Goal: Information Seeking & Learning: Compare options

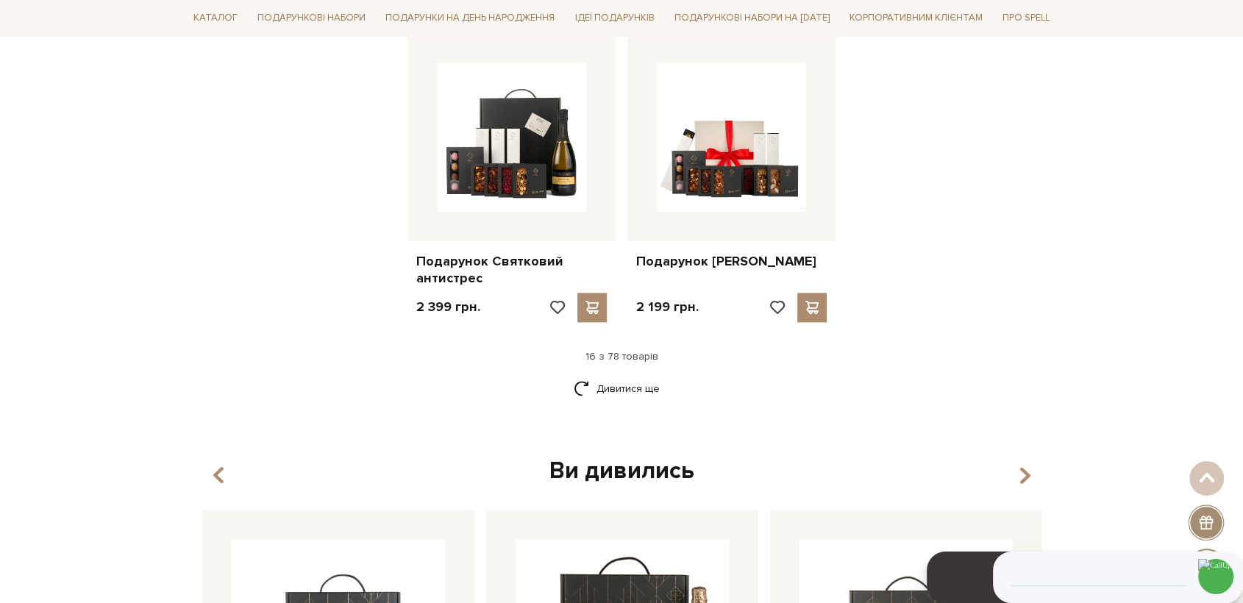
scroll to position [1848, 0]
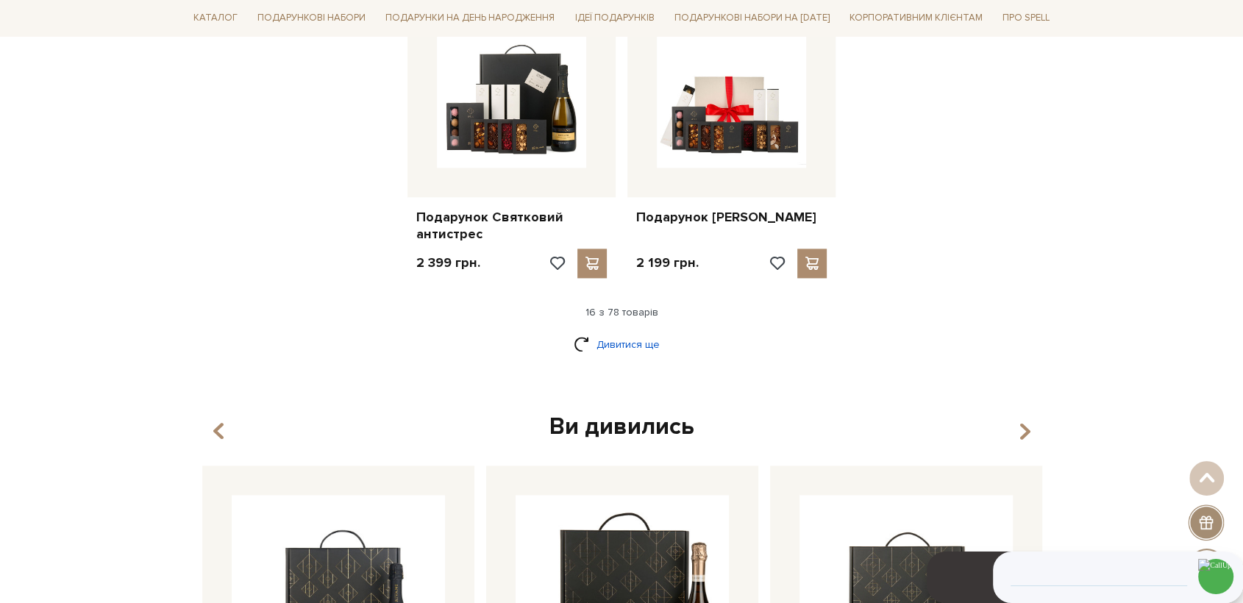
click at [634, 342] on link "Дивитися ще" at bounding box center [622, 345] width 96 height 26
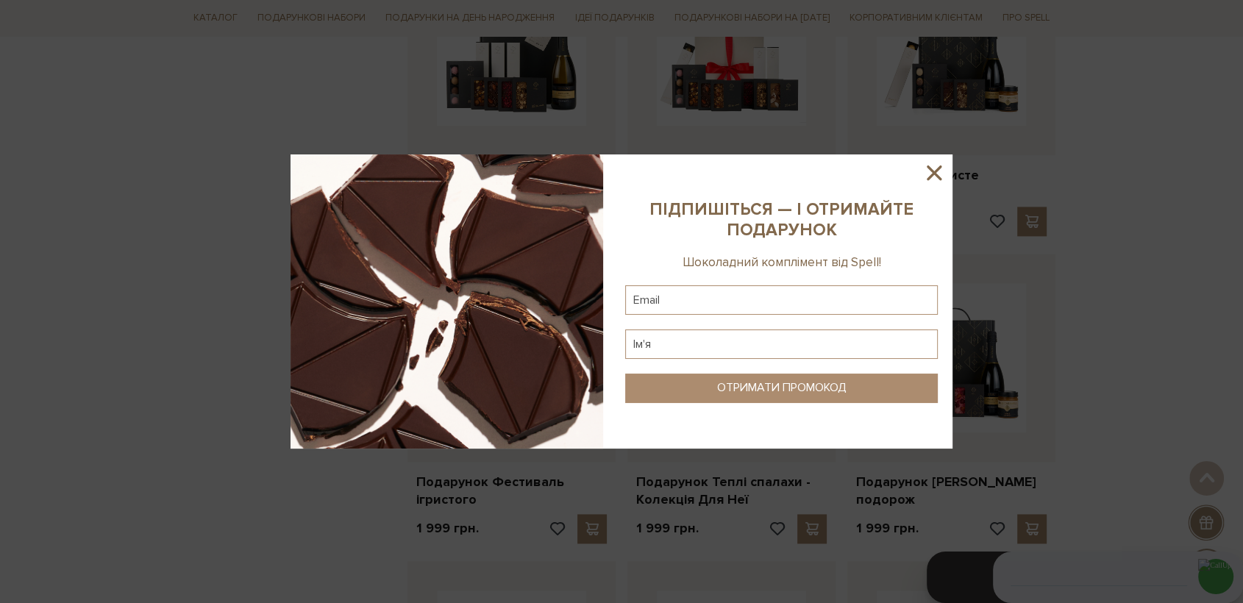
scroll to position [1930, 0]
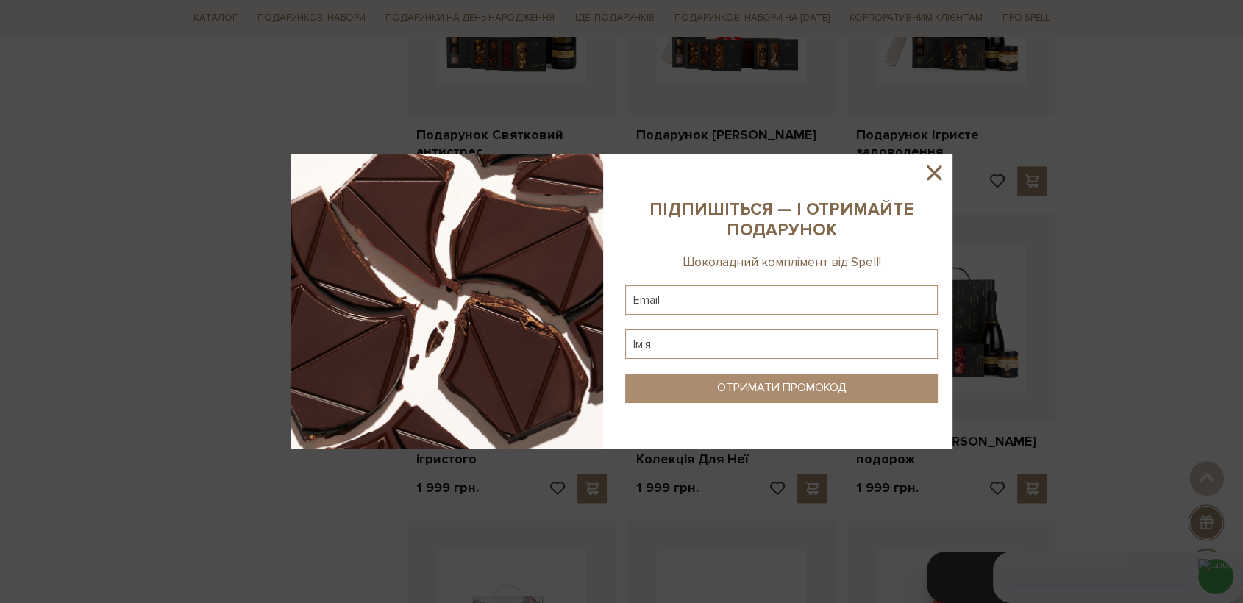
click at [936, 175] on icon at bounding box center [934, 173] width 15 height 15
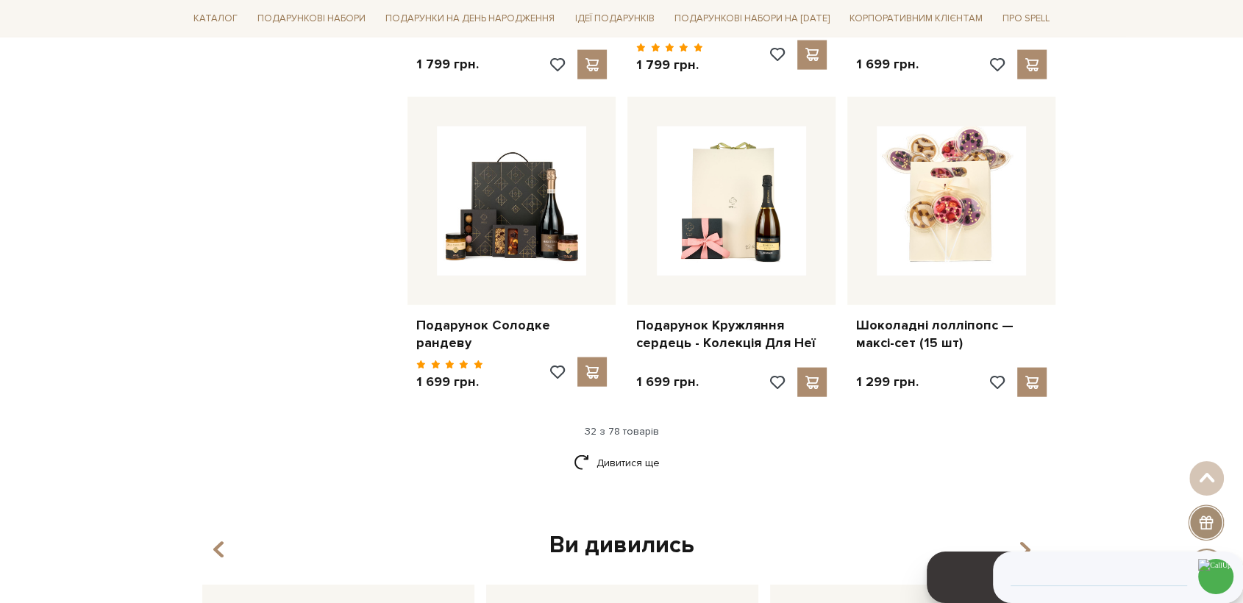
scroll to position [3402, 0]
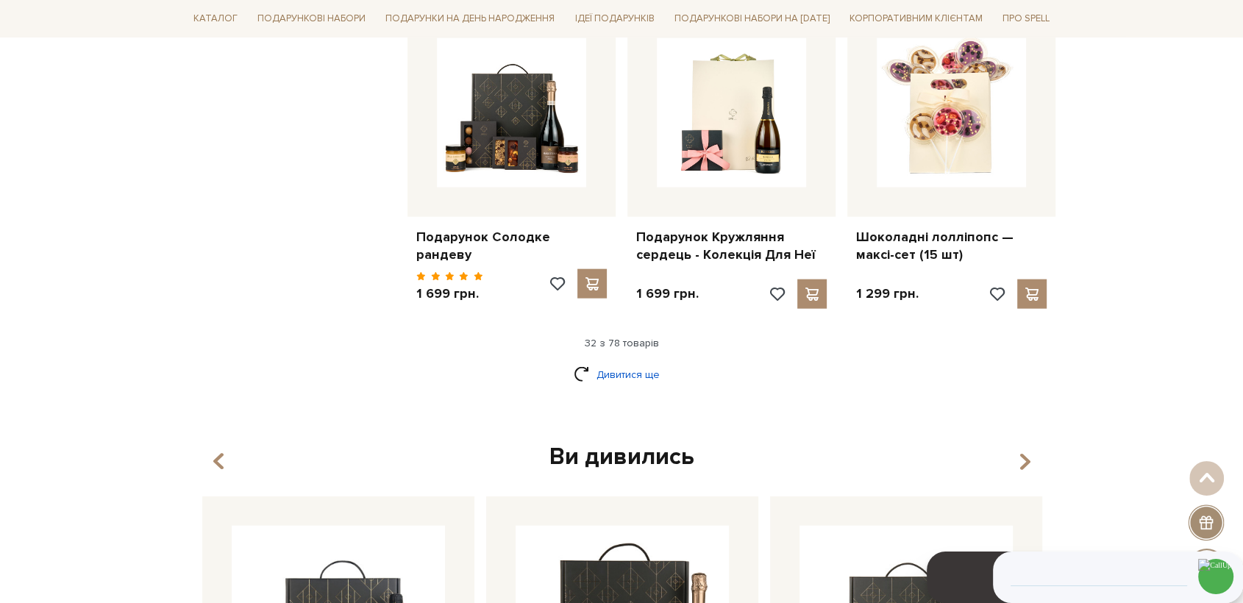
click at [609, 368] on link "Дивитися ще" at bounding box center [622, 375] width 96 height 26
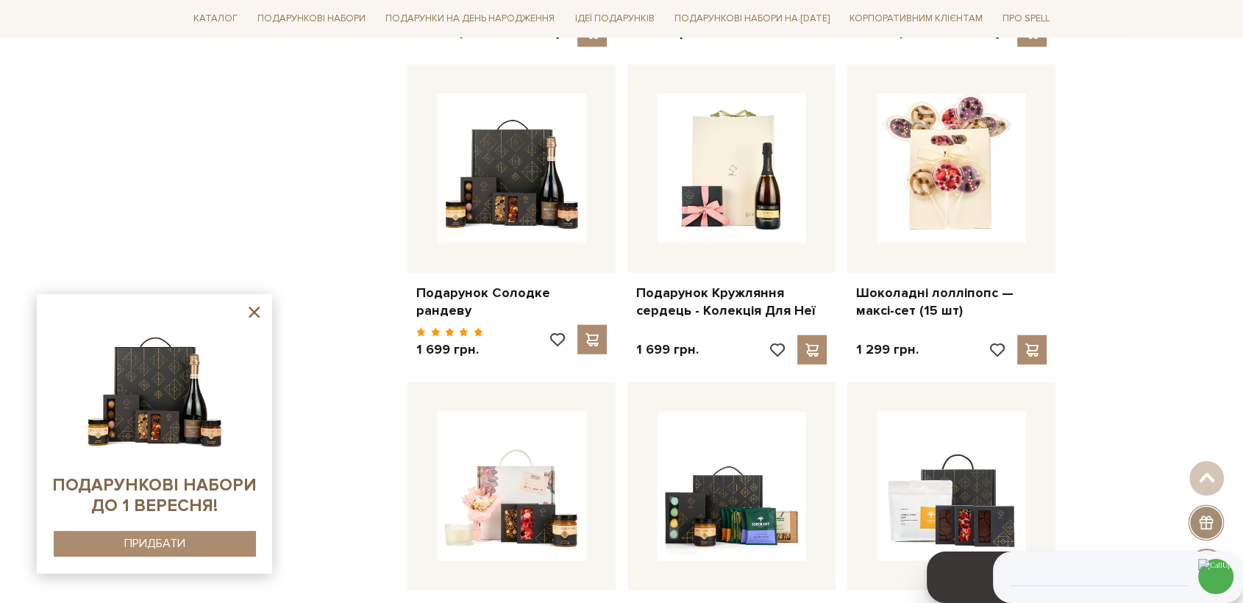
scroll to position [3351, 0]
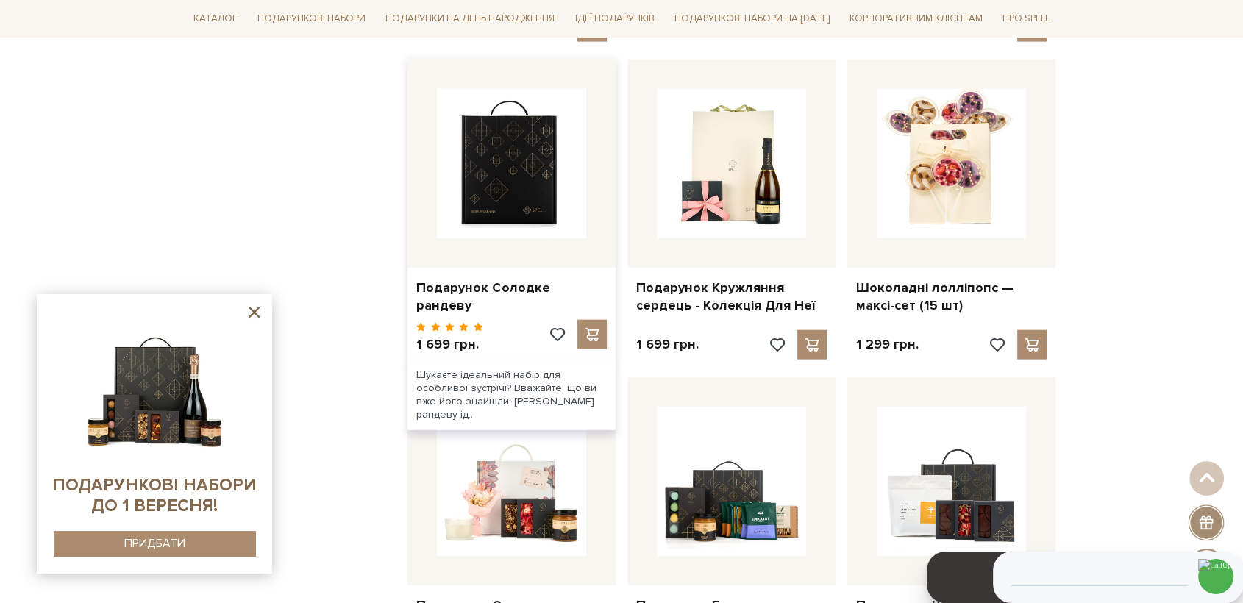
click at [513, 131] on img at bounding box center [511, 163] width 149 height 149
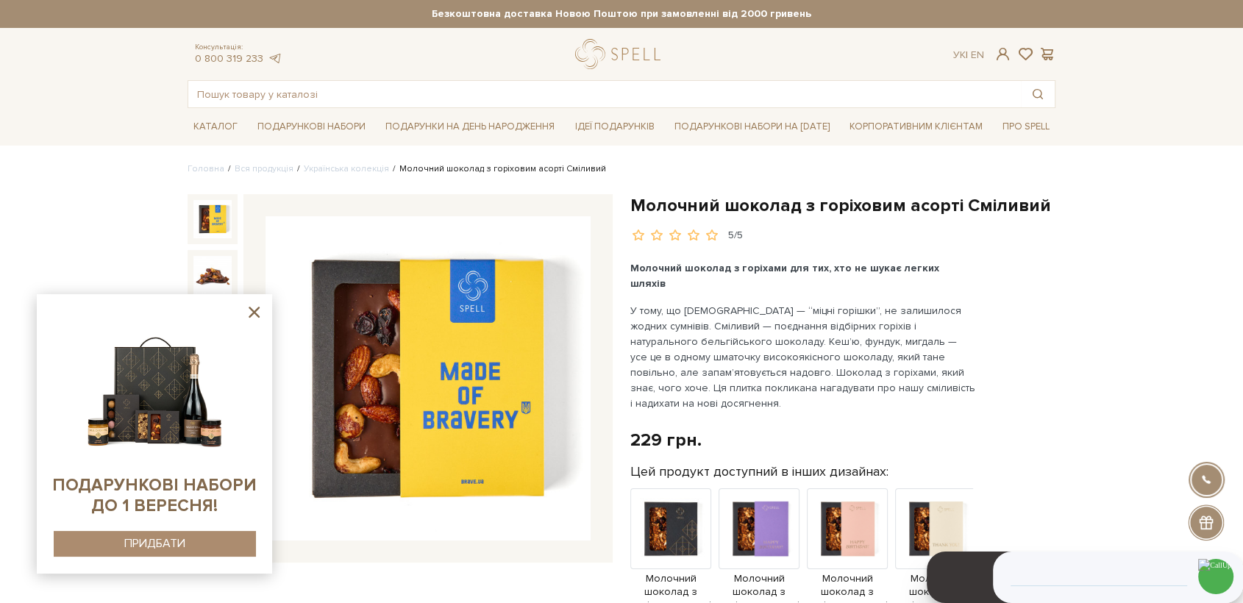
click at [258, 307] on icon at bounding box center [254, 312] width 18 height 18
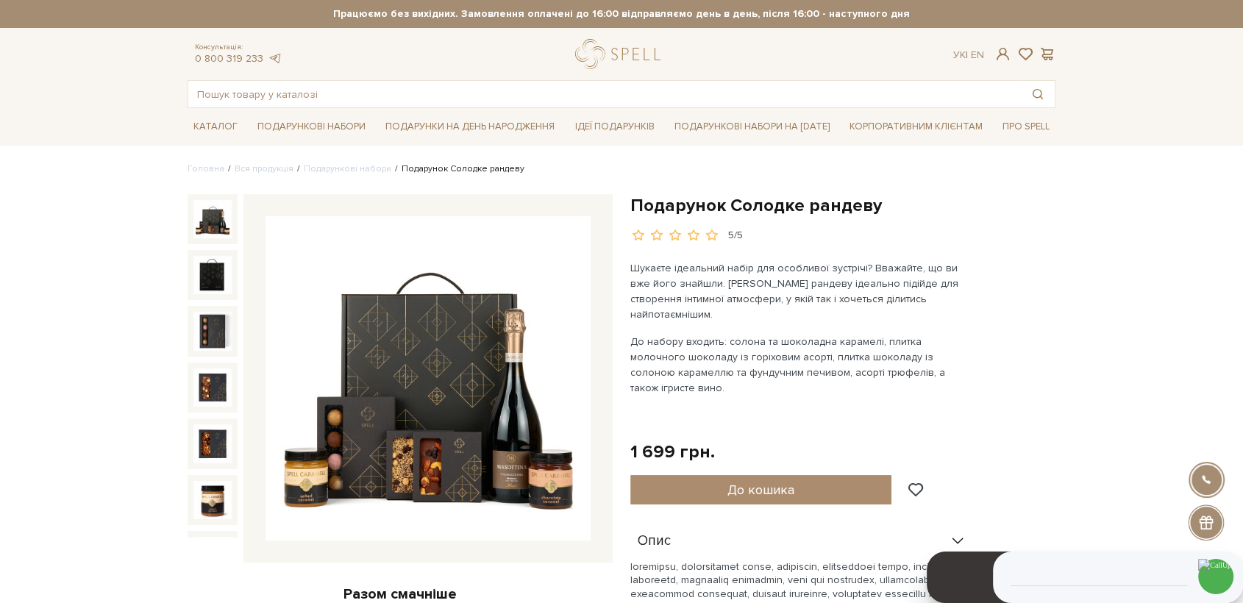
click at [454, 349] on img at bounding box center [428, 378] width 325 height 325
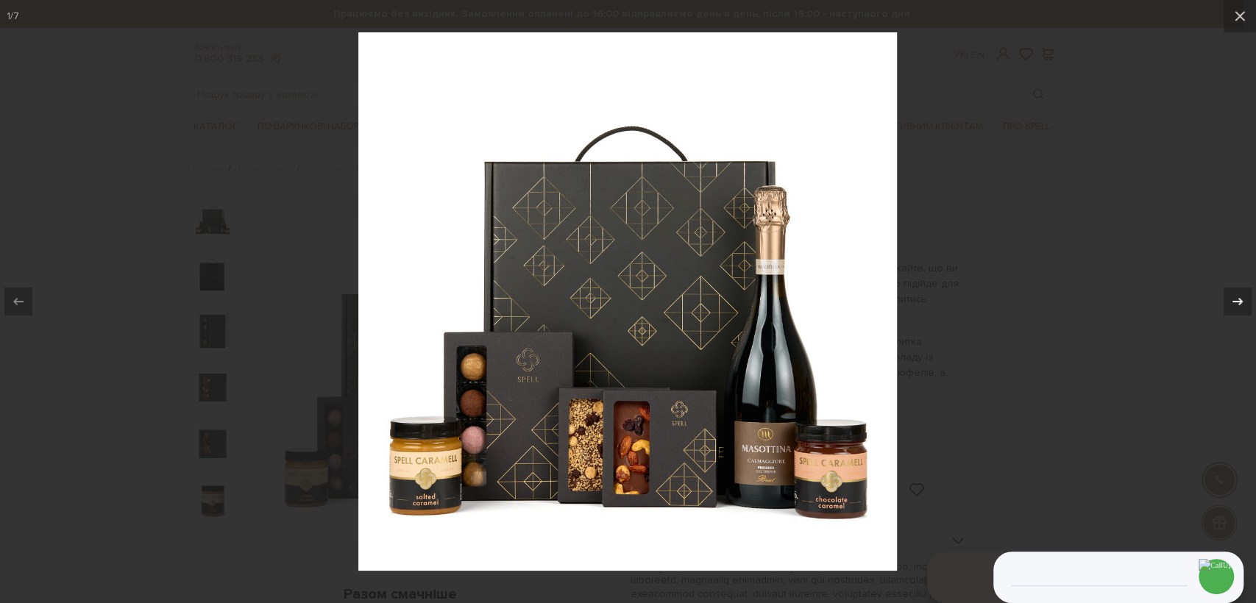
click at [1242, 296] on icon at bounding box center [1238, 302] width 18 height 18
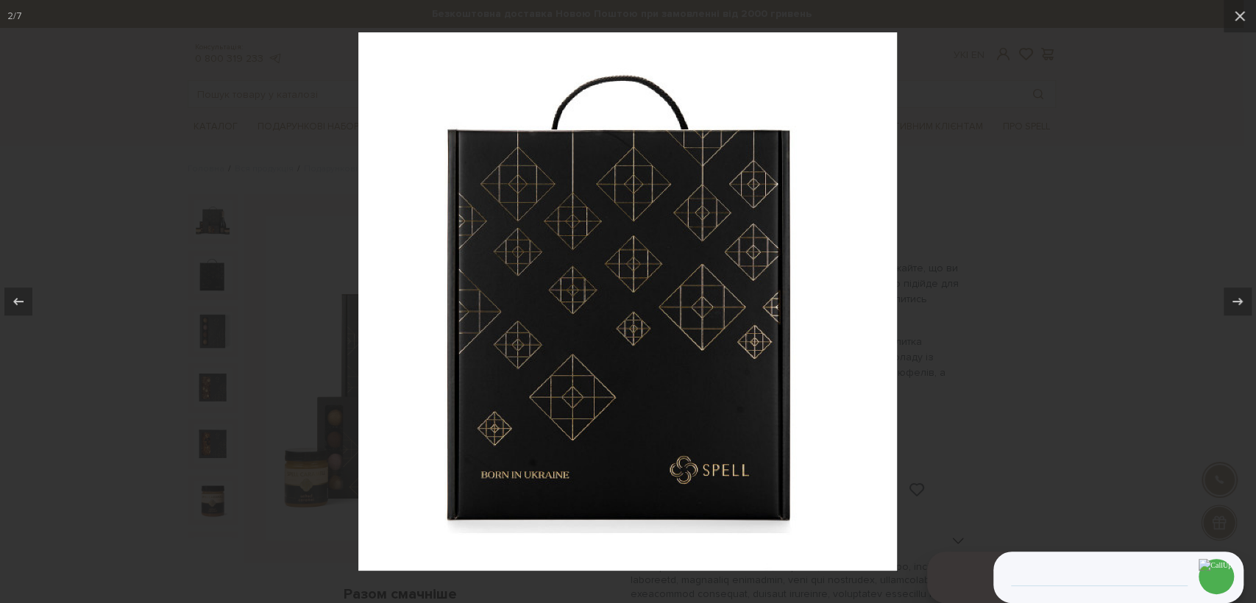
drag, startPoint x: 922, startPoint y: 227, endPoint x: 883, endPoint y: 222, distance: 39.3
click at [923, 227] on div at bounding box center [628, 301] width 1256 height 603
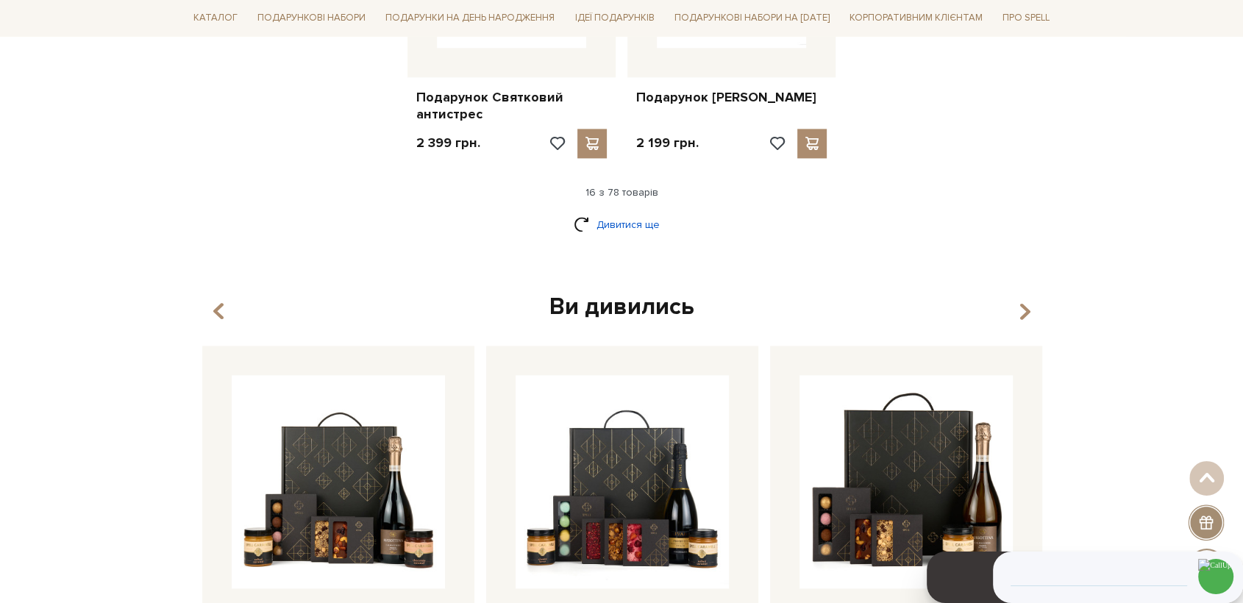
scroll to position [1947, 0]
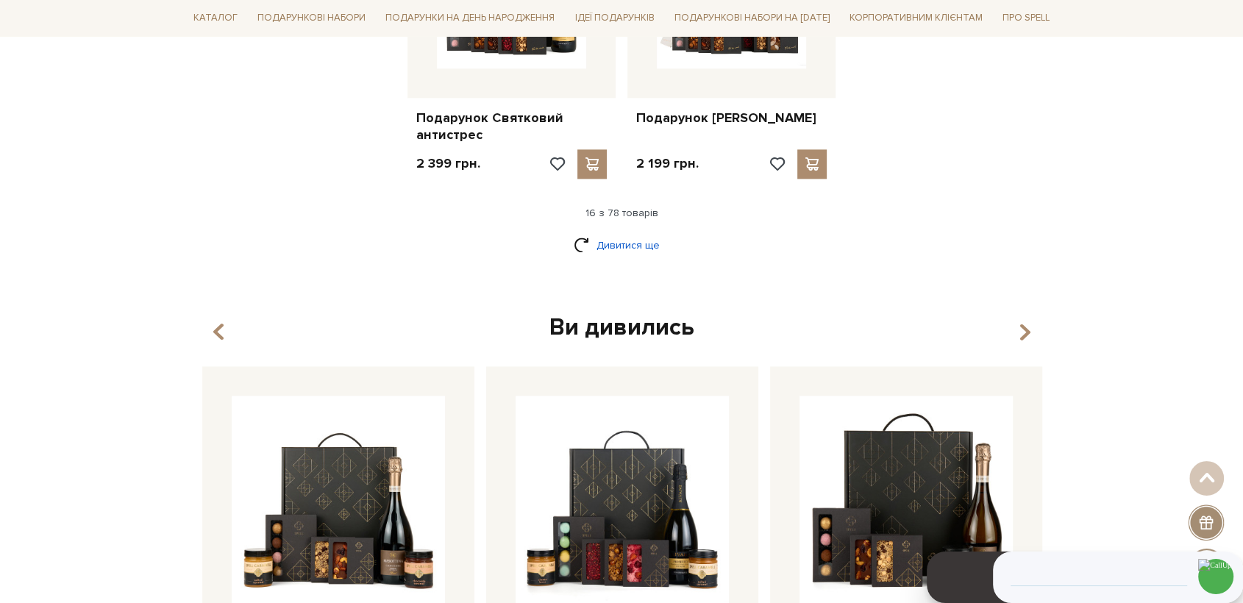
click at [637, 248] on link "Дивитися ще" at bounding box center [622, 245] width 96 height 26
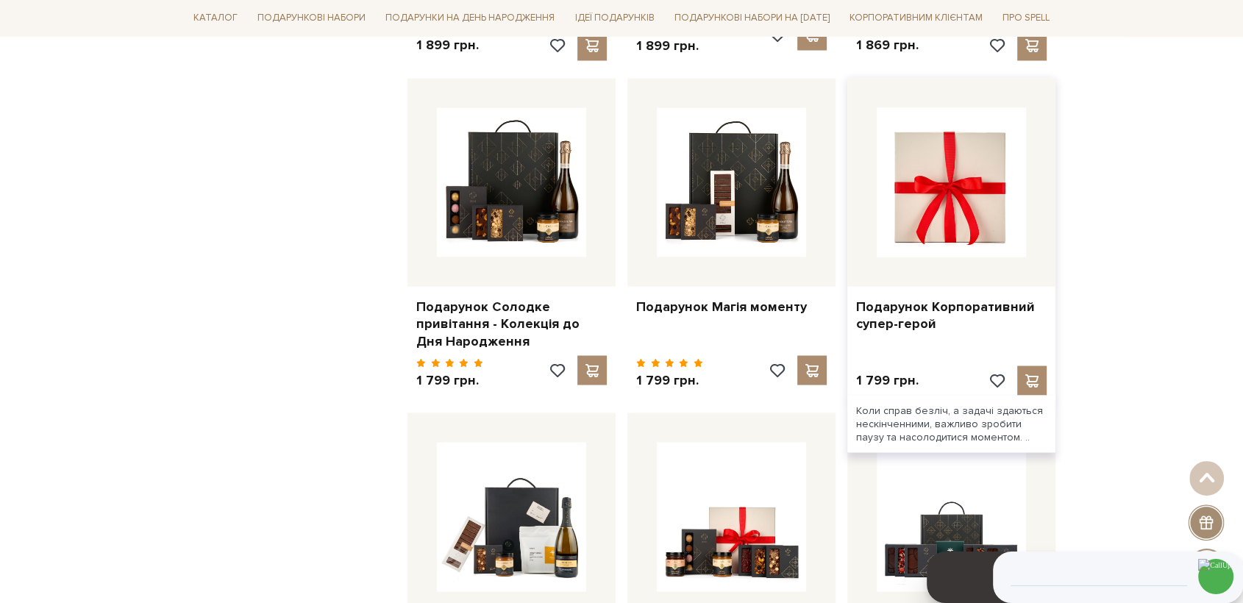
scroll to position [2683, 0]
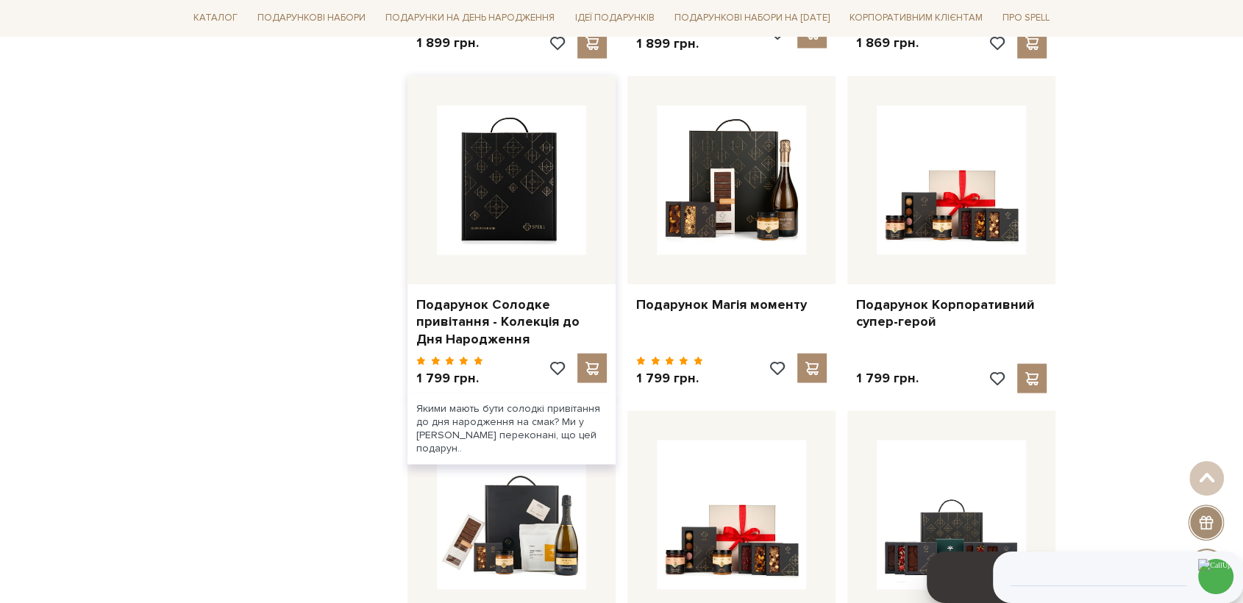
click at [548, 204] on img at bounding box center [511, 179] width 149 height 149
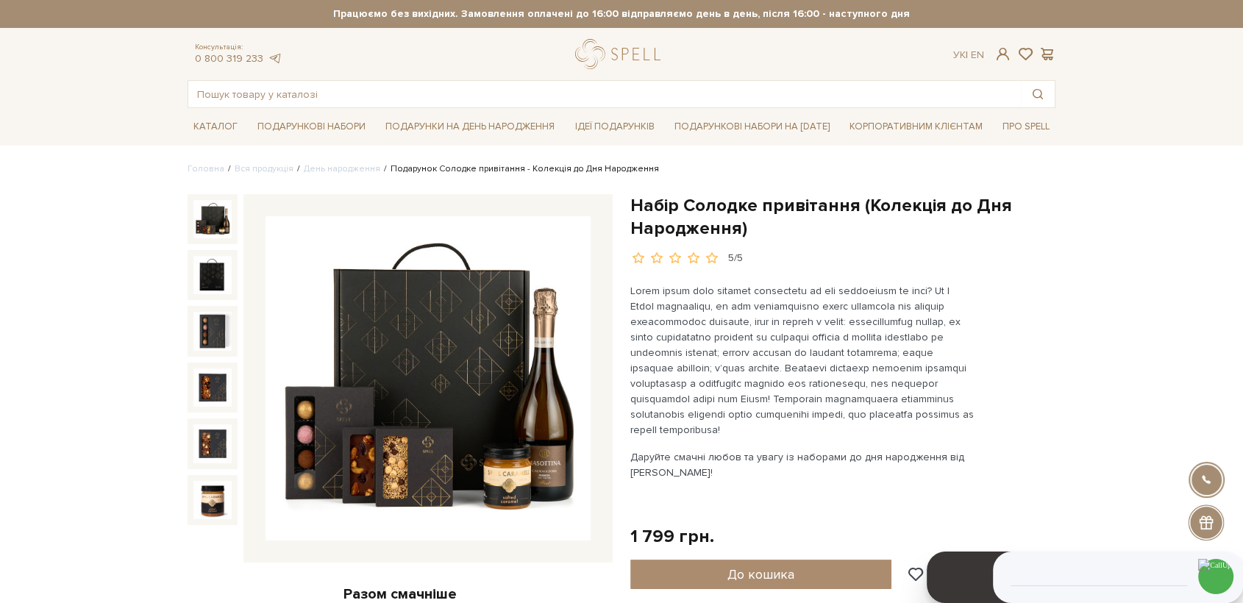
click at [459, 314] on img at bounding box center [428, 378] width 325 height 325
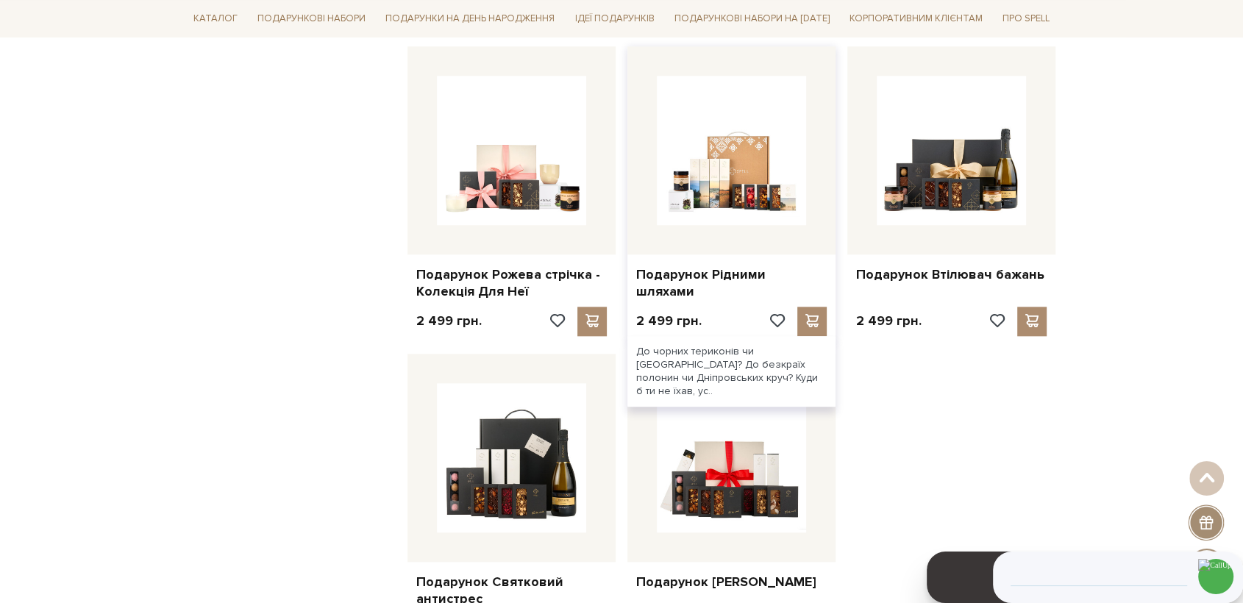
scroll to position [1783, 0]
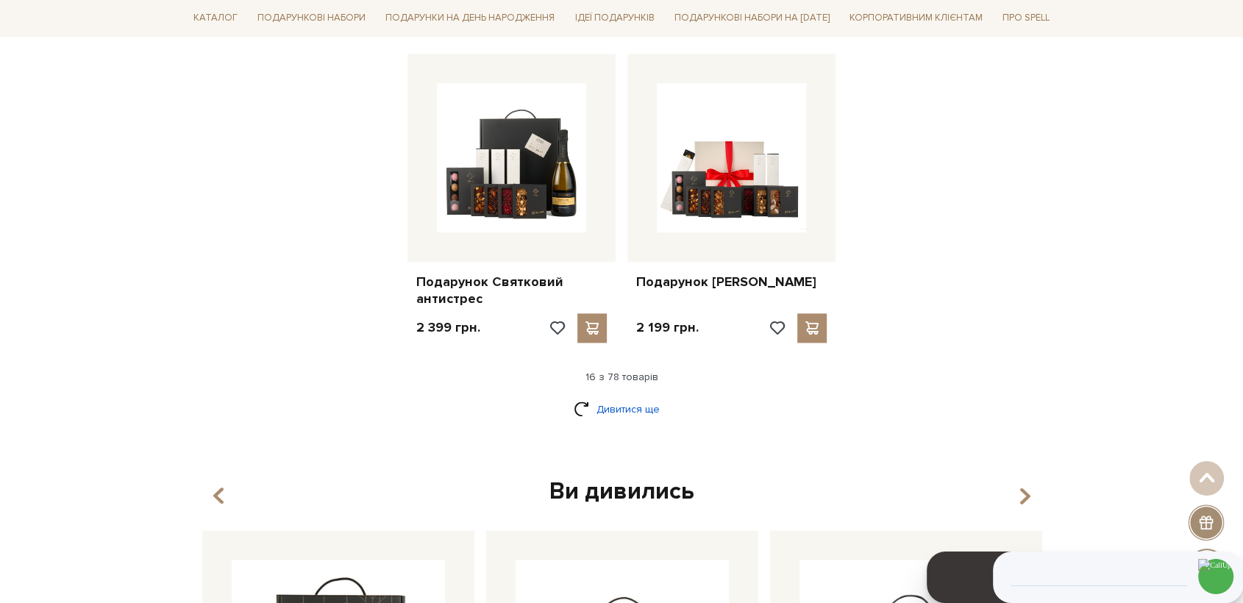
click at [616, 404] on link "Дивитися ще" at bounding box center [622, 410] width 96 height 26
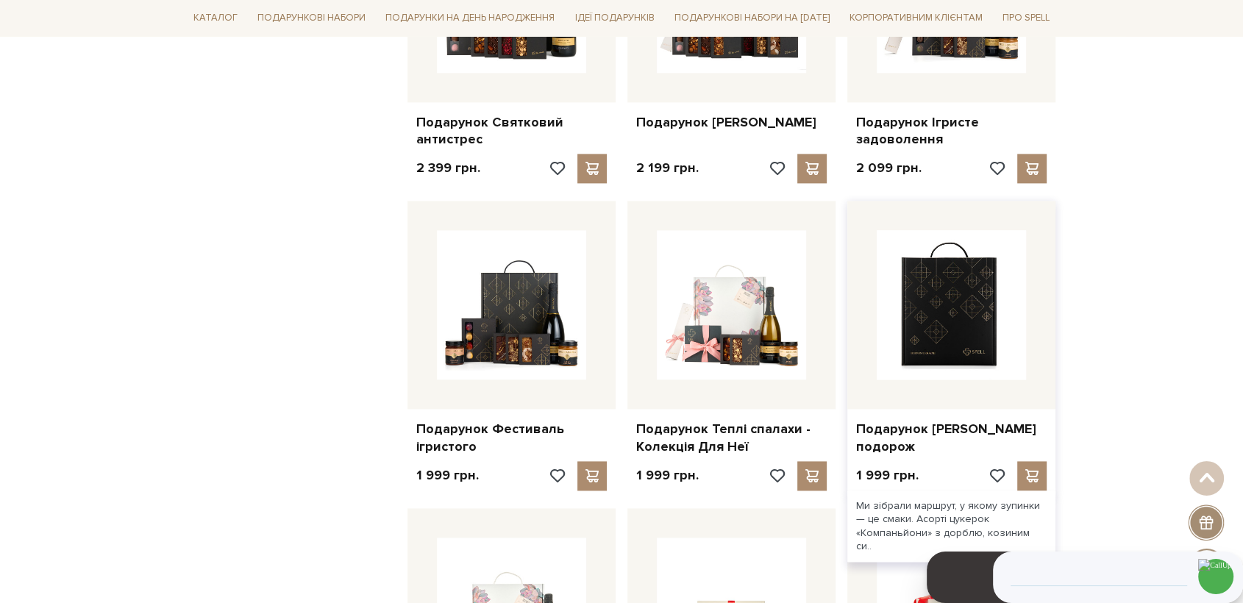
scroll to position [1947, 0]
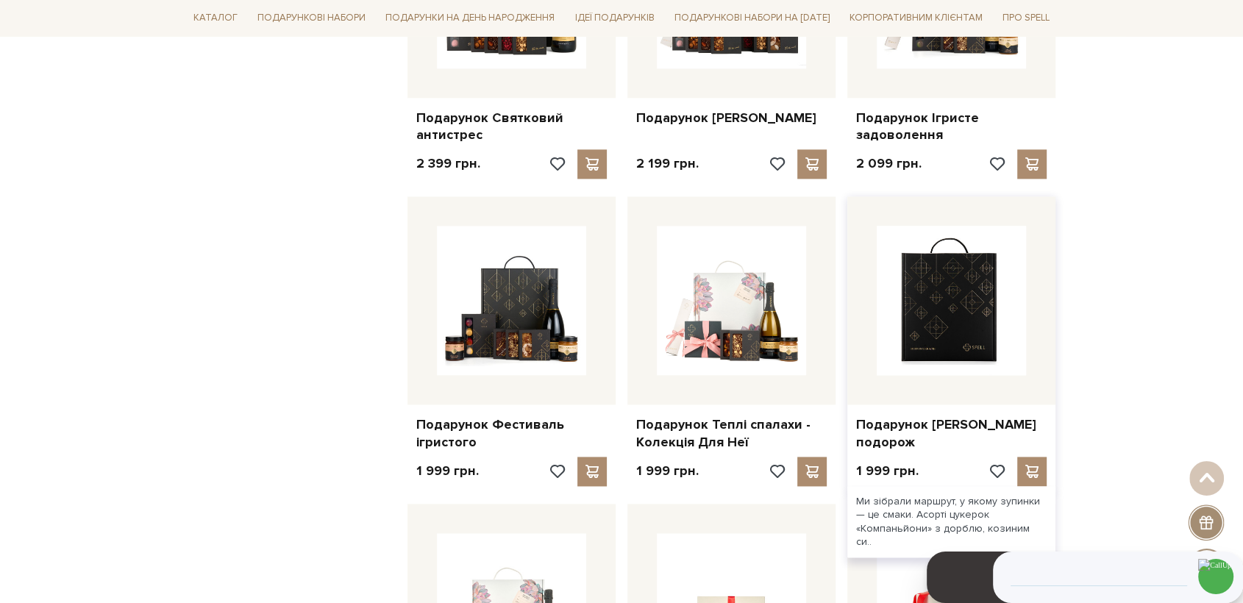
click at [932, 310] on img at bounding box center [951, 300] width 149 height 149
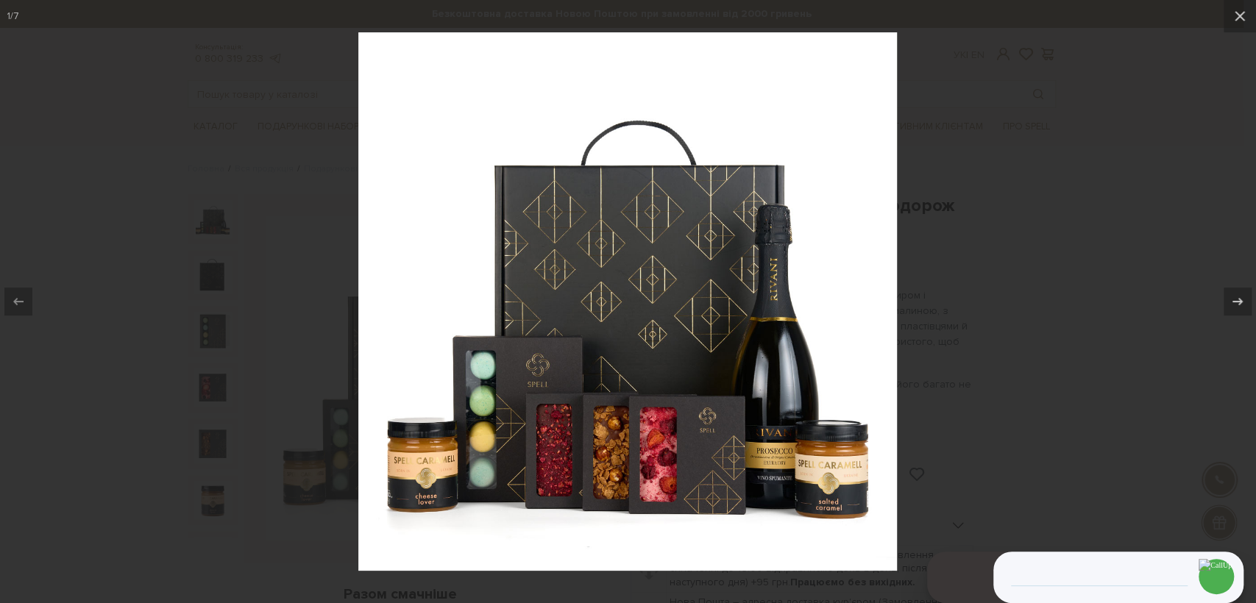
click at [1056, 413] on div at bounding box center [628, 301] width 1256 height 603
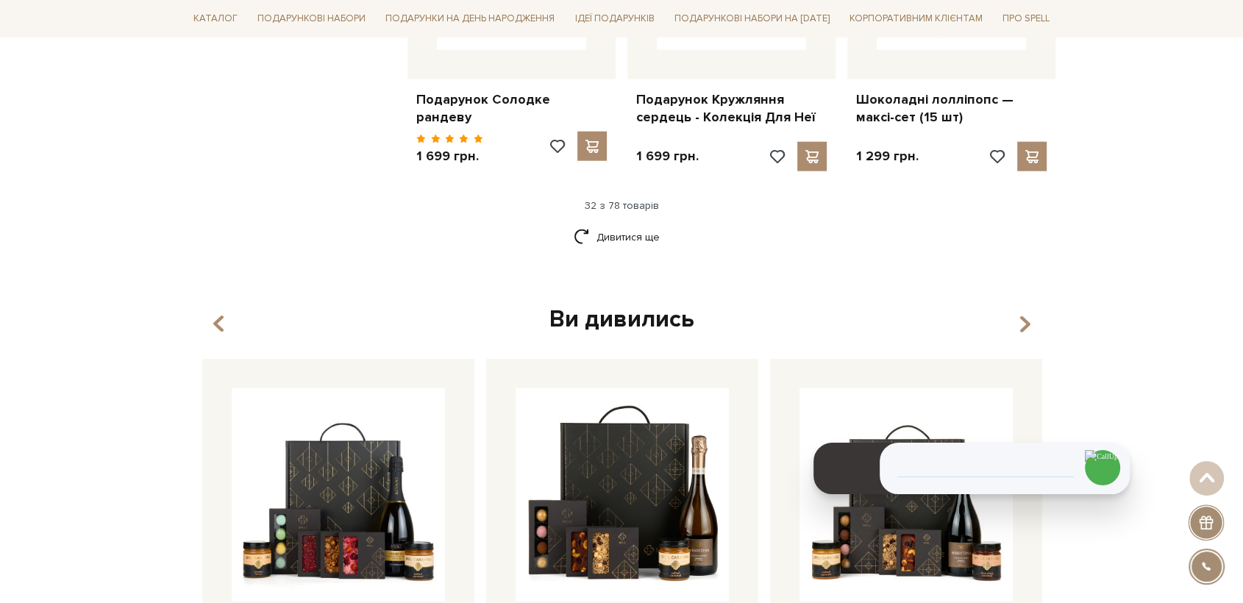
scroll to position [3582, 0]
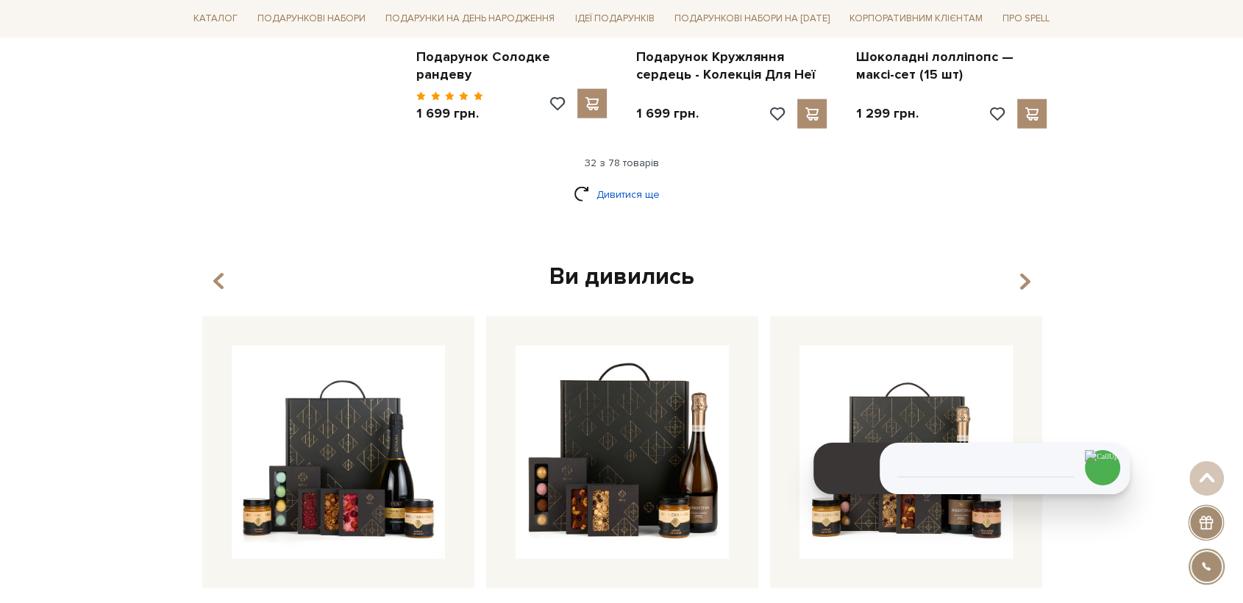
click at [624, 188] on link "Дивитися ще" at bounding box center [622, 195] width 96 height 26
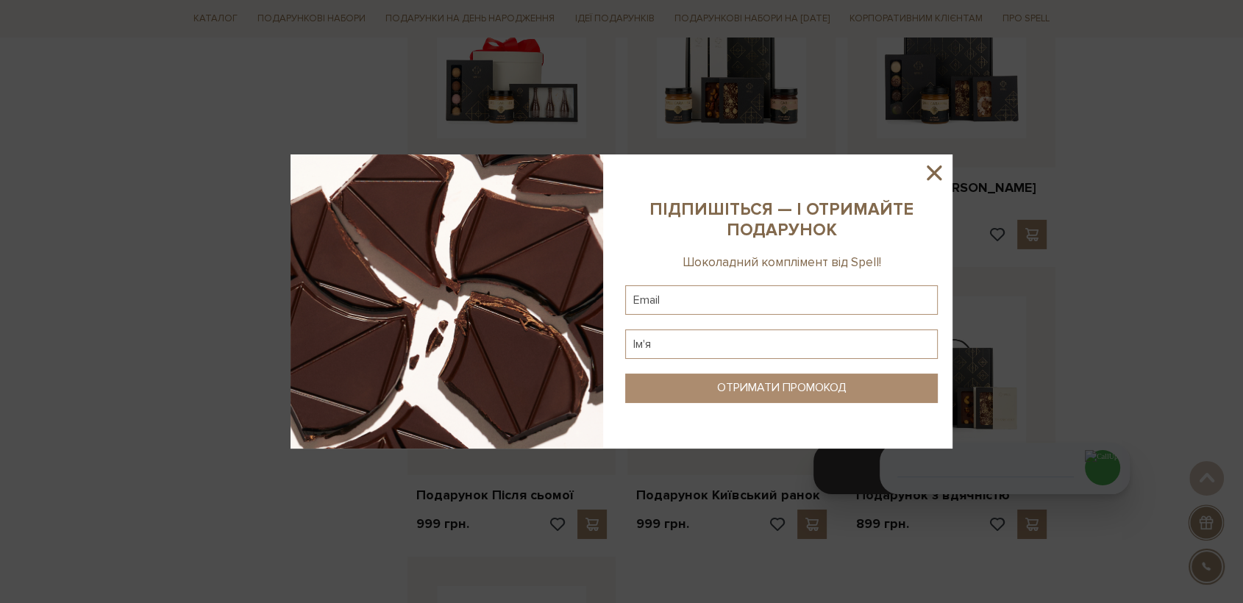
scroll to position [4726, 0]
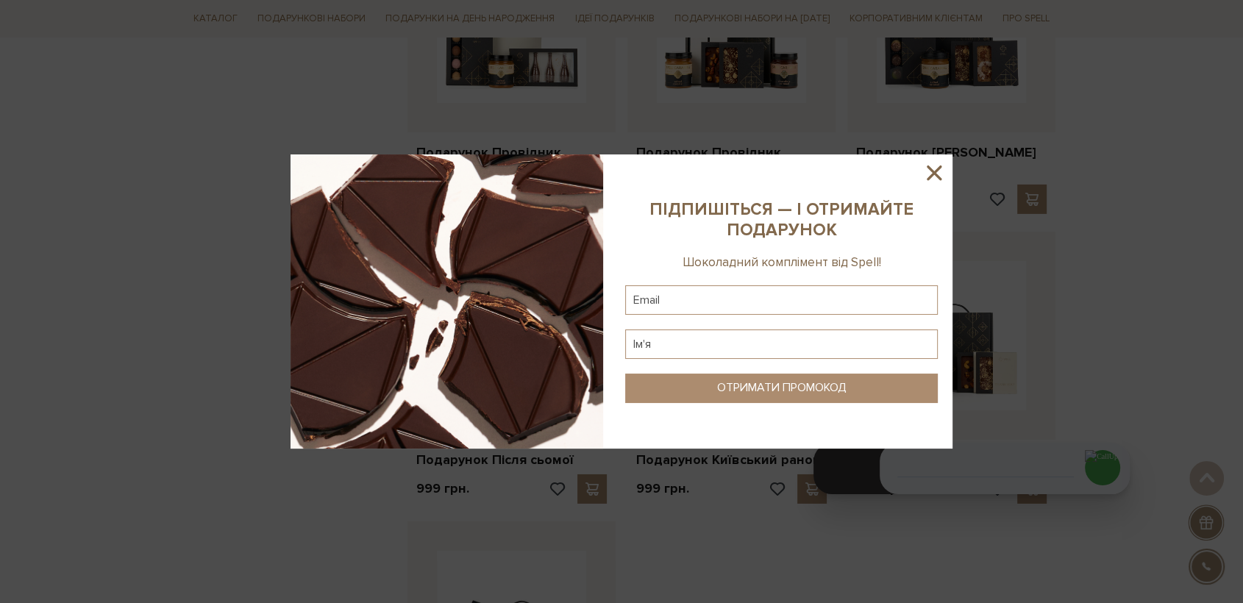
click at [934, 172] on icon at bounding box center [934, 173] width 15 height 15
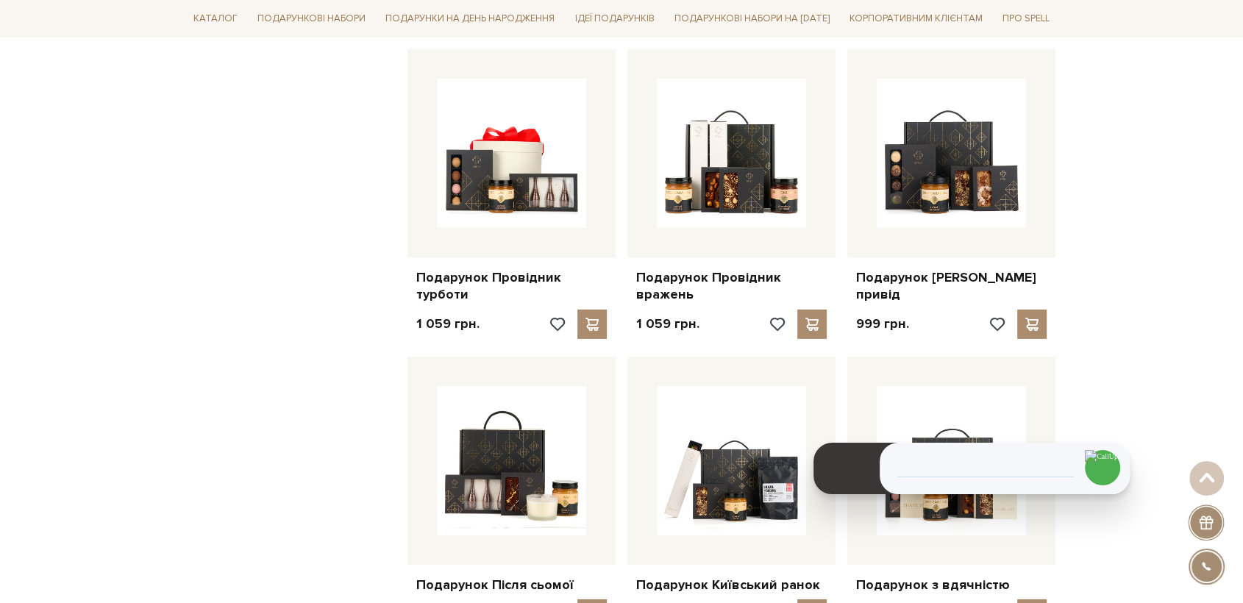
scroll to position [4562, 0]
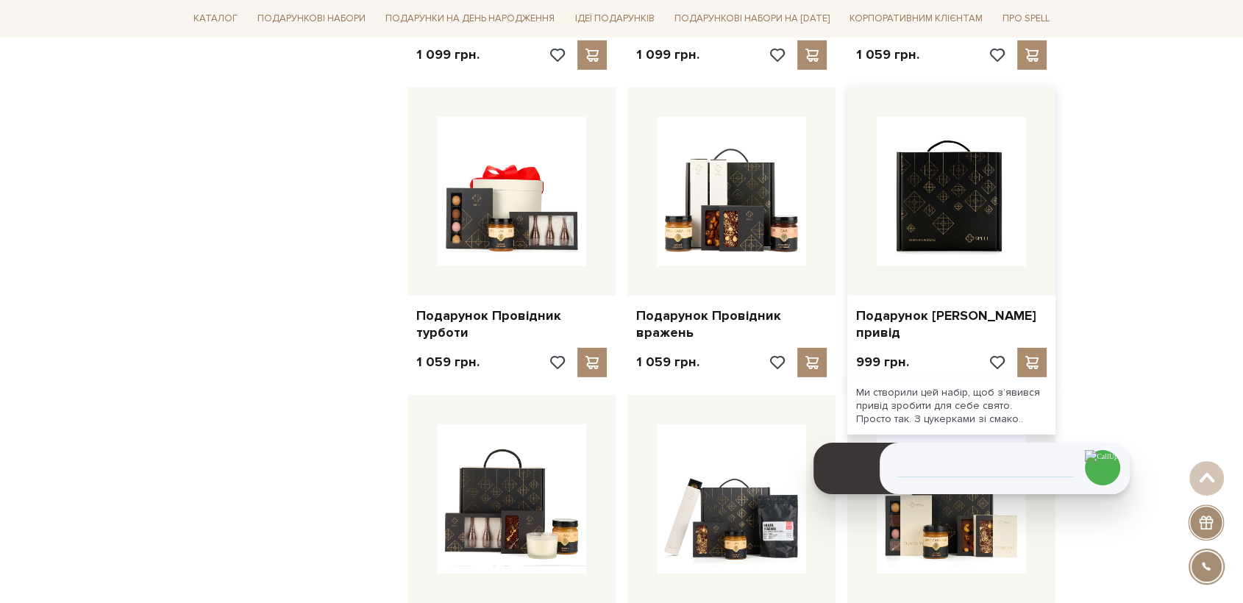
click at [978, 201] on img at bounding box center [951, 191] width 149 height 149
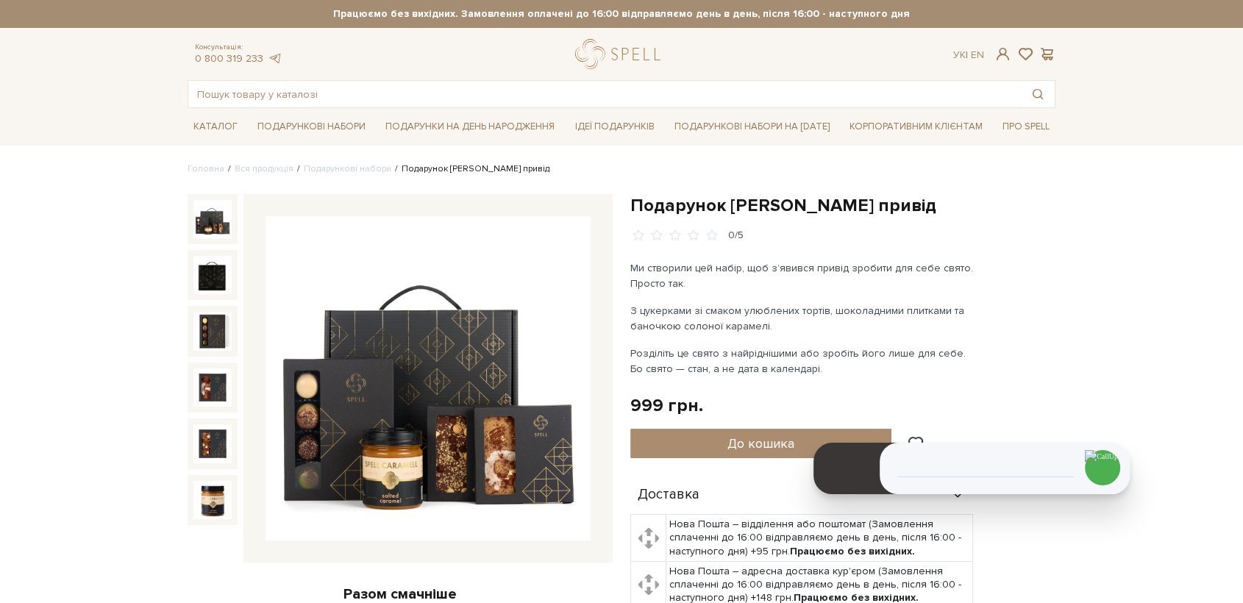
click at [433, 406] on img at bounding box center [428, 378] width 325 height 325
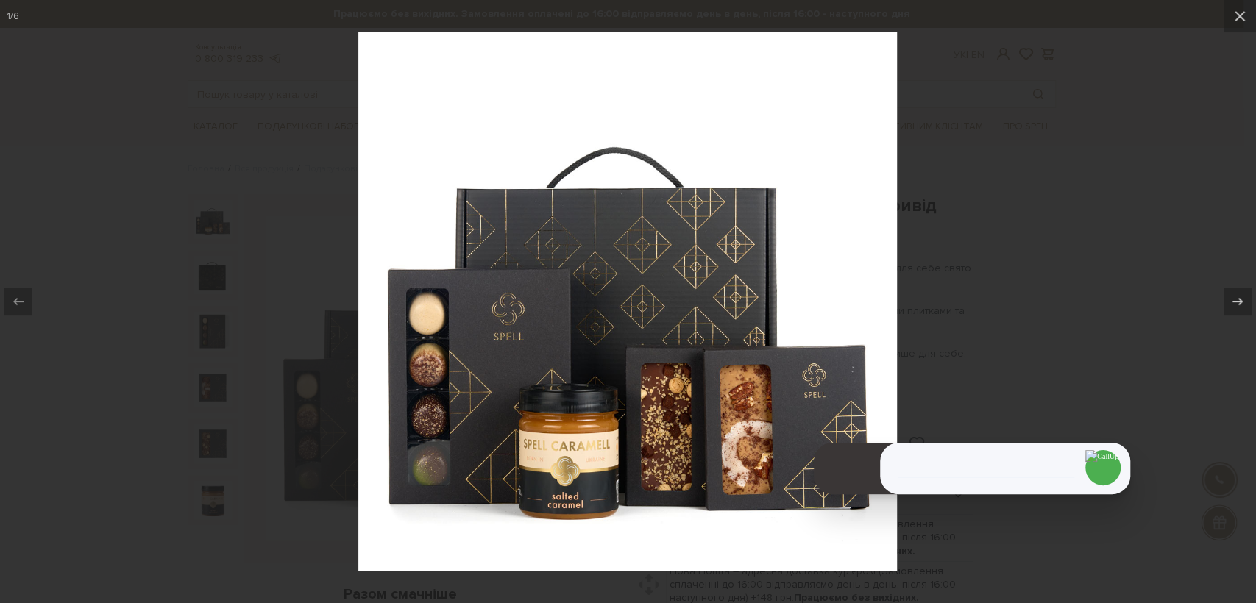
drag, startPoint x: 1075, startPoint y: 280, endPoint x: 1048, endPoint y: 248, distance: 41.8
click at [1073, 278] on div at bounding box center [628, 301] width 1256 height 603
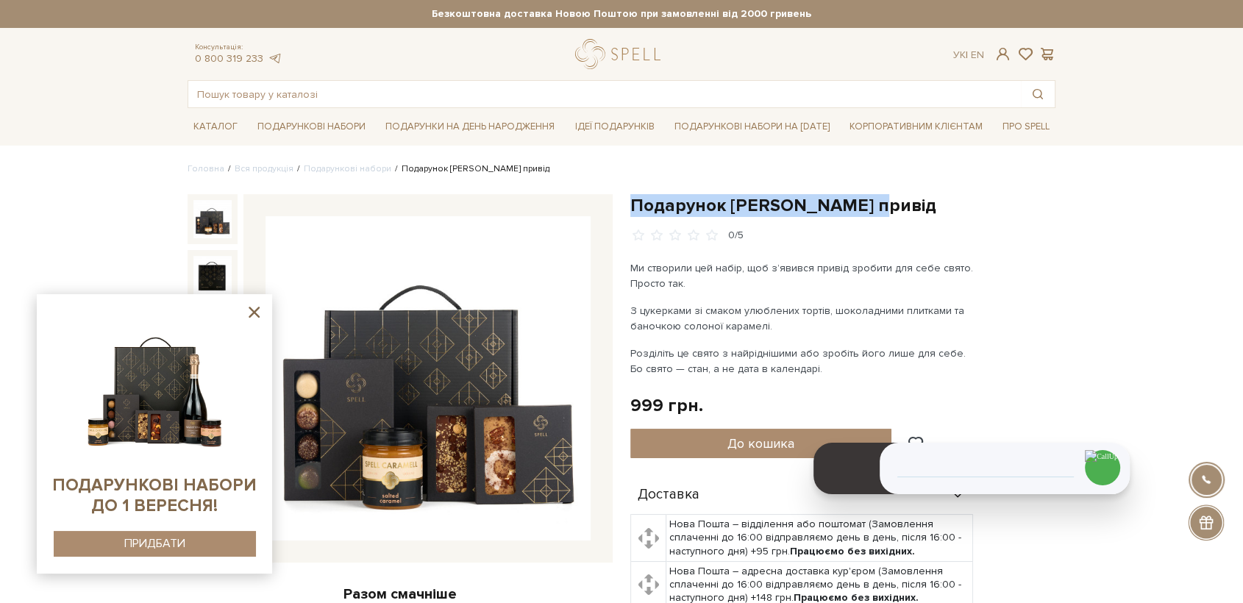
drag, startPoint x: 767, startPoint y: 204, endPoint x: 631, endPoint y: 205, distance: 136.1
click at [631, 205] on h1 "Подарунок [PERSON_NAME] привід" at bounding box center [842, 205] width 425 height 23
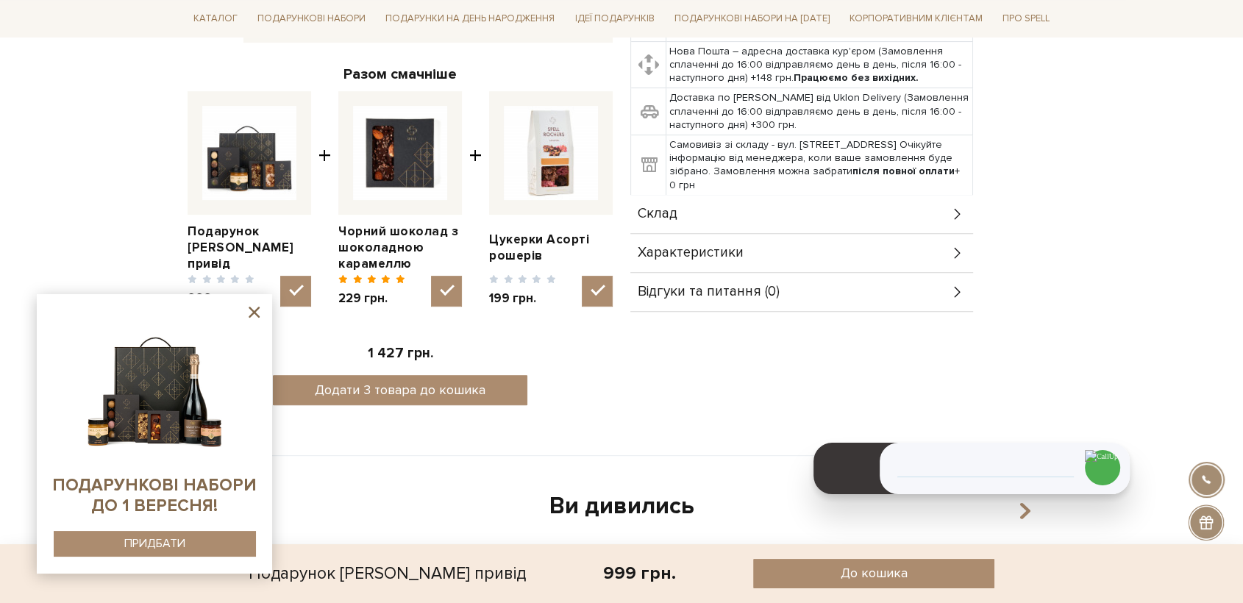
scroll to position [572, 0]
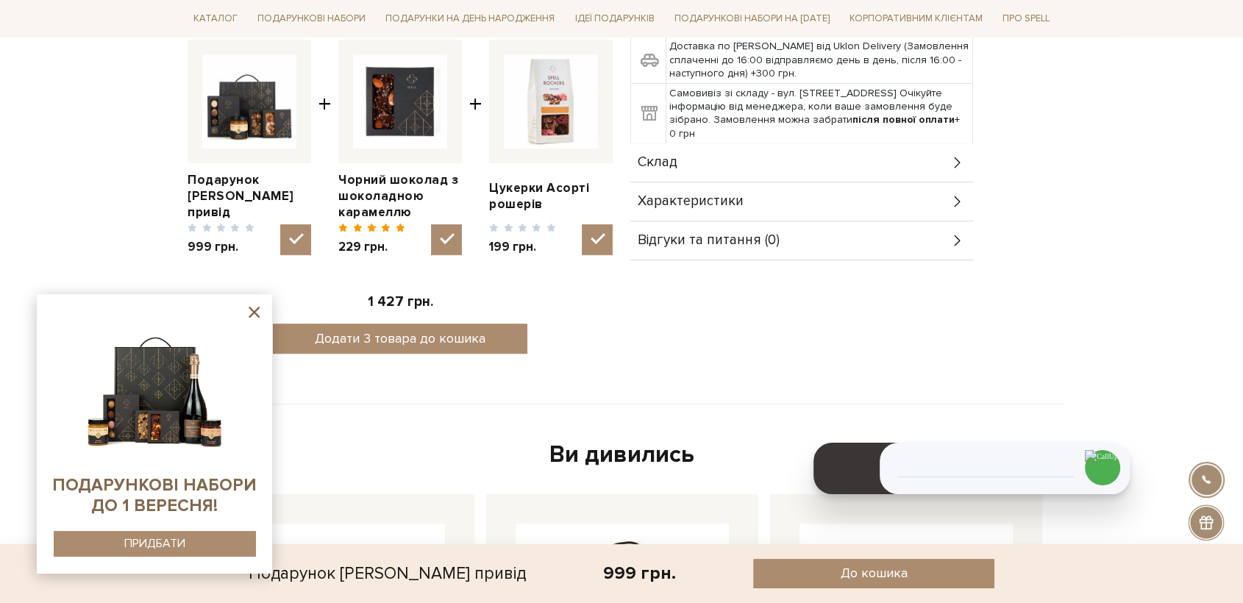
click at [693, 202] on span "Характеристики" at bounding box center [691, 201] width 106 height 13
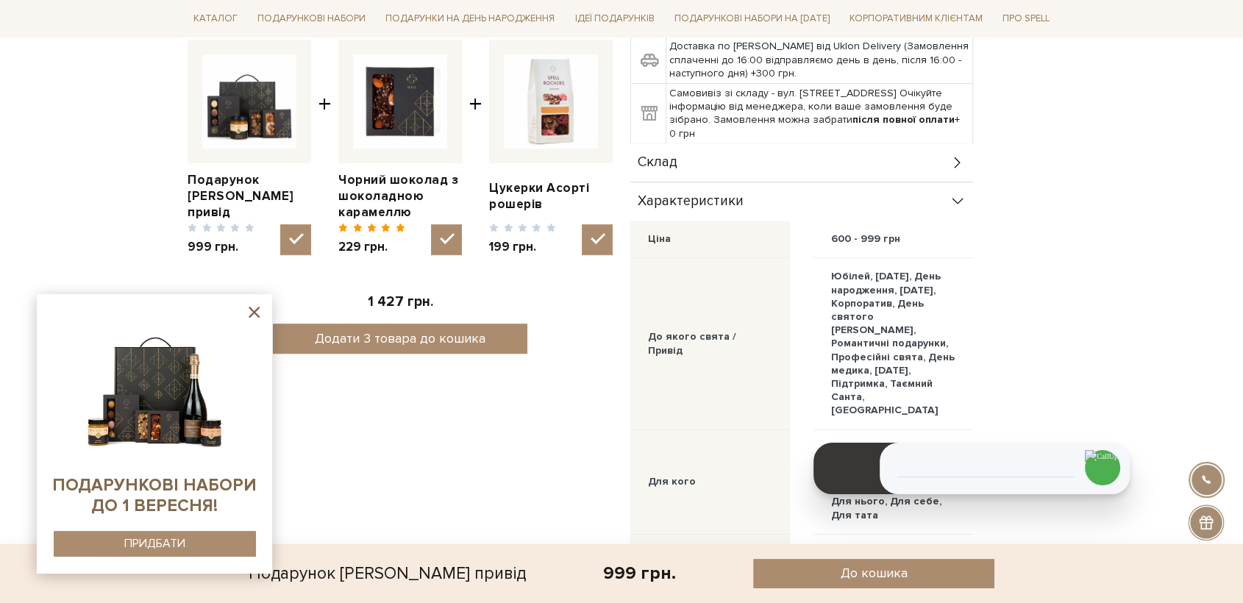
click at [686, 166] on div "Склад" at bounding box center [801, 162] width 343 height 38
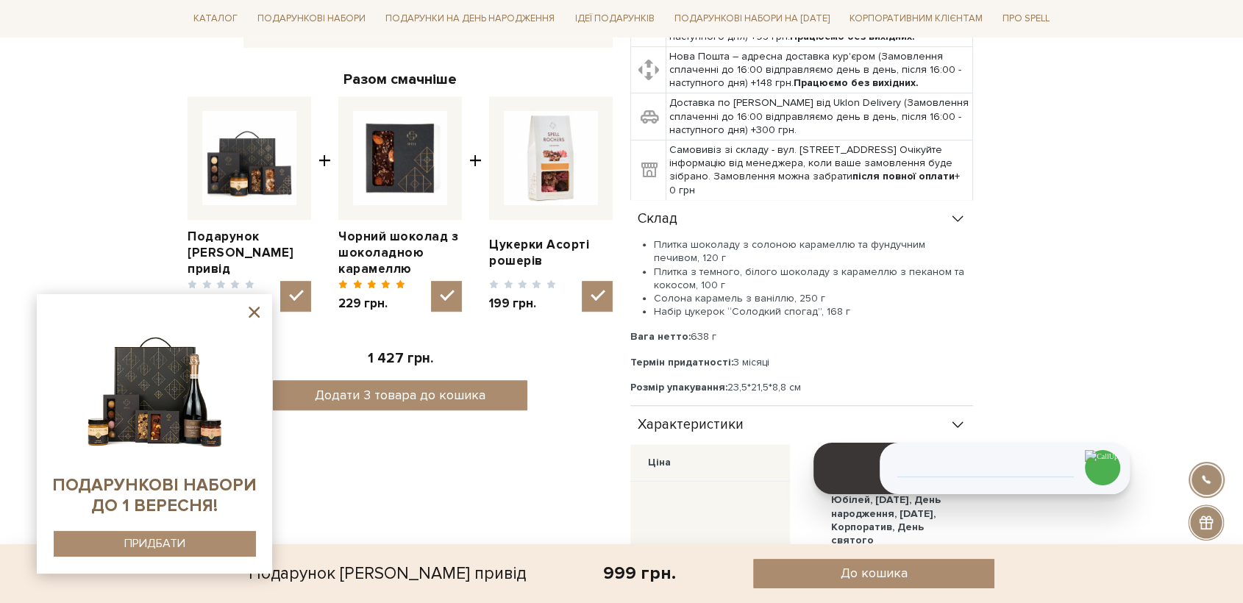
scroll to position [490, 0]
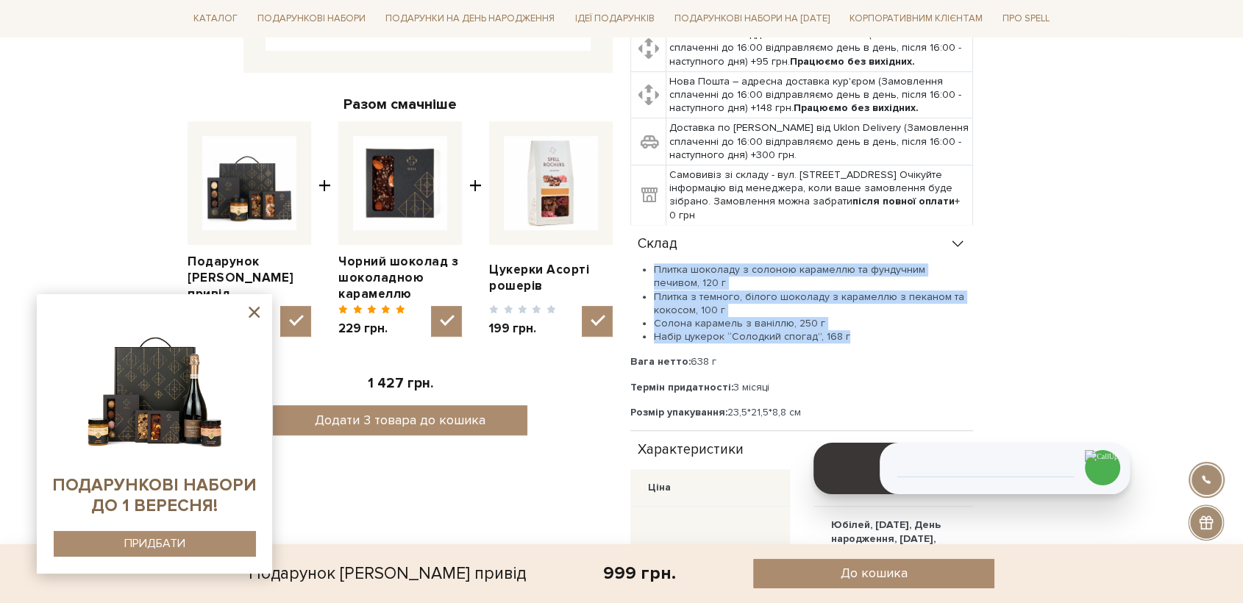
drag, startPoint x: 734, startPoint y: 318, endPoint x: 653, endPoint y: 263, distance: 98.1
click at [653, 263] on ul "Плитка шоколаду з солоною карамеллю та фундучним печивом, 120 г Плитка з темног…" at bounding box center [801, 303] width 343 height 80
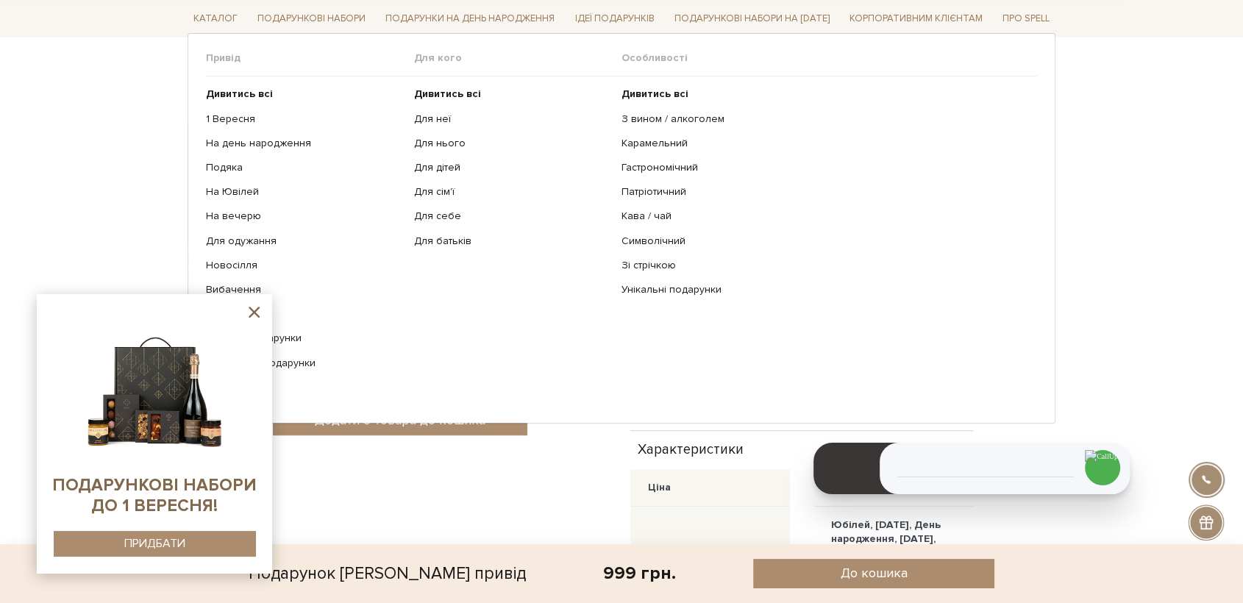
copy ul "Плитка шоколаду з солоною карамеллю та фундучним печивом, 120 г Плитка з темног…"
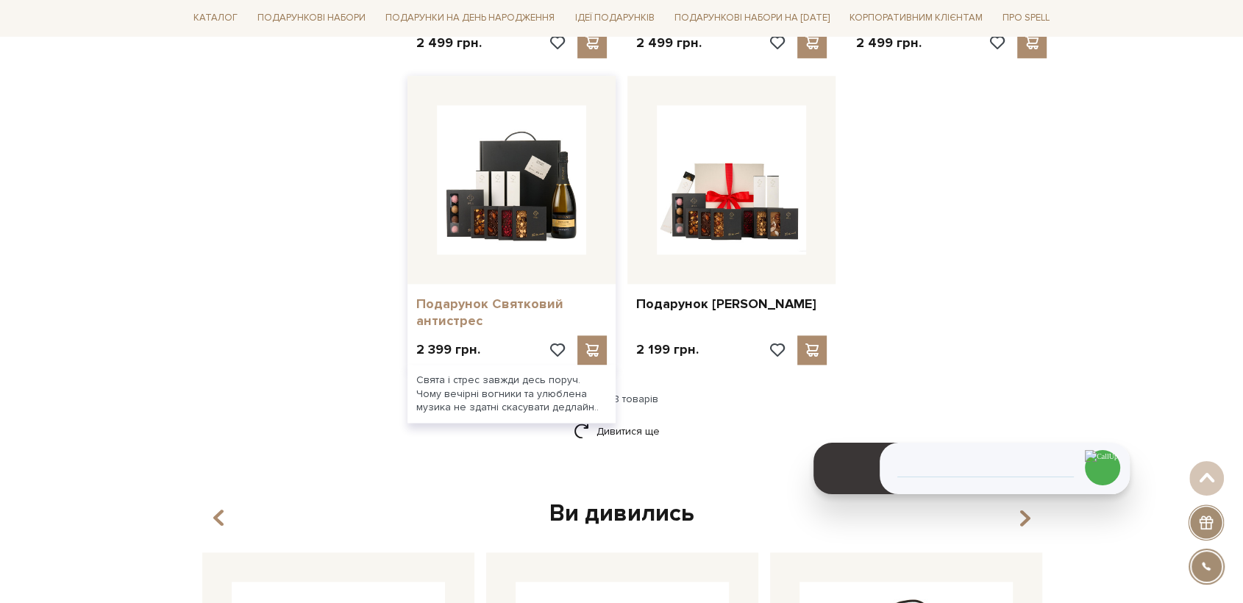
scroll to position [1757, 0]
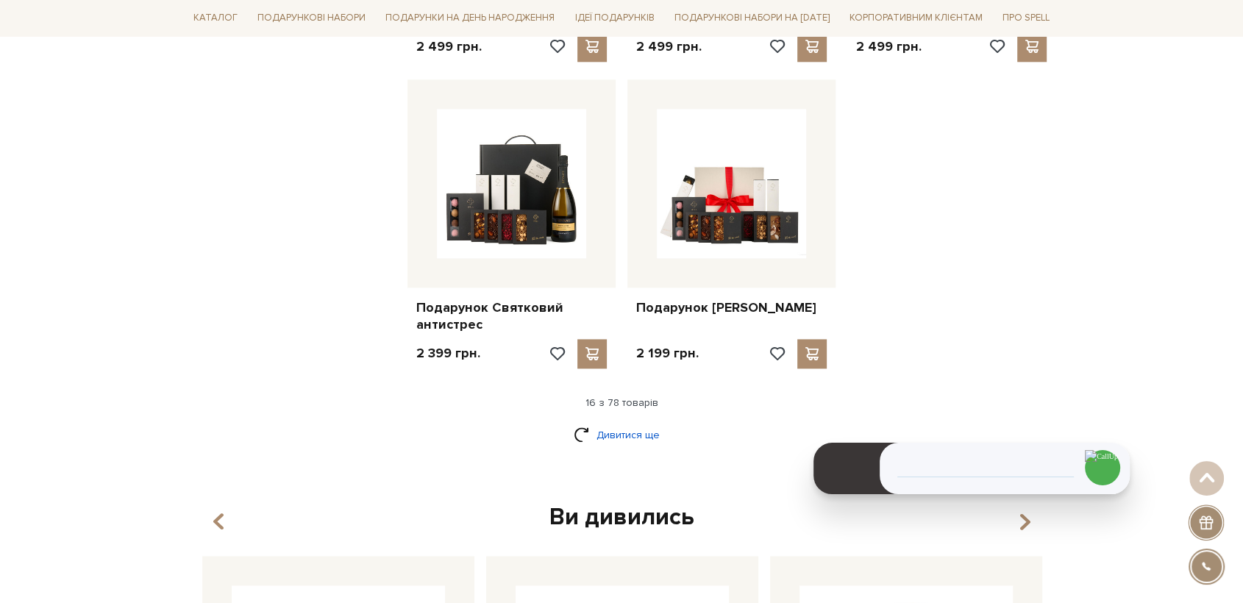
click at [643, 431] on link "Дивитися ще" at bounding box center [622, 435] width 96 height 26
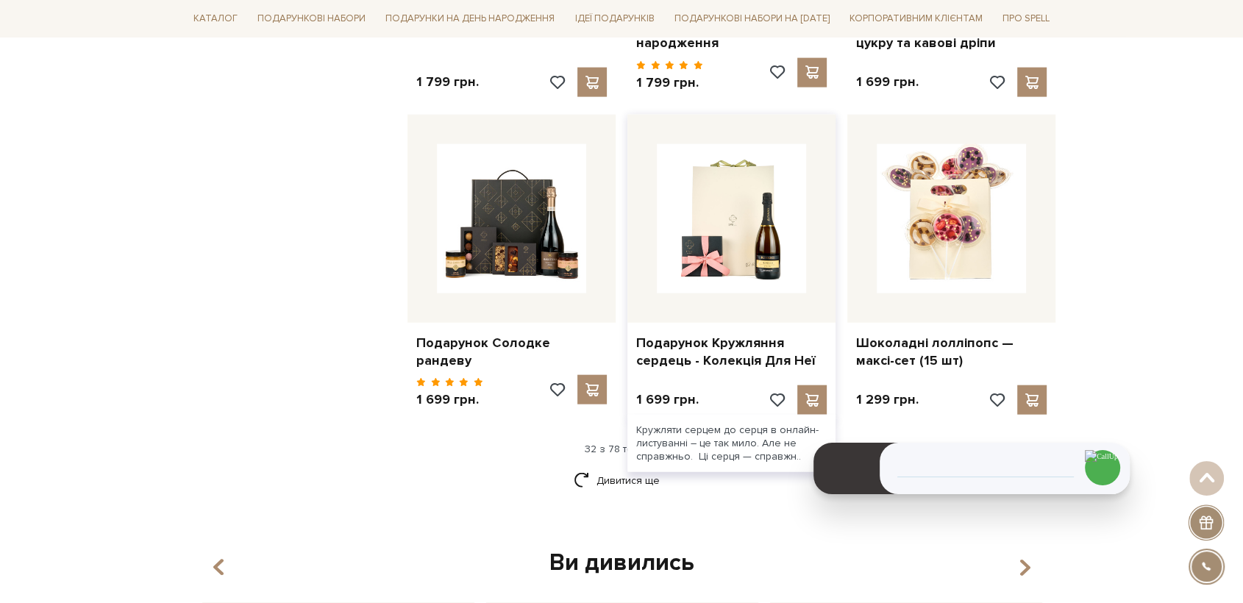
scroll to position [3310, 0]
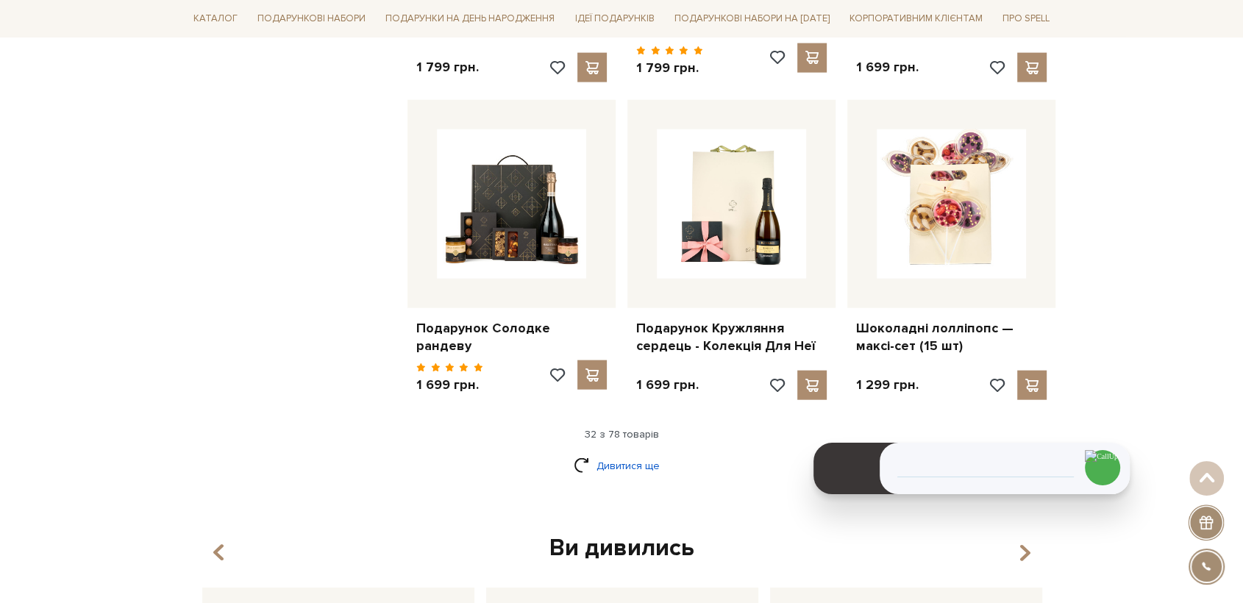
click at [641, 458] on link "Дивитися ще" at bounding box center [622, 466] width 96 height 26
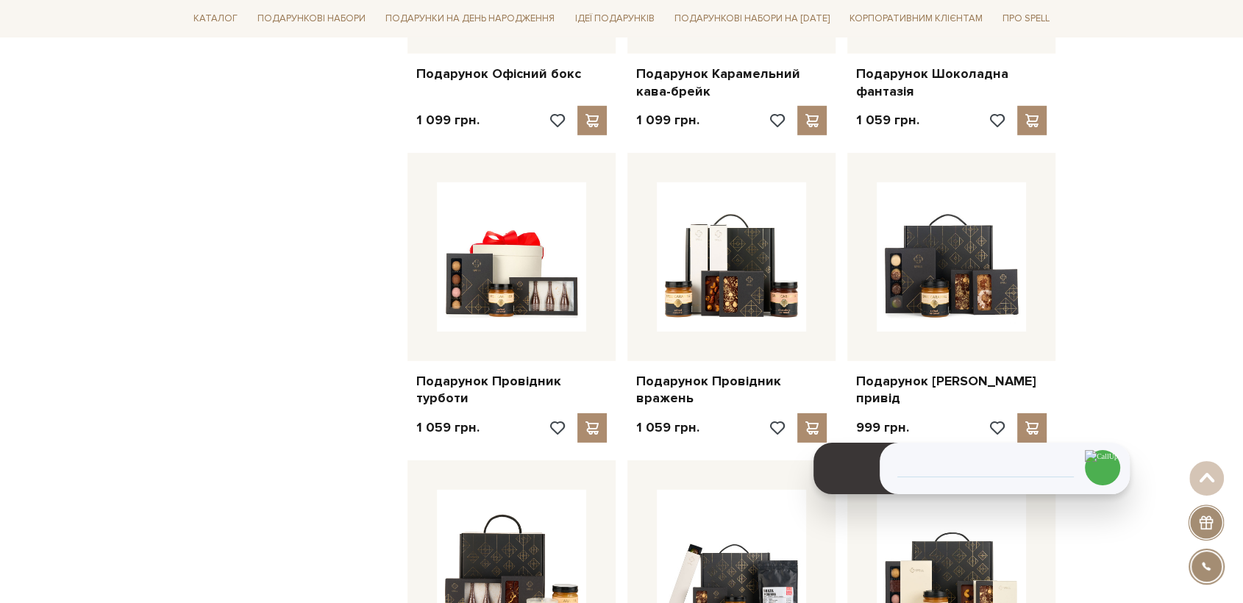
scroll to position [4537, 0]
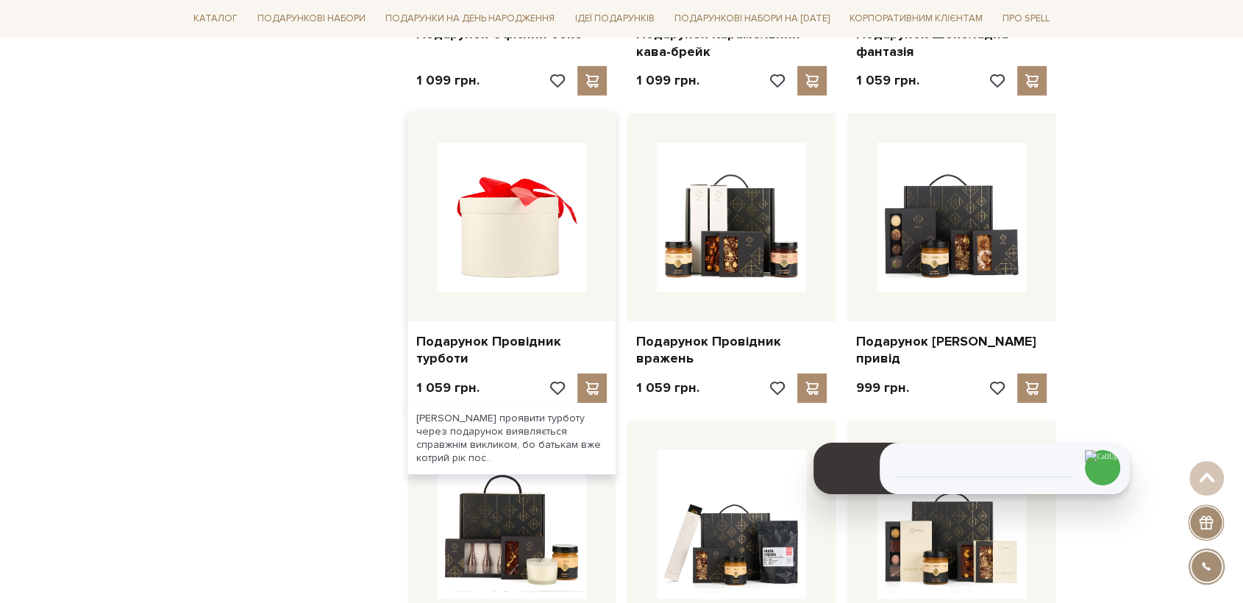
click at [524, 251] on img at bounding box center [511, 217] width 149 height 149
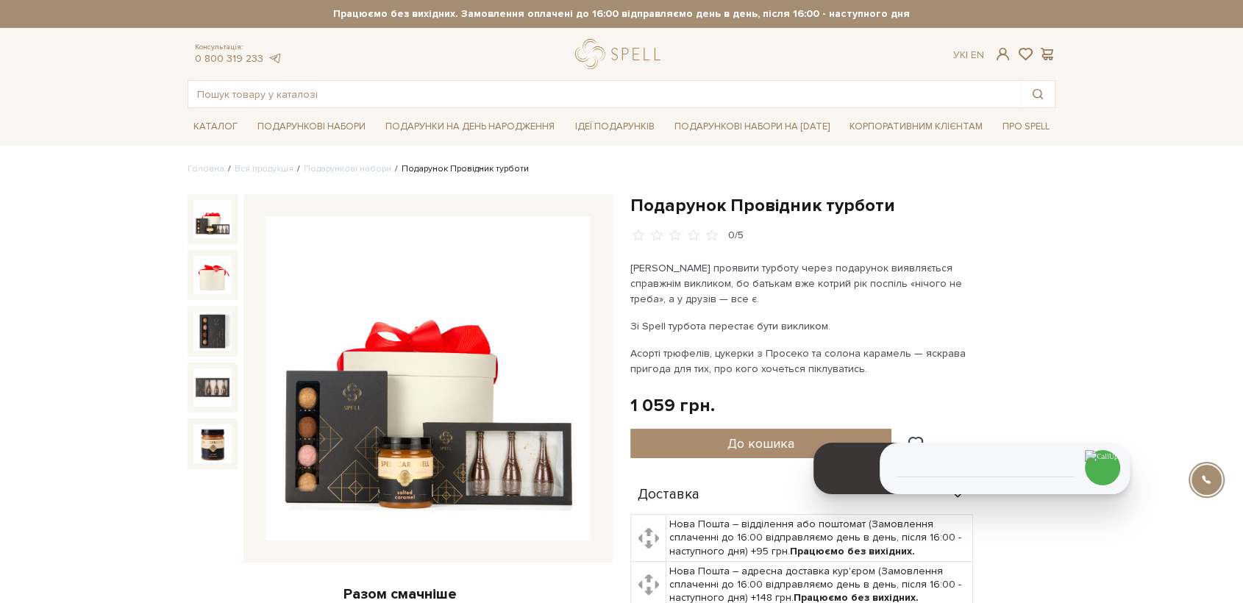
click at [377, 438] on img at bounding box center [428, 378] width 325 height 325
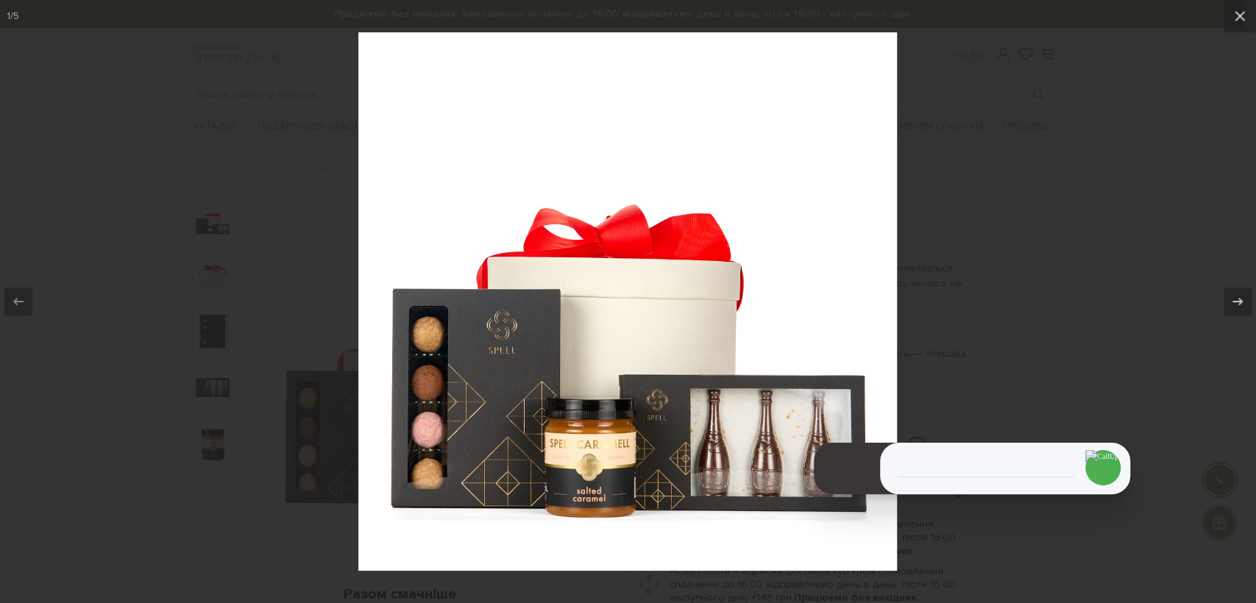
click at [1089, 280] on div at bounding box center [628, 301] width 1256 height 603
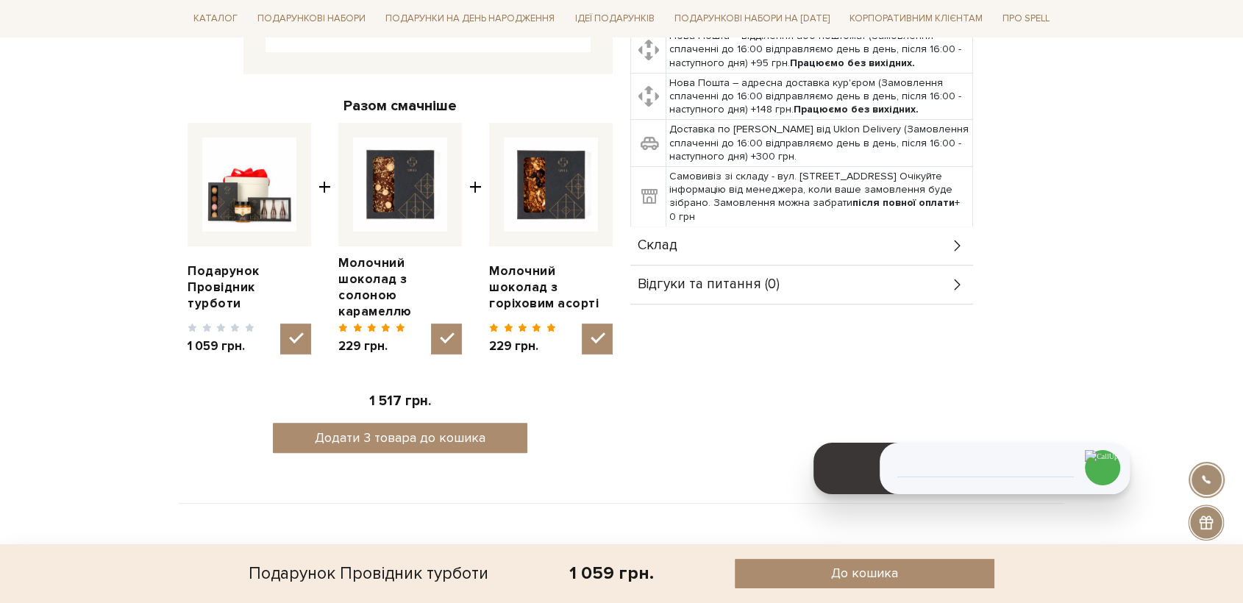
scroll to position [490, 0]
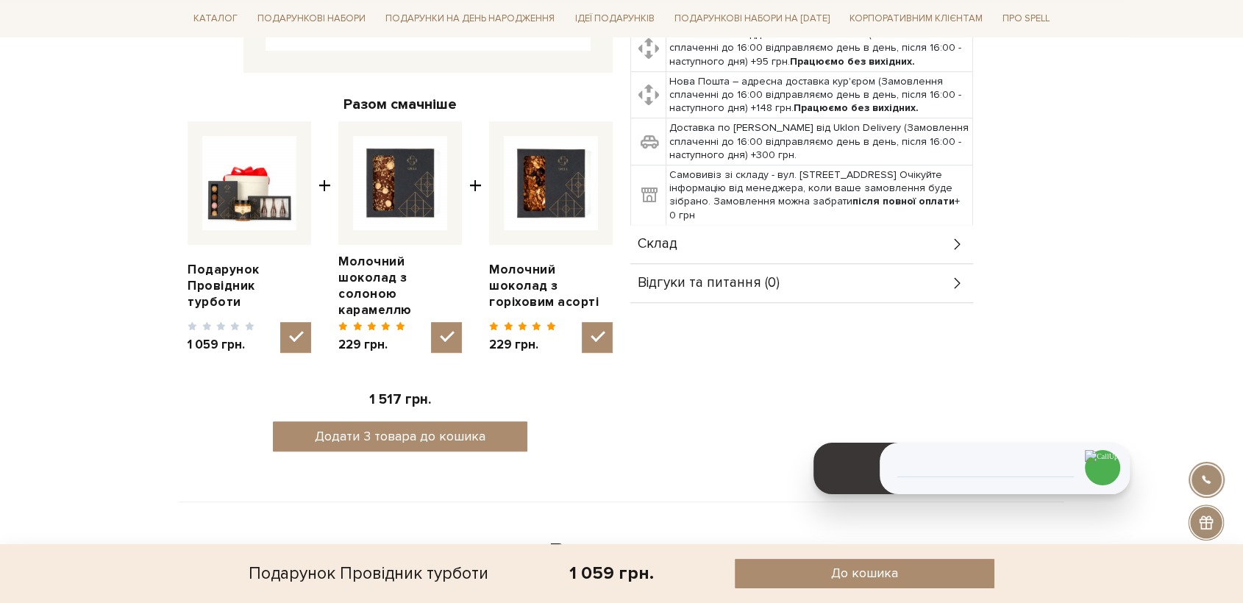
drag, startPoint x: 710, startPoint y: 238, endPoint x: 771, endPoint y: 260, distance: 64.9
click at [711, 238] on div "Склад" at bounding box center [801, 244] width 343 height 38
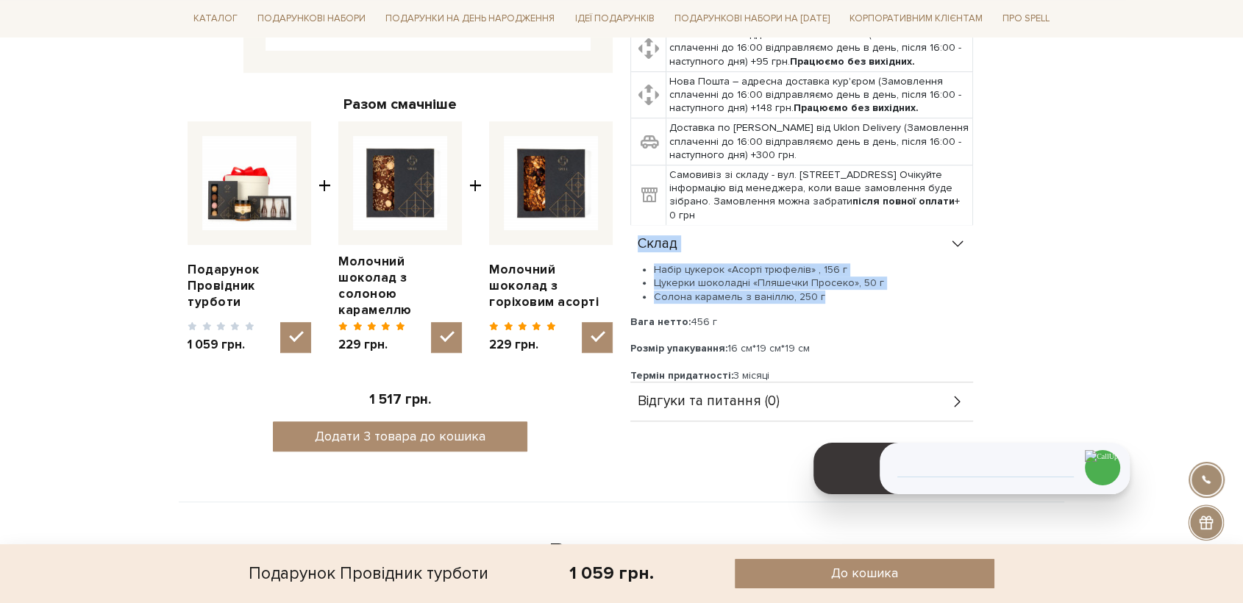
drag, startPoint x: 817, startPoint y: 296, endPoint x: 641, endPoint y: 242, distance: 183.1
click at [641, 242] on div "Склад Набір цукерок «Асорті трюфелів» , 156 г Цукерки шоколадні «Пляшечки Просе…" at bounding box center [801, 303] width 343 height 157
copy div "Склад Набір цукерок «Асорті трюфелів» , 156 г Цукерки шоколадні «Пляшечки Просе…"
click at [840, 299] on li "Солона карамель з ваніллю, 250 г" at bounding box center [813, 297] width 319 height 13
drag, startPoint x: 830, startPoint y: 297, endPoint x: 645, endPoint y: 263, distance: 187.7
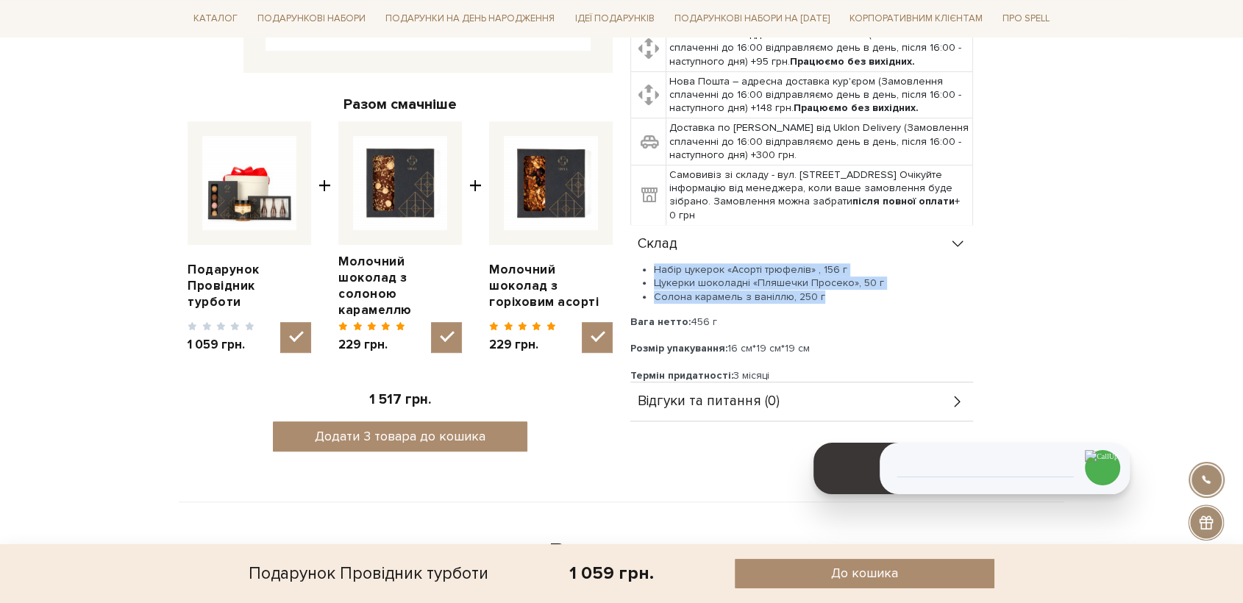
click at [645, 263] on ul "Набір цукерок «Асорті трюфелів» , 156 г Цукерки шоколадні «Пляшечки Просеко», 5…" at bounding box center [801, 283] width 343 height 40
copy ul "Набір цукерок «Асорті трюфелів» , 156 г Цукерки шоколадні «Пляшечки Просеко», 5…"
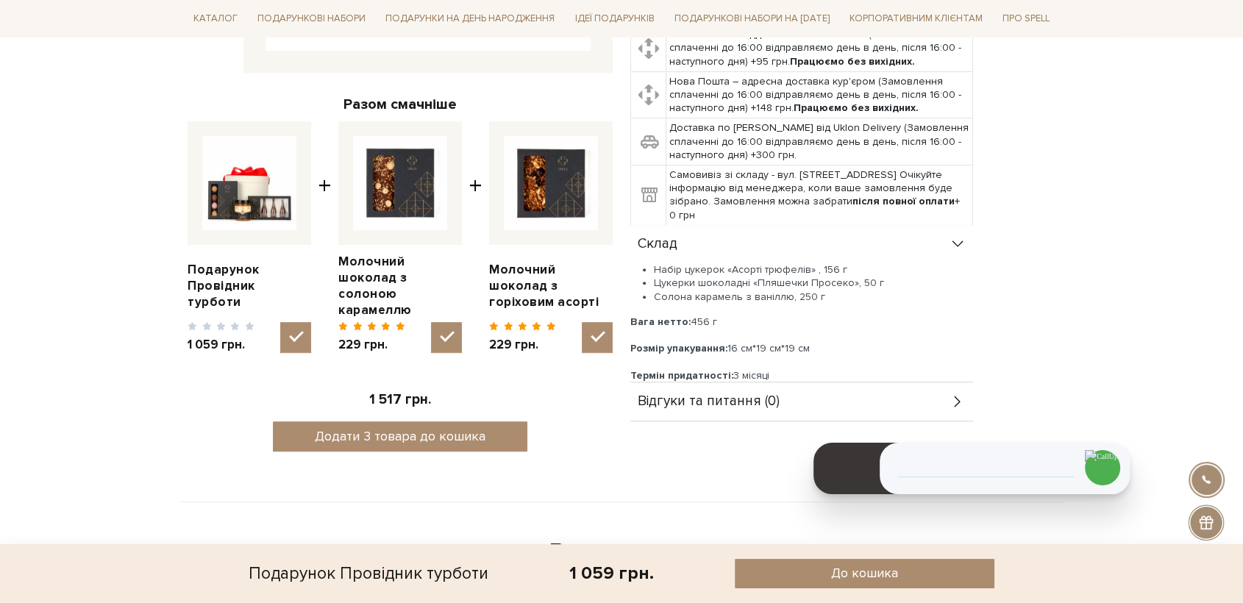
click at [1006, 174] on div "Доставка Нова Пошта – відділення або поштомат (Замовлення сплаченні до 16:00 ві…" at bounding box center [842, 203] width 425 height 435
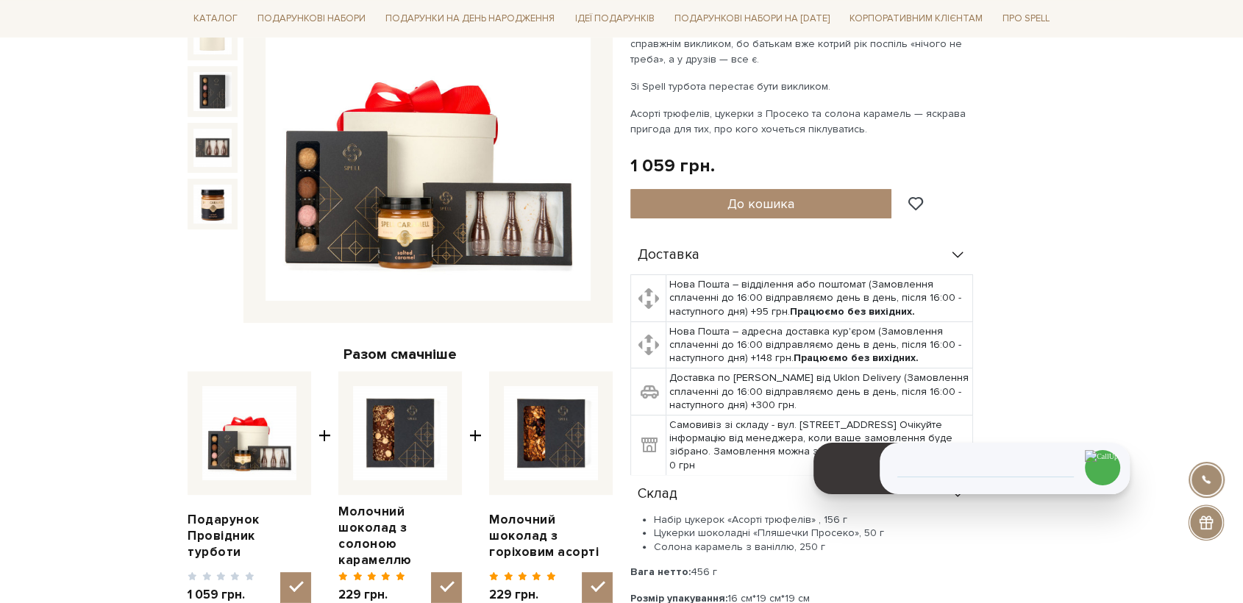
scroll to position [0, 0]
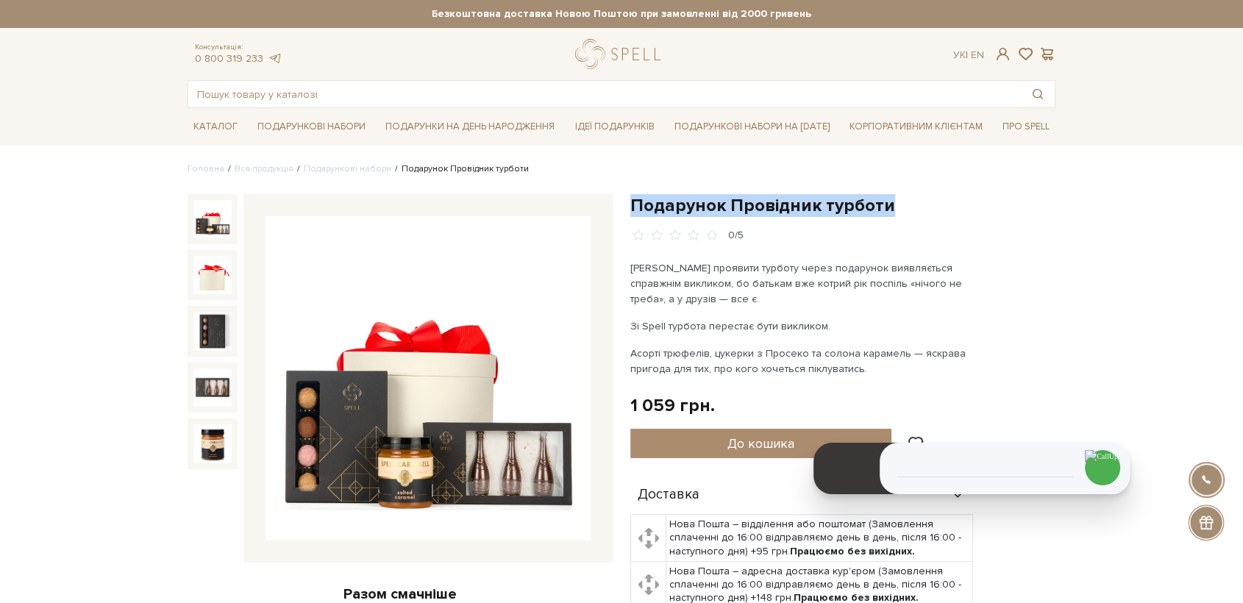
drag, startPoint x: 889, startPoint y: 204, endPoint x: 631, endPoint y: 185, distance: 258.1
click at [633, 203] on h1 "Подарунок Провідник турботи" at bounding box center [842, 205] width 425 height 23
copy h1 "Подарунок Провідник турботи"
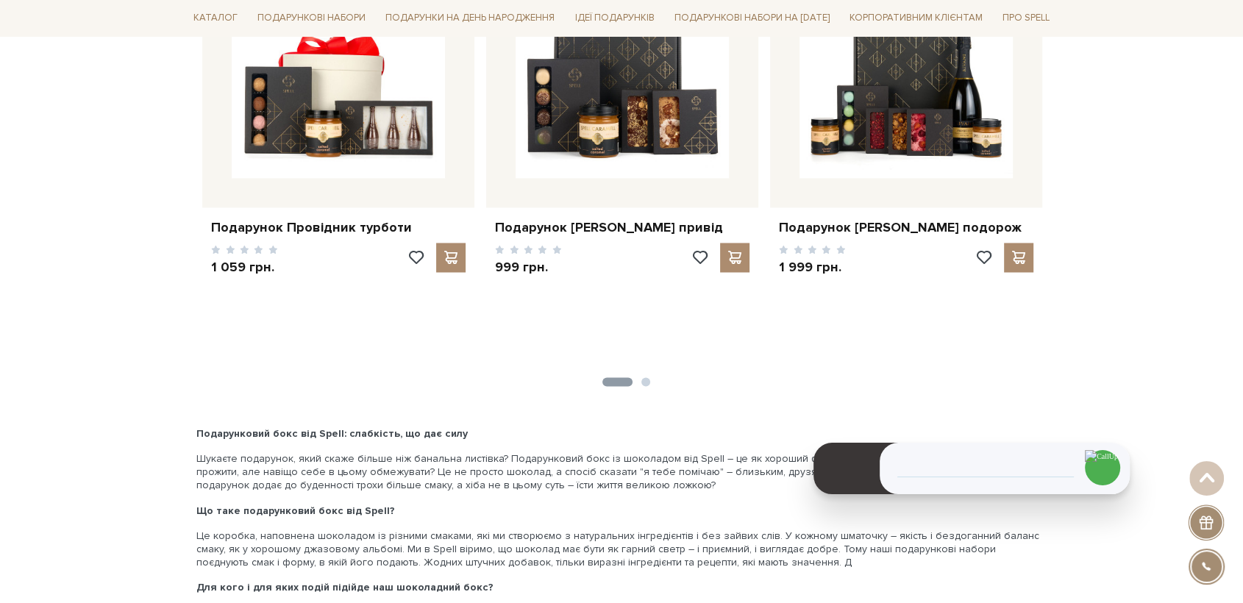
scroll to position [1813, 0]
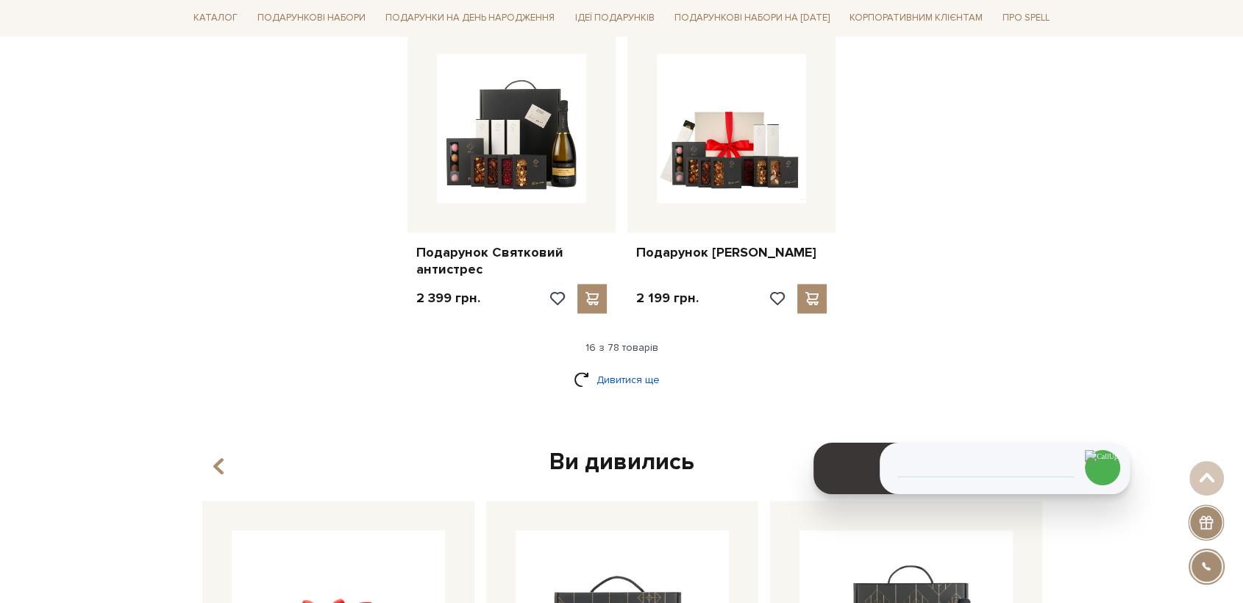
click at [621, 377] on link "Дивитися ще" at bounding box center [622, 380] width 96 height 26
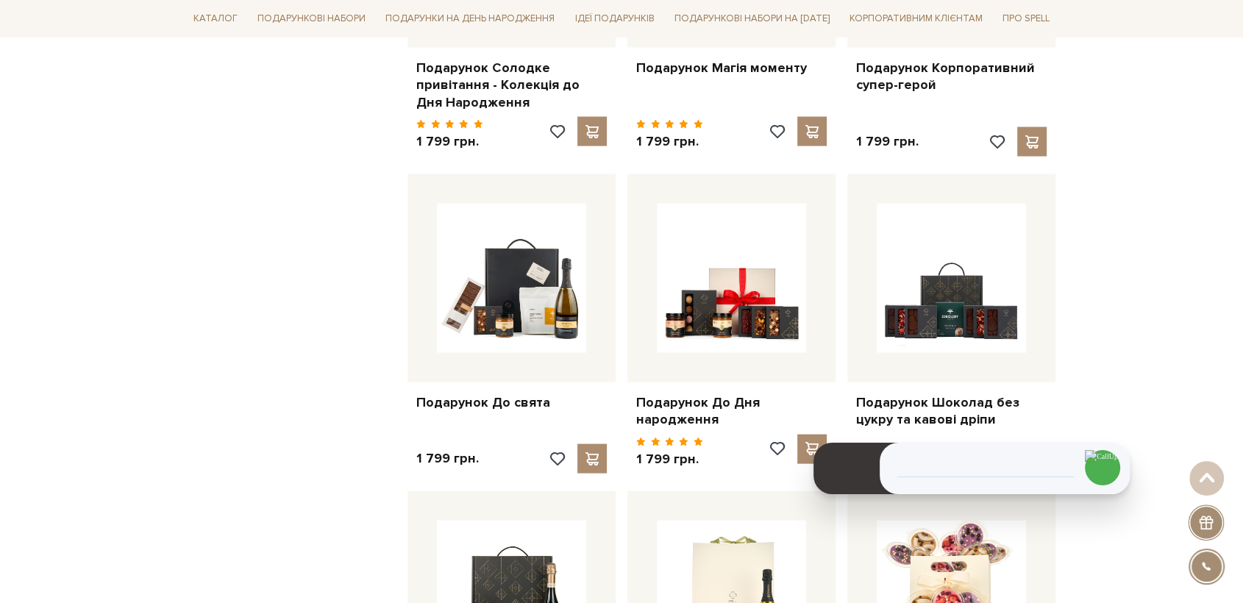
scroll to position [2957, 0]
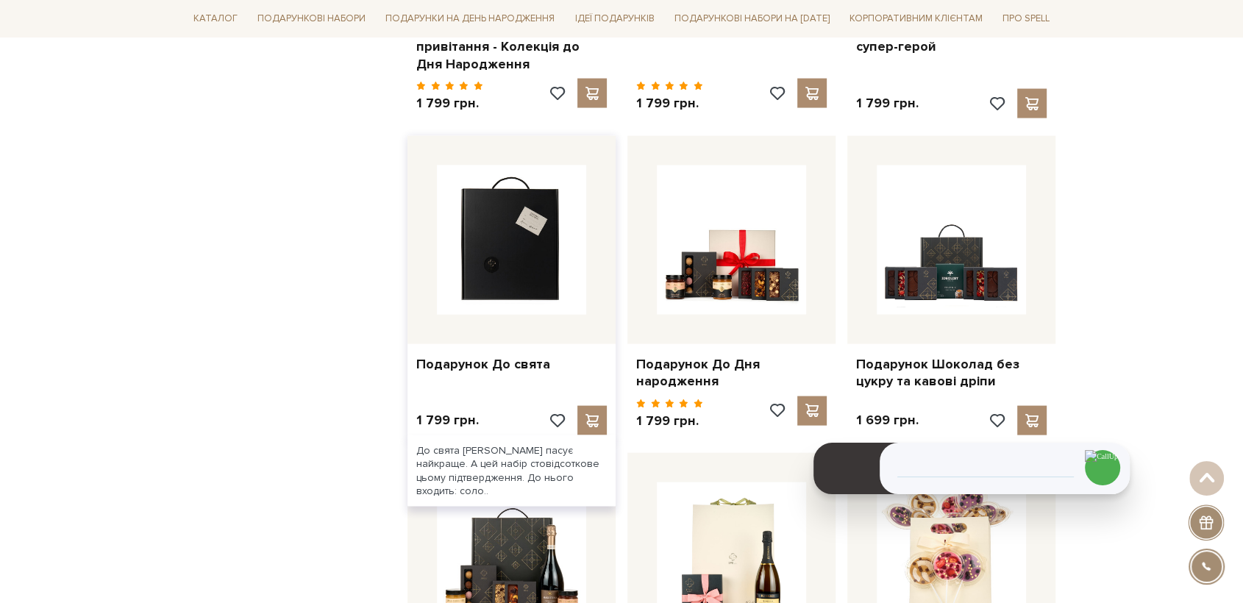
click at [509, 271] on img at bounding box center [511, 240] width 149 height 149
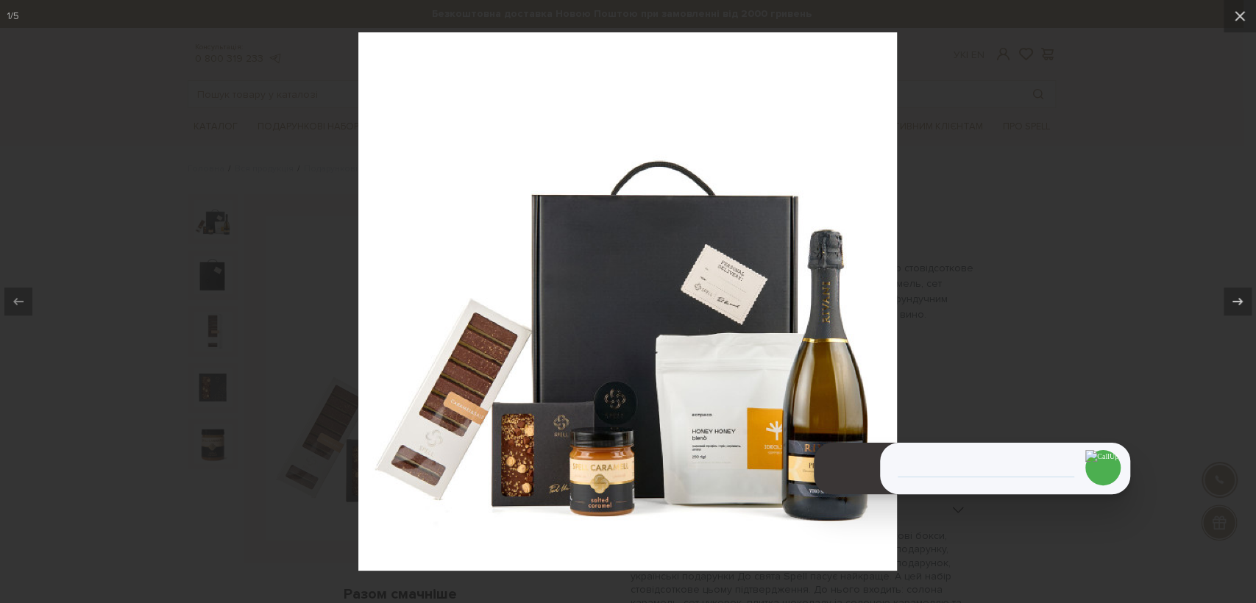
click at [1045, 232] on div at bounding box center [628, 301] width 1256 height 603
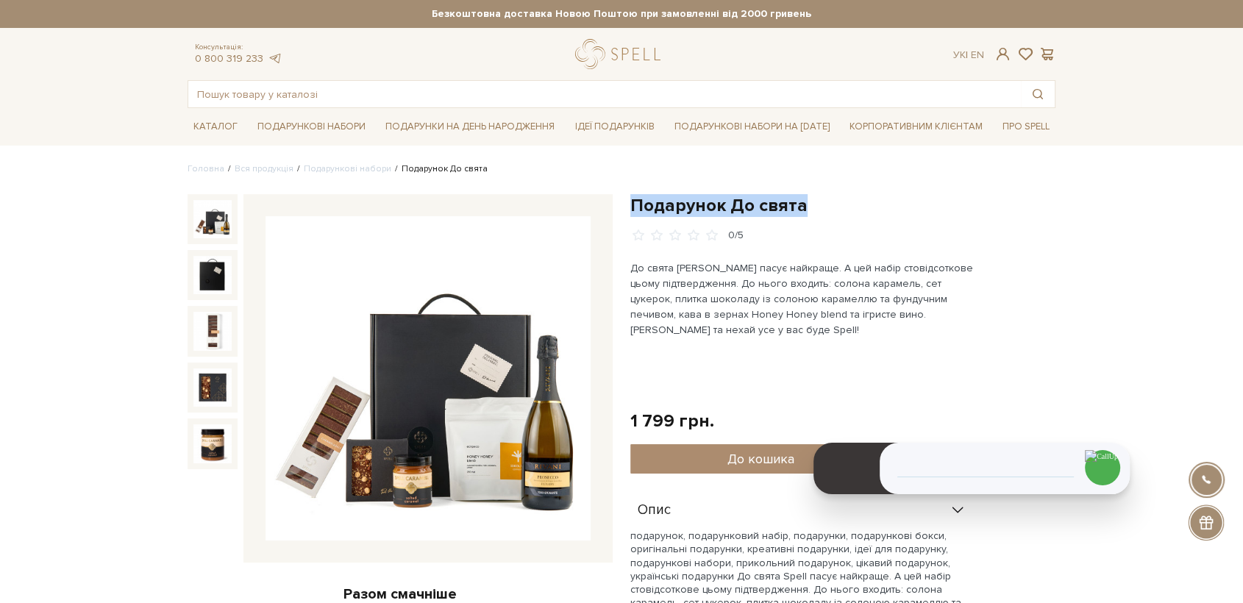
drag, startPoint x: 815, startPoint y: 216, endPoint x: 612, endPoint y: 84, distance: 242.0
click at [628, 209] on div "Подарунок До свята 0/5 1 799 грн. Оплата частинами: До кошика" at bounding box center [843, 575] width 443 height 762
copy h1 "Подарунок До свята"
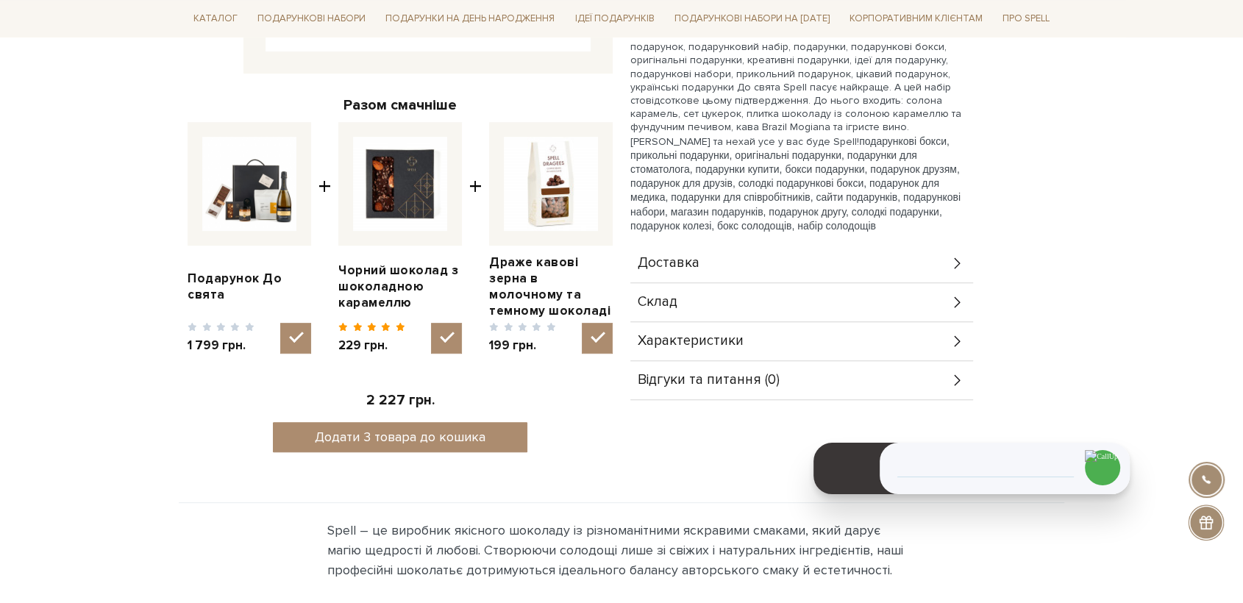
scroll to position [572, 0]
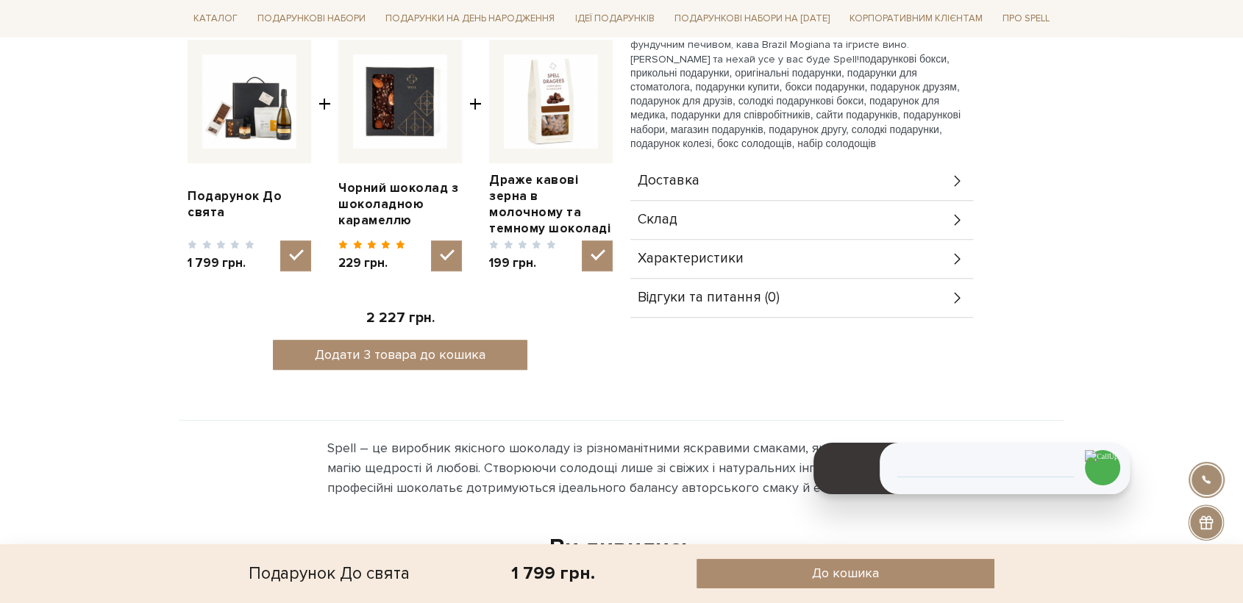
drag, startPoint x: 731, startPoint y: 226, endPoint x: 740, endPoint y: 236, distance: 13.6
click at [731, 225] on div "Склад" at bounding box center [801, 220] width 343 height 38
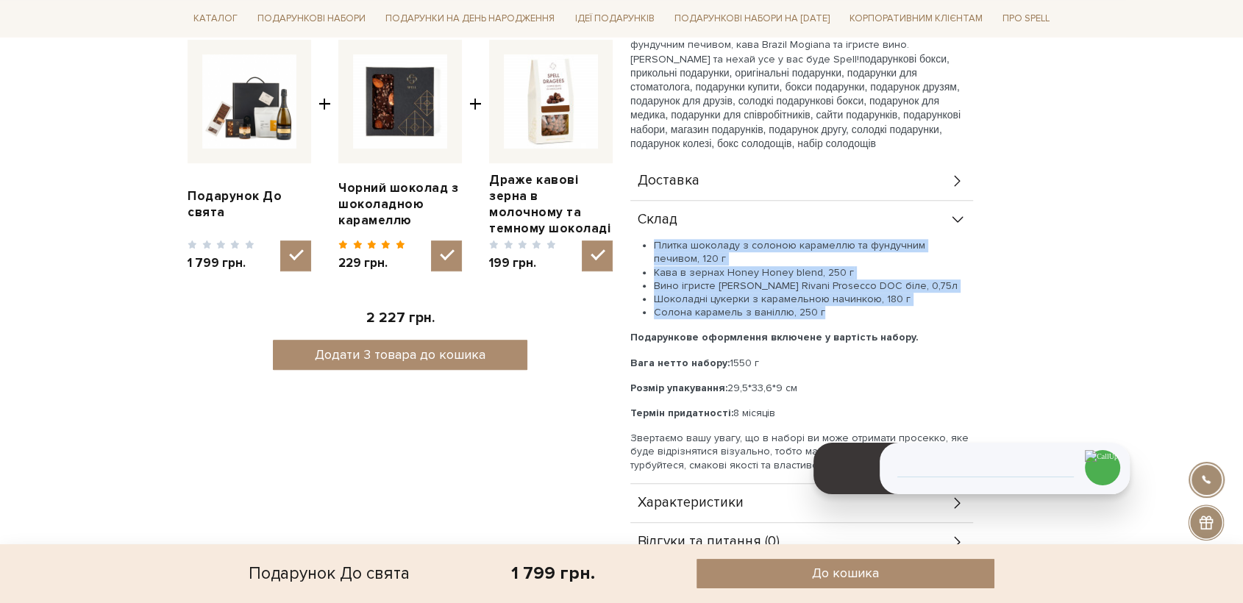
drag, startPoint x: 821, startPoint y: 310, endPoint x: 650, endPoint y: 242, distance: 183.6
click at [650, 242] on ul "Плитка шоколаду з солоною карамеллю та фундучним печивом, 120 г Кава в зернах H…" at bounding box center [801, 279] width 343 height 80
copy ul "Плитка шоколаду з солоною карамеллю та фундучним печивом, 120 г Кава в зернах H…"
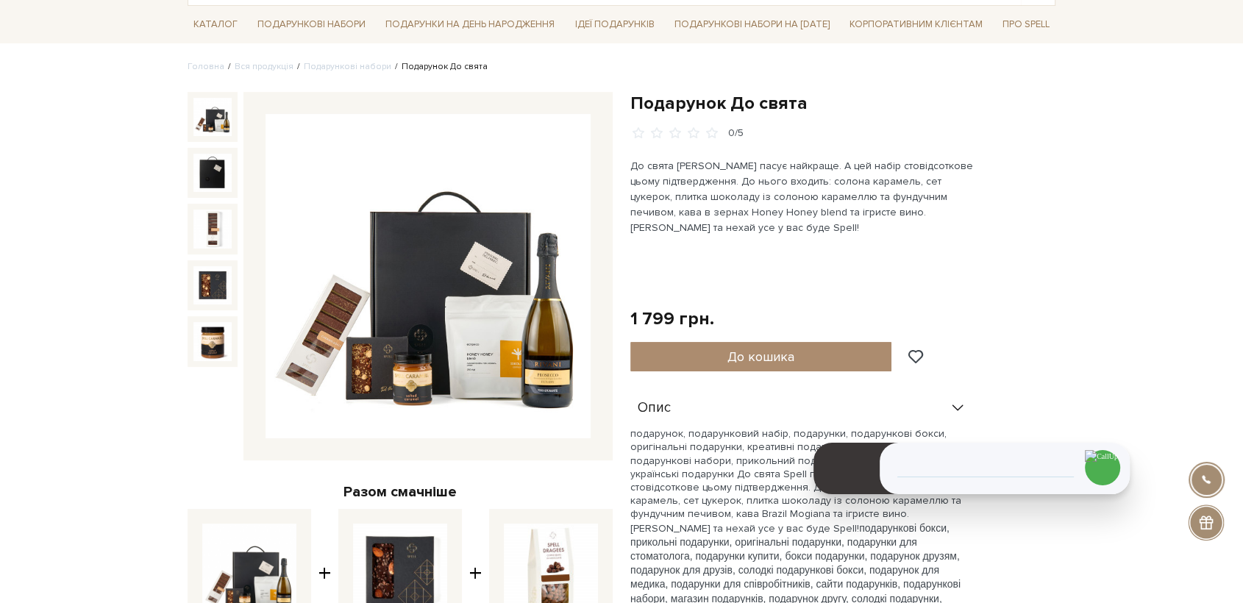
scroll to position [82, 0]
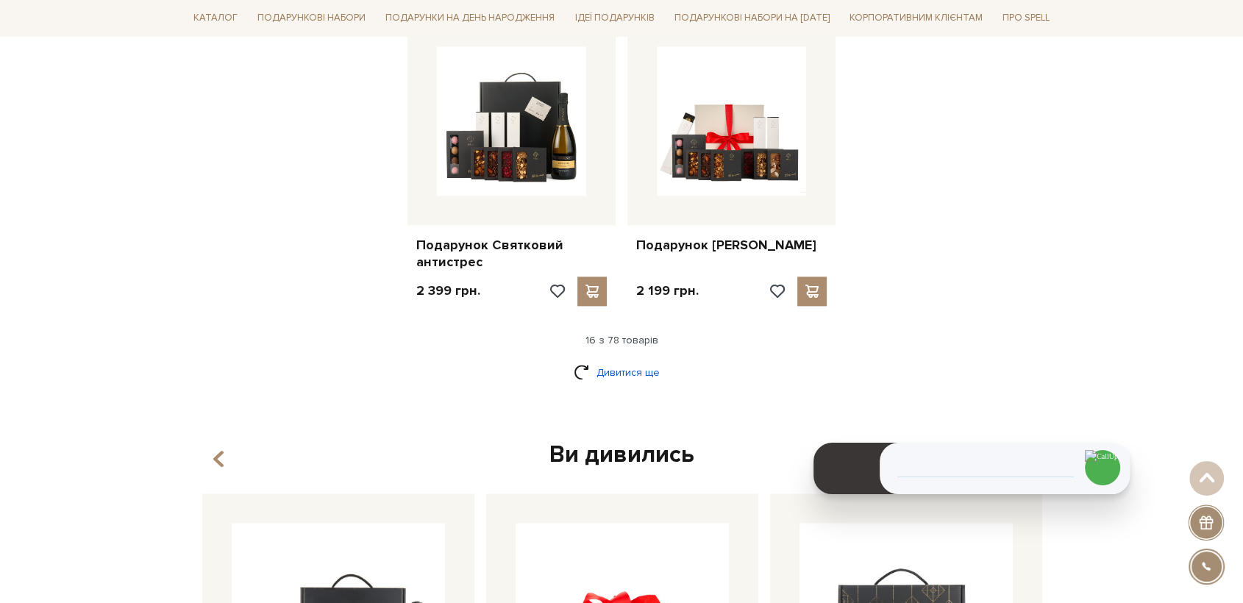
scroll to position [1813, 0]
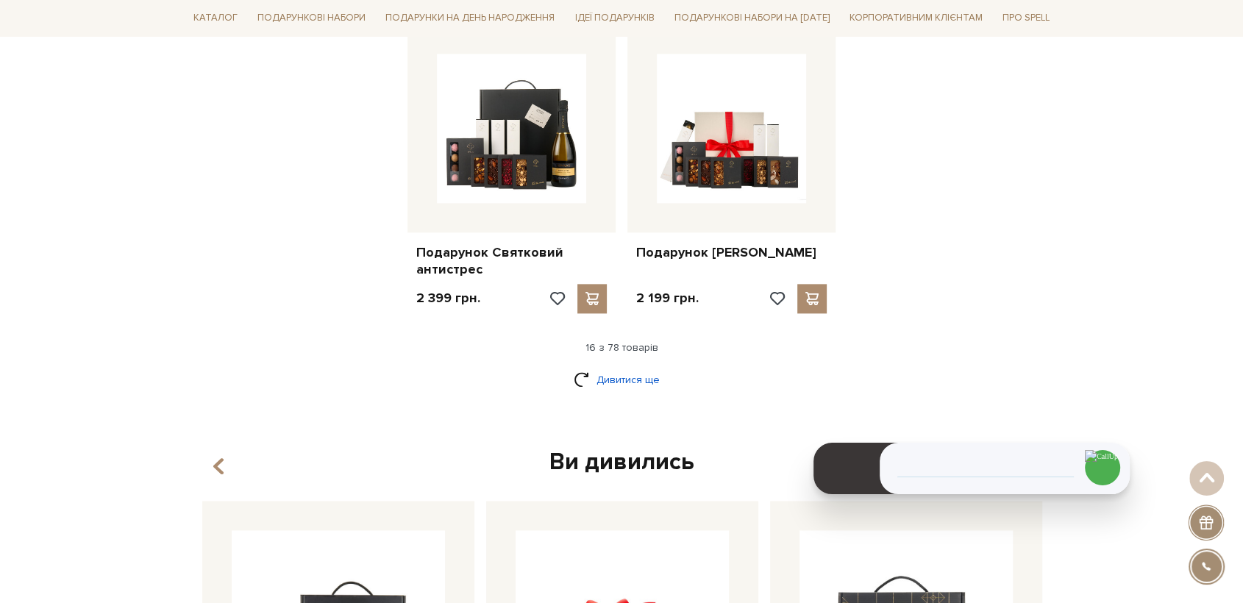
click at [629, 378] on link "Дивитися ще" at bounding box center [622, 380] width 96 height 26
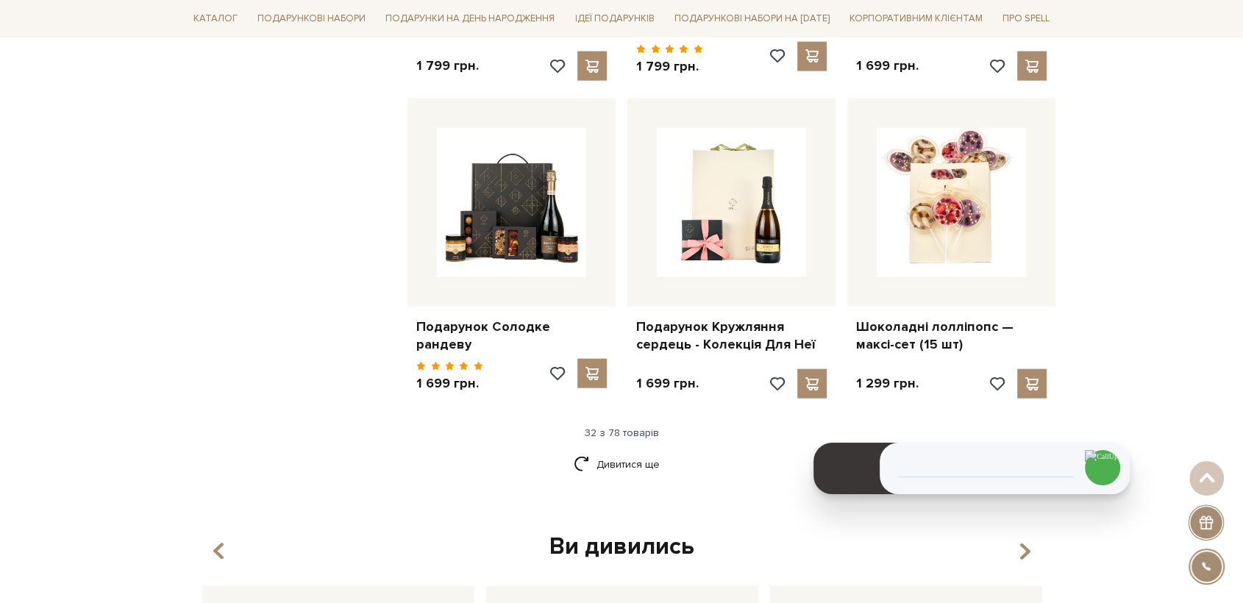
scroll to position [3366, 0]
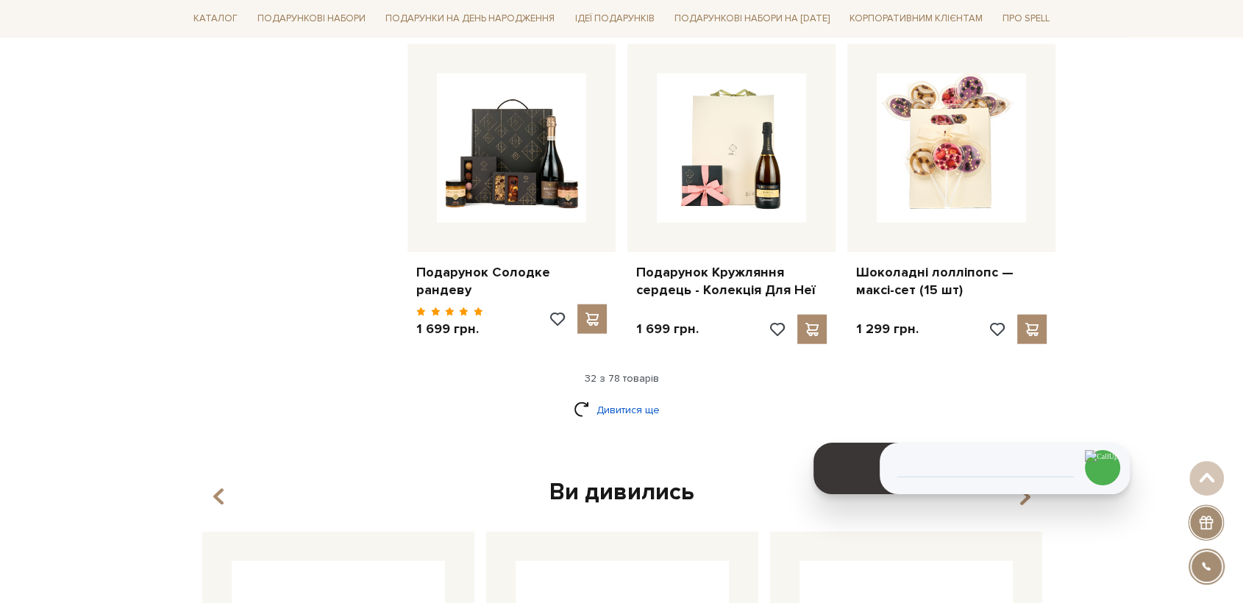
click at [619, 397] on link "Дивитися ще" at bounding box center [622, 410] width 96 height 26
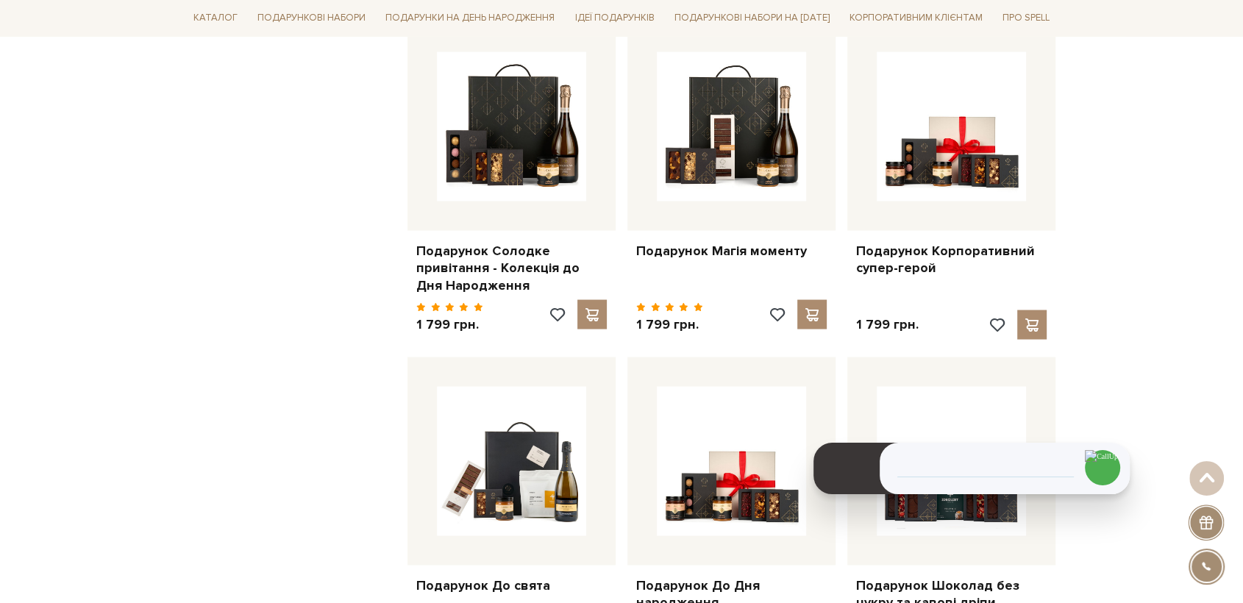
scroll to position [2712, 0]
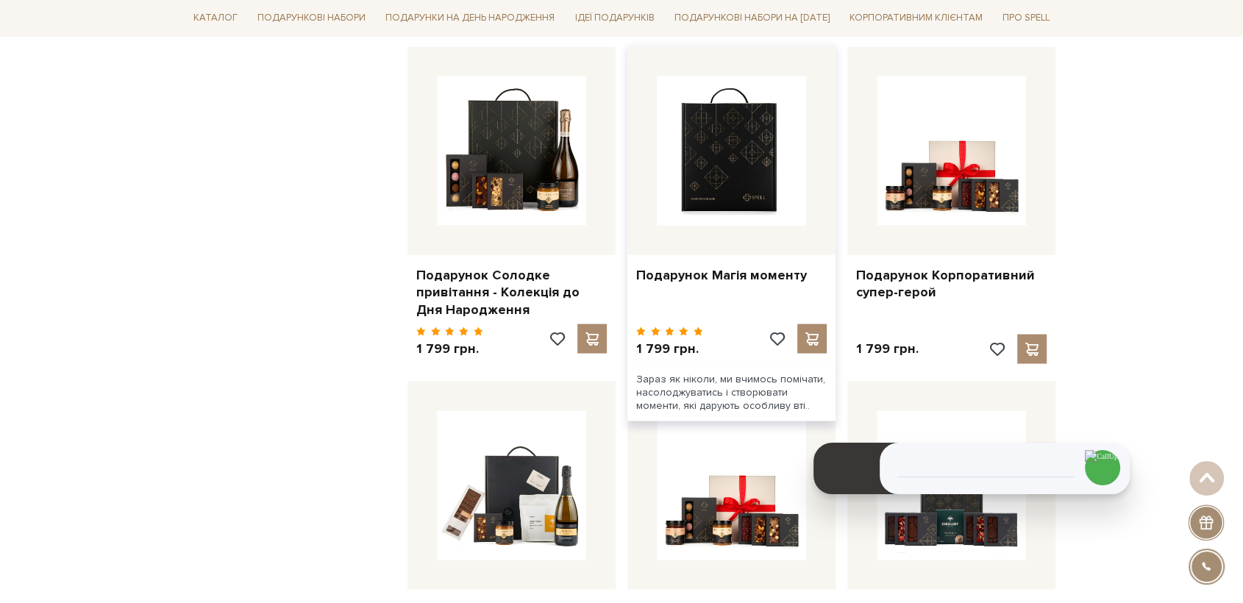
click at [763, 158] on img at bounding box center [731, 150] width 149 height 149
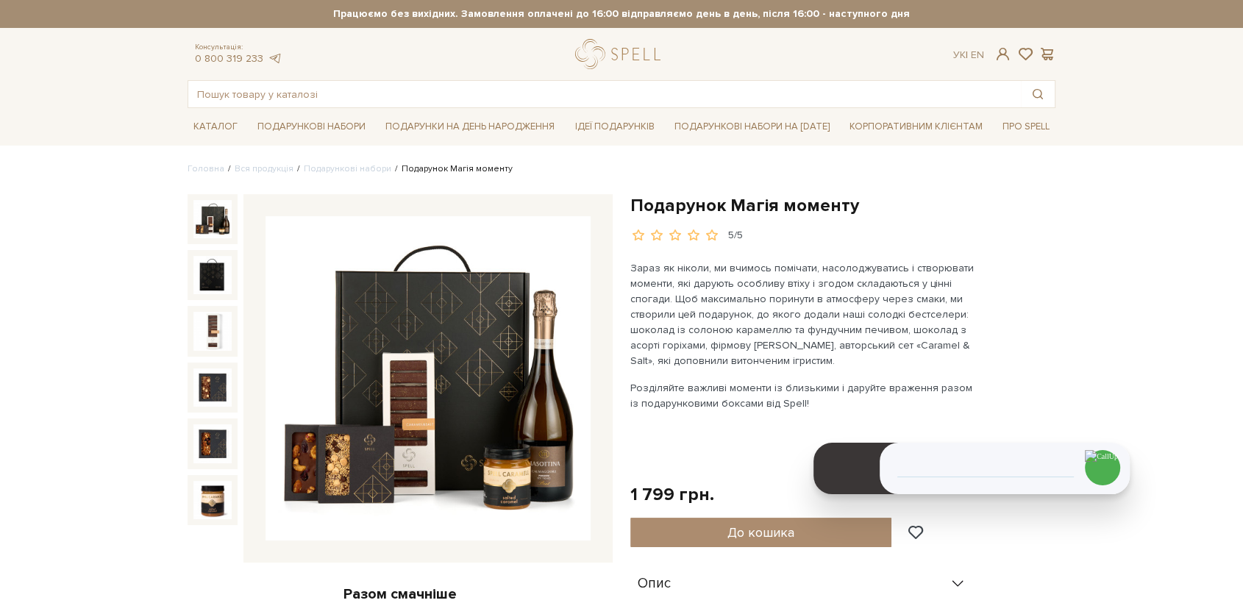
click at [435, 412] on img at bounding box center [428, 378] width 325 height 325
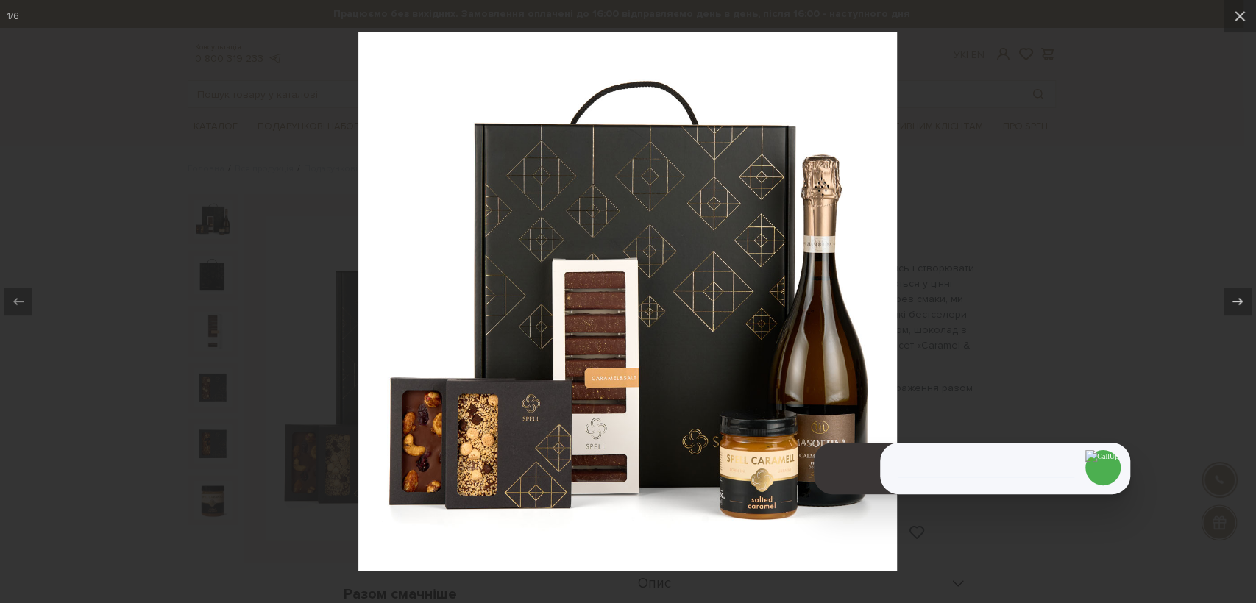
drag, startPoint x: 1044, startPoint y: 168, endPoint x: 1024, endPoint y: 174, distance: 20.5
click at [1045, 168] on div at bounding box center [628, 301] width 1256 height 603
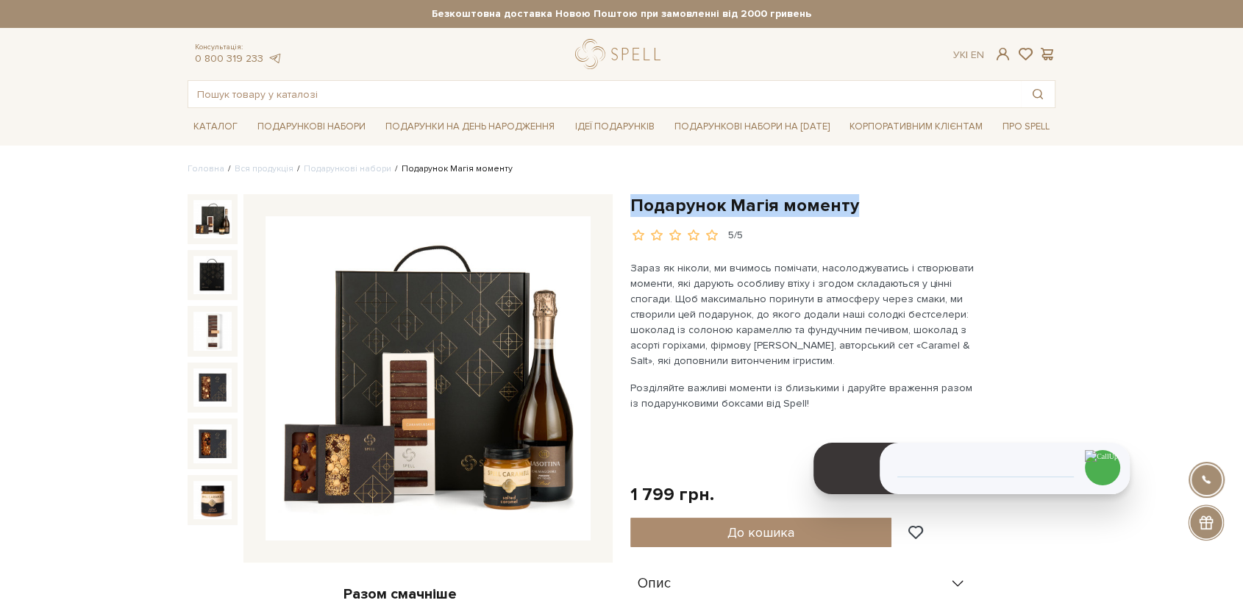
drag, startPoint x: 633, startPoint y: 202, endPoint x: 854, endPoint y: 213, distance: 221.7
click at [854, 213] on h1 "Подарунок Магія моменту" at bounding box center [842, 205] width 425 height 23
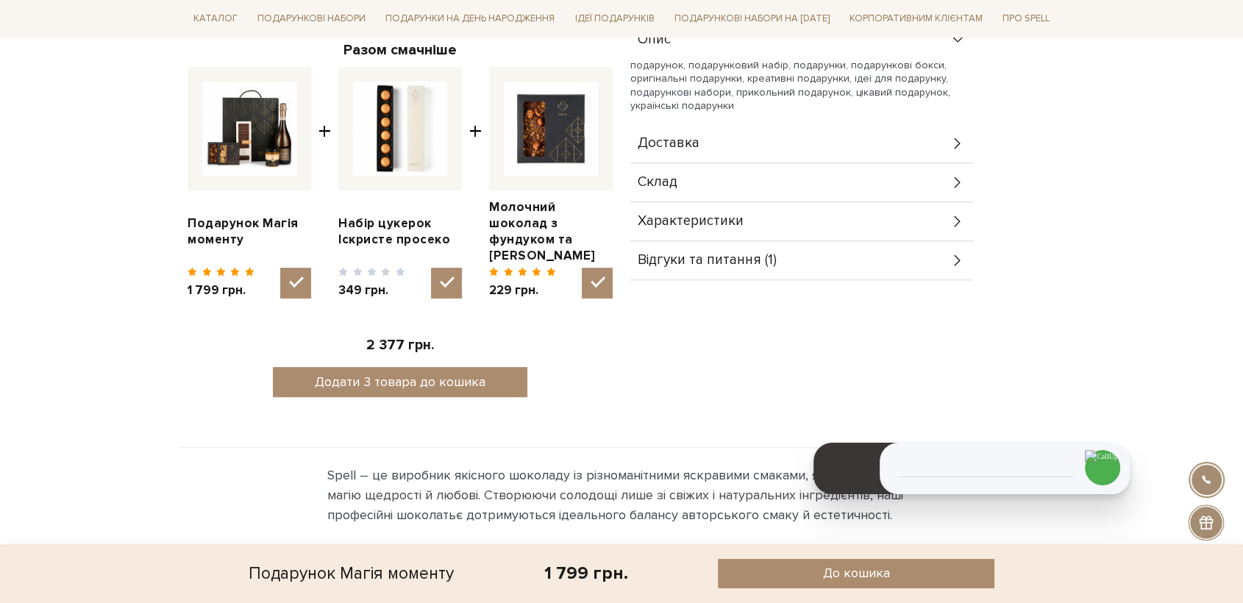
scroll to position [572, 0]
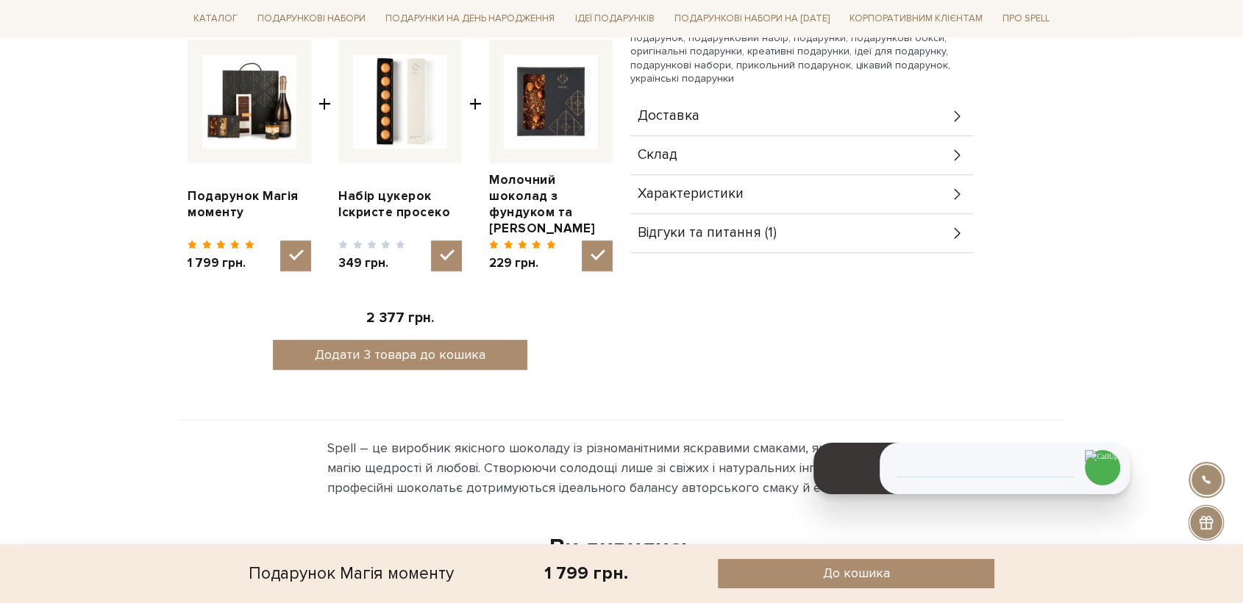
click at [706, 202] on div "Характеристики" at bounding box center [801, 194] width 343 height 38
drag, startPoint x: 695, startPoint y: 157, endPoint x: 700, endPoint y: 164, distance: 9.0
click at [695, 157] on div "Склад" at bounding box center [801, 155] width 343 height 38
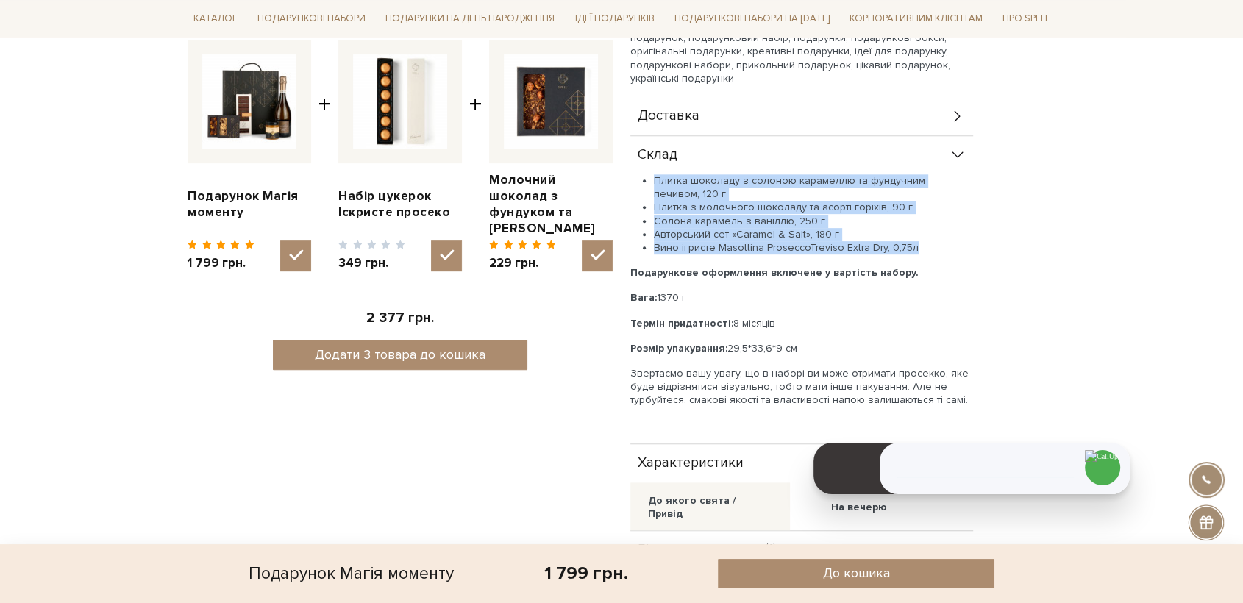
drag, startPoint x: 890, startPoint y: 247, endPoint x: 647, endPoint y: 182, distance: 251.2
click at [647, 182] on ul "Плитка шоколаду з солоною карамеллю та фундучним печивом, 120 г Плитка з молочн…" at bounding box center [801, 214] width 343 height 80
copy ul "Плитка шоколаду з солоною карамеллю та фундучним печивом, 120 г Плитка з молочн…"
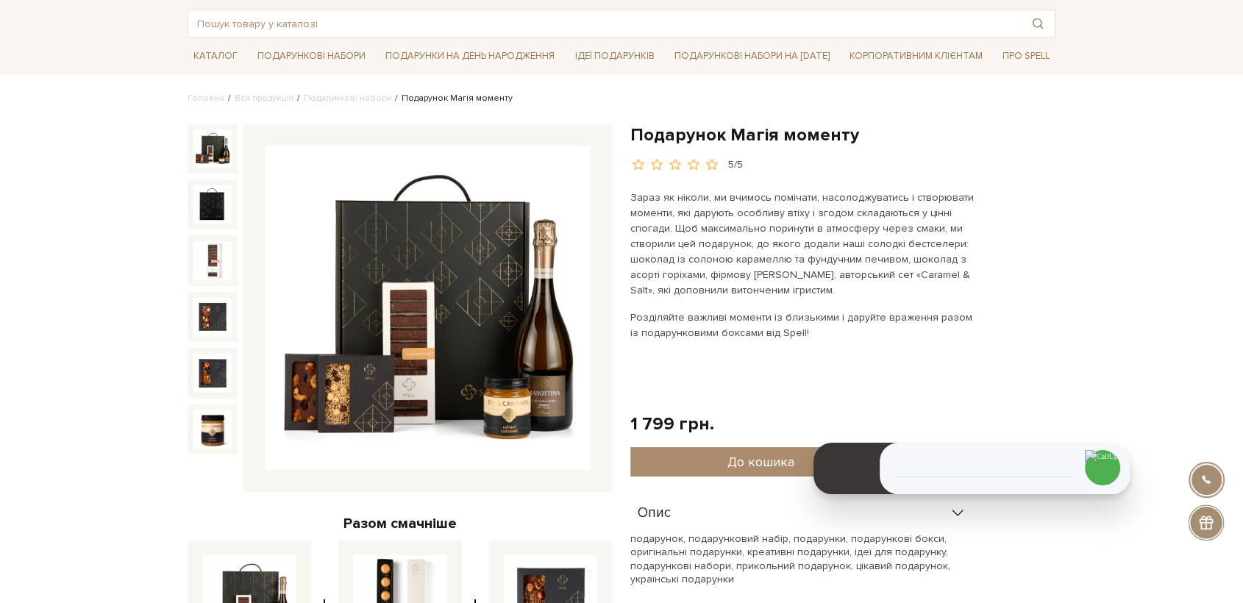
scroll to position [0, 0]
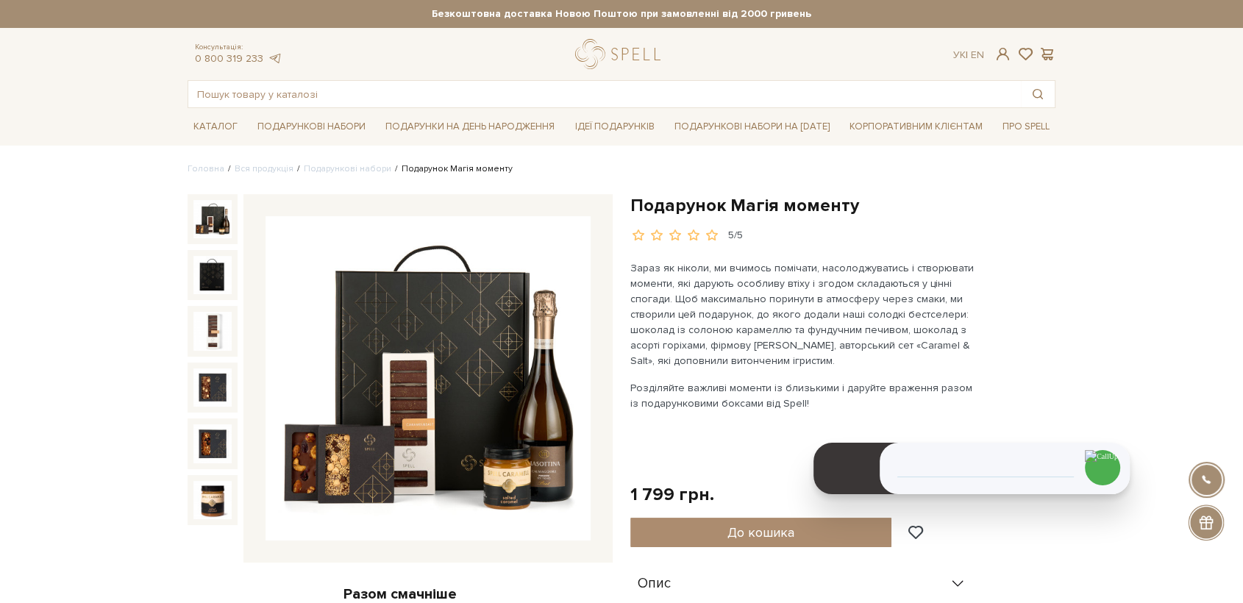
click at [446, 378] on img at bounding box center [428, 378] width 325 height 325
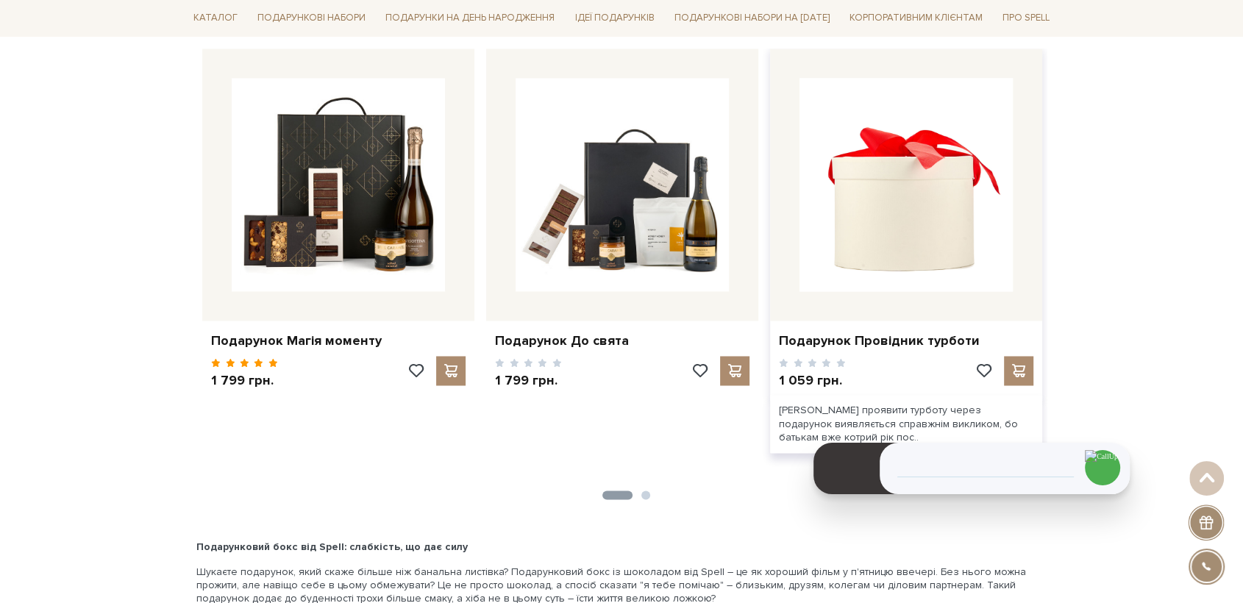
scroll to position [2303, 0]
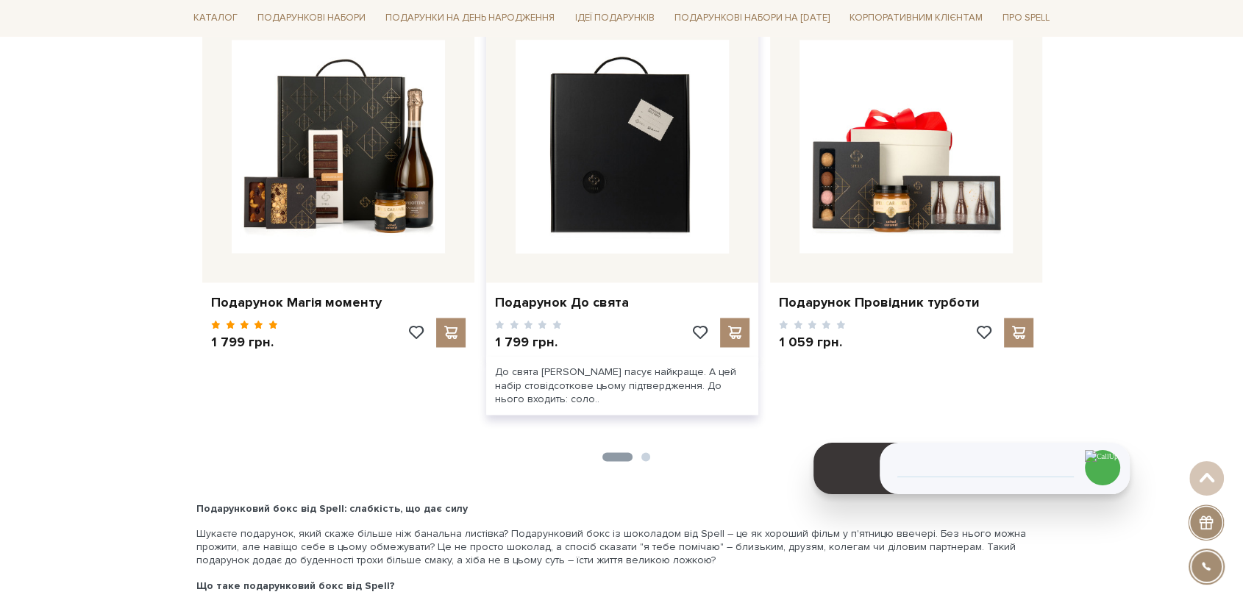
click at [605, 132] on img at bounding box center [622, 146] width 213 height 213
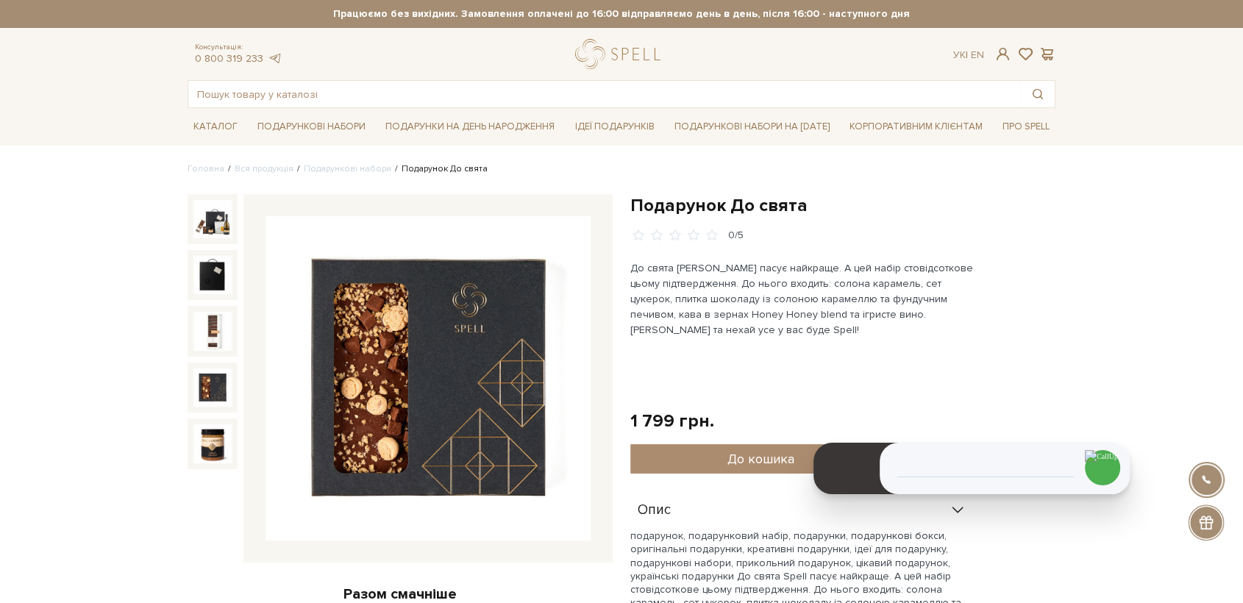
click at [462, 365] on img at bounding box center [428, 378] width 325 height 325
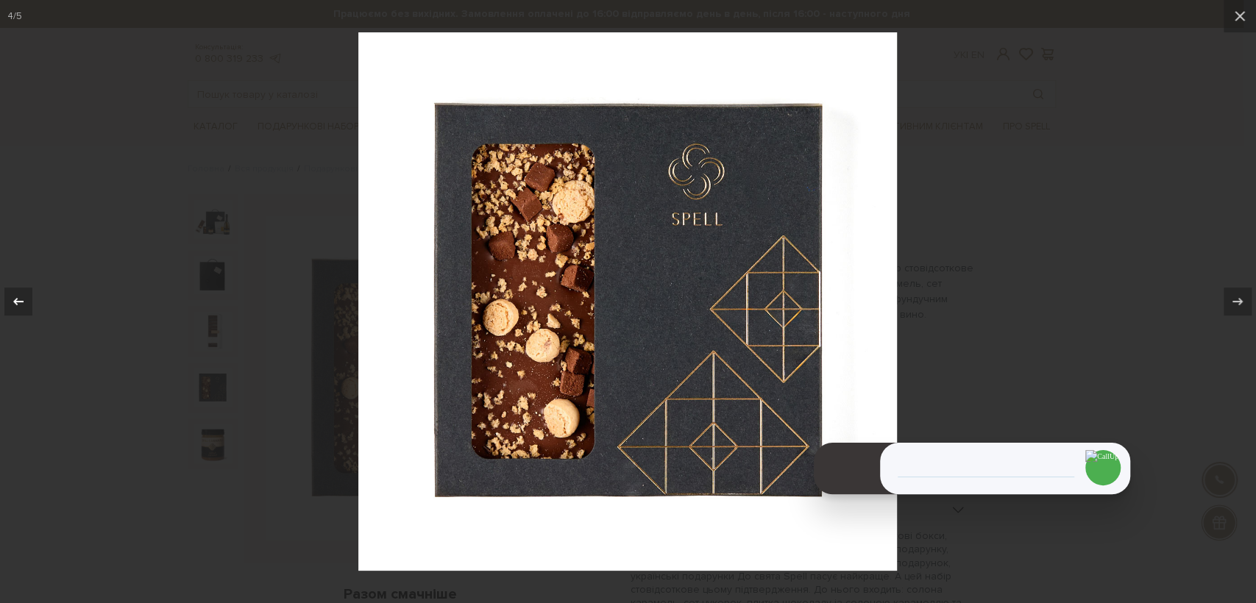
click at [18, 290] on div at bounding box center [18, 302] width 28 height 28
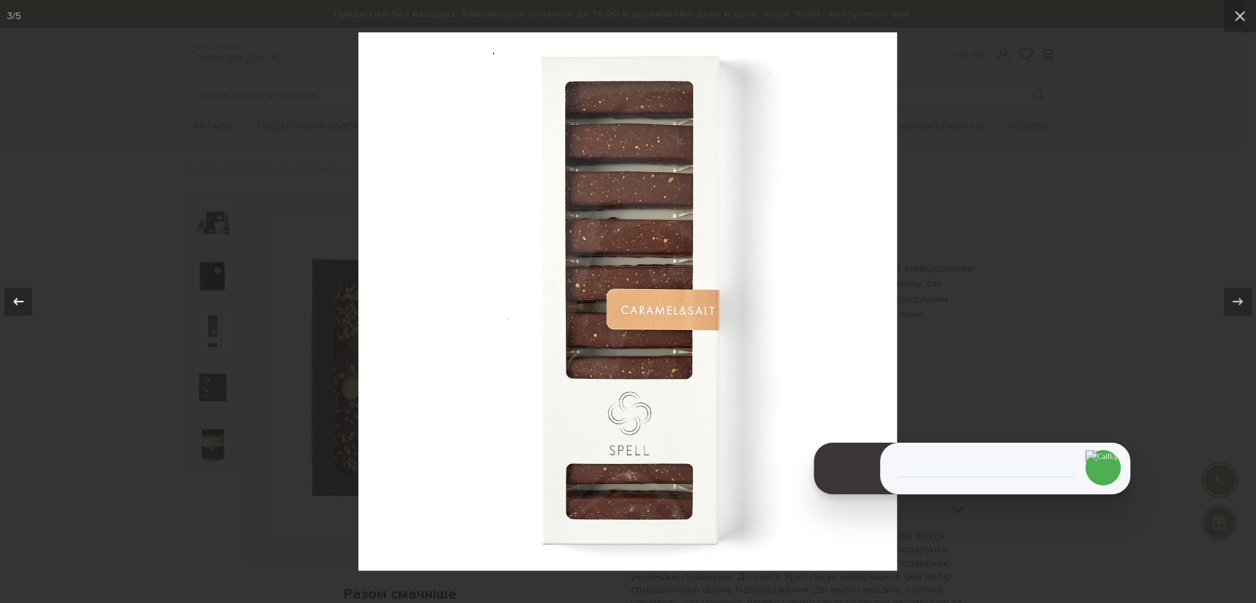
click at [14, 285] on button at bounding box center [25, 302] width 51 height 74
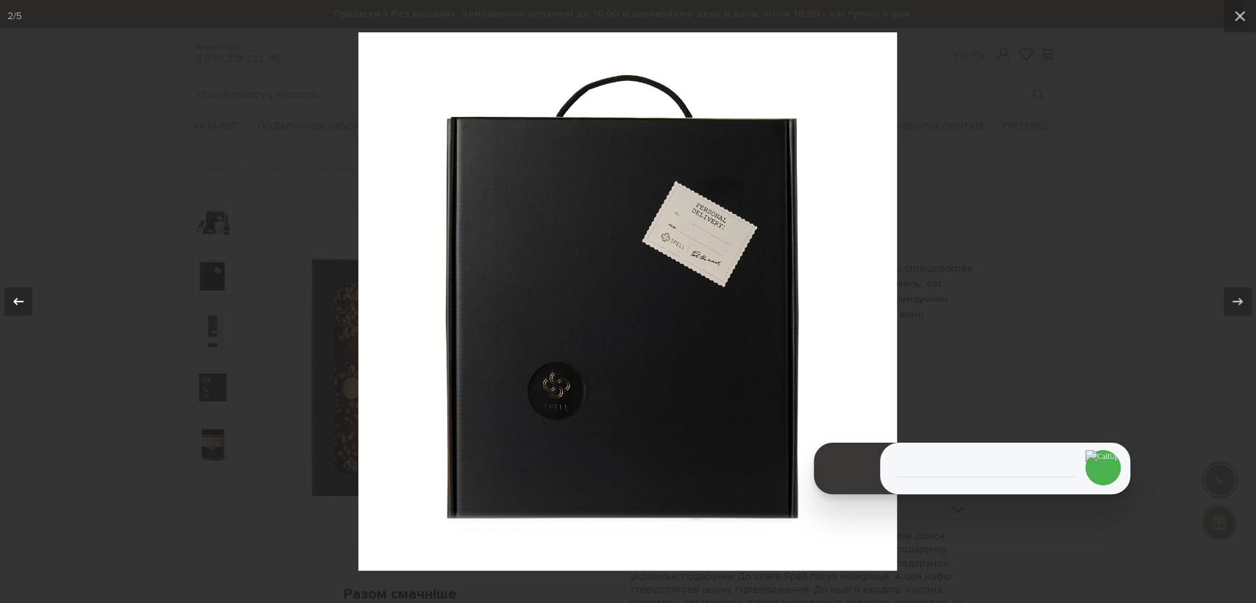
click at [13, 284] on button at bounding box center [25, 302] width 51 height 74
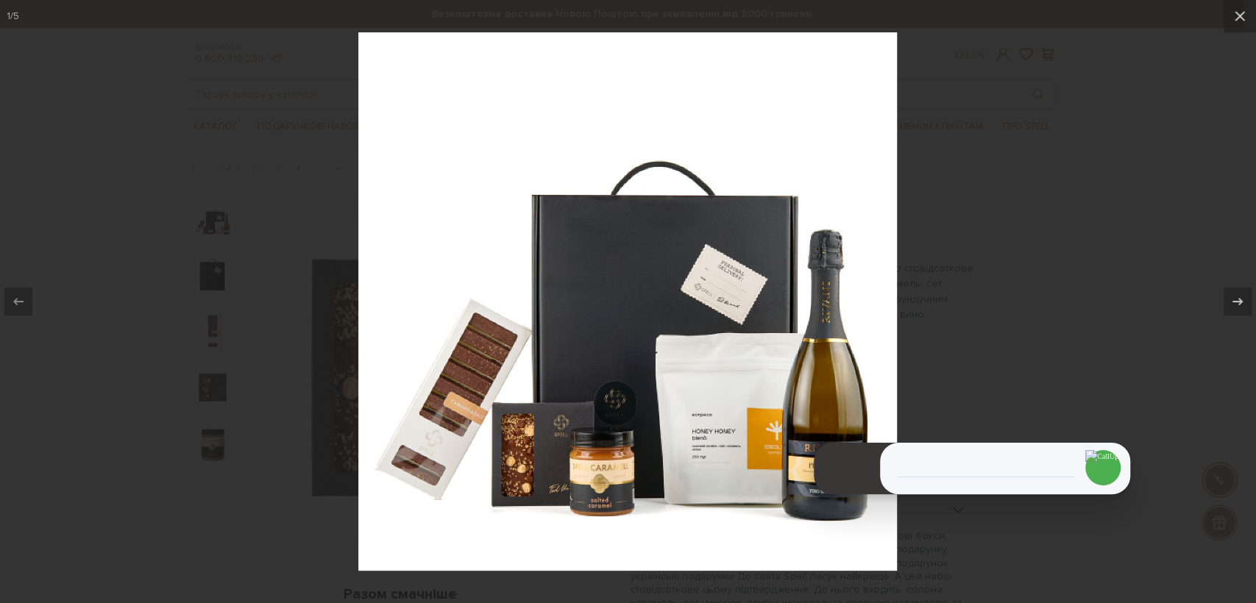
drag, startPoint x: 1122, startPoint y: 187, endPoint x: 953, endPoint y: 296, distance: 201.6
click at [1103, 199] on div at bounding box center [628, 301] width 1256 height 603
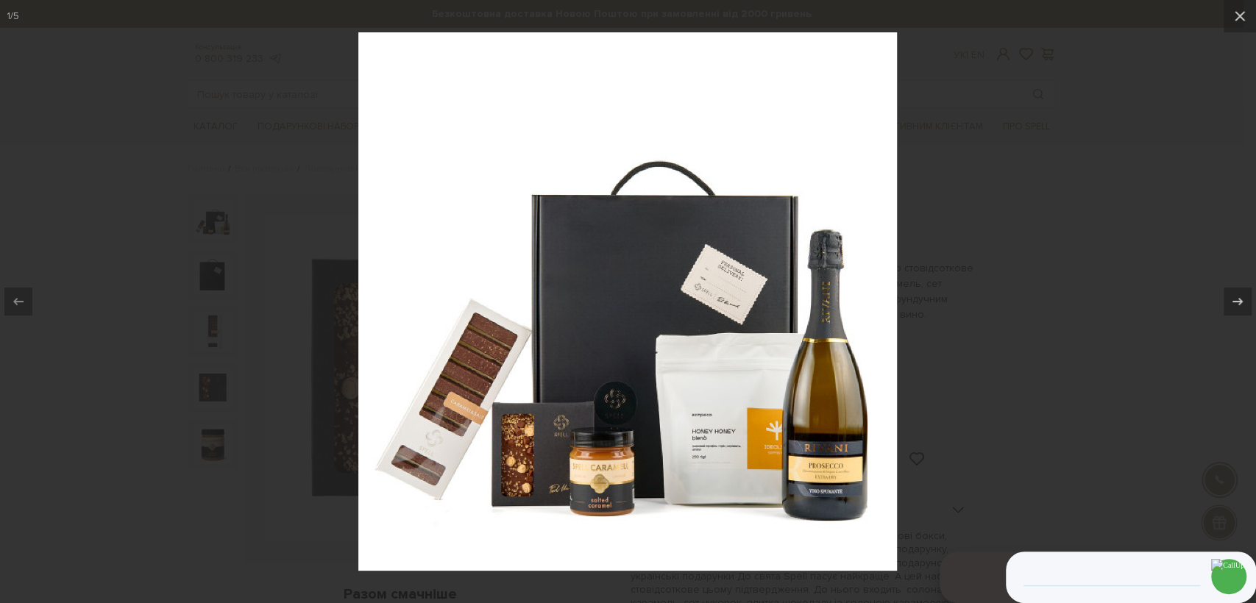
click at [193, 111] on div at bounding box center [628, 301] width 1256 height 603
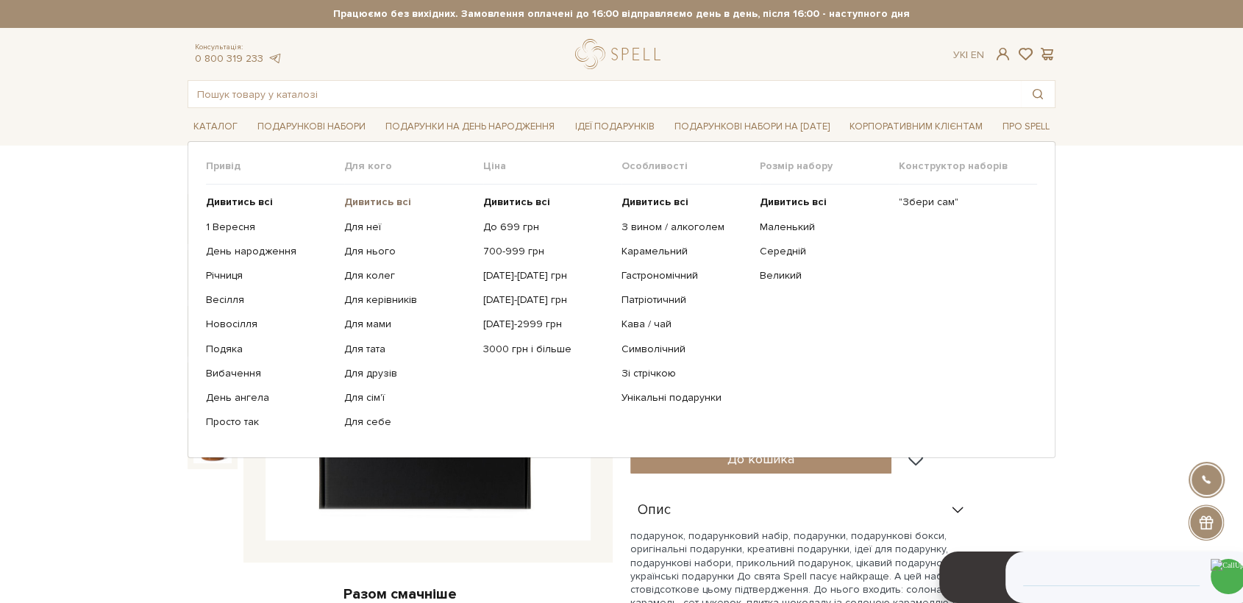
click at [364, 196] on b "Дивитись всі" at bounding box center [377, 202] width 67 height 13
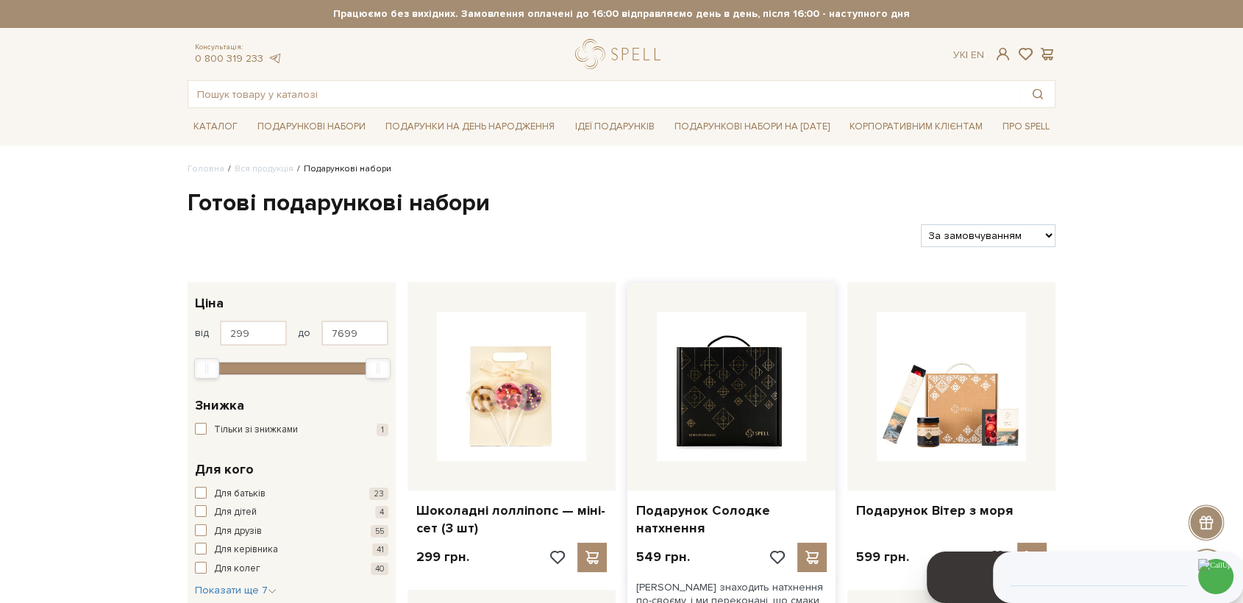
click at [742, 399] on img at bounding box center [731, 386] width 149 height 149
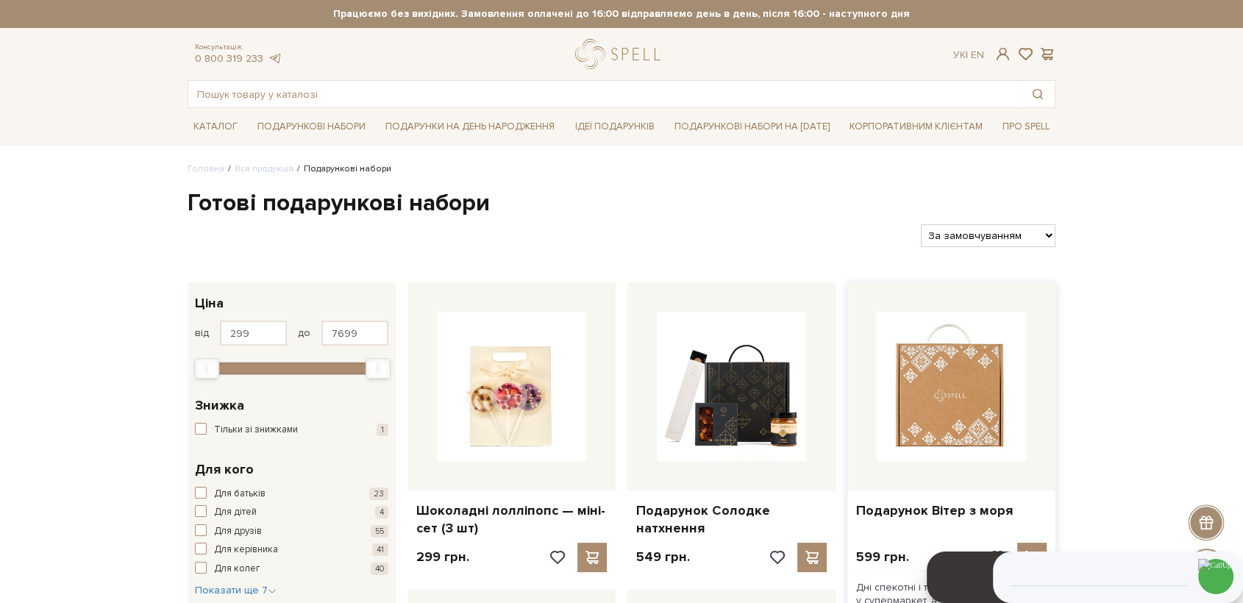
click at [947, 416] on img at bounding box center [951, 386] width 149 height 149
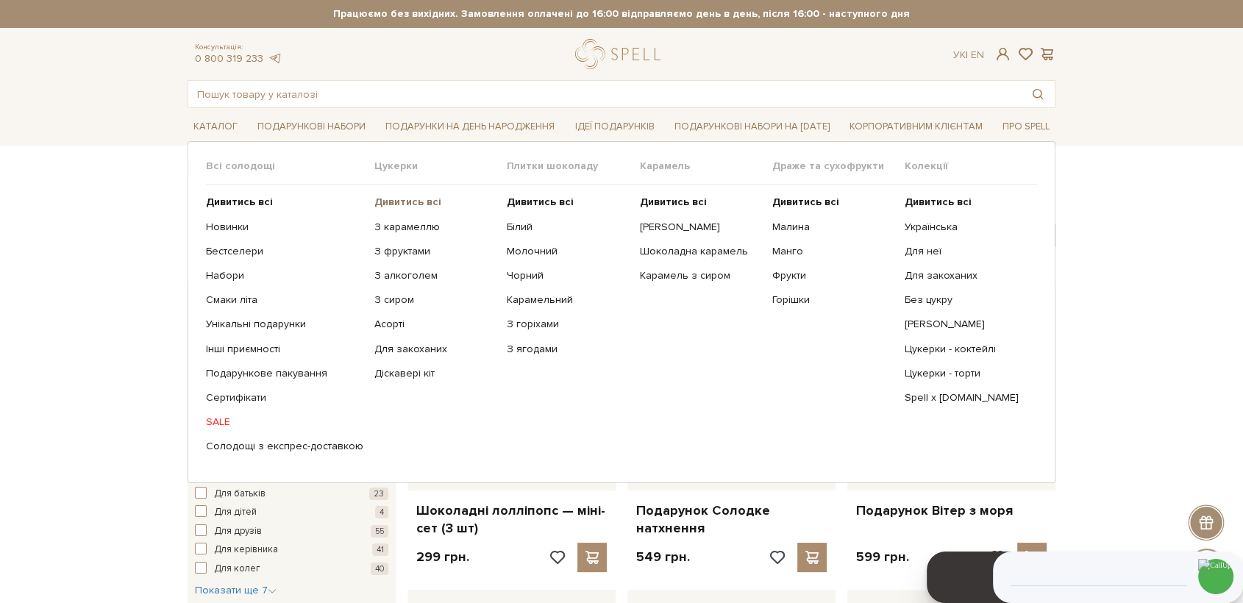
click at [385, 202] on b "Дивитись всі" at bounding box center [407, 202] width 67 height 13
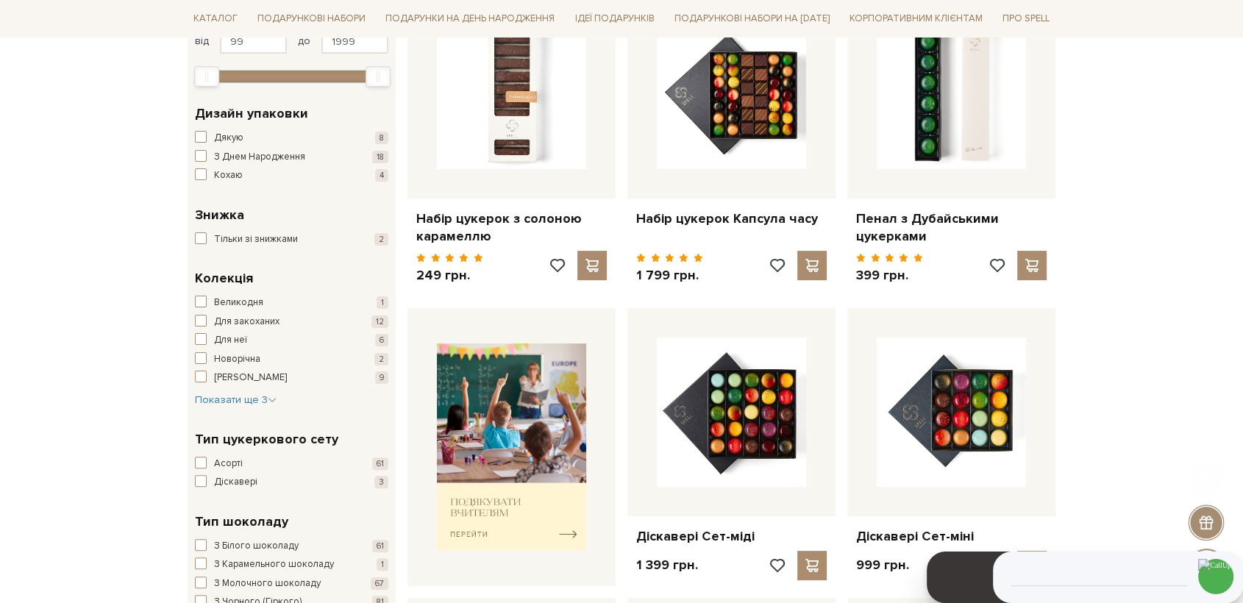
scroll to position [327, 0]
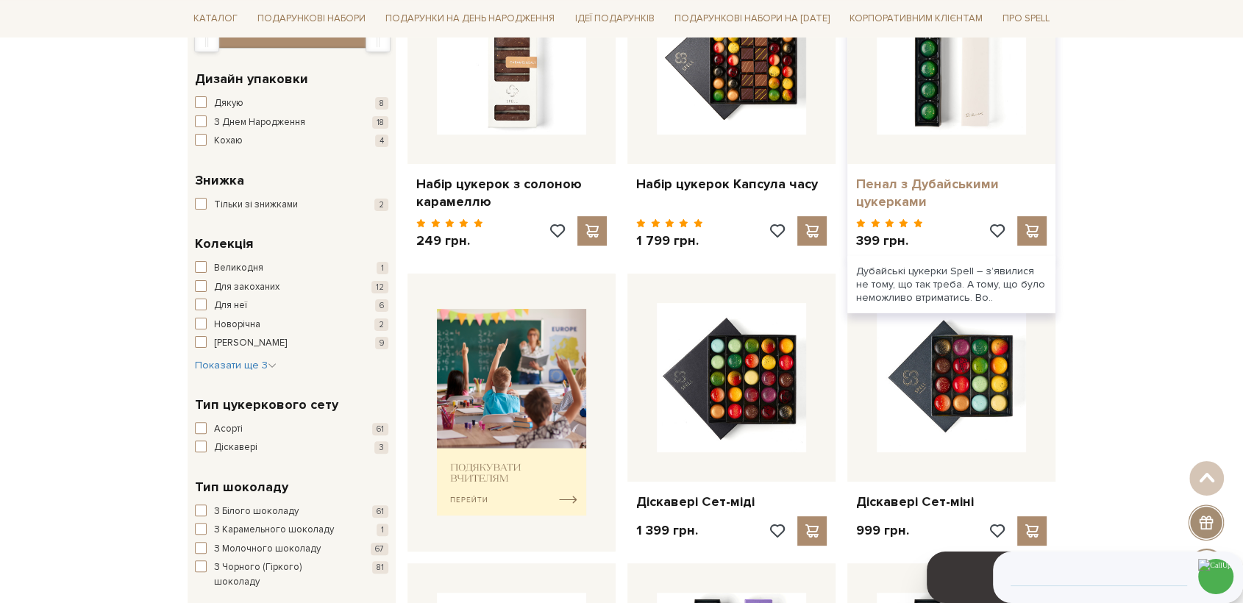
drag, startPoint x: 942, startPoint y: 106, endPoint x: 918, endPoint y: 182, distance: 80.3
click at [941, 107] on img at bounding box center [951, 59] width 149 height 149
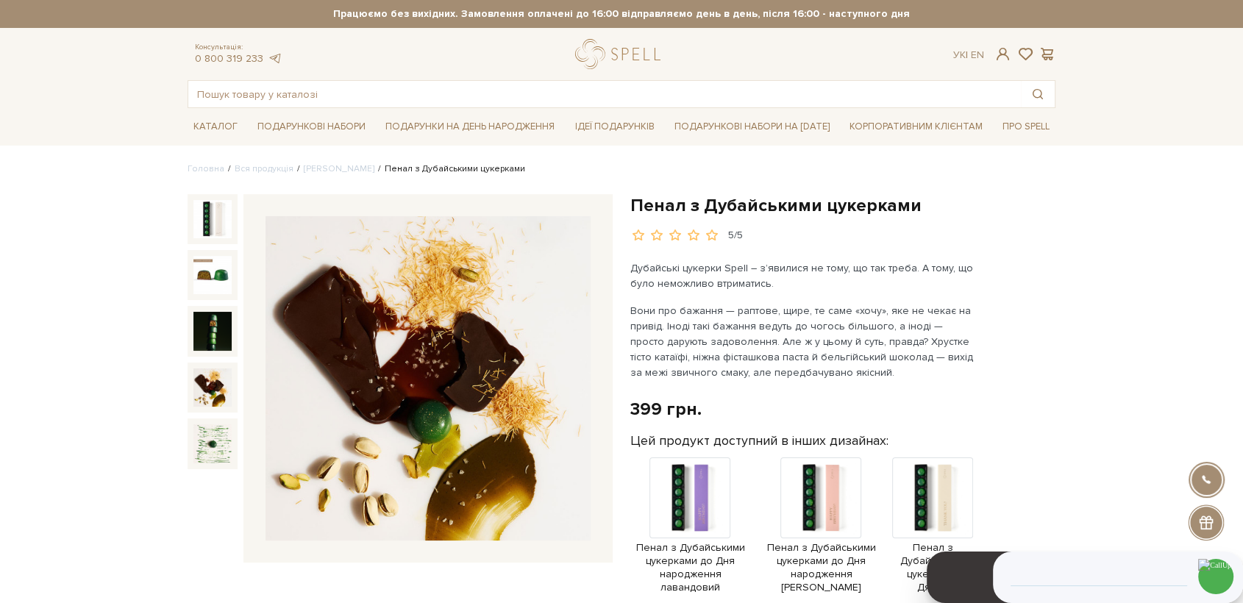
click at [221, 387] on img at bounding box center [212, 388] width 38 height 38
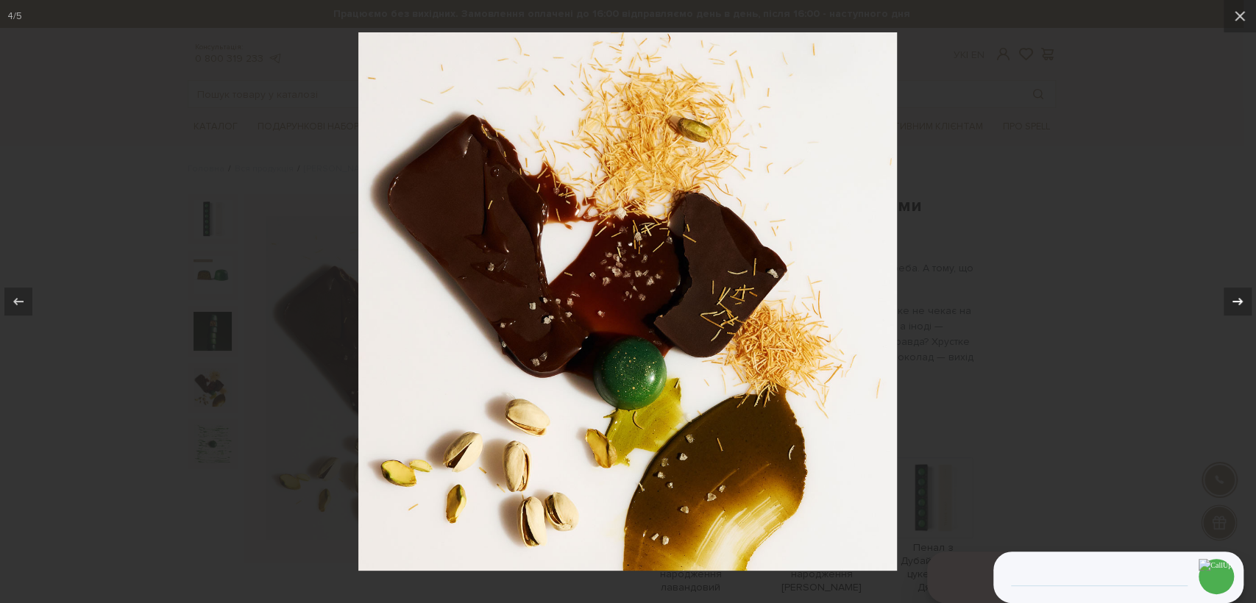
click at [1236, 299] on icon at bounding box center [1238, 302] width 18 height 18
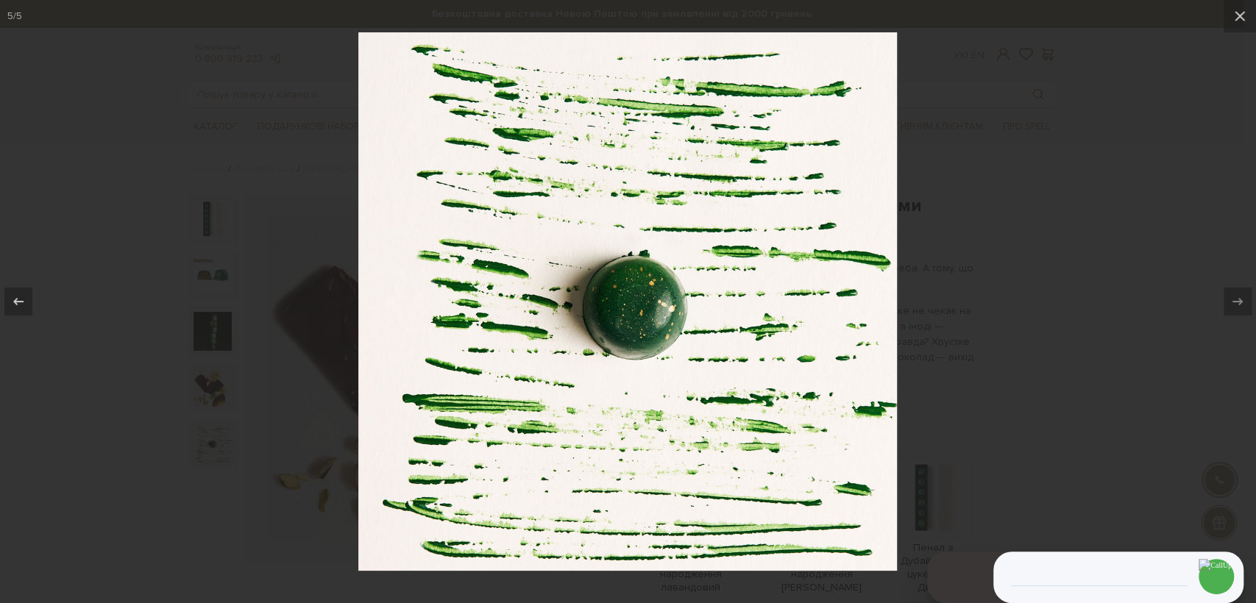
click at [993, 319] on div at bounding box center [628, 301] width 1256 height 603
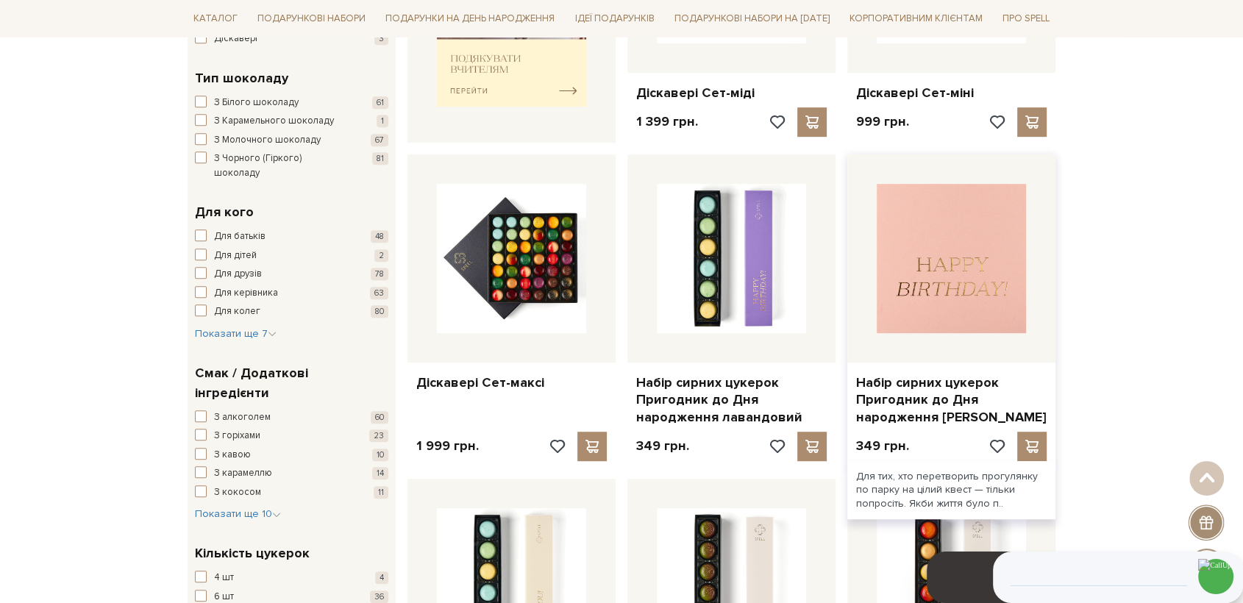
click at [981, 275] on img at bounding box center [951, 258] width 149 height 149
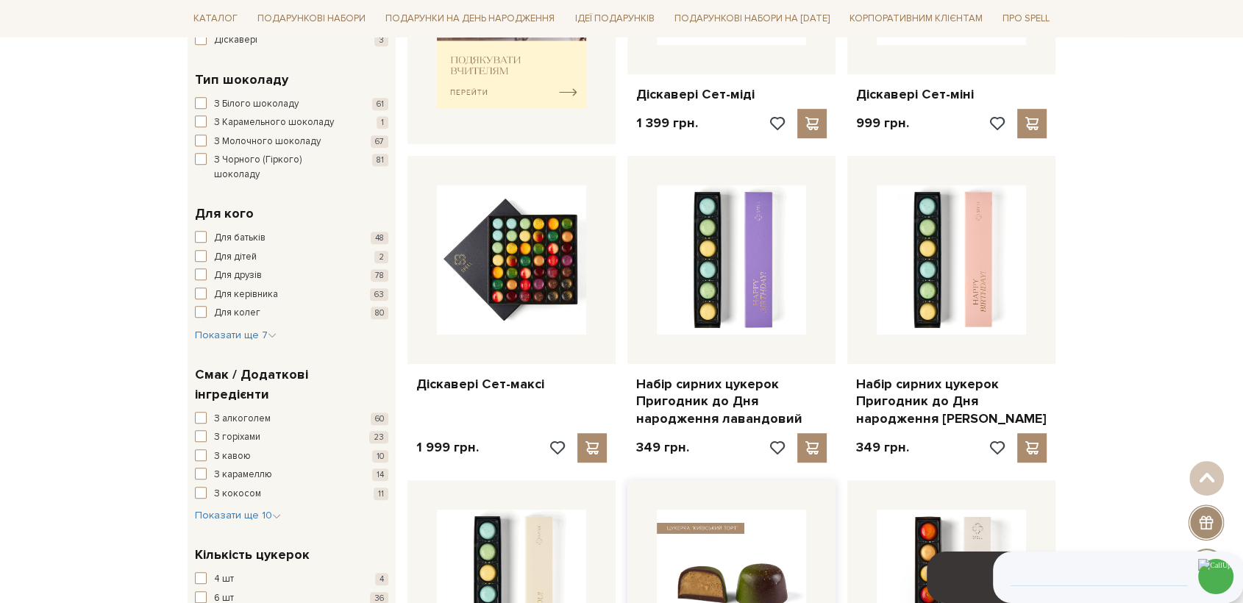
click at [724, 578] on img at bounding box center [731, 584] width 149 height 149
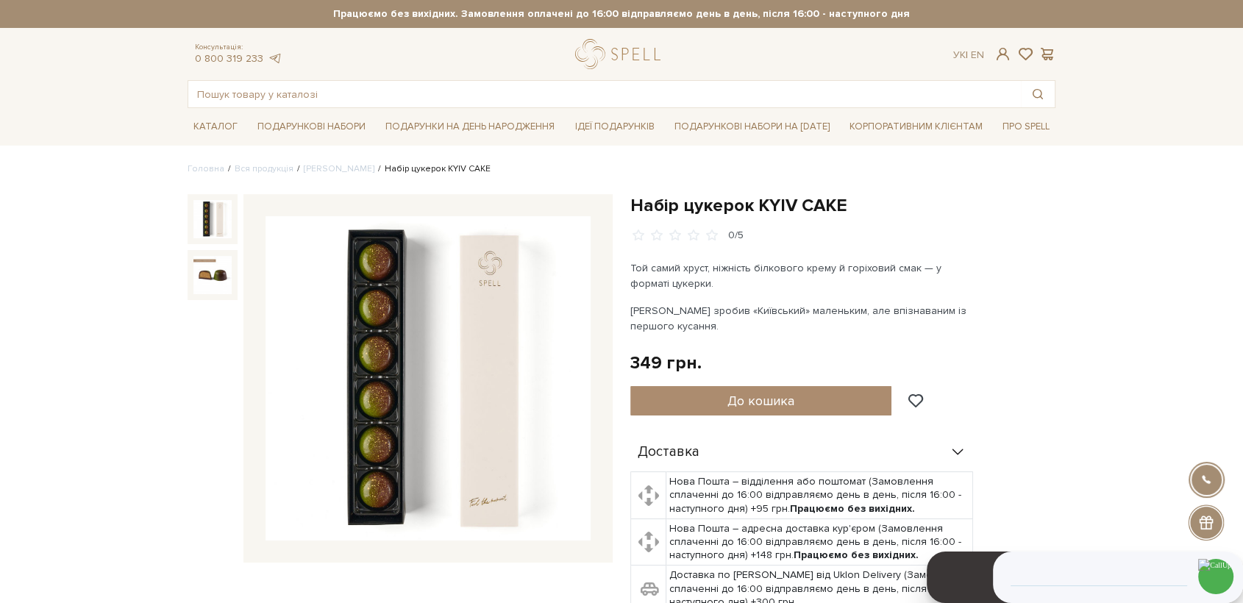
click at [215, 215] on img at bounding box center [212, 219] width 38 height 38
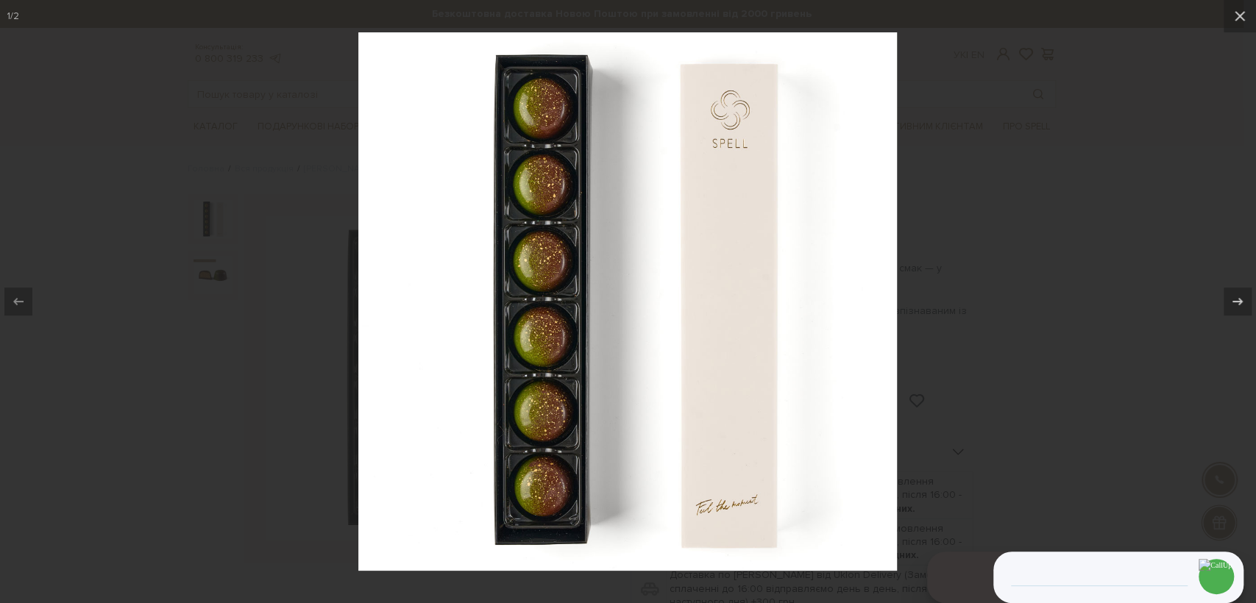
drag, startPoint x: 1173, startPoint y: 376, endPoint x: 1158, endPoint y: 376, distance: 15.4
click at [1171, 376] on div at bounding box center [628, 301] width 1256 height 603
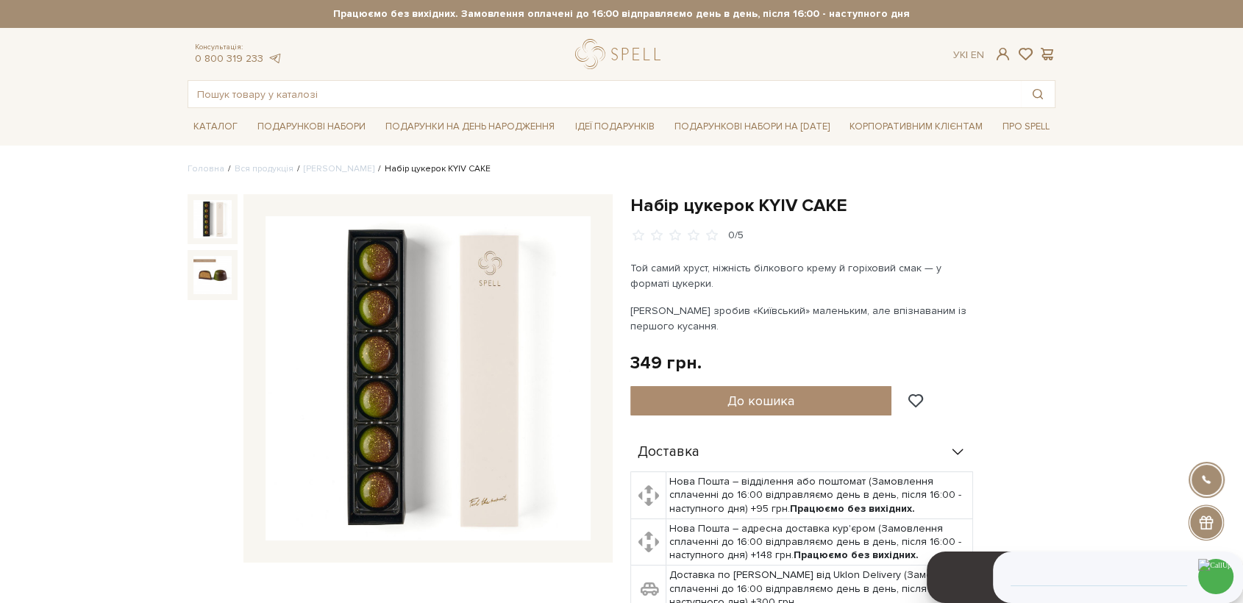
drag, startPoint x: 35, startPoint y: 271, endPoint x: 48, endPoint y: 269, distance: 12.8
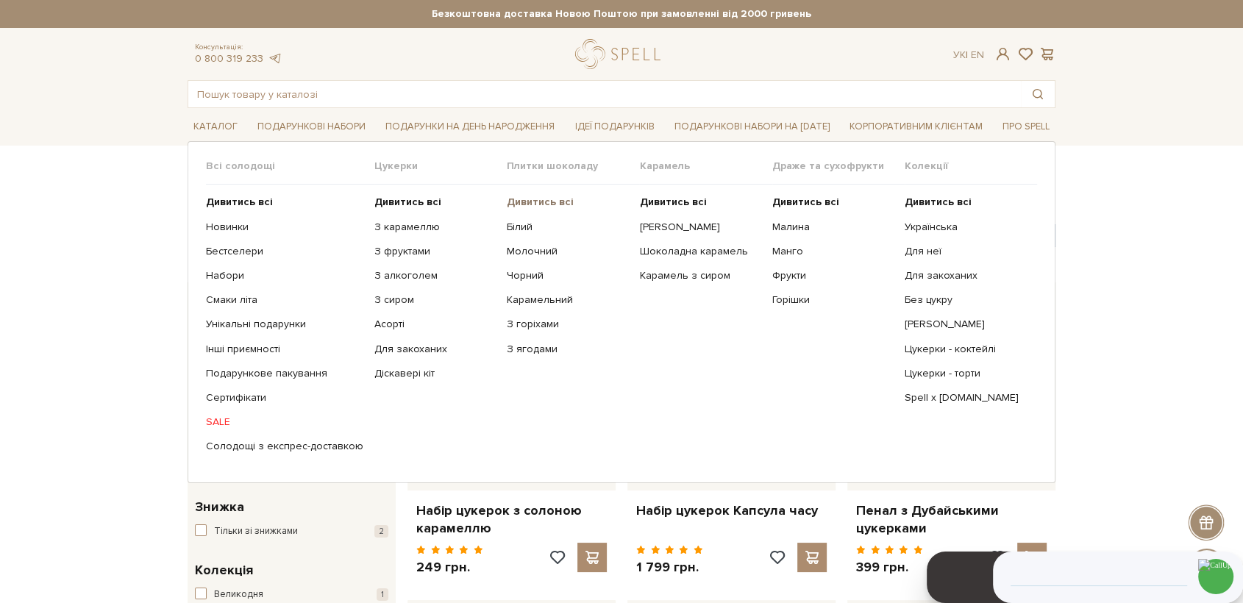
click at [550, 207] on link "Дивитись всі" at bounding box center [567, 202] width 121 height 13
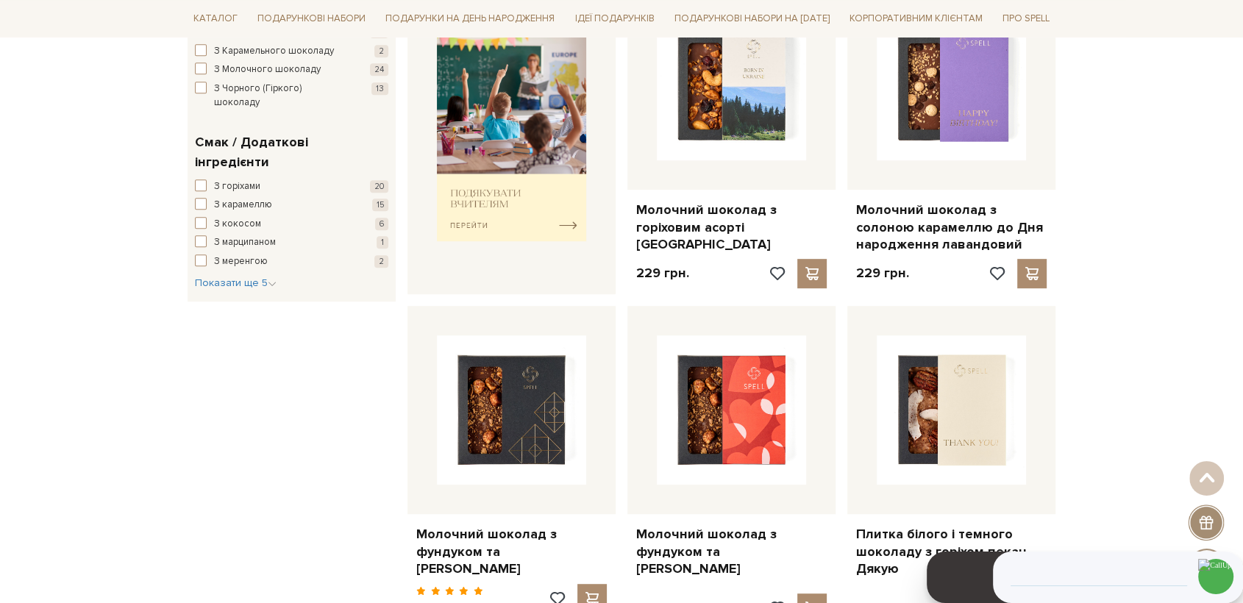
scroll to position [572, 0]
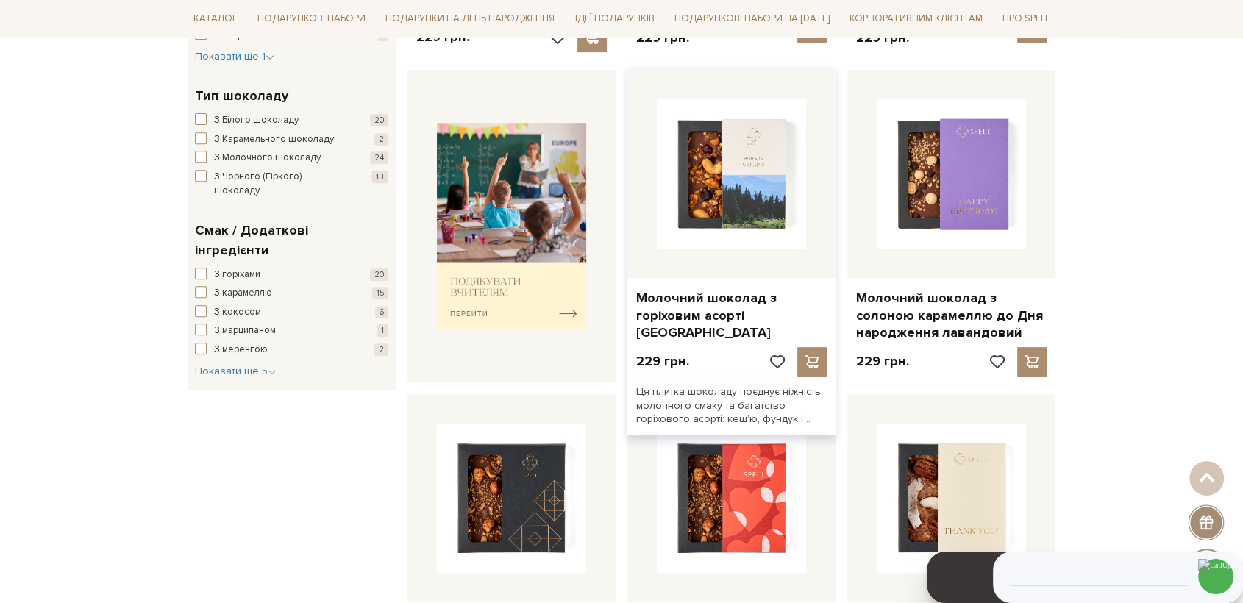
click at [754, 168] on img at bounding box center [731, 173] width 149 height 149
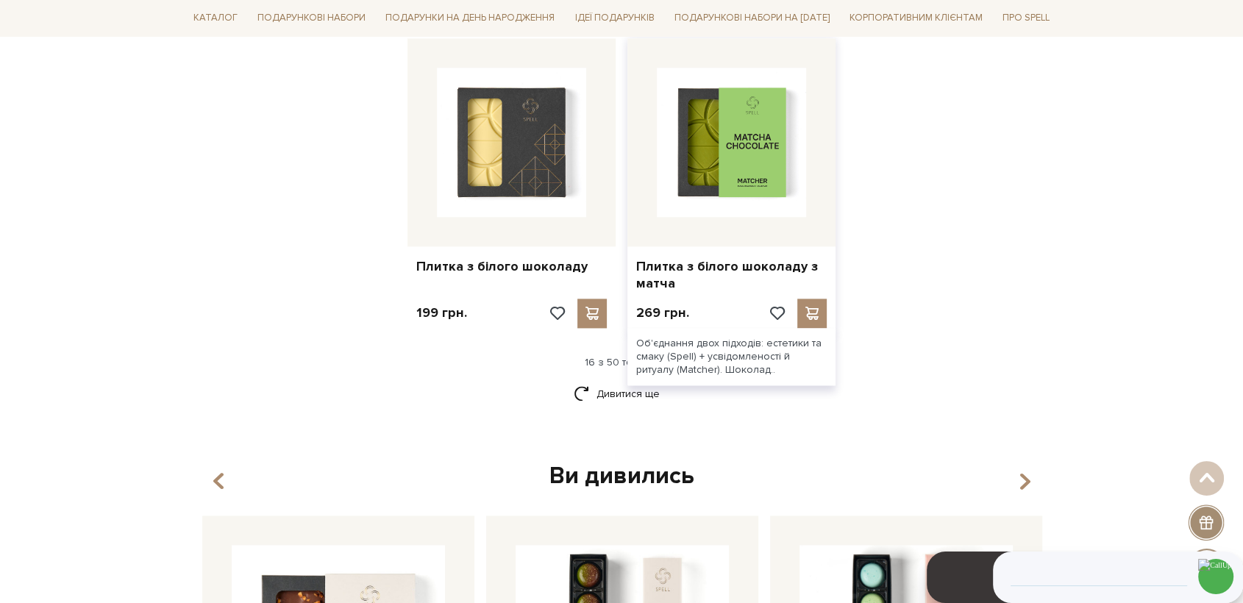
scroll to position [1907, 0]
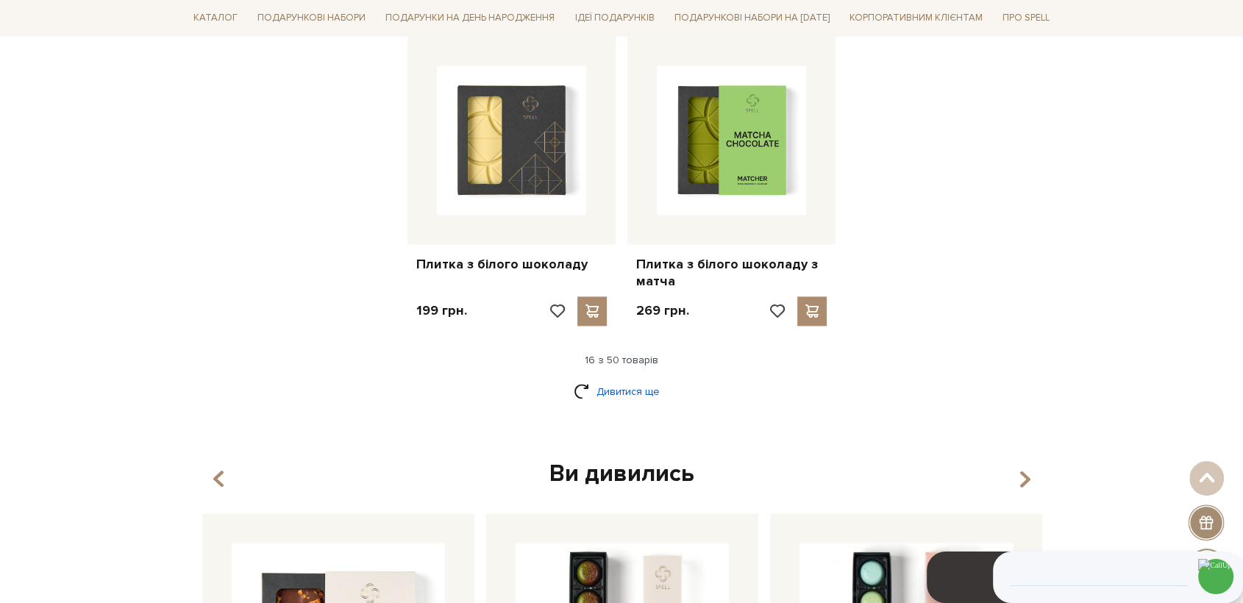
click at [634, 379] on link "Дивитися ще" at bounding box center [622, 392] width 96 height 26
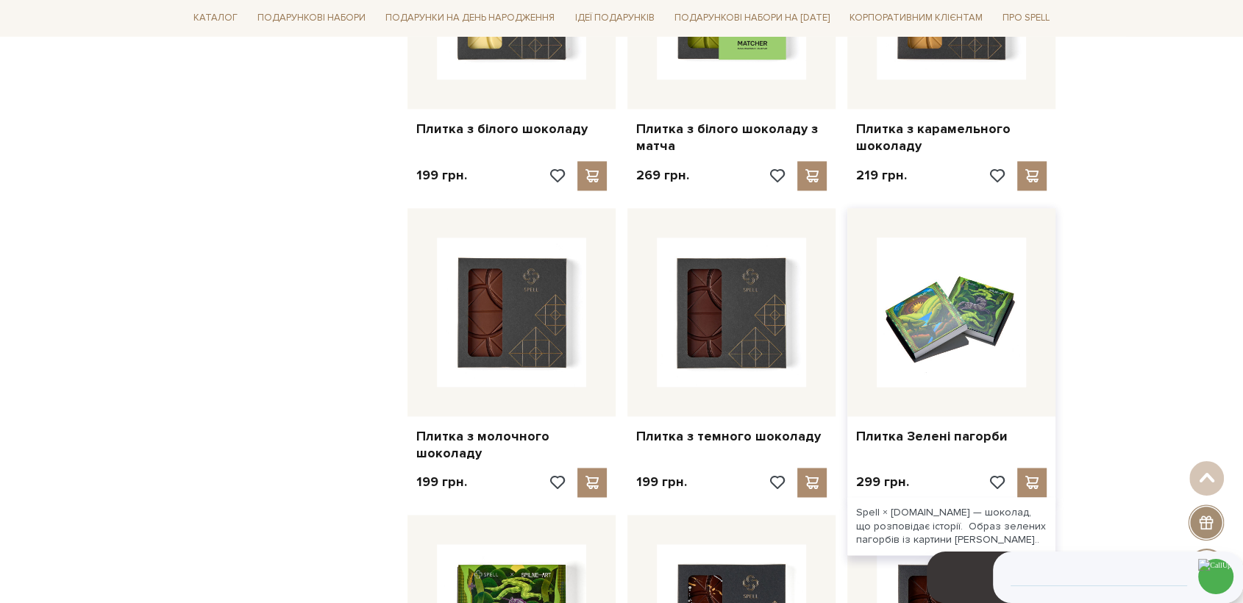
scroll to position [2070, 0]
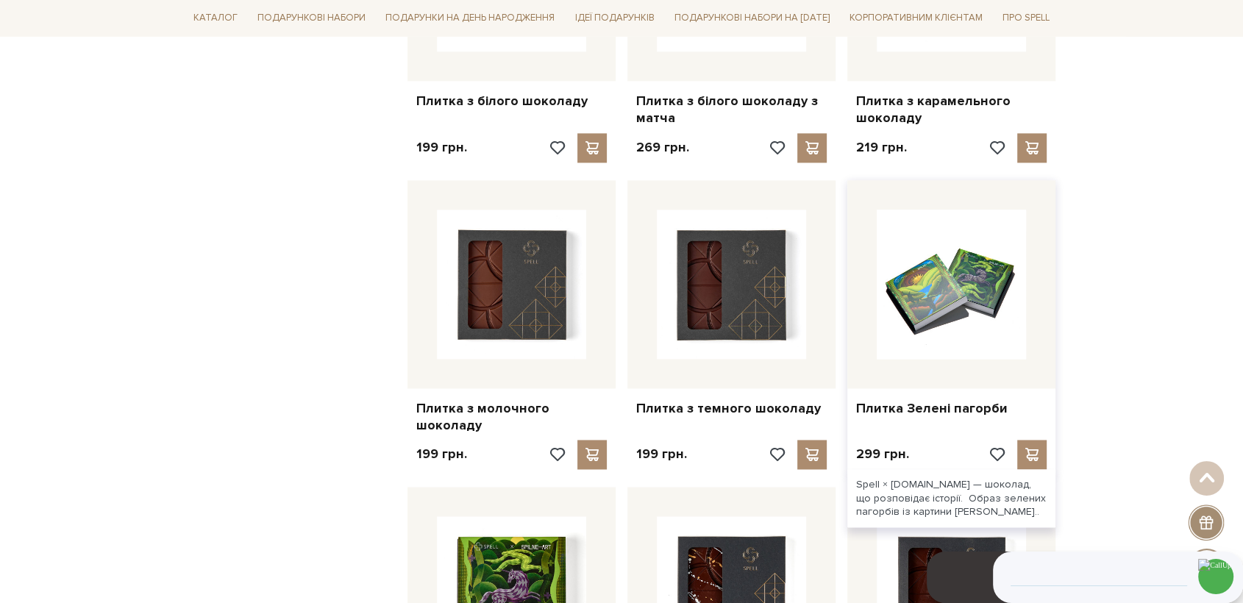
click at [947, 269] on img at bounding box center [951, 284] width 149 height 149
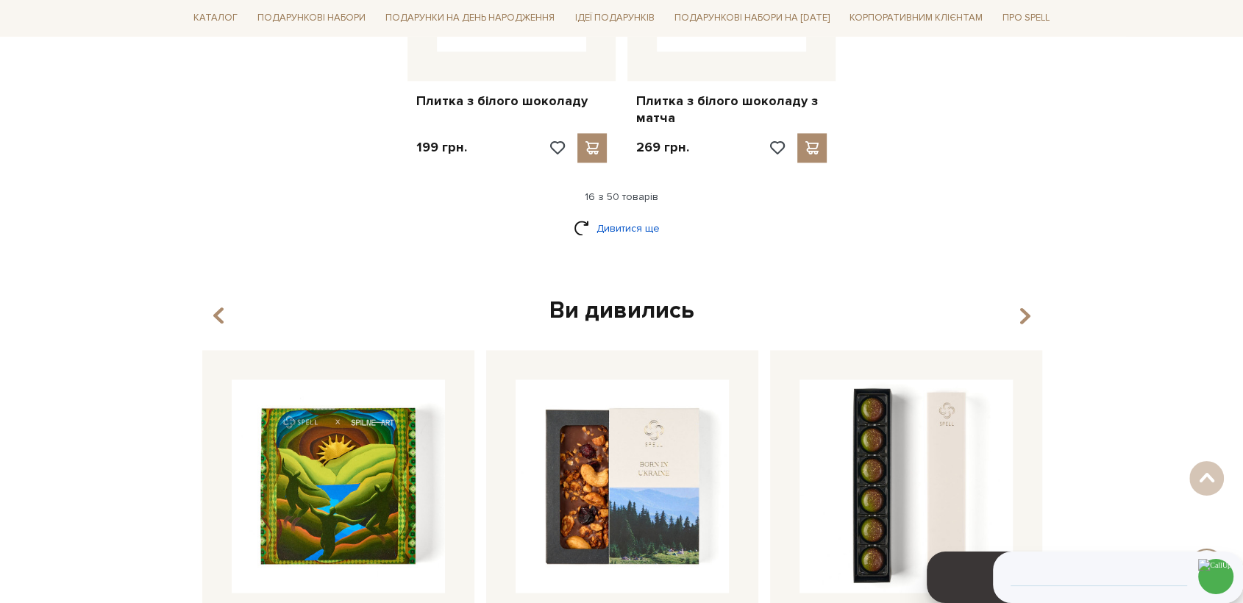
scroll to position [2070, 0]
drag, startPoint x: 636, startPoint y: 218, endPoint x: 812, endPoint y: 231, distance: 177.0
click at [636, 218] on link "Дивитися ще" at bounding box center [622, 229] width 96 height 26
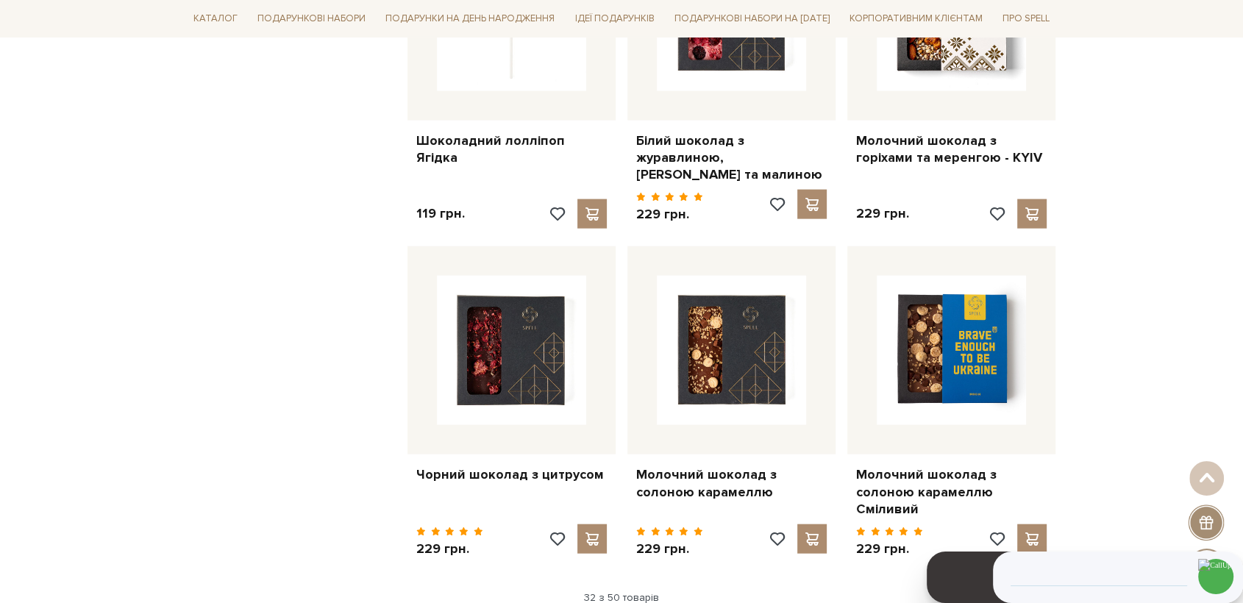
scroll to position [3296, 0]
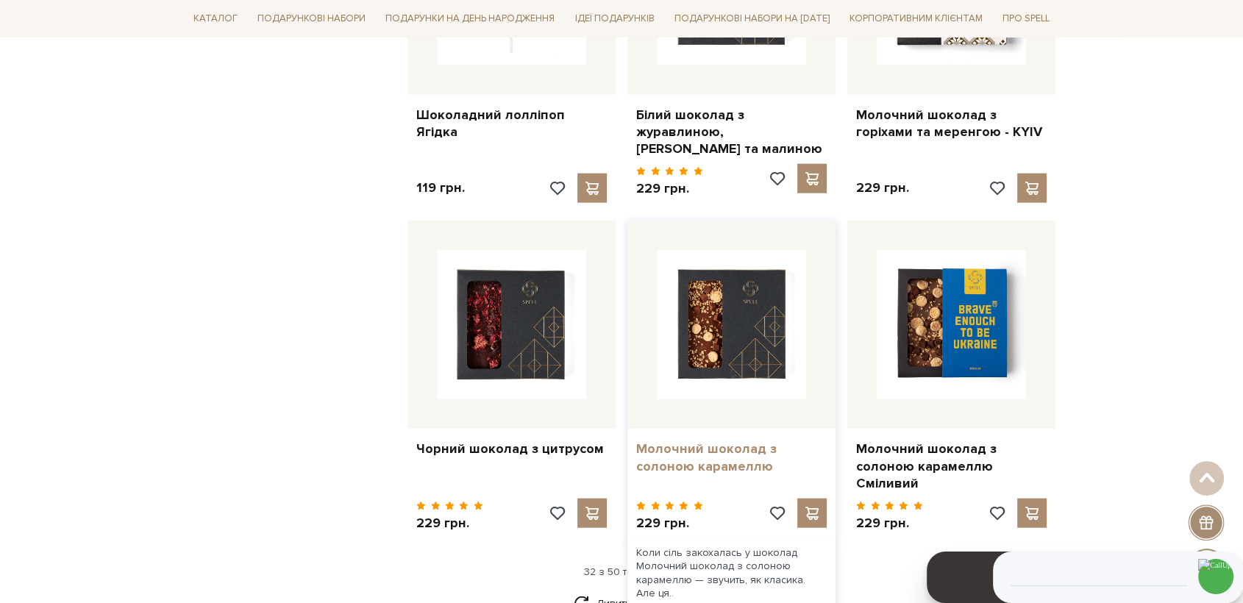
drag, startPoint x: 613, startPoint y: 588, endPoint x: 819, endPoint y: 434, distance: 257.0
click at [614, 591] on link "Дивитися ще" at bounding box center [622, 604] width 96 height 26
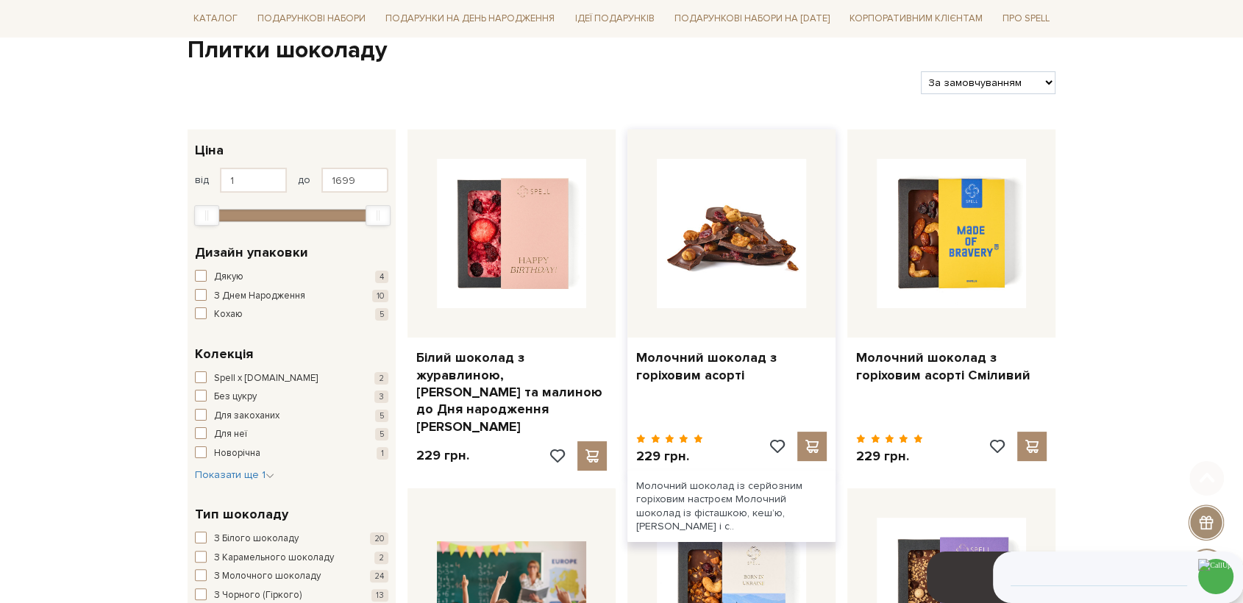
scroll to position [163, 0]
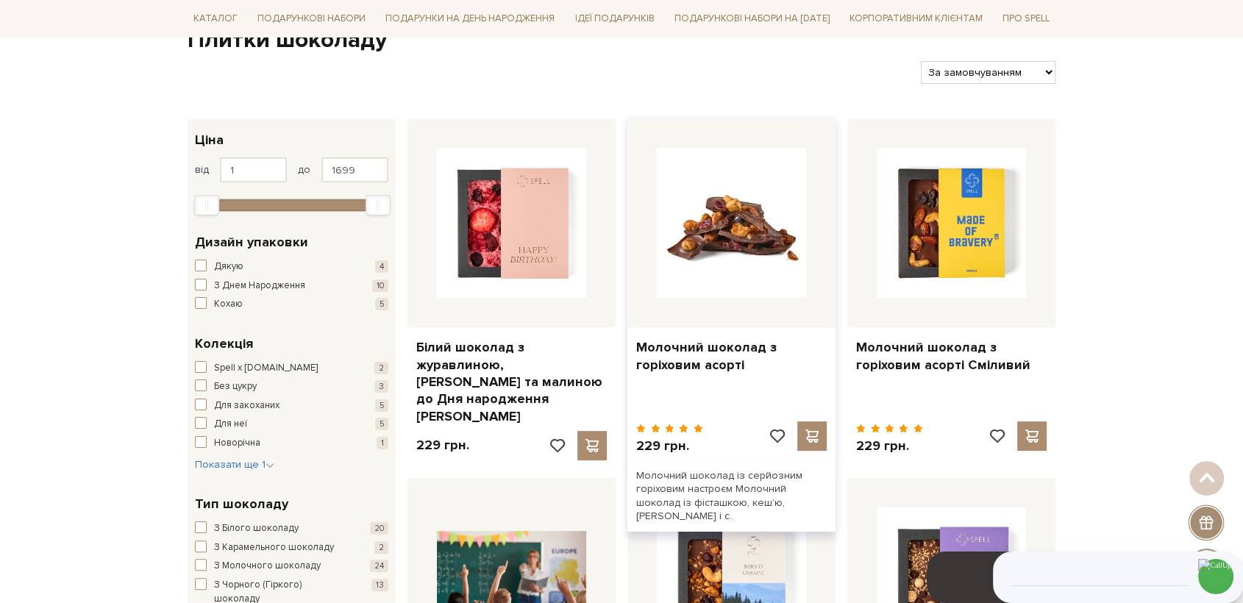
click at [738, 228] on img at bounding box center [731, 223] width 149 height 149
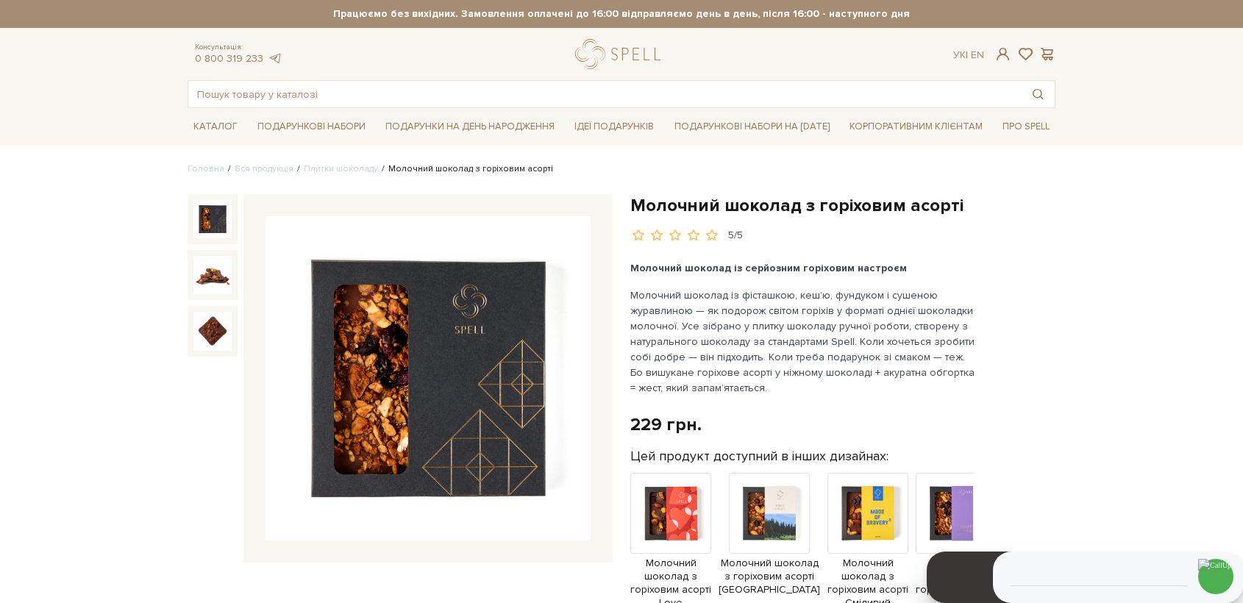
click at [503, 349] on img at bounding box center [428, 378] width 325 height 325
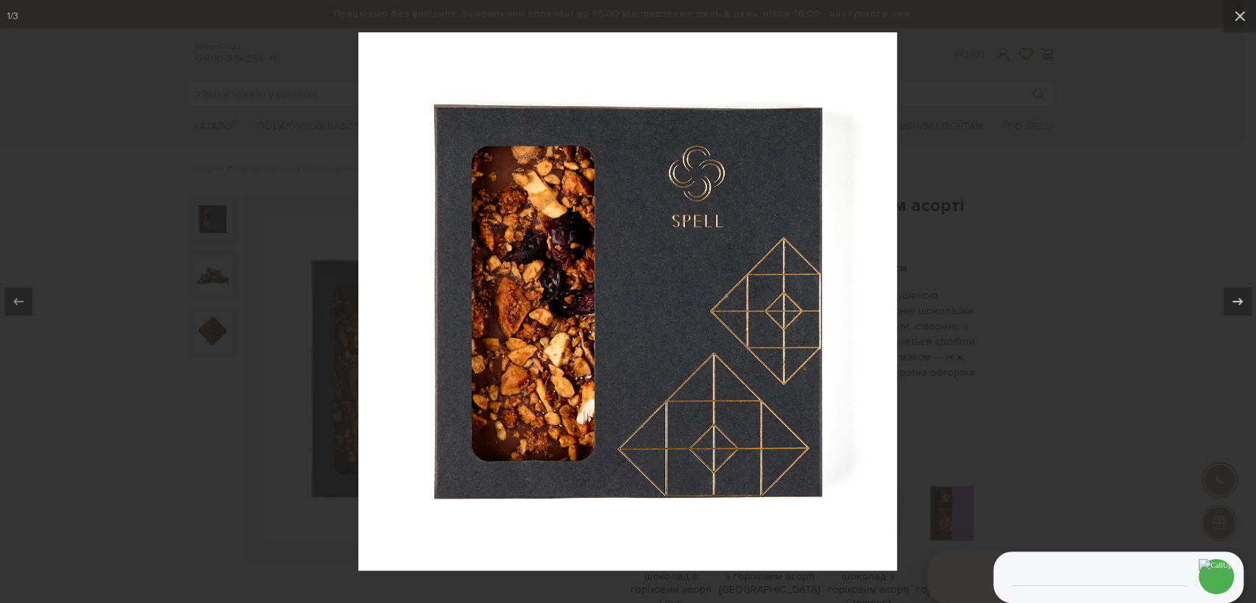
click at [1048, 229] on div at bounding box center [628, 301] width 1256 height 603
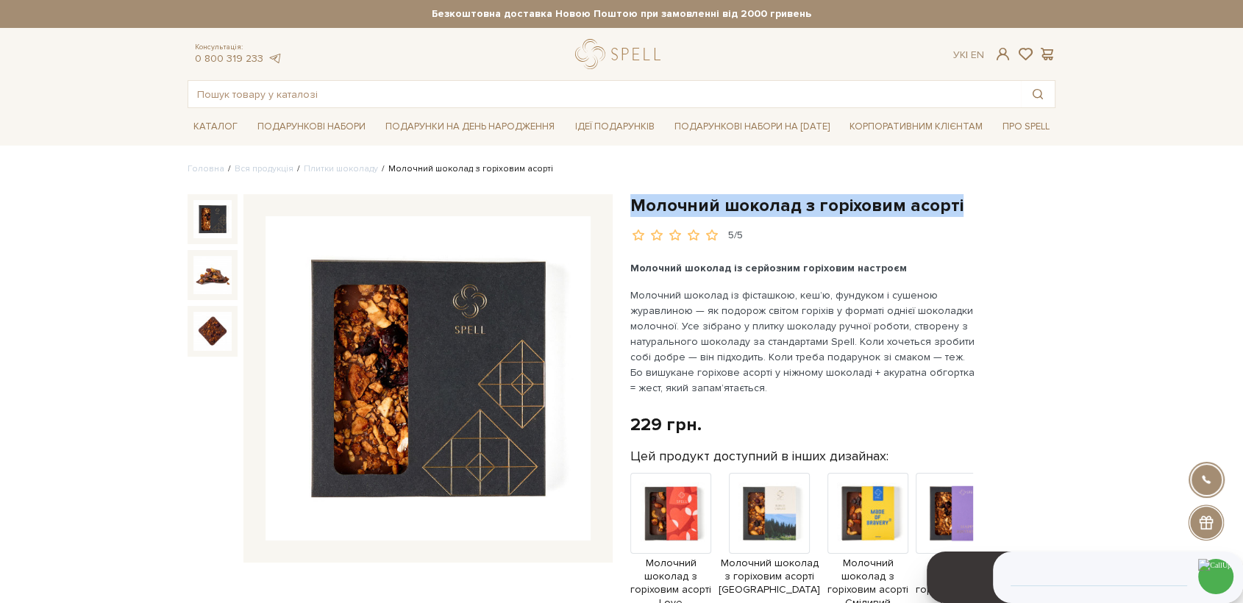
drag, startPoint x: 959, startPoint y: 204, endPoint x: 640, endPoint y: 193, distance: 319.4
click at [637, 196] on h1 "Молочний шоколад з горіховим асорті" at bounding box center [842, 205] width 425 height 23
copy h1 "Молочний шоколад з горіховим асорті"
click at [470, 425] on img at bounding box center [428, 378] width 325 height 325
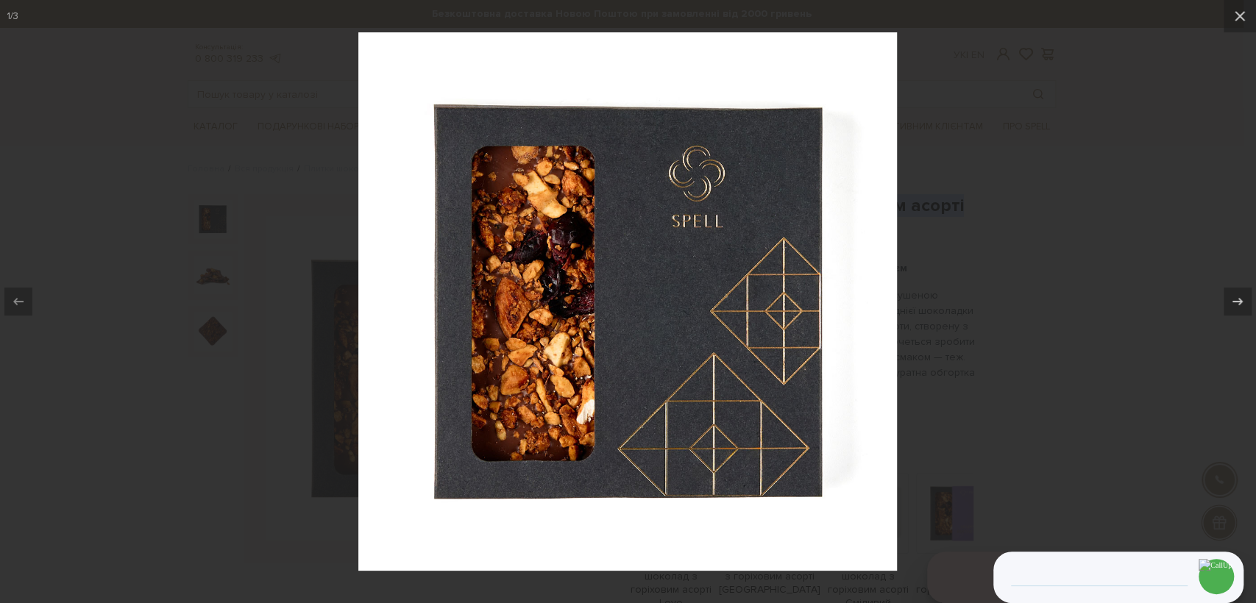
drag, startPoint x: 998, startPoint y: 244, endPoint x: 896, endPoint y: 164, distance: 129.4
click at [996, 244] on div at bounding box center [628, 301] width 1256 height 603
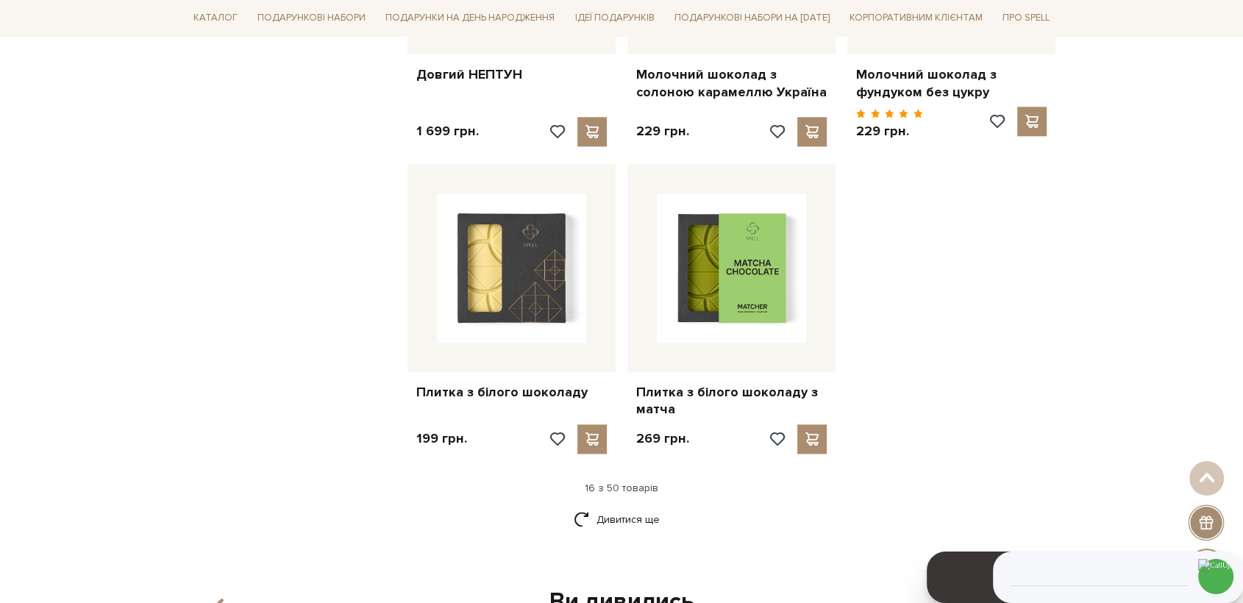
scroll to position [1798, 0]
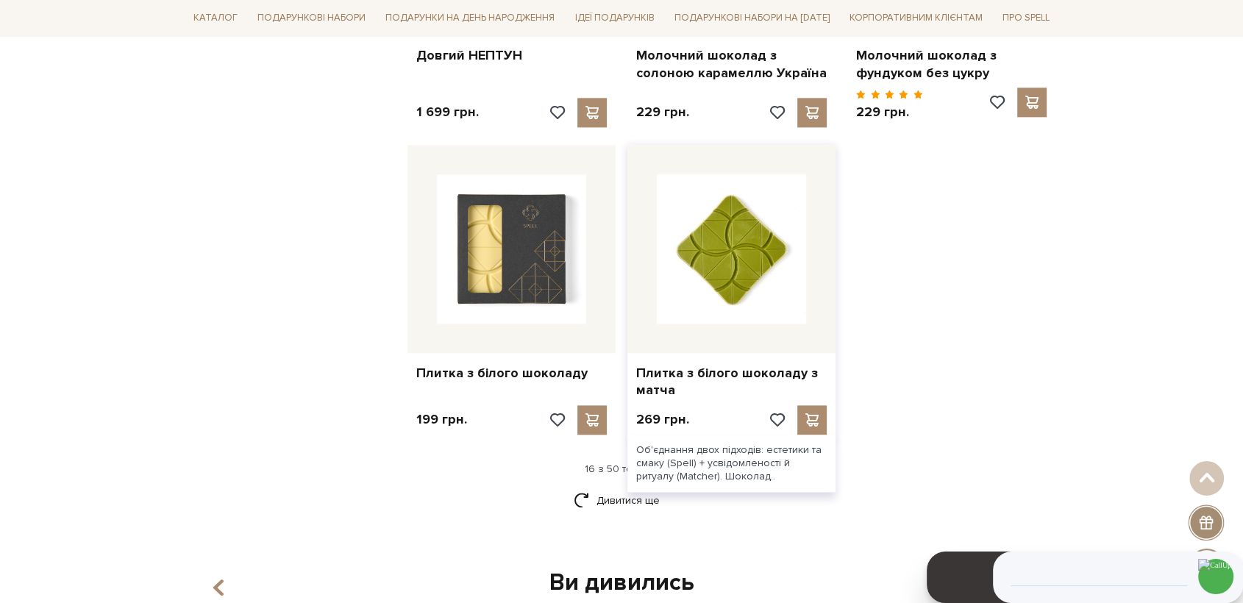
click at [730, 249] on img at bounding box center [731, 248] width 149 height 149
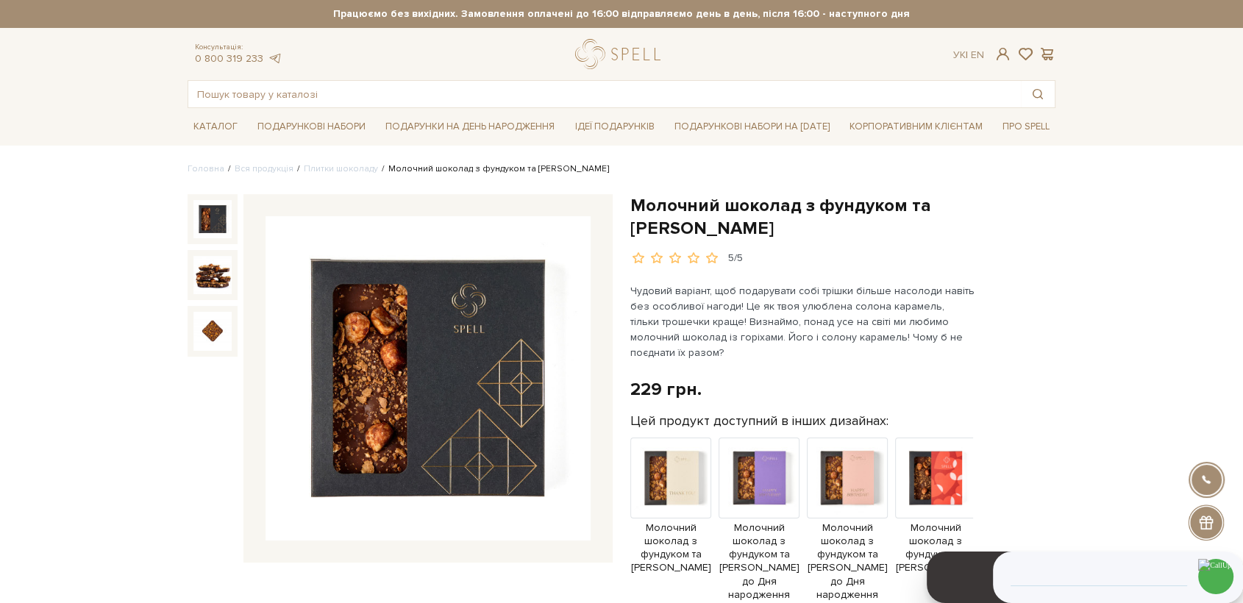
drag, startPoint x: 710, startPoint y: 227, endPoint x: 626, endPoint y: 202, distance: 87.7
click at [626, 202] on div "Молочний шоколад з фундуком та солоною карамеллю 5/5 Чудовий варіант, щоб подар…" at bounding box center [843, 577] width 443 height 767
click at [468, 327] on img at bounding box center [428, 378] width 325 height 325
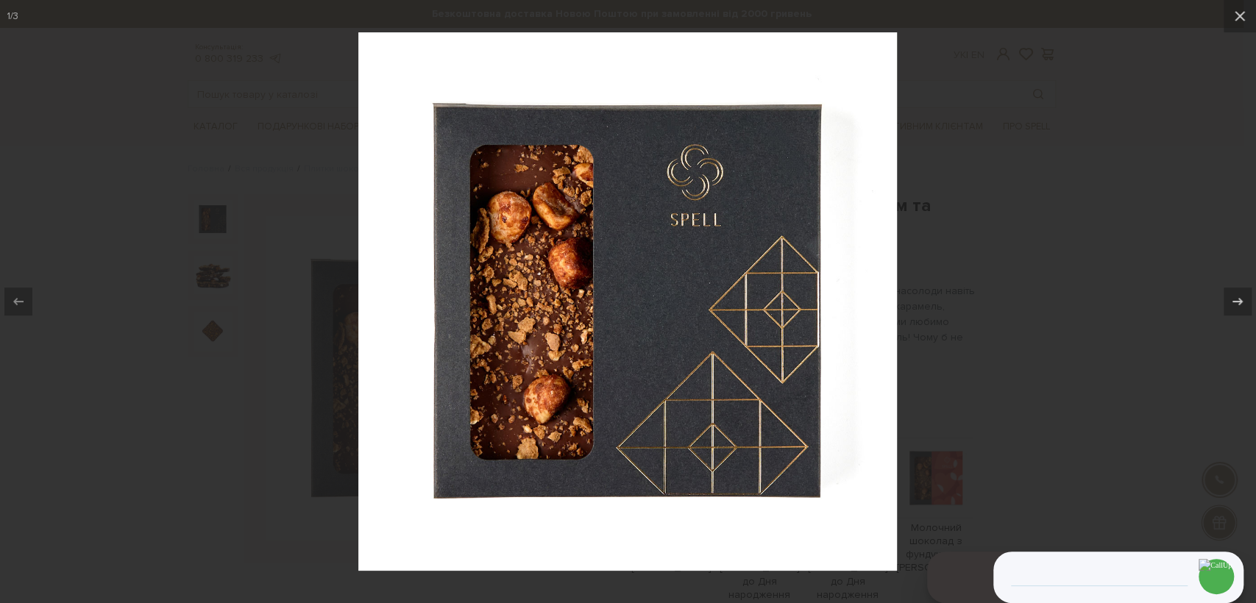
drag, startPoint x: 1035, startPoint y: 260, endPoint x: 931, endPoint y: 132, distance: 165.2
click at [1034, 260] on div at bounding box center [628, 301] width 1256 height 603
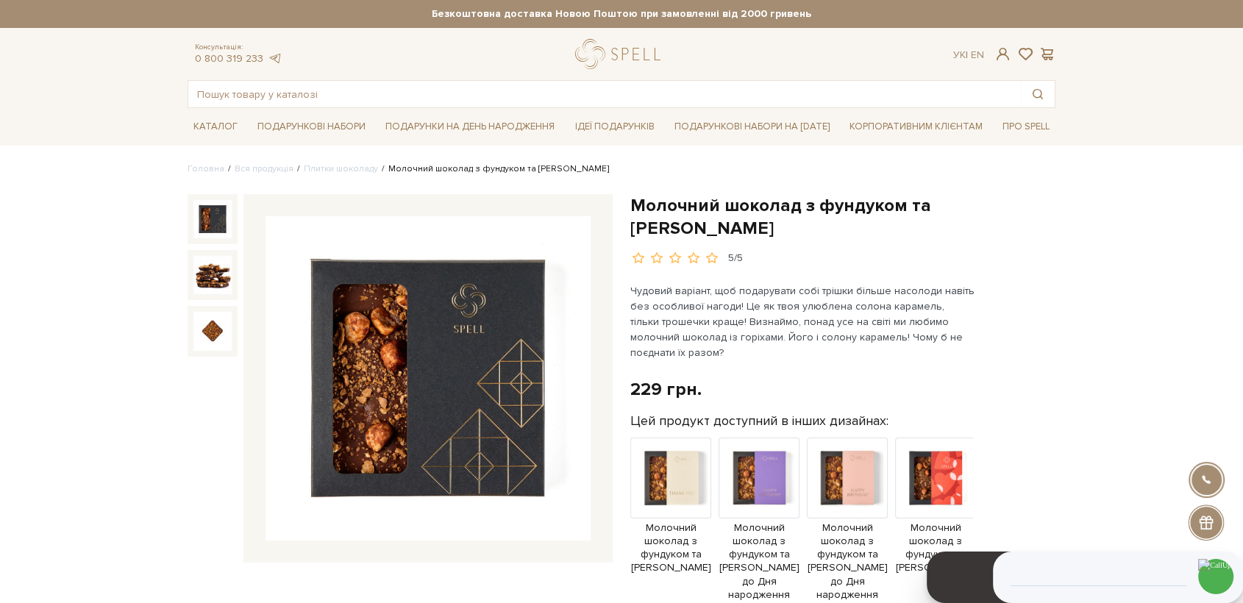
drag, startPoint x: 383, startPoint y: 367, endPoint x: 396, endPoint y: 367, distance: 12.5
drag, startPoint x: 396, startPoint y: 367, endPoint x: 457, endPoint y: 408, distance: 73.2
click at [457, 408] on img at bounding box center [428, 378] width 325 height 325
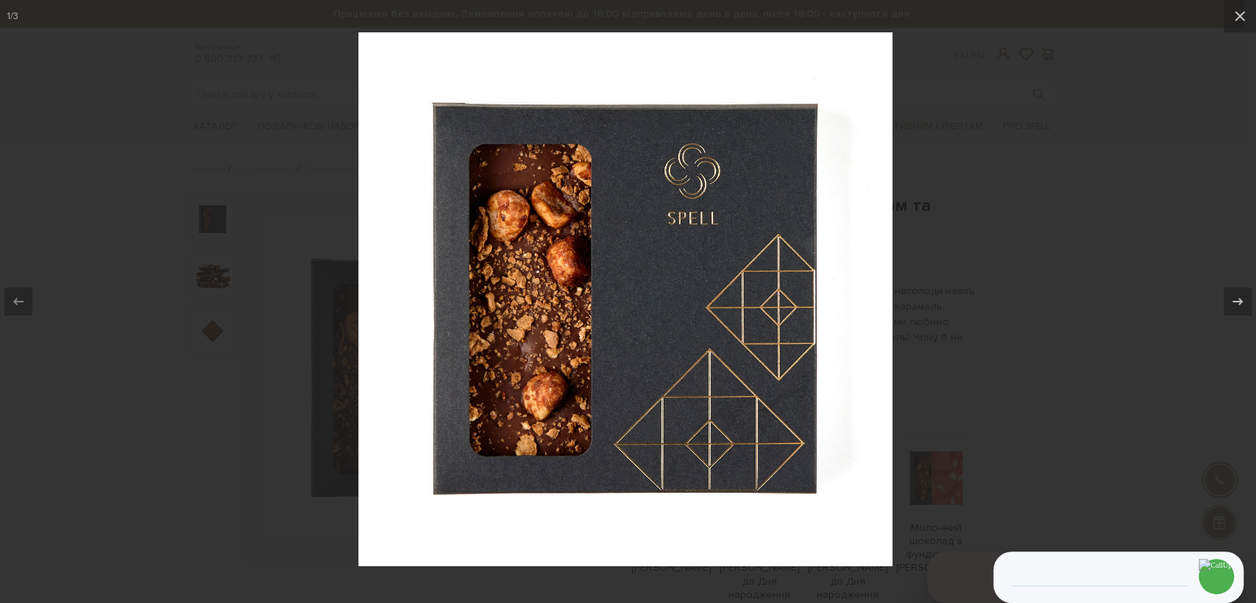
click at [477, 383] on img at bounding box center [627, 301] width 538 height 538
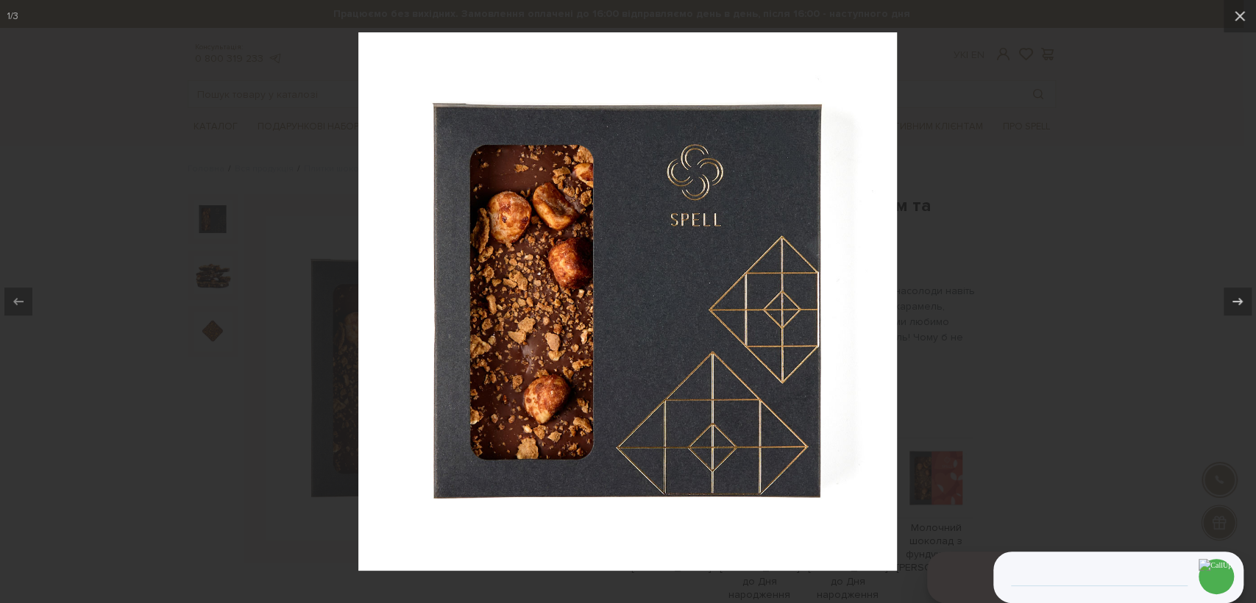
click at [1054, 410] on div at bounding box center [628, 301] width 1256 height 603
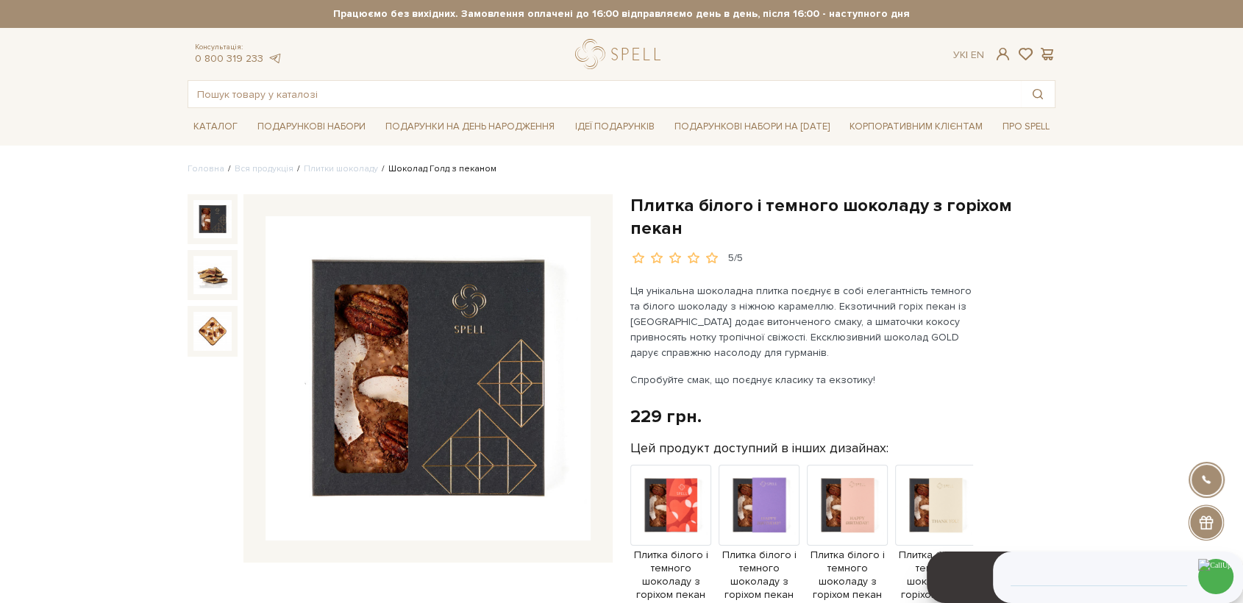
click at [468, 349] on img at bounding box center [428, 378] width 325 height 325
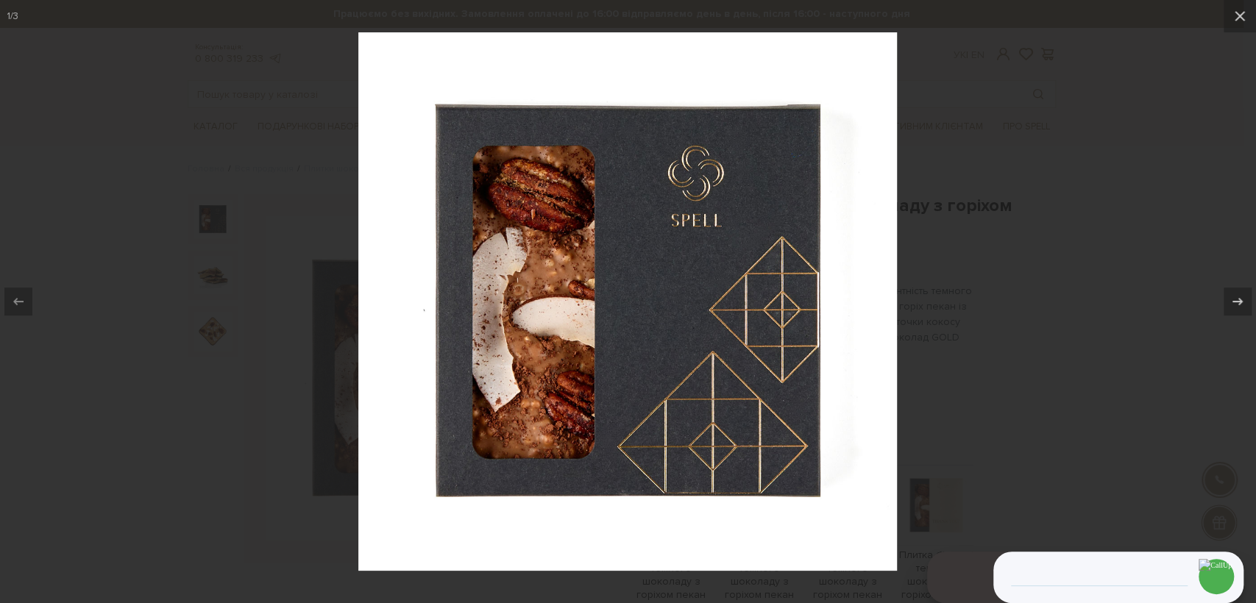
click at [988, 243] on div at bounding box center [628, 301] width 1256 height 603
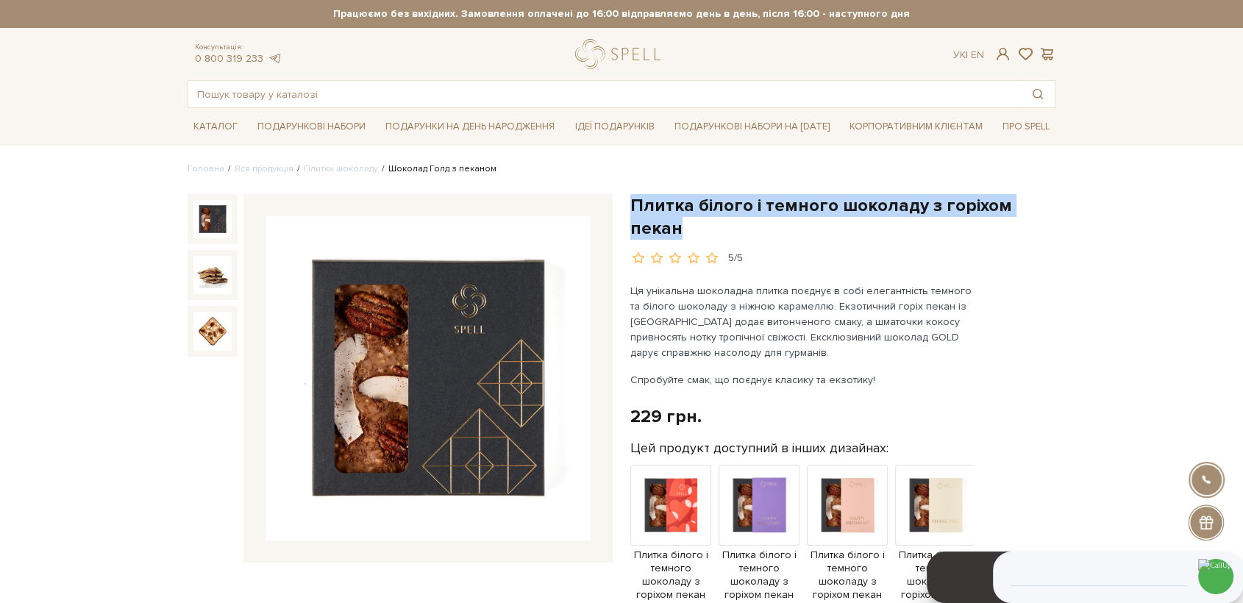
drag, startPoint x: 633, startPoint y: 202, endPoint x: 1055, endPoint y: 207, distance: 421.5
click at [1055, 207] on h1 "Плитка білого і темного шоколаду з горіхом пекан" at bounding box center [842, 217] width 425 height 46
copy h1 "Плитка білого і темного шоколаду з горіхом пекан"
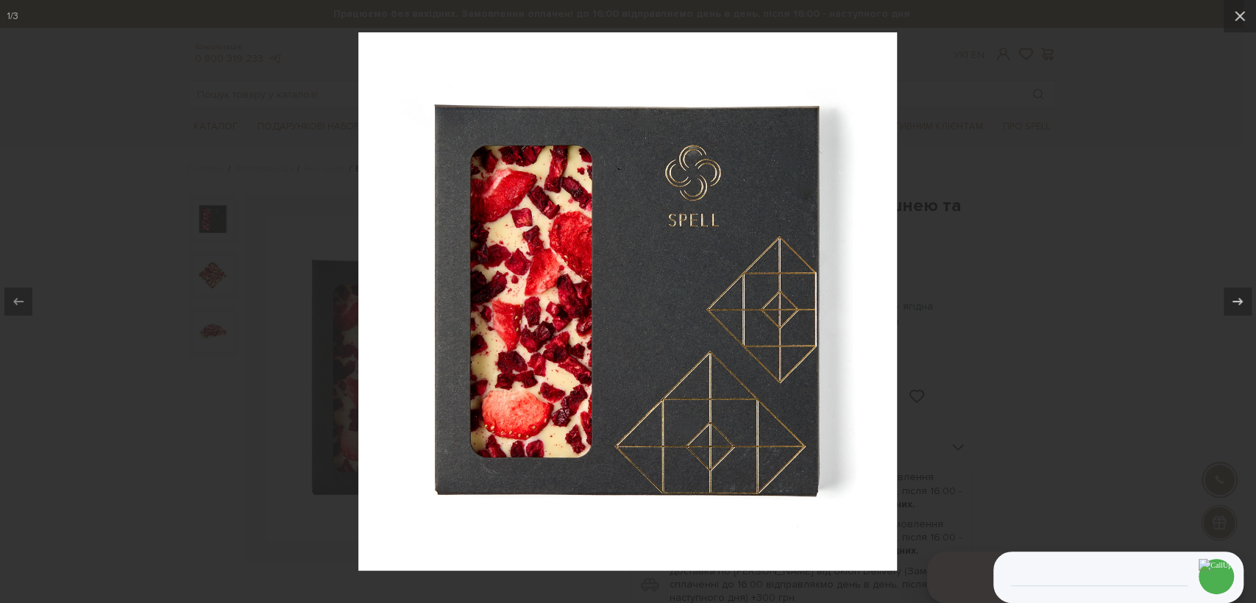
drag, startPoint x: 1019, startPoint y: 146, endPoint x: 1001, endPoint y: 157, distance: 20.4
click at [1020, 146] on div at bounding box center [628, 301] width 1256 height 603
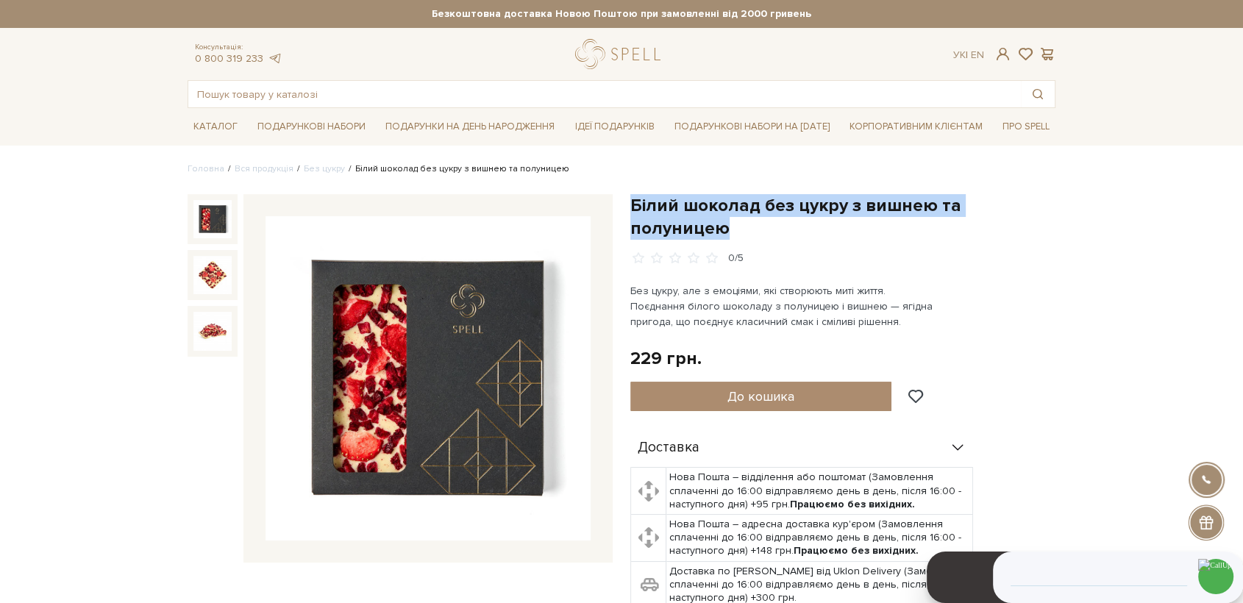
drag, startPoint x: 625, startPoint y: 201, endPoint x: 1049, endPoint y: 191, distance: 424.6
copy h1 "Білий шоколад без цукру з вишнею та полуницею"
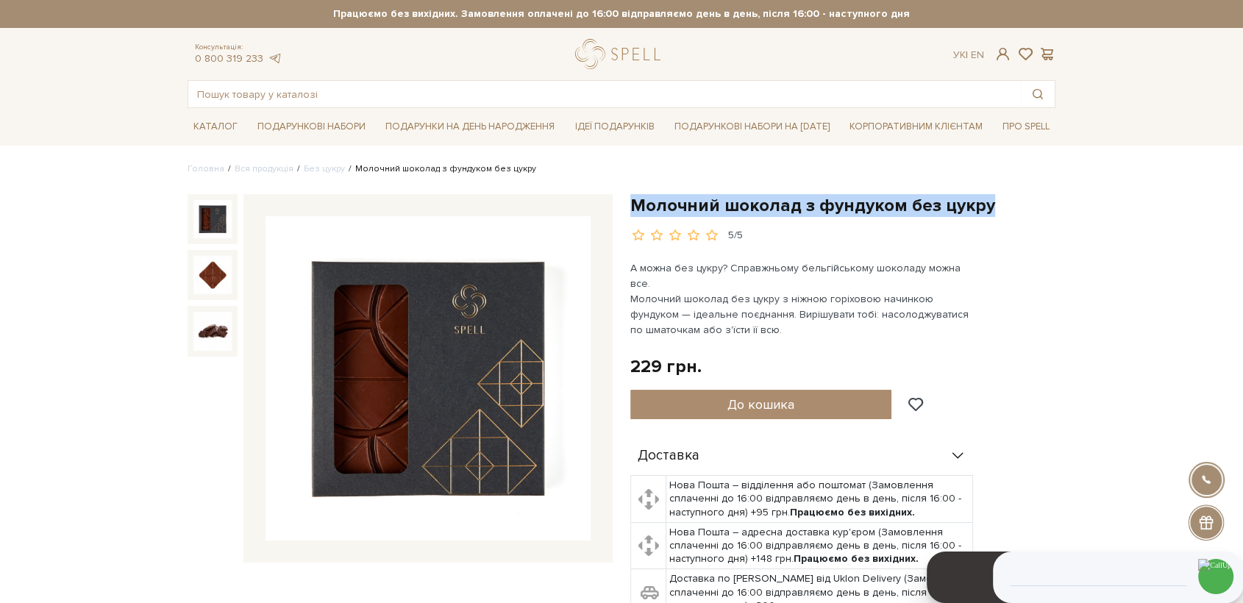
drag, startPoint x: 633, startPoint y: 201, endPoint x: 987, endPoint y: 207, distance: 354.6
click at [987, 207] on h1 "Молочний шоколад з фундуком без цукру" at bounding box center [842, 205] width 425 height 23
click at [466, 385] on img at bounding box center [428, 378] width 325 height 325
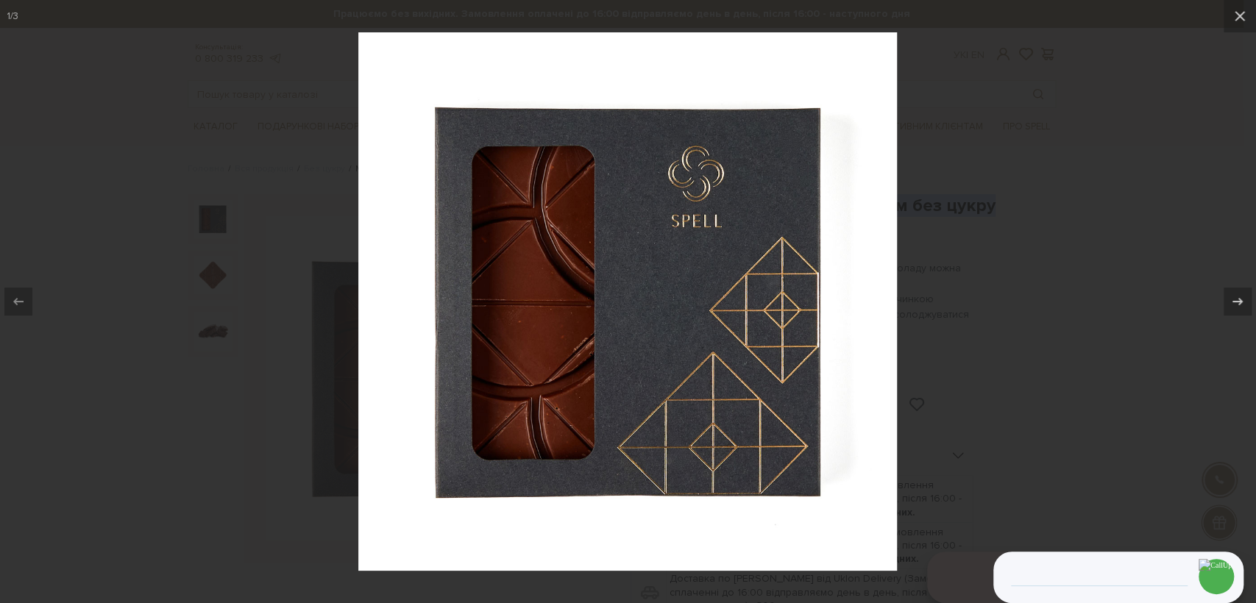
drag, startPoint x: 948, startPoint y: 201, endPoint x: 924, endPoint y: 221, distance: 31.4
click at [948, 202] on div at bounding box center [628, 301] width 1256 height 603
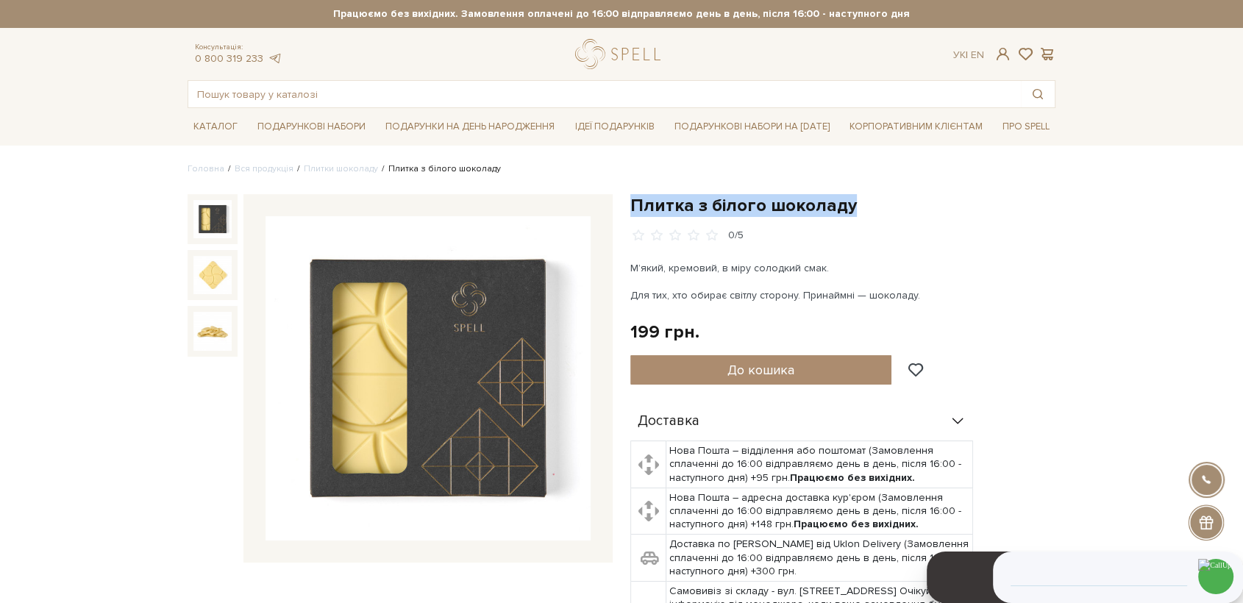
drag, startPoint x: 633, startPoint y: 204, endPoint x: 851, endPoint y: 206, distance: 217.8
click at [851, 207] on h1 "Плитка з білого шоколаду" at bounding box center [842, 205] width 425 height 23
copy h1 "Плитка з білого шоколаду"
click at [230, 221] on img at bounding box center [212, 219] width 38 height 38
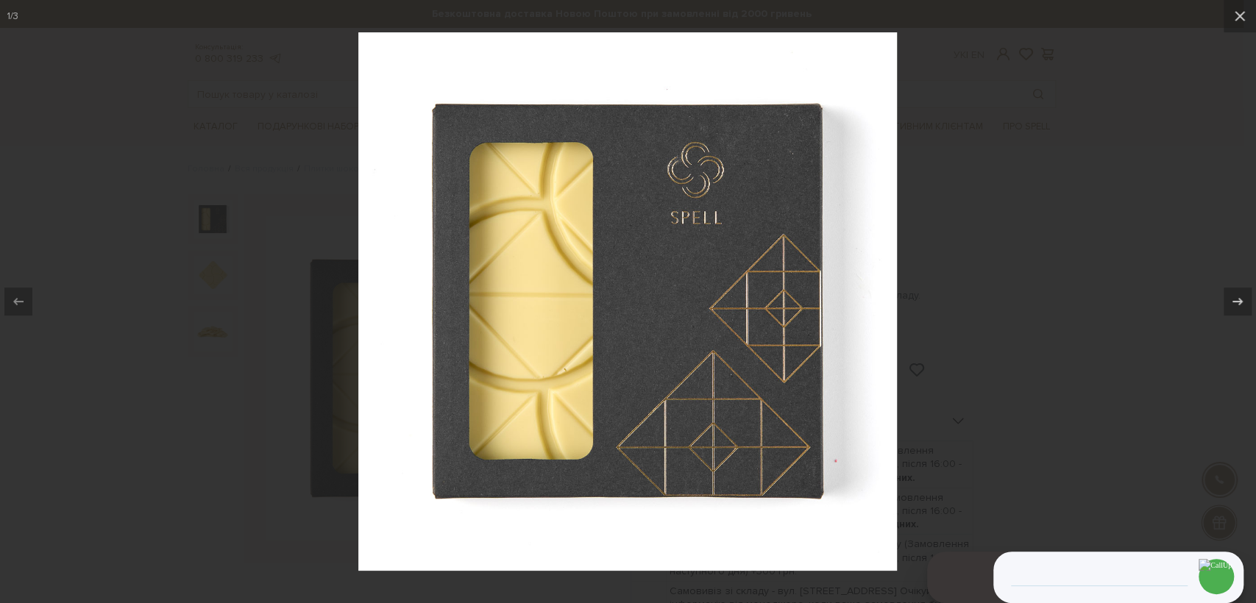
drag, startPoint x: 689, startPoint y: 310, endPoint x: 803, endPoint y: 325, distance: 114.2
click at [691, 310] on img at bounding box center [627, 301] width 538 height 538
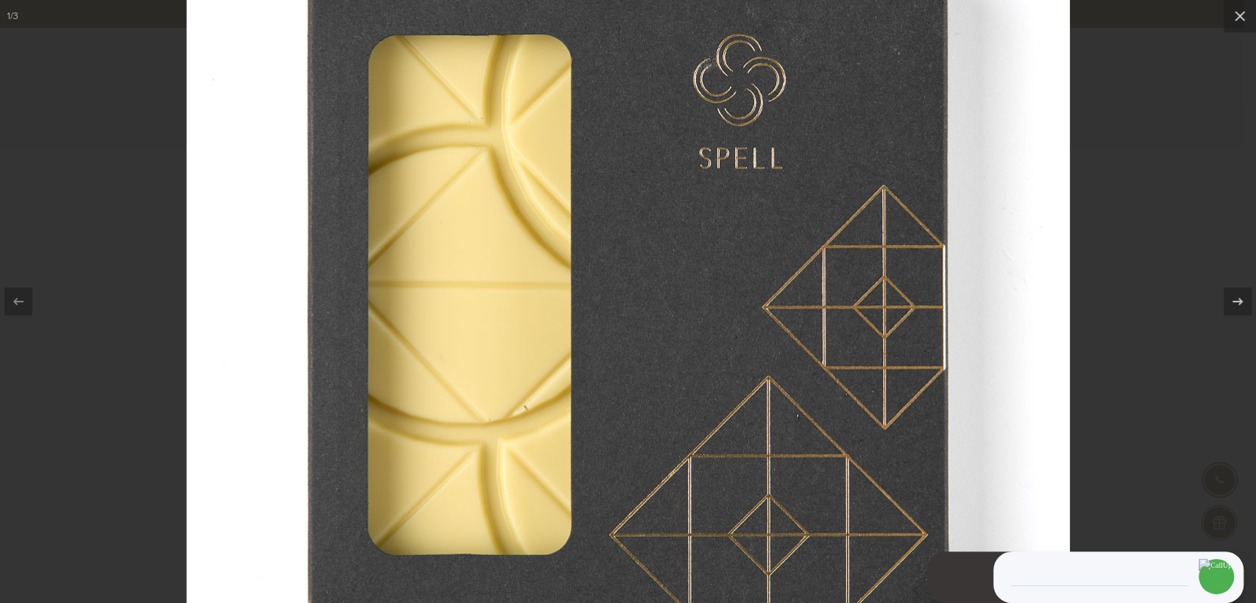
click at [983, 352] on img at bounding box center [627, 295] width 883 height 883
click at [1104, 360] on div at bounding box center [628, 301] width 1256 height 603
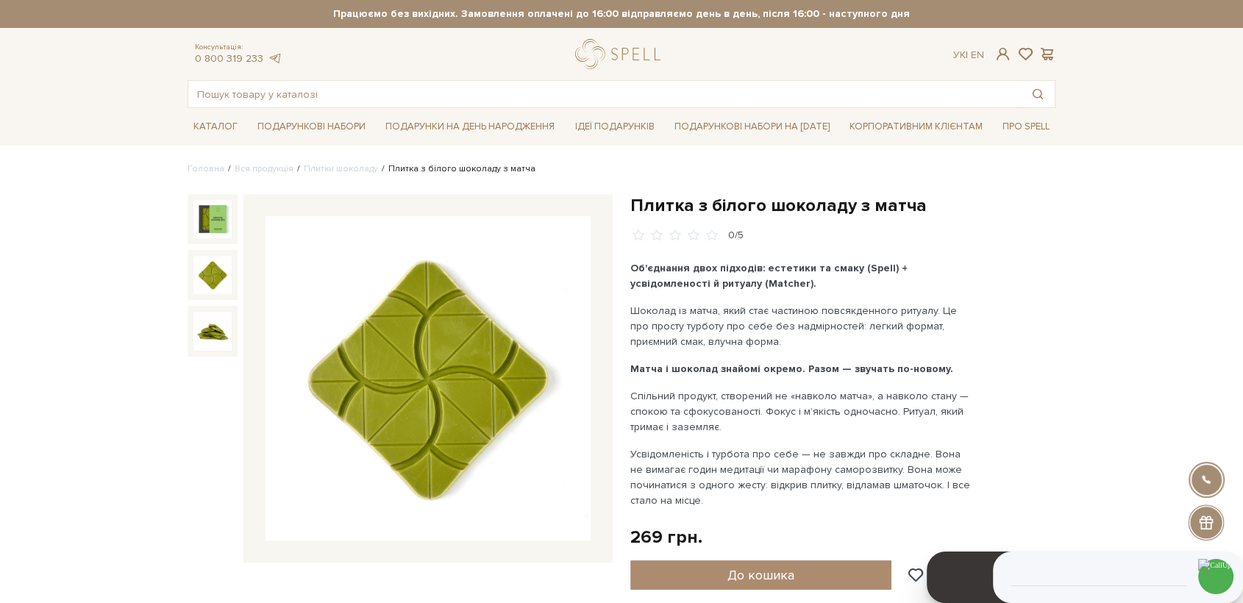
click at [213, 280] on img at bounding box center [212, 275] width 38 height 38
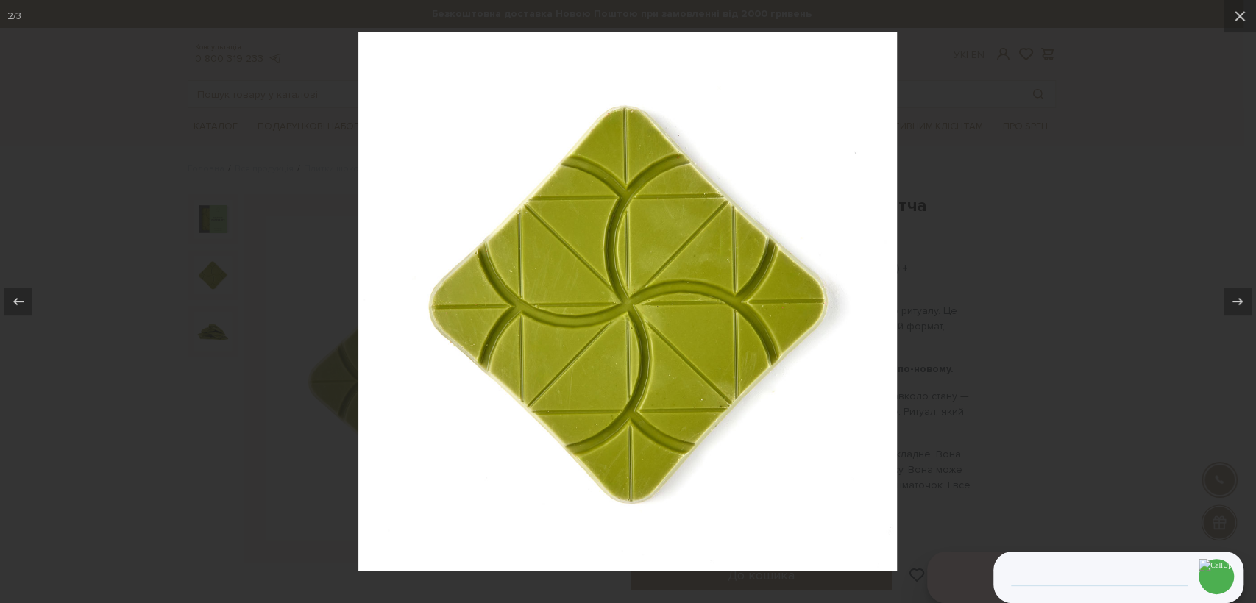
drag, startPoint x: 1023, startPoint y: 243, endPoint x: 937, endPoint y: 239, distance: 86.1
click at [1022, 246] on div at bounding box center [628, 301] width 1256 height 603
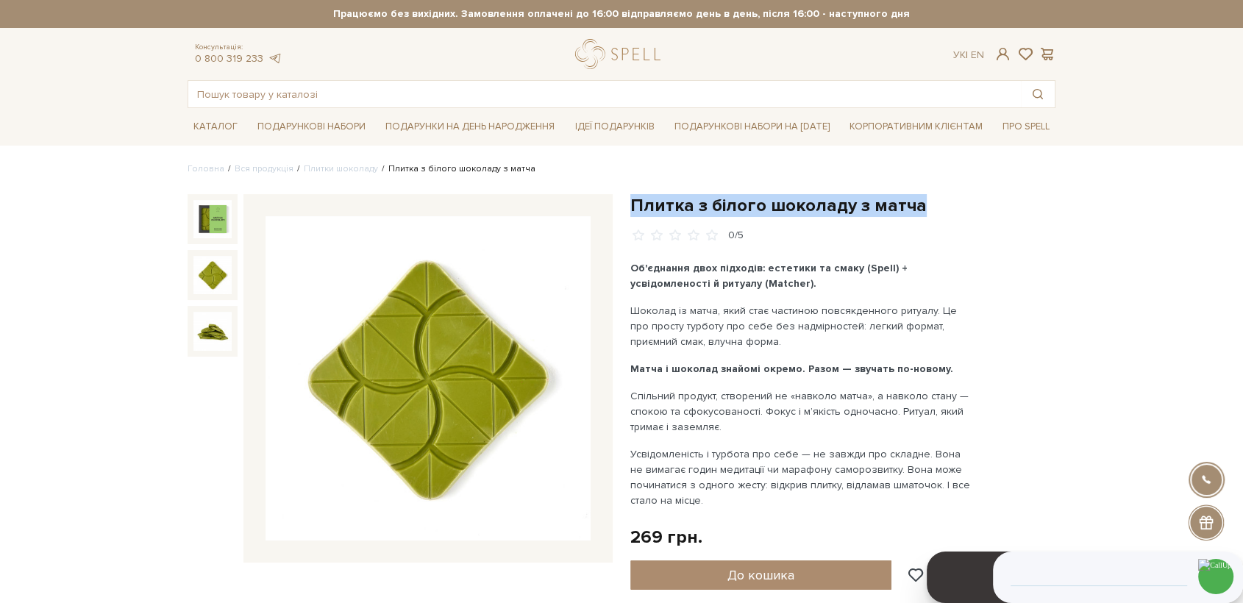
drag, startPoint x: 911, startPoint y: 207, endPoint x: 633, endPoint y: 199, distance: 277.5
click at [633, 199] on h1 "Плитка з білого шоколаду з матча" at bounding box center [842, 205] width 425 height 23
copy h1 "Плитка з білого шоколаду з матча"
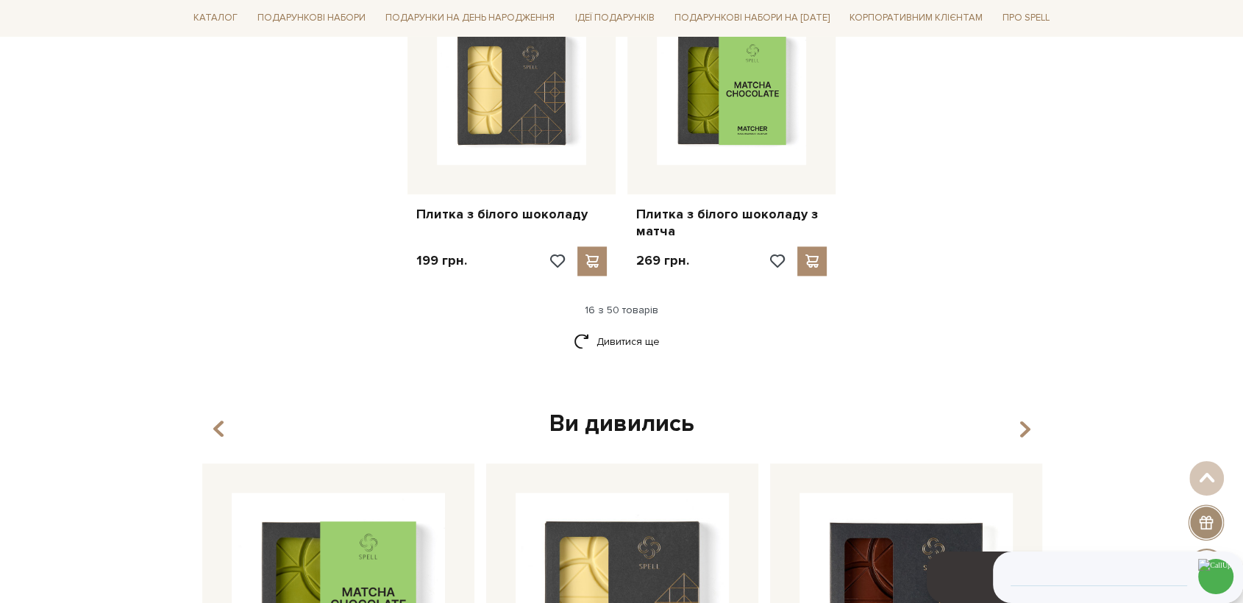
scroll to position [1961, 0]
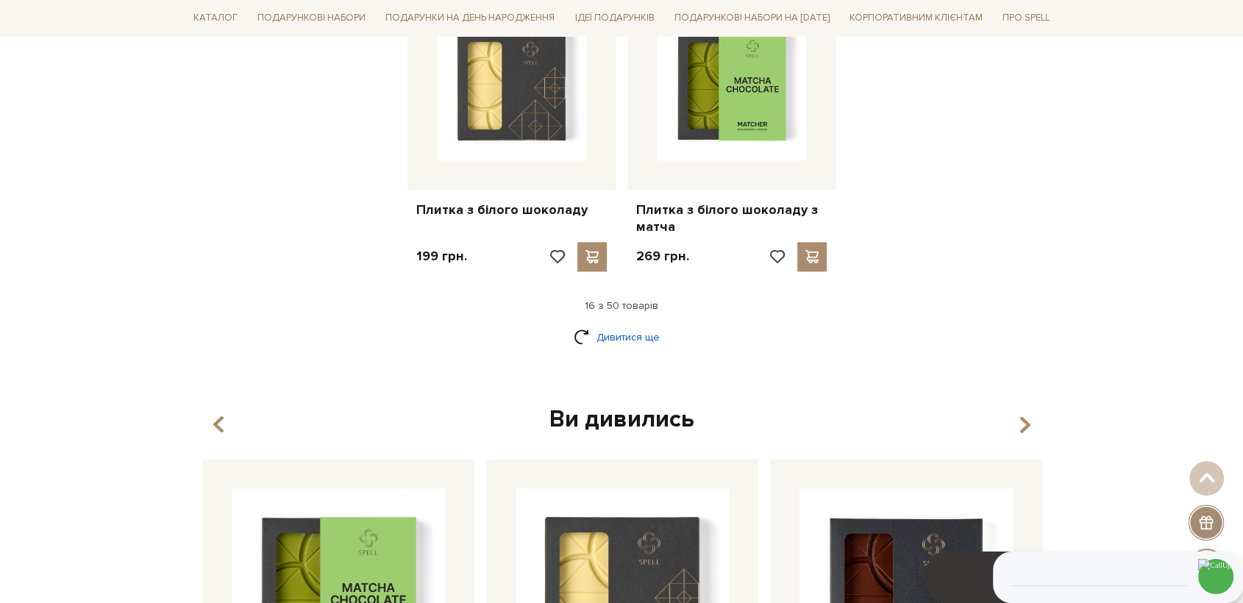
click at [630, 324] on link "Дивитися ще" at bounding box center [622, 337] width 96 height 26
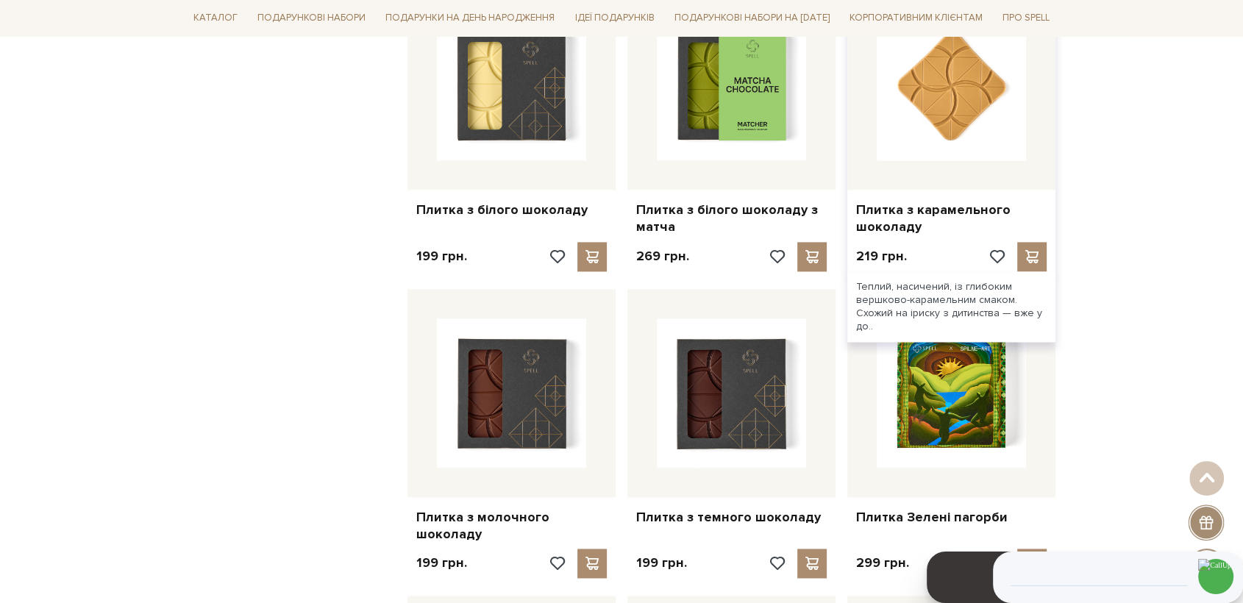
drag, startPoint x: 967, startPoint y: 85, endPoint x: 957, endPoint y: 116, distance: 33.3
click at [968, 84] on img at bounding box center [951, 85] width 149 height 149
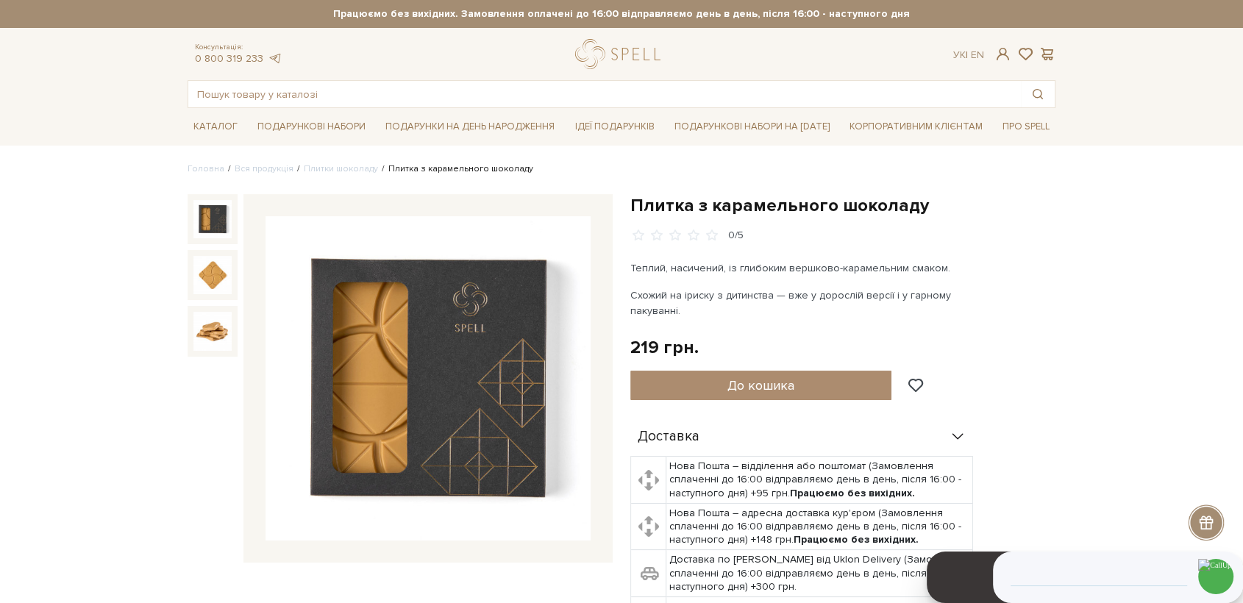
click at [483, 322] on img at bounding box center [428, 378] width 325 height 325
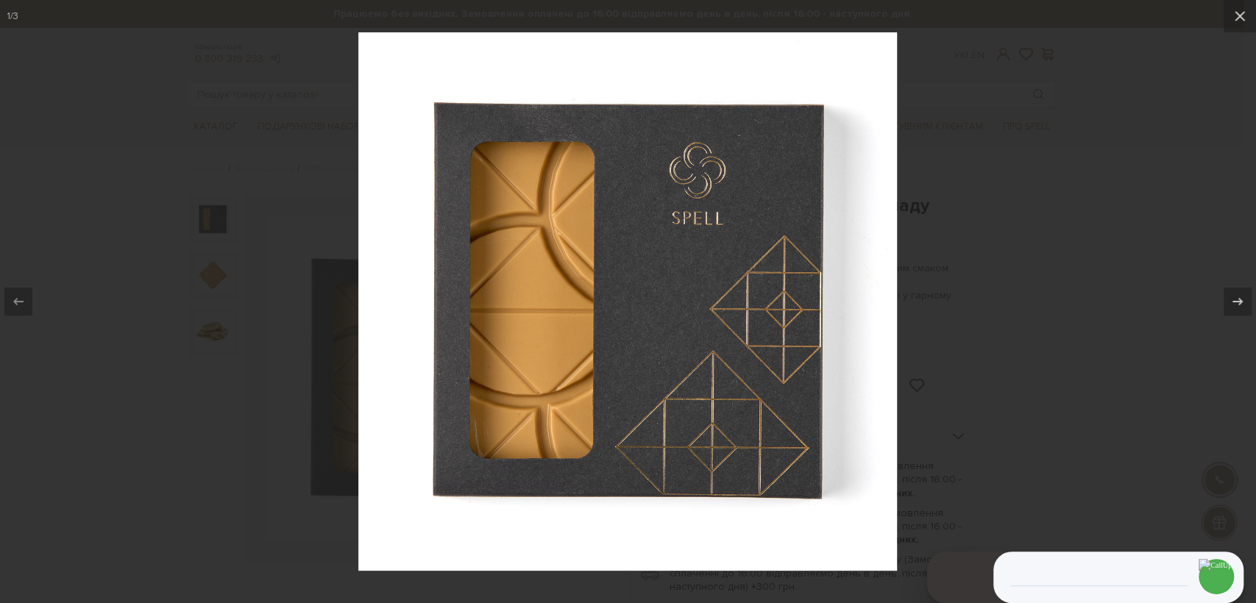
drag, startPoint x: 539, startPoint y: 366, endPoint x: 563, endPoint y: 364, distance: 24.3
click at [1006, 154] on div at bounding box center [628, 301] width 1256 height 603
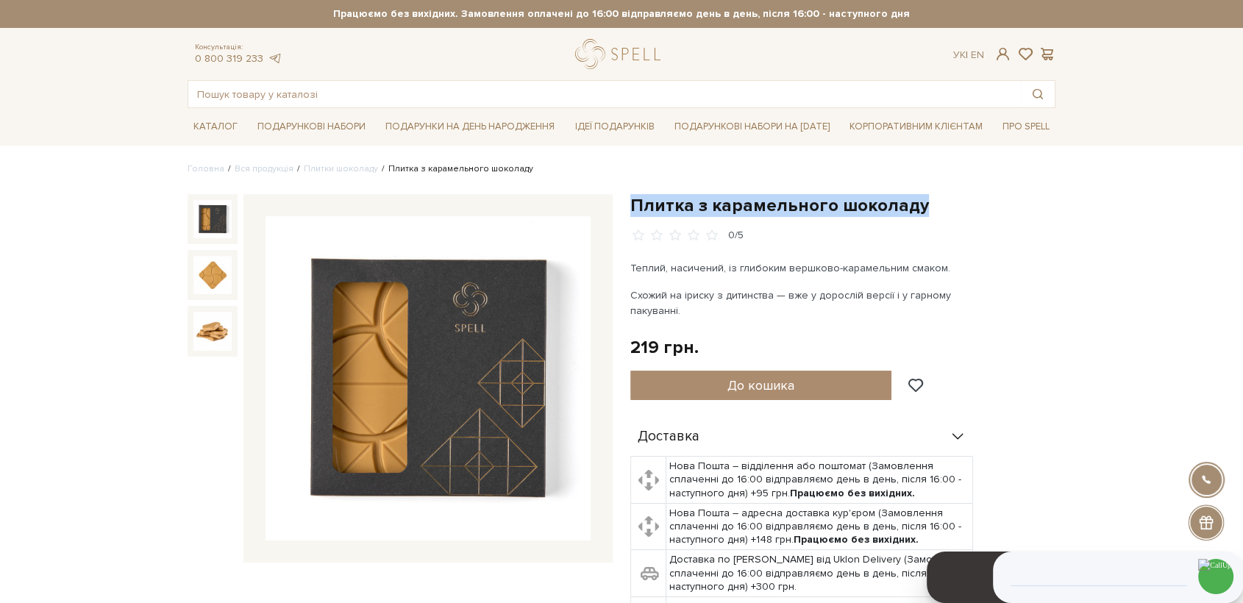
drag, startPoint x: 928, startPoint y: 205, endPoint x: 633, endPoint y: 193, distance: 296.0
copy h1 "Плитка з карамельного шоколаду"
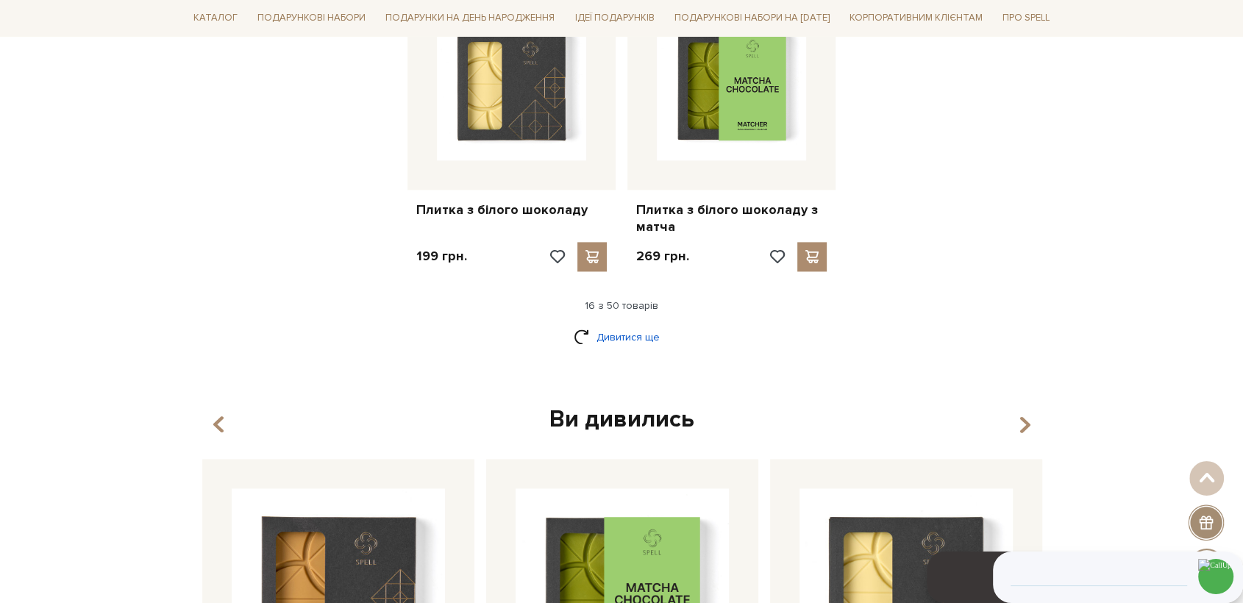
click at [627, 324] on link "Дивитися ще" at bounding box center [622, 337] width 96 height 26
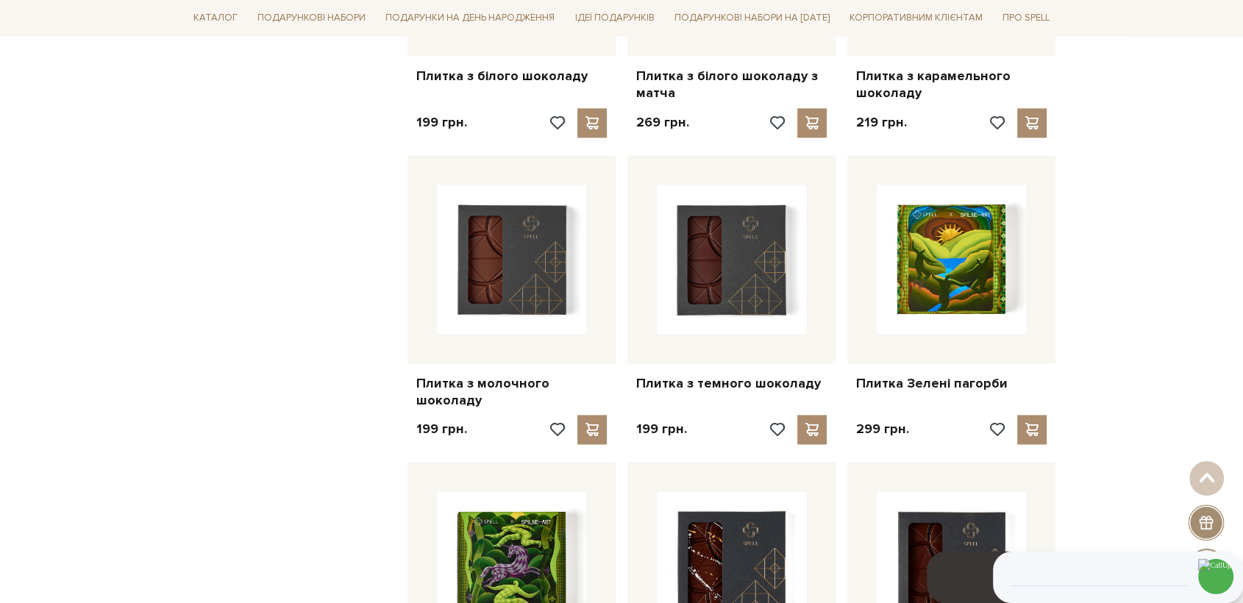
scroll to position [2125, 0]
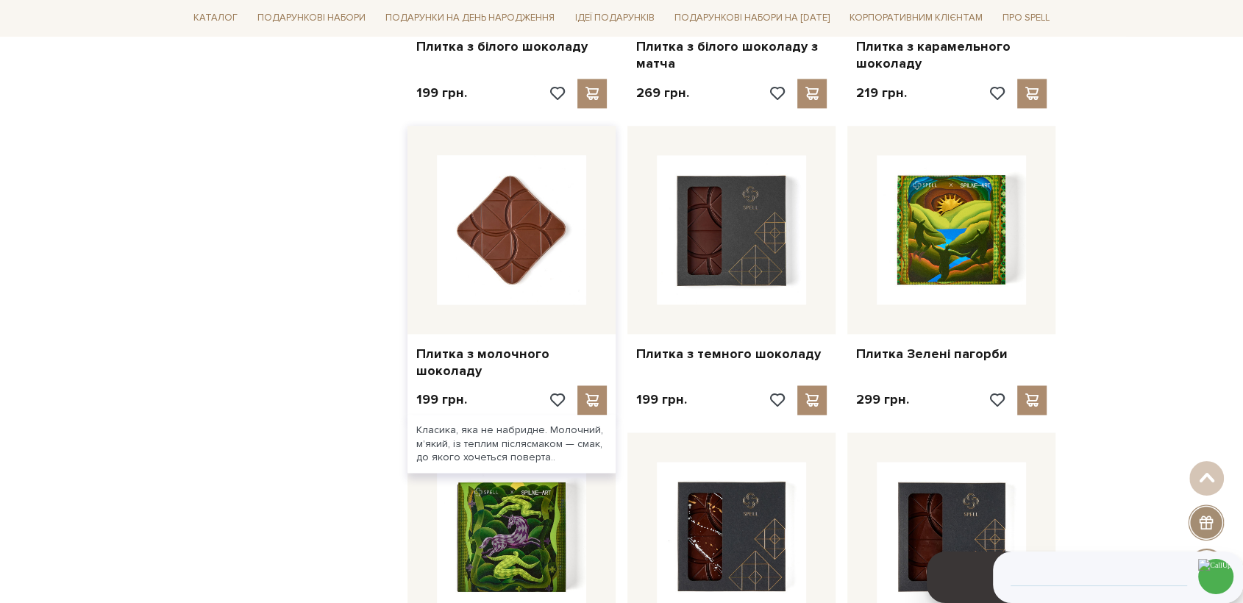
click at [512, 234] on img at bounding box center [511, 229] width 149 height 149
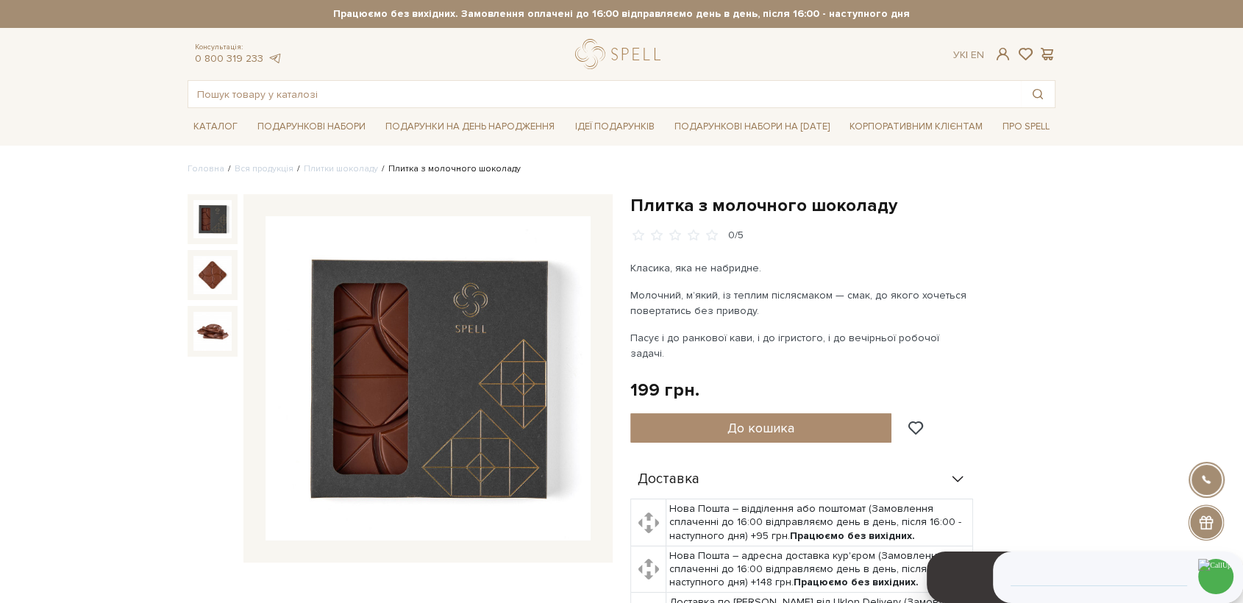
click at [436, 390] on img at bounding box center [428, 378] width 325 height 325
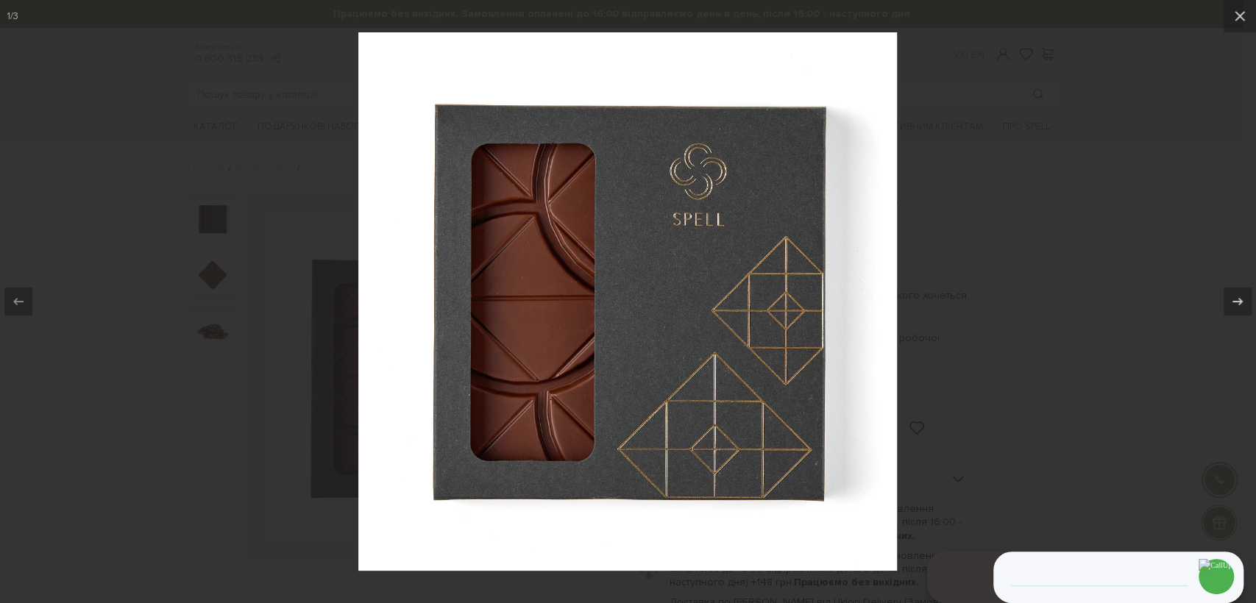
drag, startPoint x: 1058, startPoint y: 218, endPoint x: 986, endPoint y: 231, distance: 72.4
click at [1059, 218] on div at bounding box center [628, 301] width 1256 height 603
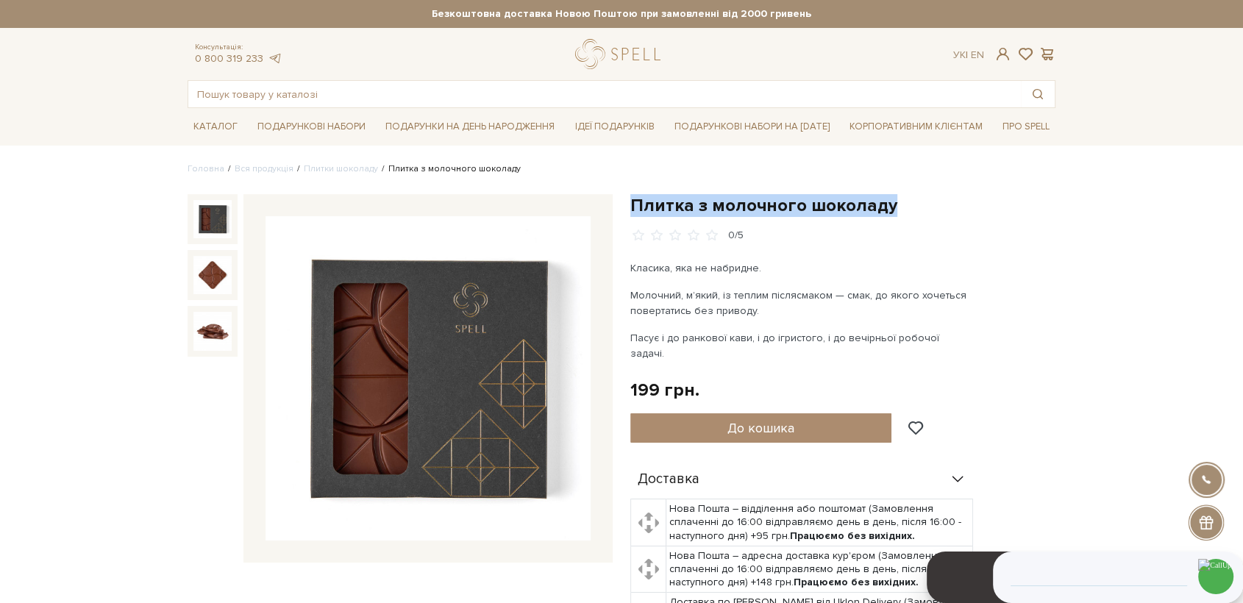
drag, startPoint x: 889, startPoint y: 202, endPoint x: 627, endPoint y: 203, distance: 261.2
click at [627, 203] on div "Плитка з молочного шоколаду 0/5 Класика, яка не набридне. Молочний, м’який, із …" at bounding box center [843, 486] width 443 height 584
copy h1 "Плитка з молочного шоколаду"
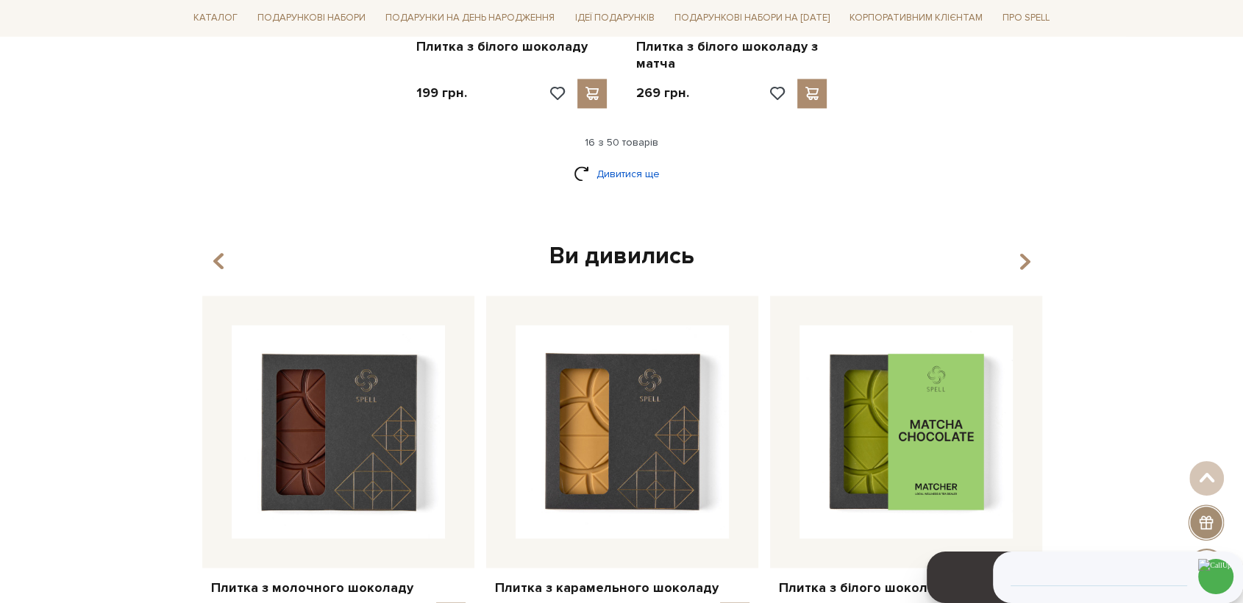
click at [621, 161] on link "Дивитися ще" at bounding box center [622, 174] width 96 height 26
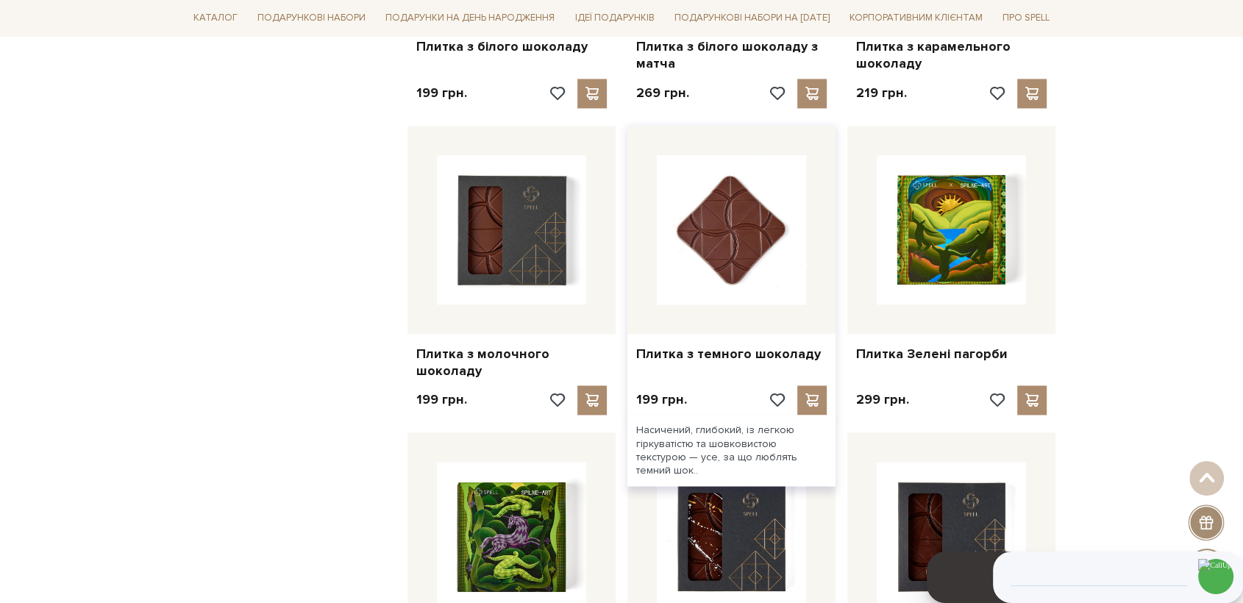
click at [726, 232] on img at bounding box center [731, 229] width 149 height 149
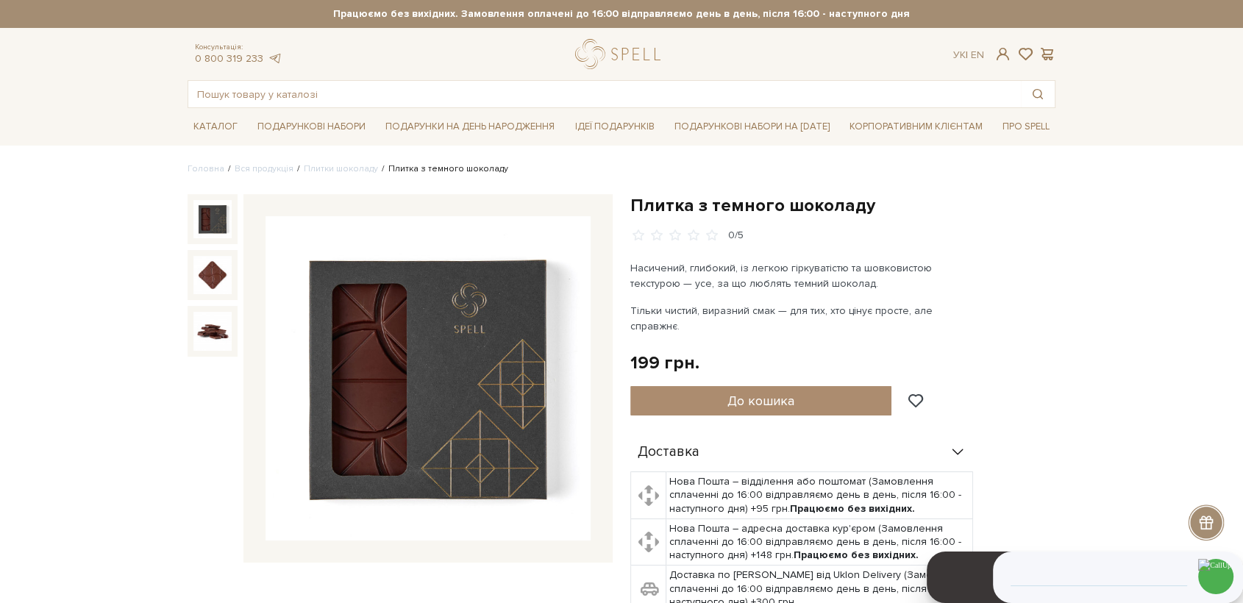
click at [480, 355] on img at bounding box center [428, 378] width 325 height 325
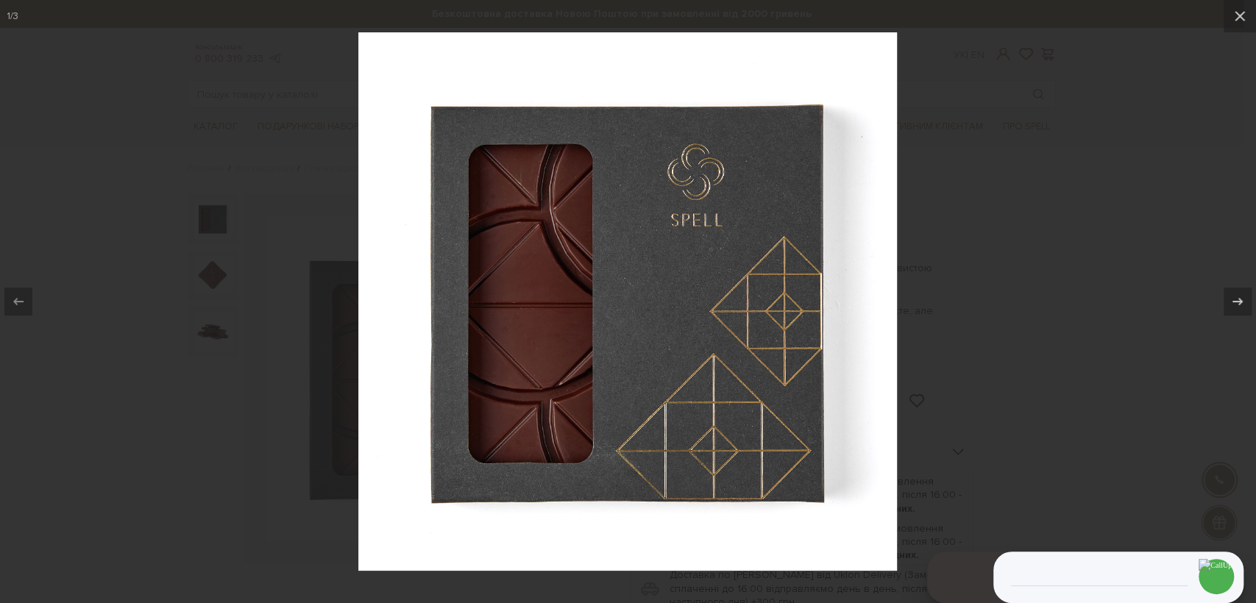
click at [969, 179] on div at bounding box center [628, 301] width 1256 height 603
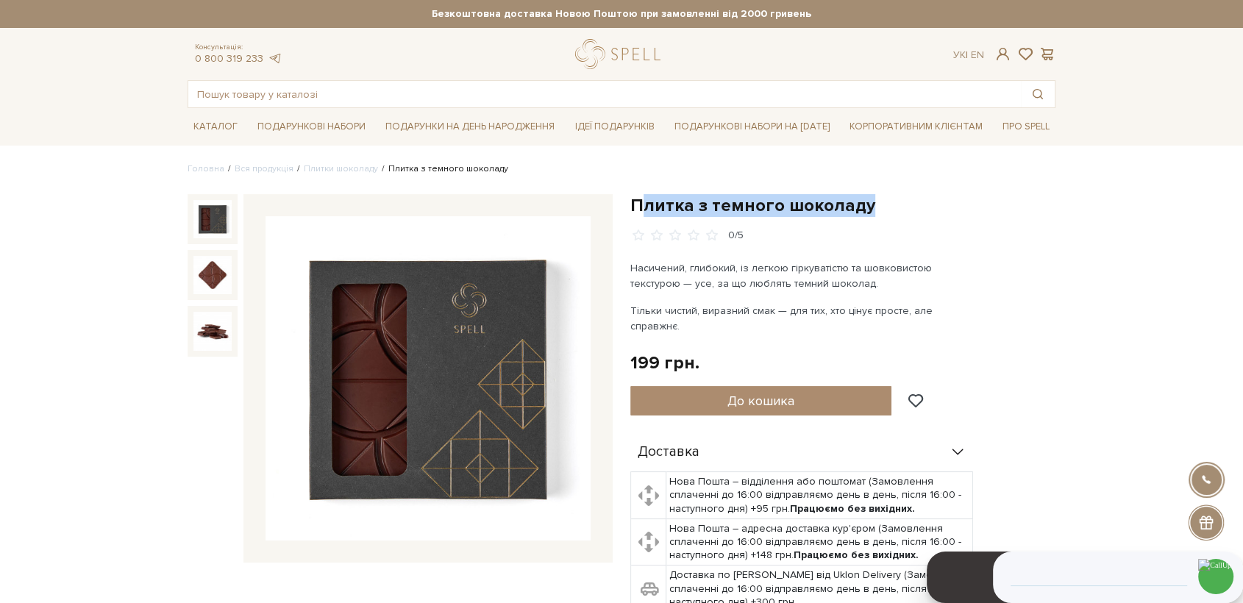
drag, startPoint x: 885, startPoint y: 201, endPoint x: 675, endPoint y: 178, distance: 210.9
click at [639, 200] on h1 "Плитка з темного шоколаду" at bounding box center [842, 205] width 425 height 23
copy h1 "литка з темного шоколаду"
drag, startPoint x: 918, startPoint y: 276, endPoint x: 874, endPoint y: 213, distance: 76.5
click at [914, 267] on p "Насичений, глибокий, із легкою гіркуватістю та шовковистою текстурою — усе, за …" at bounding box center [802, 275] width 345 height 31
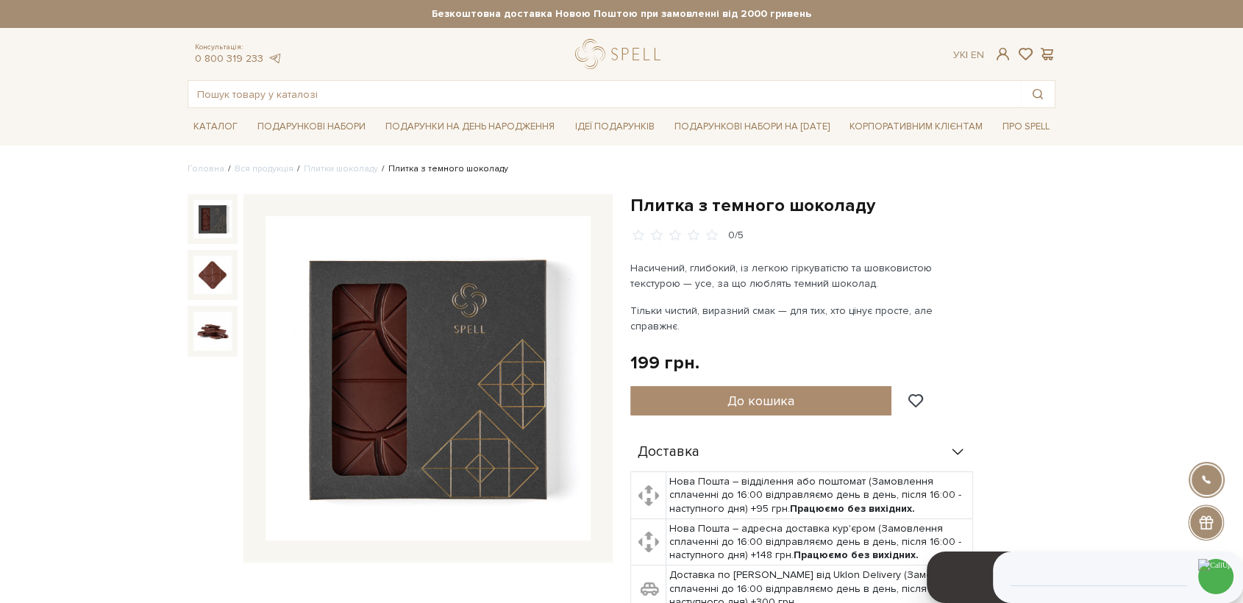
click at [882, 213] on h1 "Плитка з темного шоколаду" at bounding box center [842, 205] width 425 height 23
drag, startPoint x: 870, startPoint y: 202, endPoint x: 632, endPoint y: 210, distance: 237.7
click at [632, 210] on h1 "Плитка з темного шоколаду" at bounding box center [842, 205] width 425 height 23
copy h1 "Плитка з темного шоколаду"
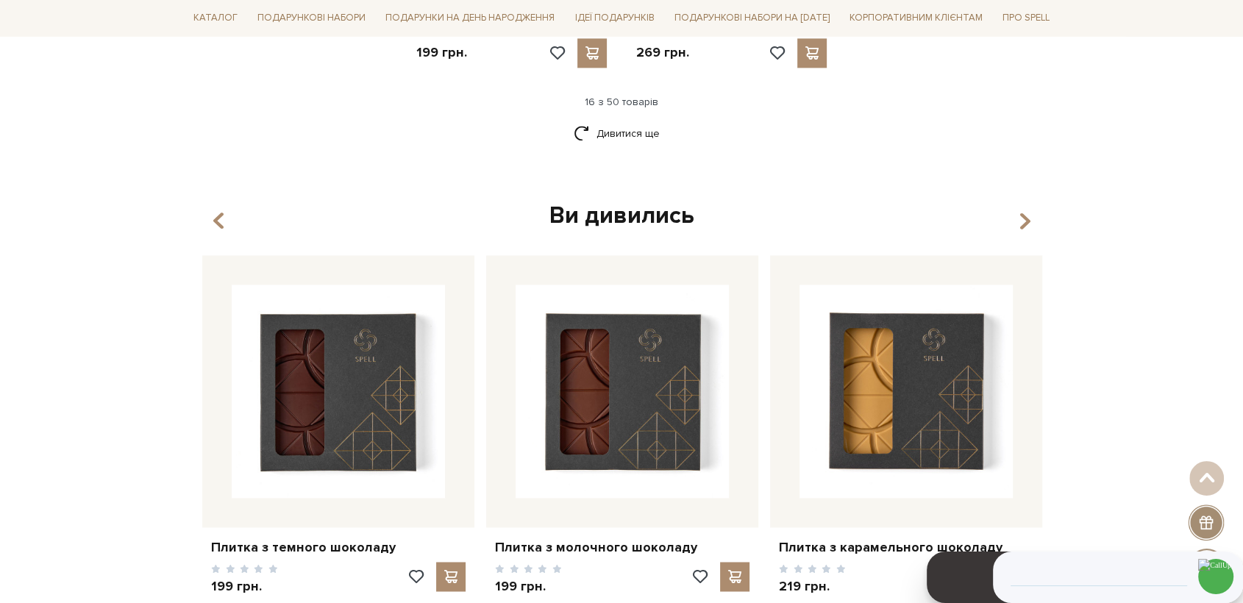
scroll to position [2125, 0]
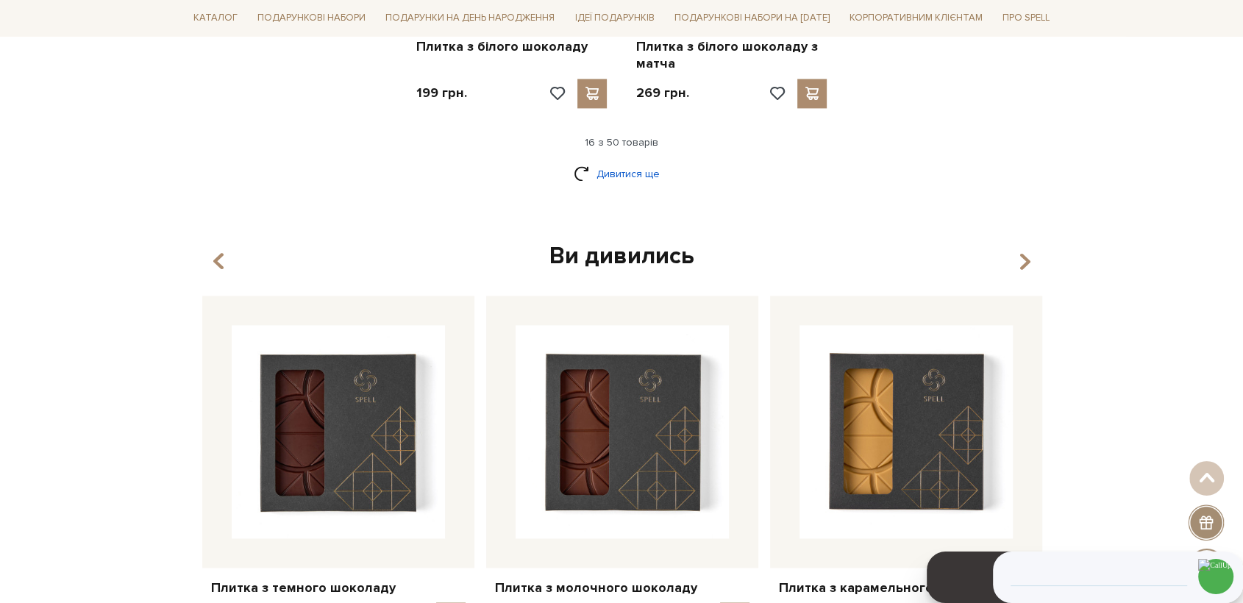
click at [613, 161] on link "Дивитися ще" at bounding box center [622, 174] width 96 height 26
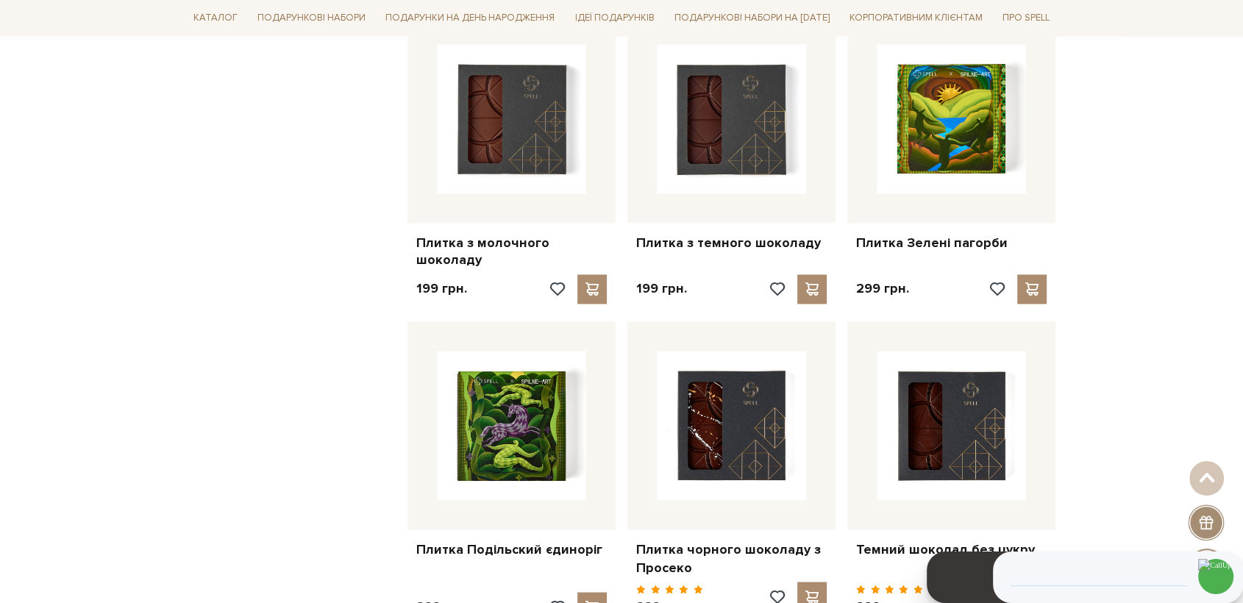
scroll to position [2370, 0]
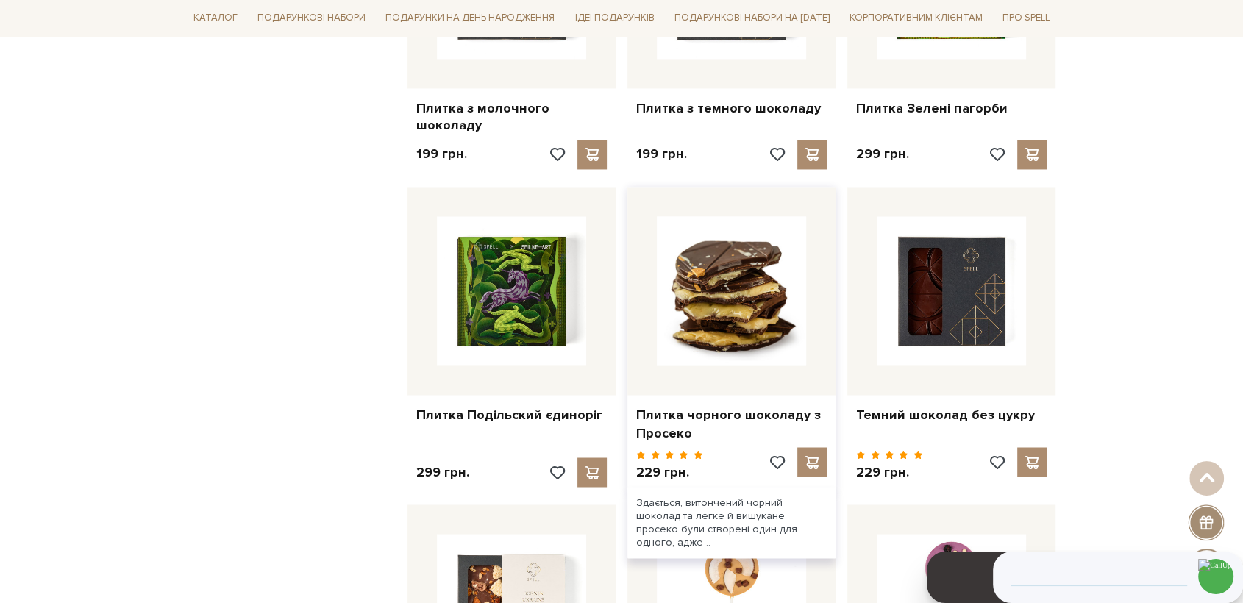
drag, startPoint x: 797, startPoint y: 272, endPoint x: 750, endPoint y: 280, distance: 47.0
click at [796, 272] on img at bounding box center [731, 290] width 149 height 149
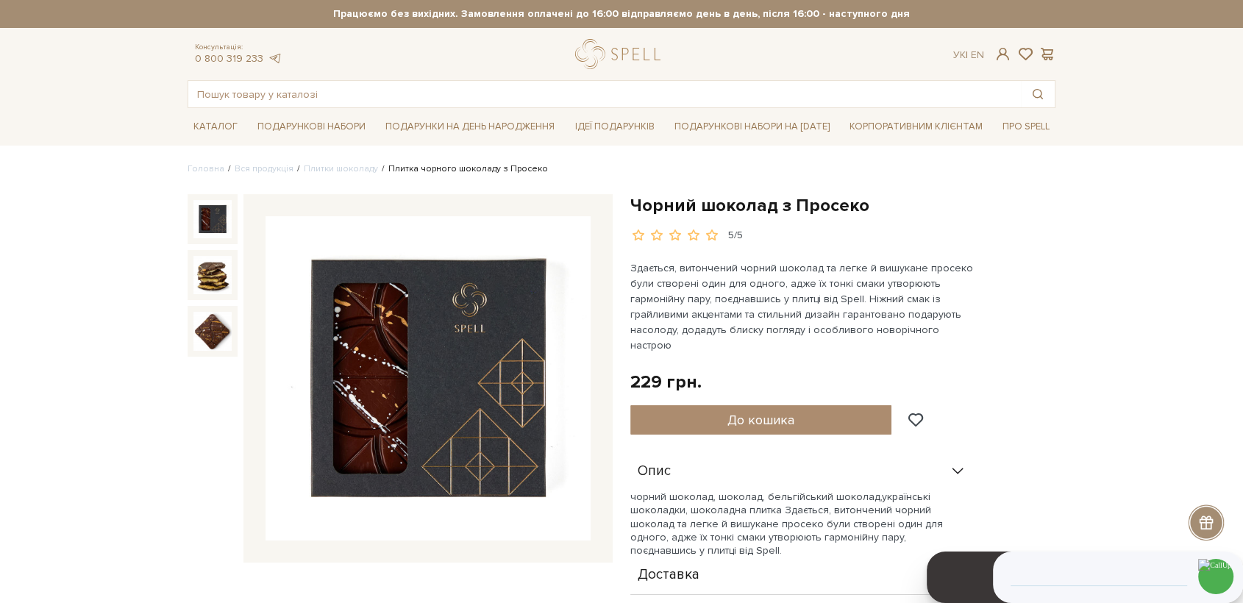
click at [470, 349] on img at bounding box center [428, 378] width 325 height 325
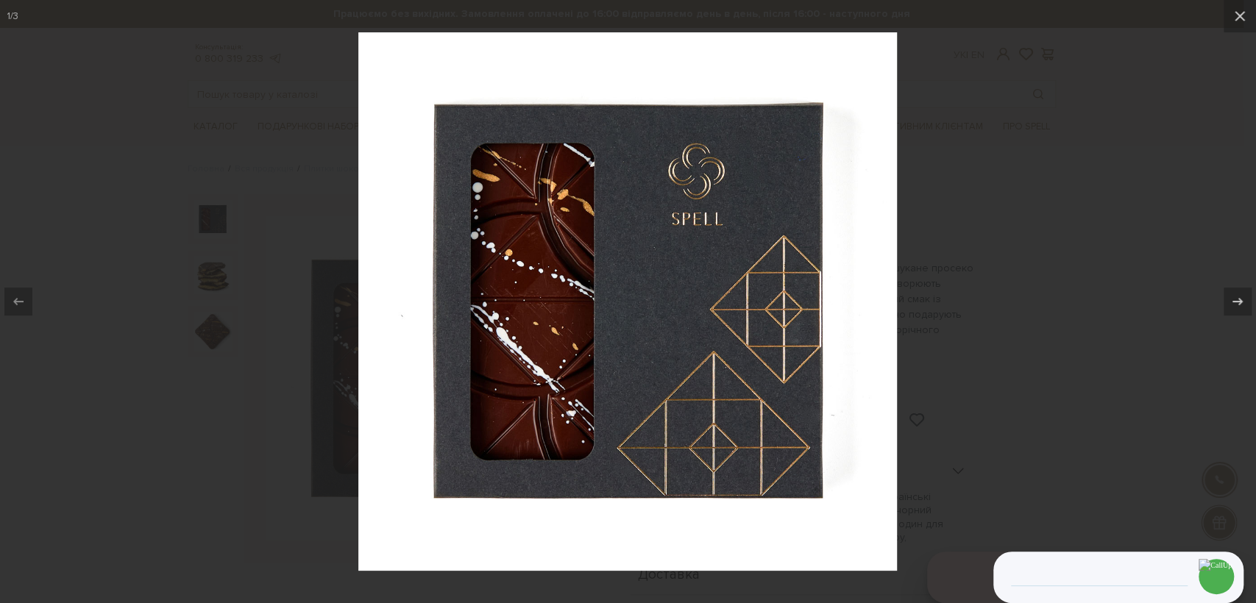
click at [1000, 251] on div at bounding box center [628, 301] width 1256 height 603
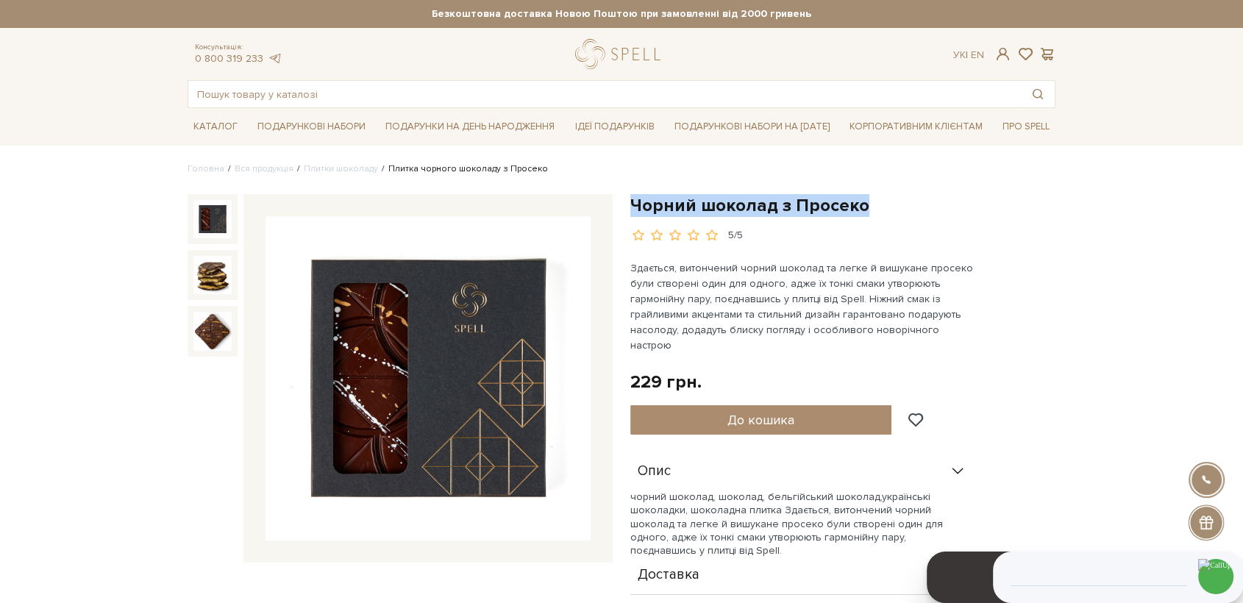
drag, startPoint x: 867, startPoint y: 200, endPoint x: 626, endPoint y: 207, distance: 241.4
click at [626, 207] on div "Чорний шоколад з Просеко 5/5 Здається, витончений чорний шоколад та легке й виш…" at bounding box center [843, 453] width 443 height 519
copy h1 "Чорний шоколад з Просеко"
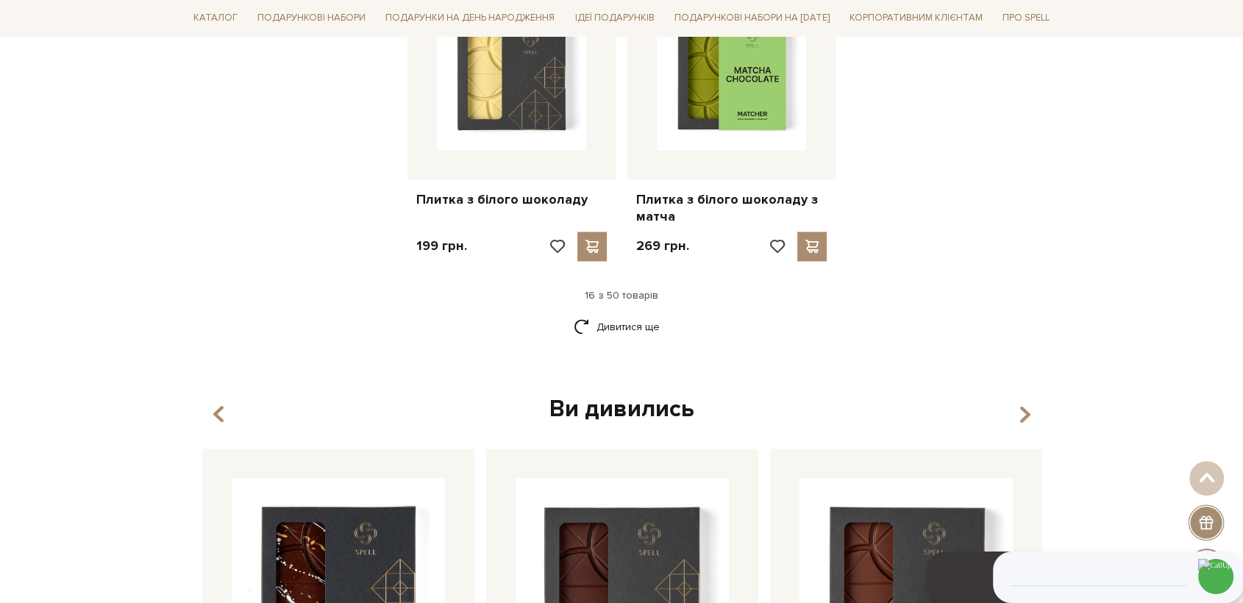
scroll to position [1880, 0]
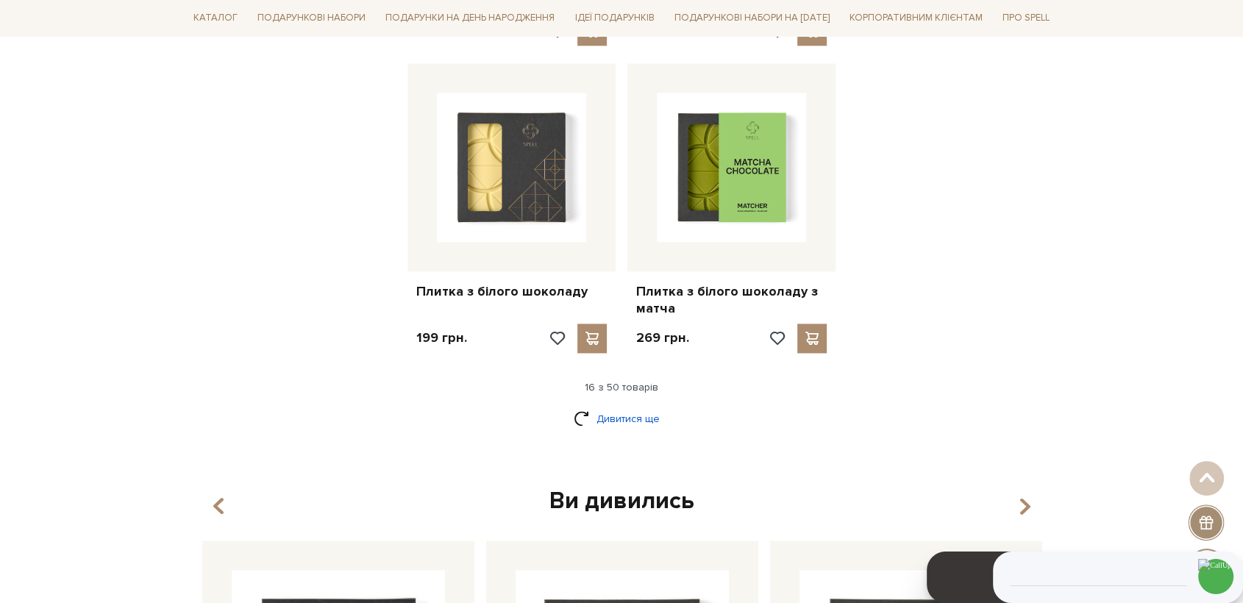
click at [602, 406] on link "Дивитися ще" at bounding box center [622, 419] width 96 height 26
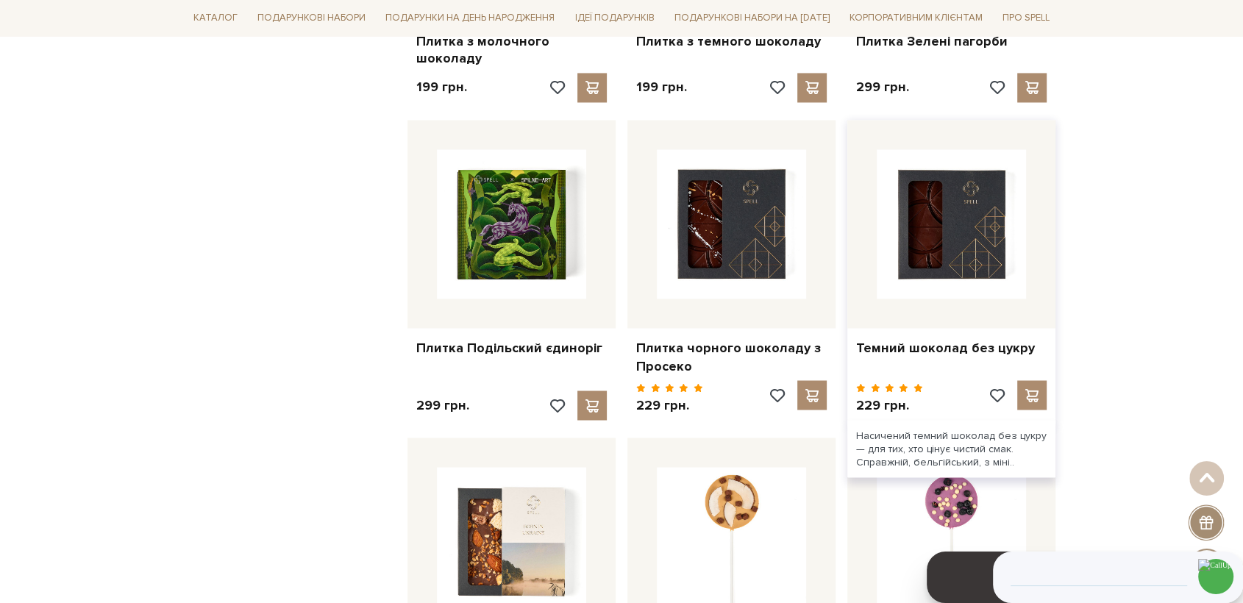
scroll to position [2452, 0]
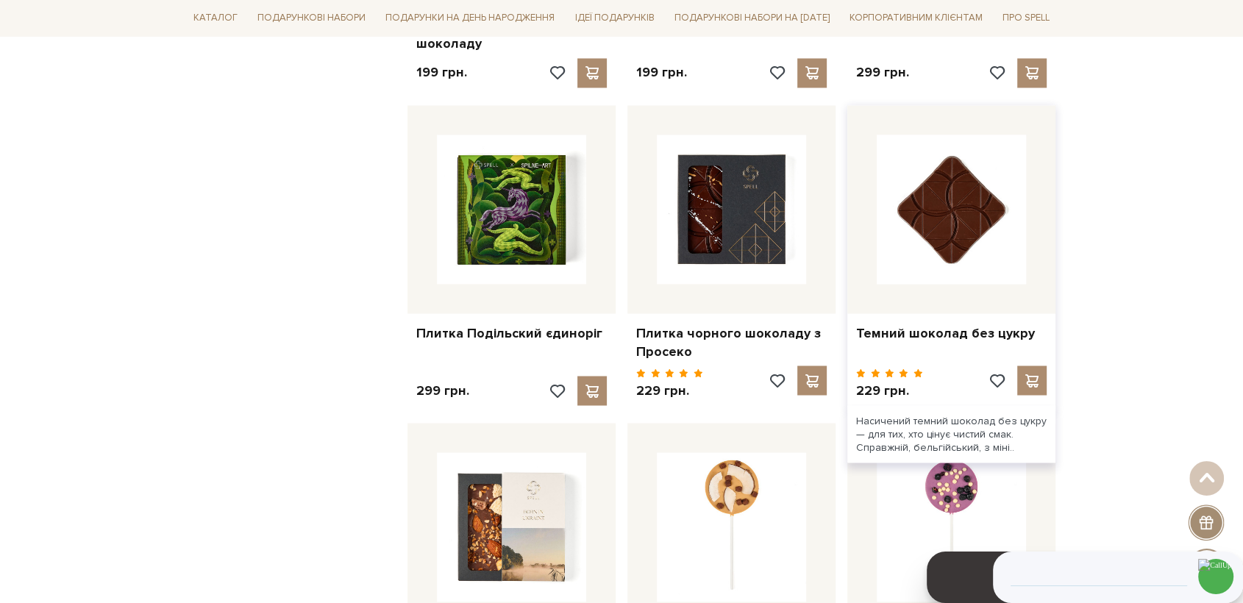
click at [983, 196] on img at bounding box center [951, 209] width 149 height 149
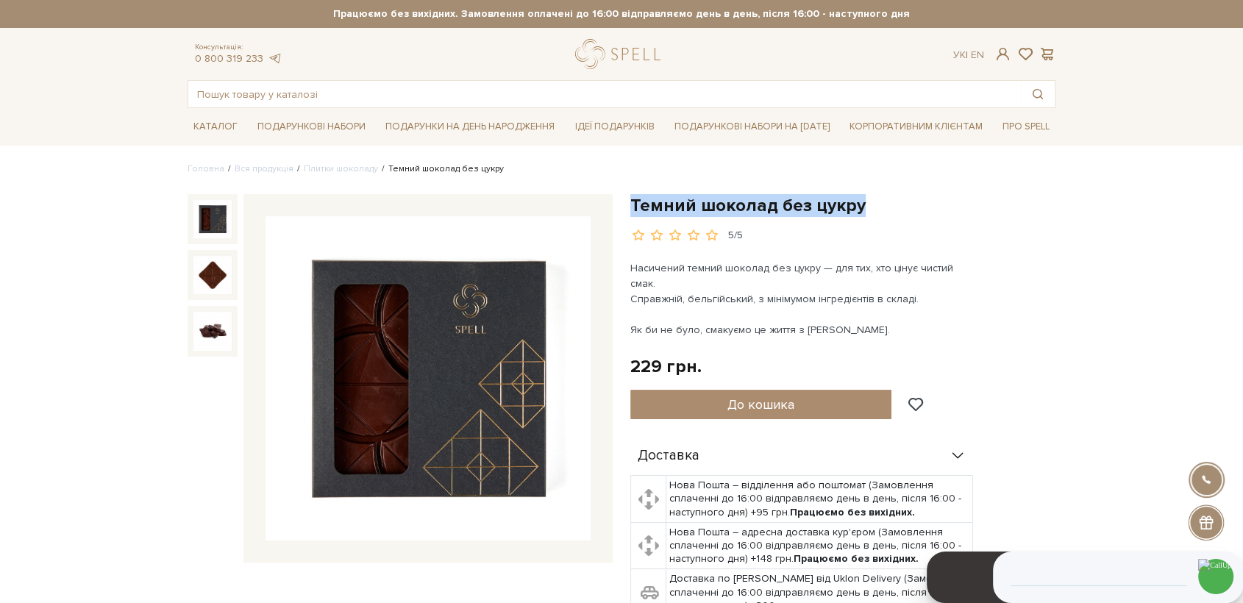
drag, startPoint x: 632, startPoint y: 204, endPoint x: 856, endPoint y: 212, distance: 224.5
click at [856, 212] on h1 "Темний шоколад без цукру" at bounding box center [842, 205] width 425 height 23
click at [471, 342] on img at bounding box center [428, 378] width 325 height 325
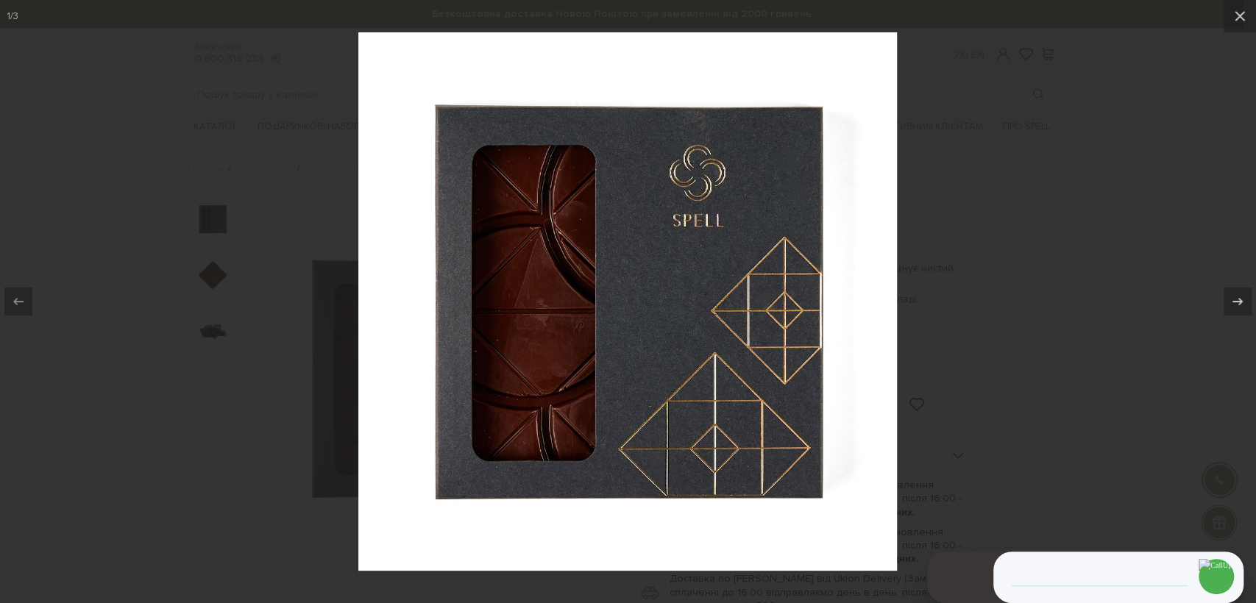
click at [1066, 263] on div at bounding box center [628, 301] width 1256 height 603
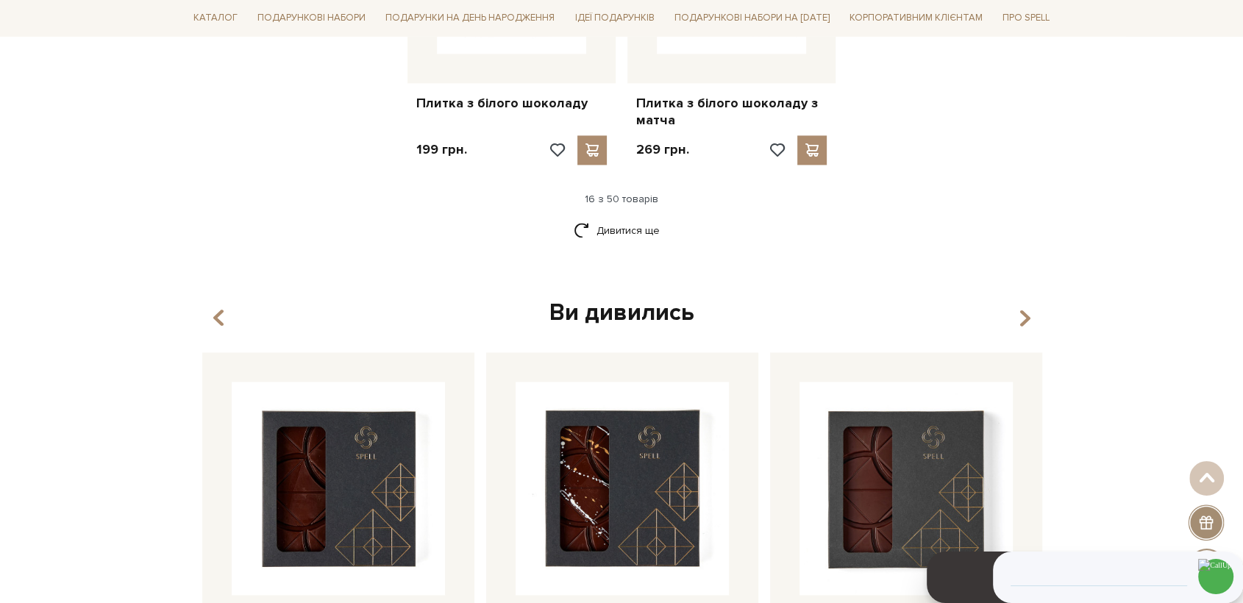
scroll to position [2043, 0]
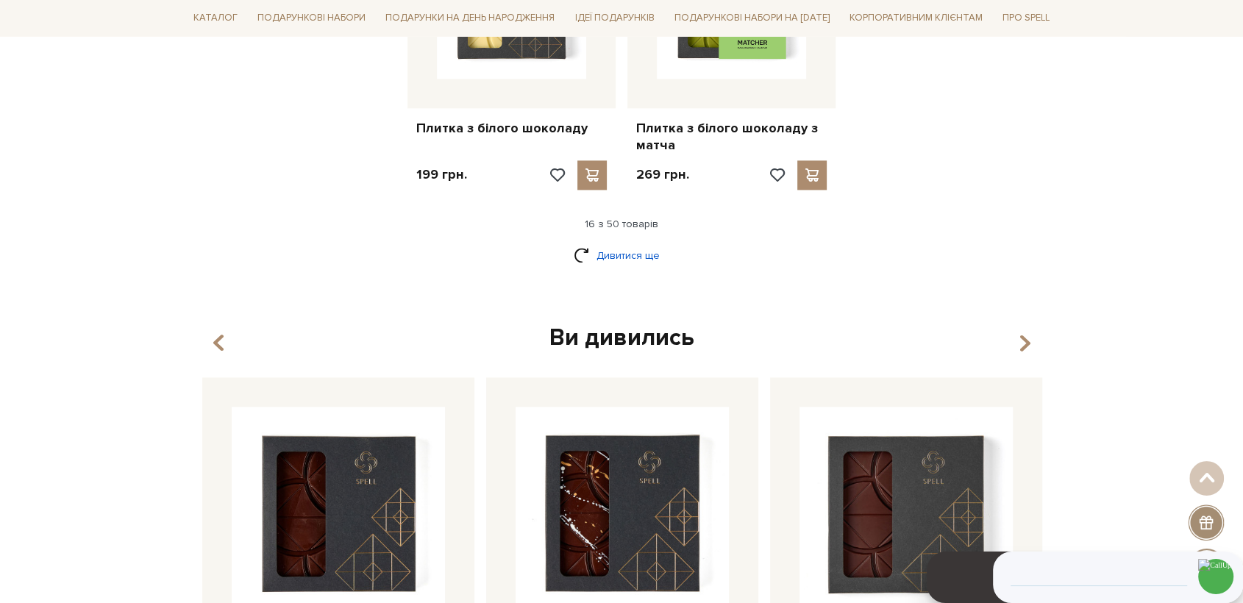
click at [614, 243] on link "Дивитися ще" at bounding box center [622, 256] width 96 height 26
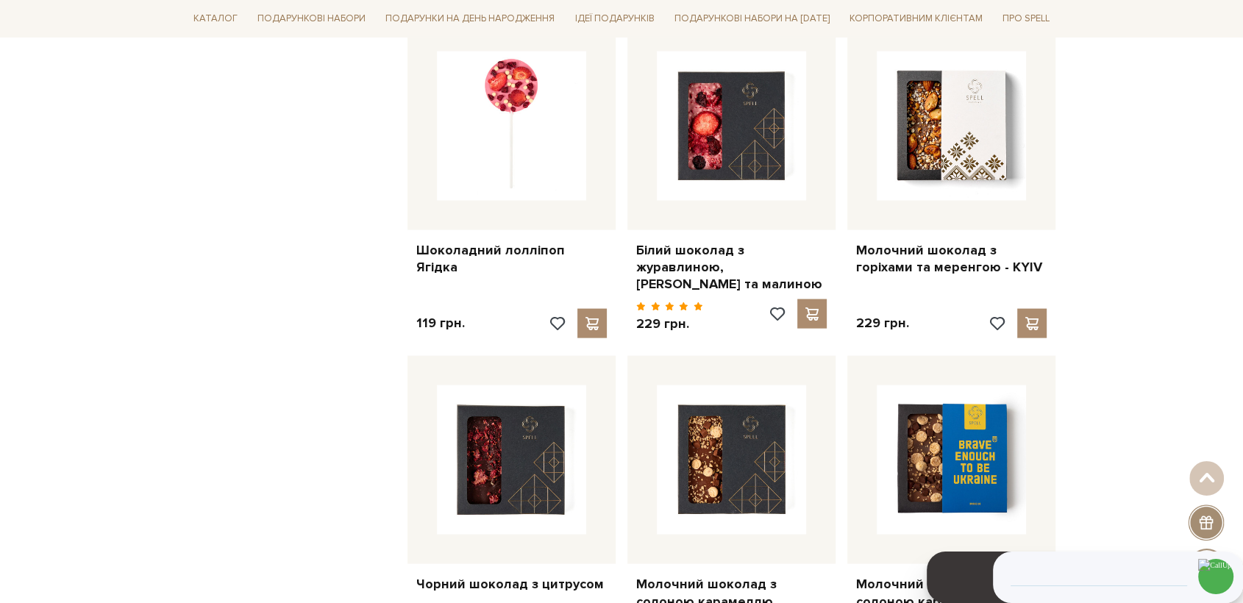
scroll to position [3351, 0]
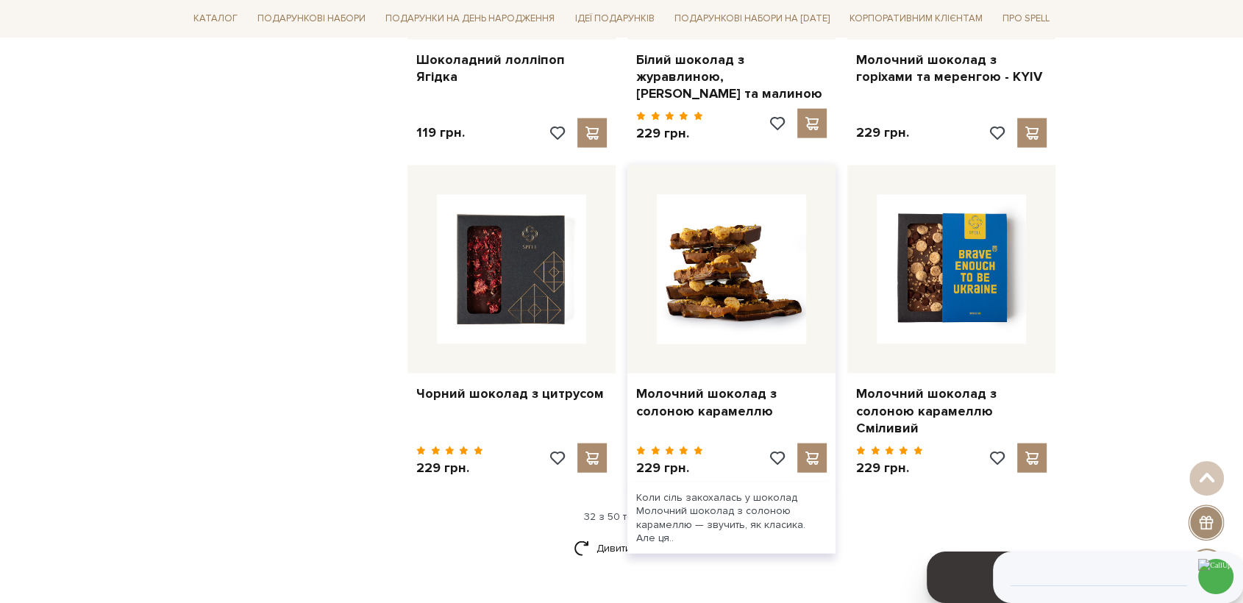
click at [755, 264] on img at bounding box center [731, 269] width 149 height 149
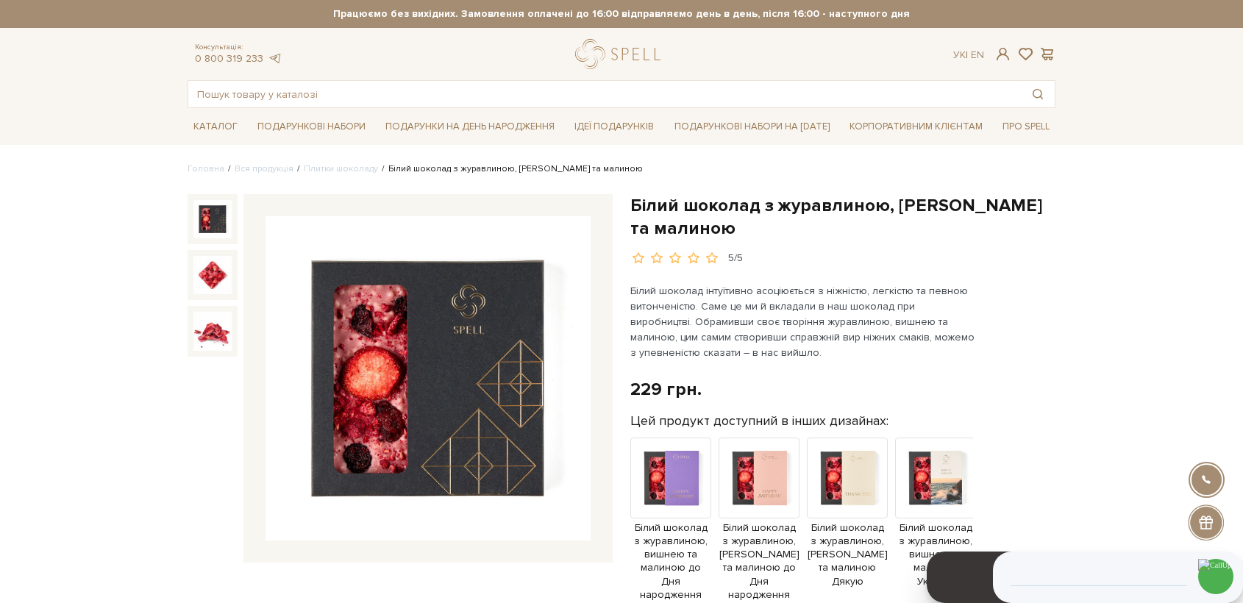
click at [545, 360] on img at bounding box center [428, 378] width 325 height 325
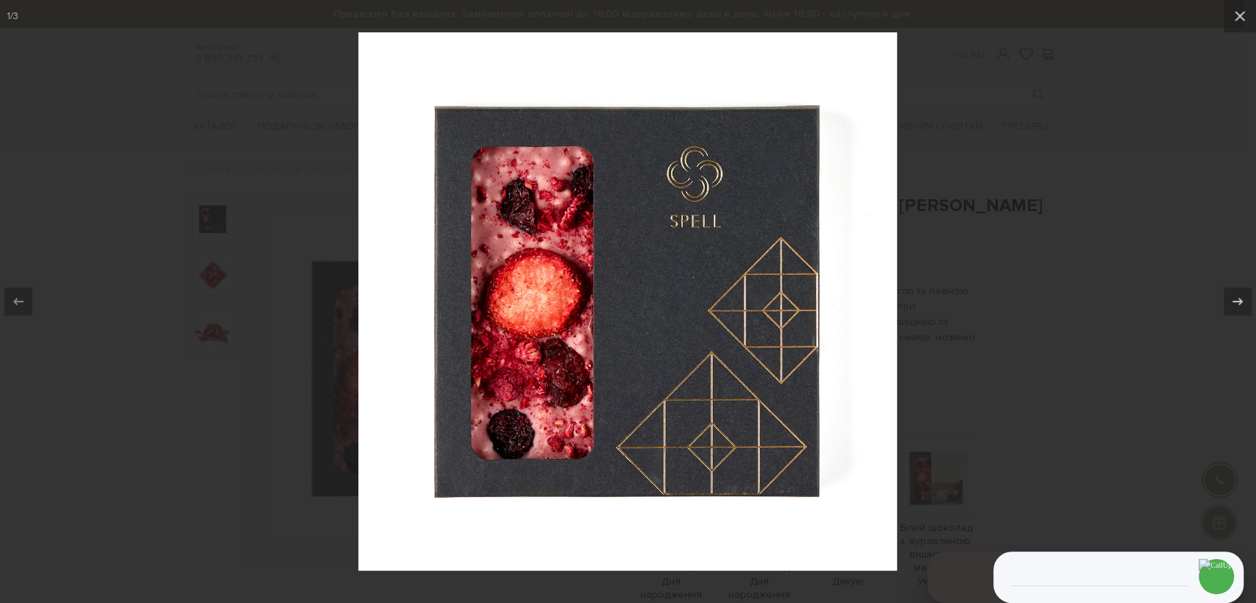
drag, startPoint x: 1014, startPoint y: 242, endPoint x: 994, endPoint y: 225, distance: 26.7
click at [1016, 242] on div at bounding box center [628, 301] width 1256 height 603
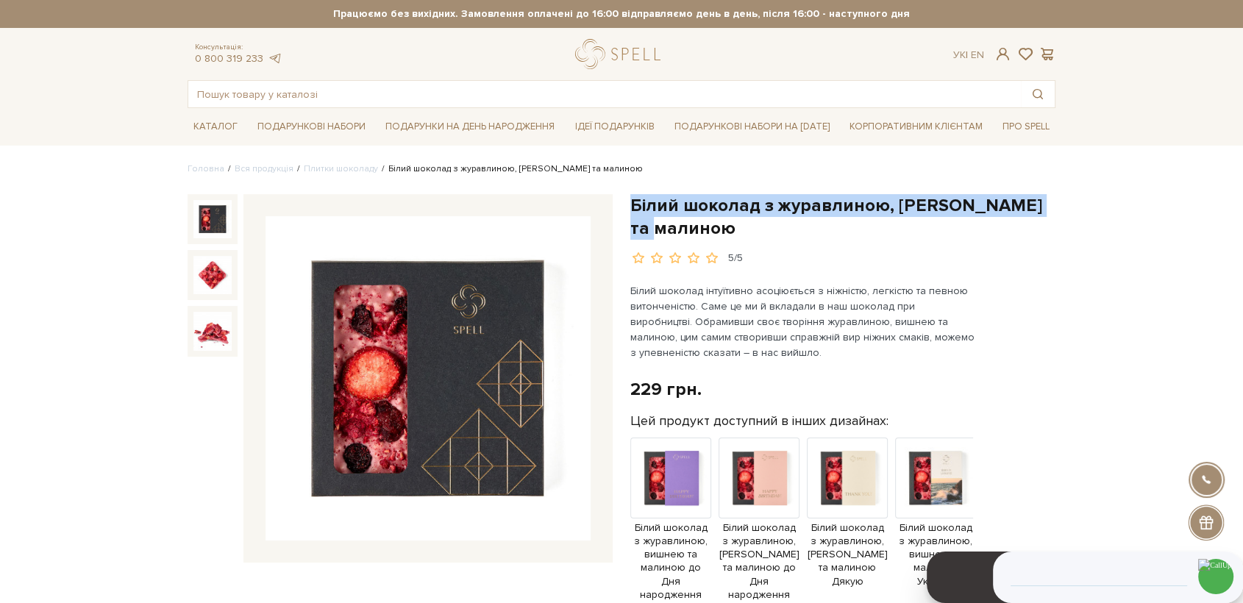
drag, startPoint x: 700, startPoint y: 230, endPoint x: 633, endPoint y: 208, distance: 71.2
click at [633, 208] on h1 "Білий шоколад з журавлиною, [PERSON_NAME] та малиною" at bounding box center [842, 217] width 425 height 46
copy h1 "Білий шоколад з журавлиною, [PERSON_NAME] та малиною"
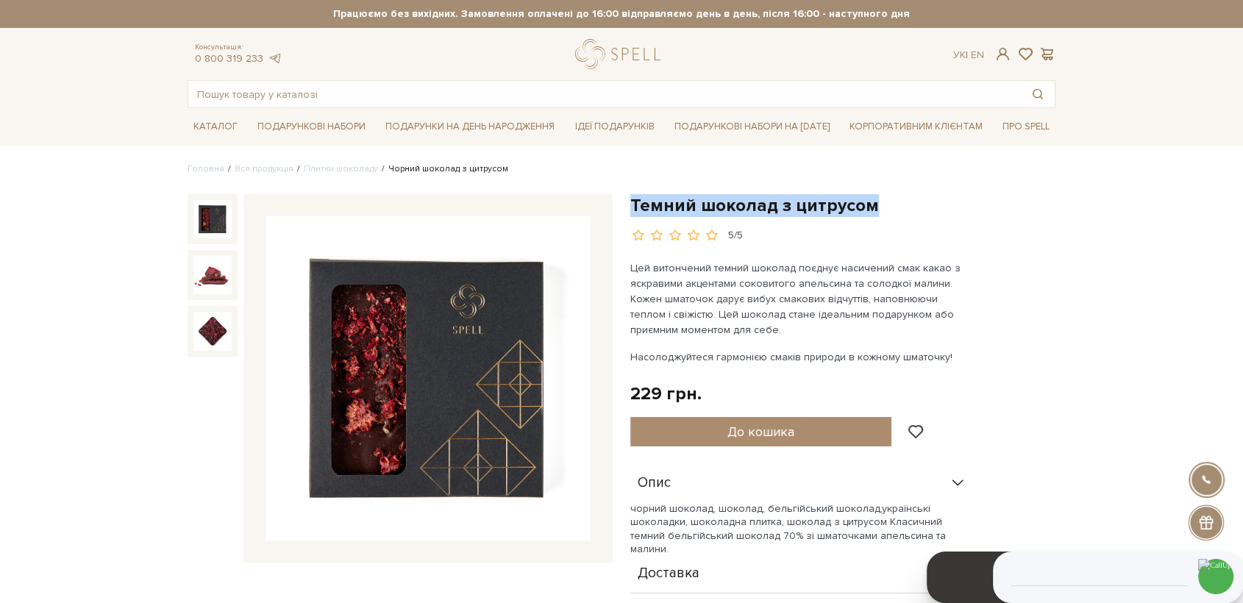
drag, startPoint x: 631, startPoint y: 199, endPoint x: 892, endPoint y: 183, distance: 260.9
click at [488, 355] on img at bounding box center [428, 378] width 325 height 325
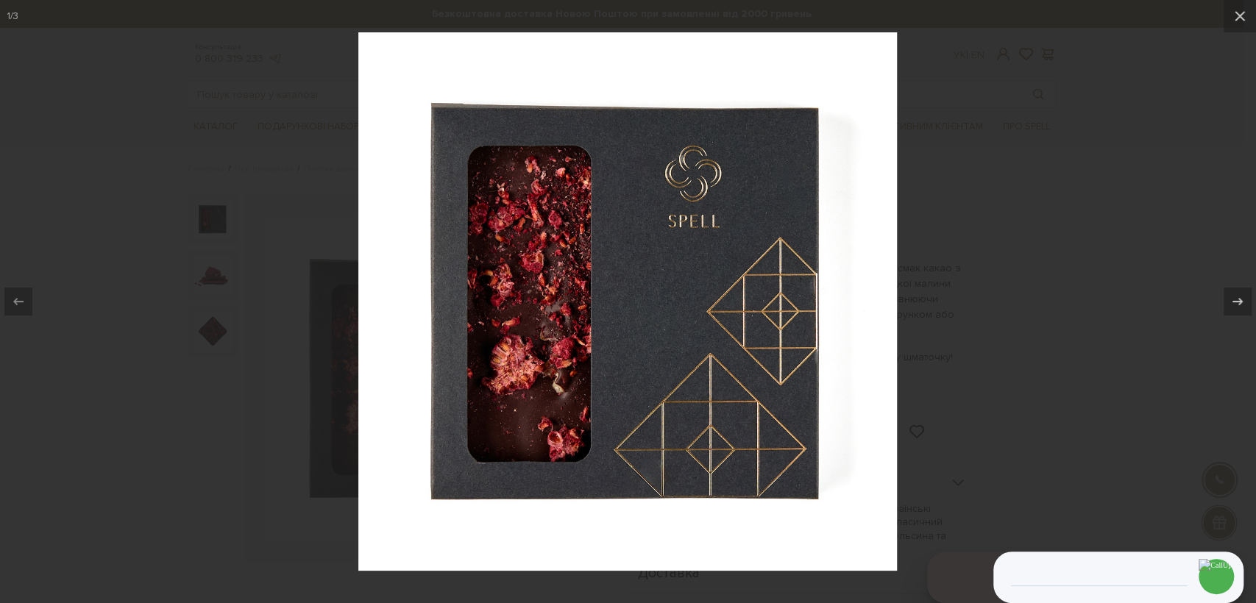
click at [1036, 189] on div at bounding box center [628, 301] width 1256 height 603
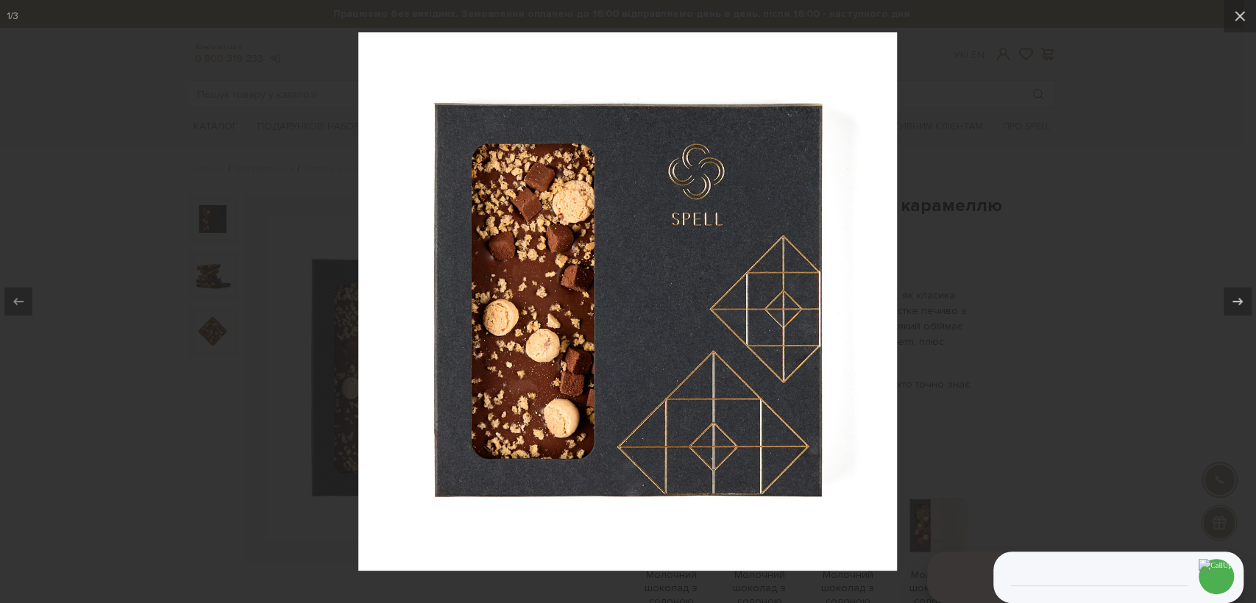
drag, startPoint x: 1061, startPoint y: 213, endPoint x: 1043, endPoint y: 206, distance: 18.9
click at [1060, 213] on div at bounding box center [628, 301] width 1256 height 603
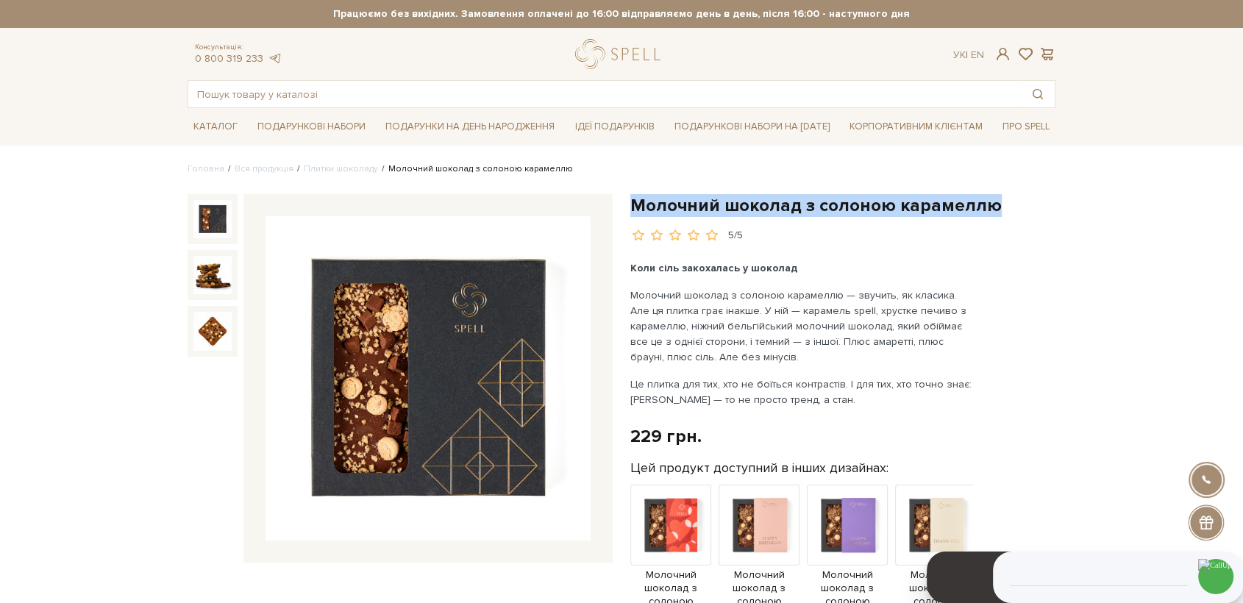
drag, startPoint x: 1001, startPoint y: 200, endPoint x: 679, endPoint y: 135, distance: 328.6
click at [633, 197] on h1 "Молочний шоколад з солоною карамеллю" at bounding box center [842, 205] width 425 height 23
copy h1 "Молочний шоколад з солоною карамеллю"
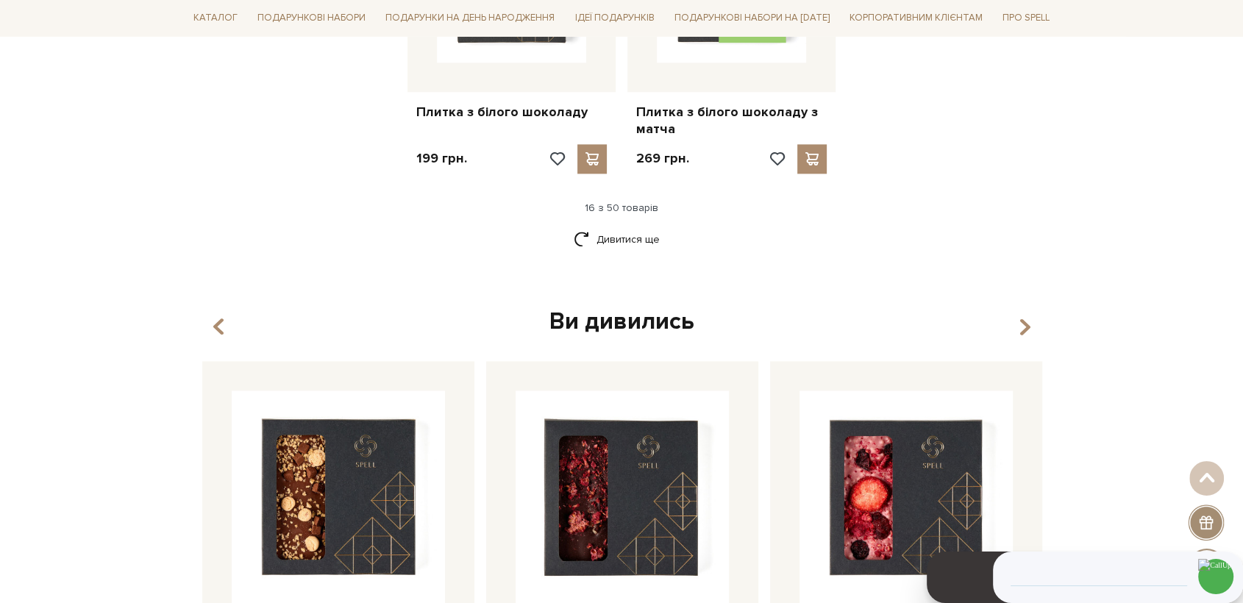
scroll to position [2030, 0]
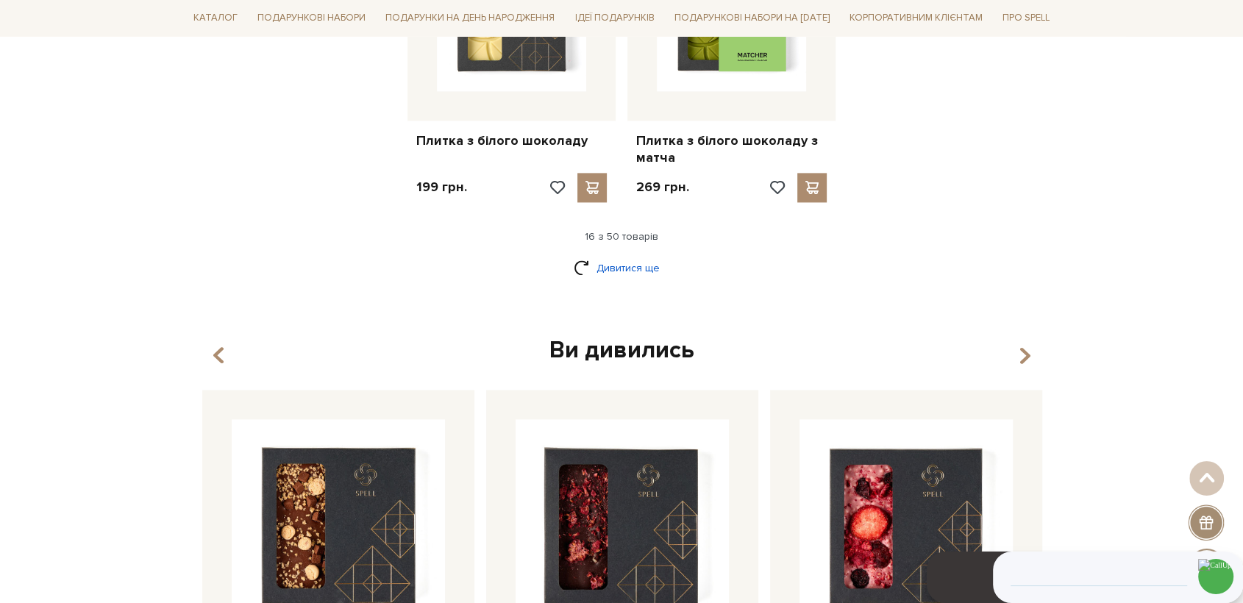
click at [634, 255] on link "Дивитися ще" at bounding box center [622, 268] width 96 height 26
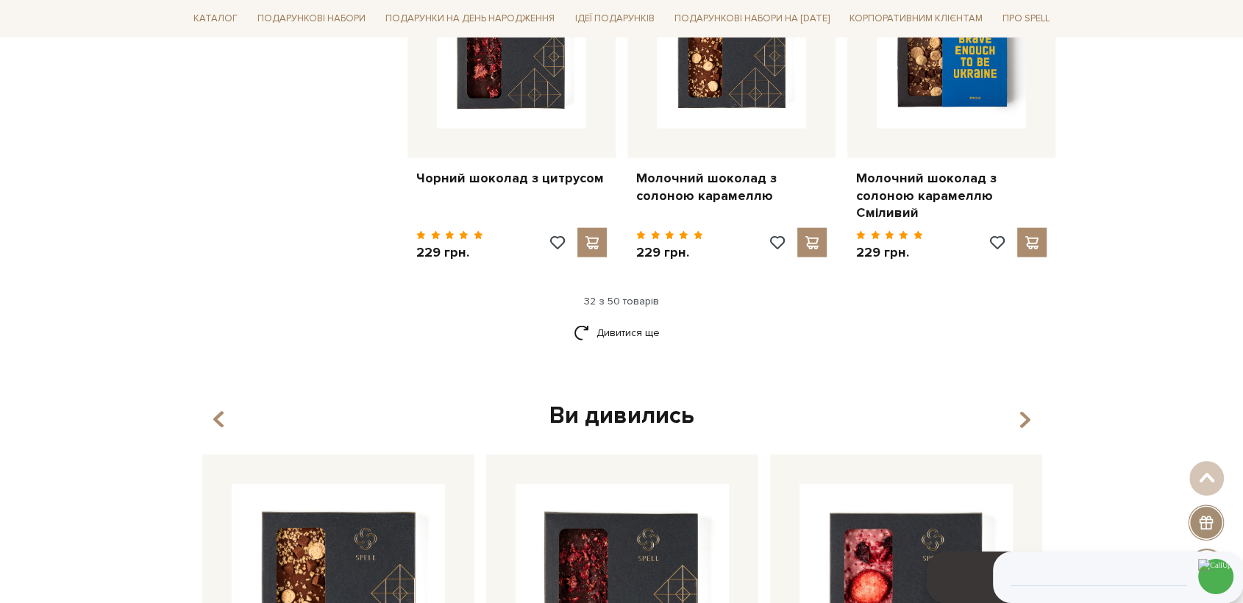
scroll to position [3583, 0]
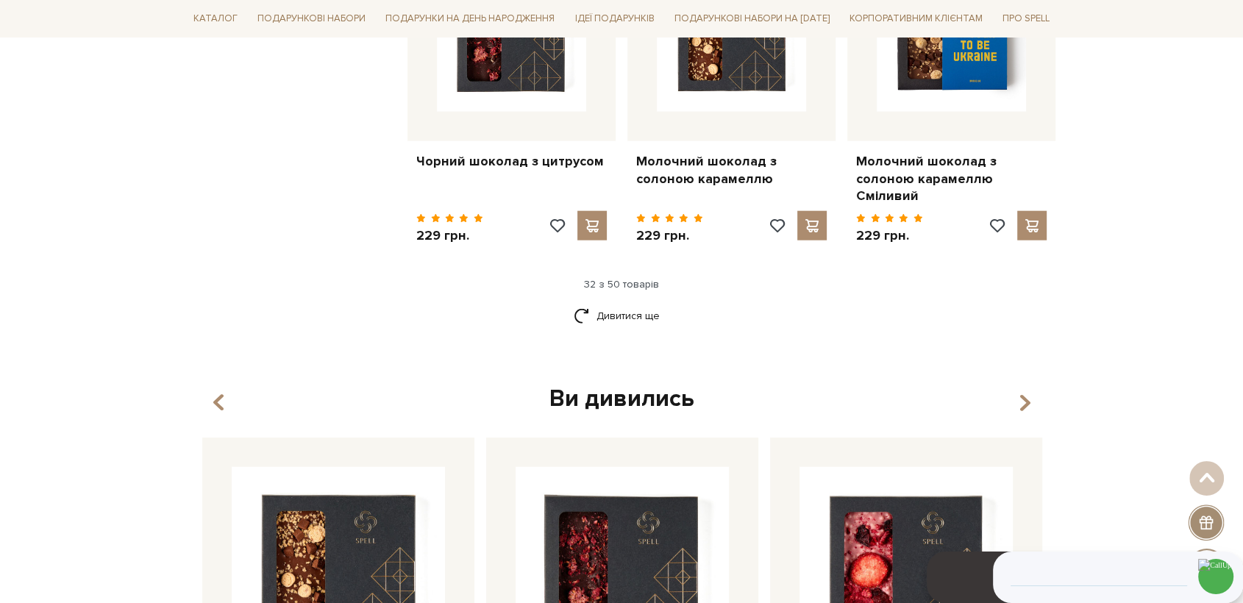
drag, startPoint x: 658, startPoint y: 293, endPoint x: 828, endPoint y: 303, distance: 170.2
click at [657, 303] on link "Дивитися ще" at bounding box center [622, 316] width 96 height 26
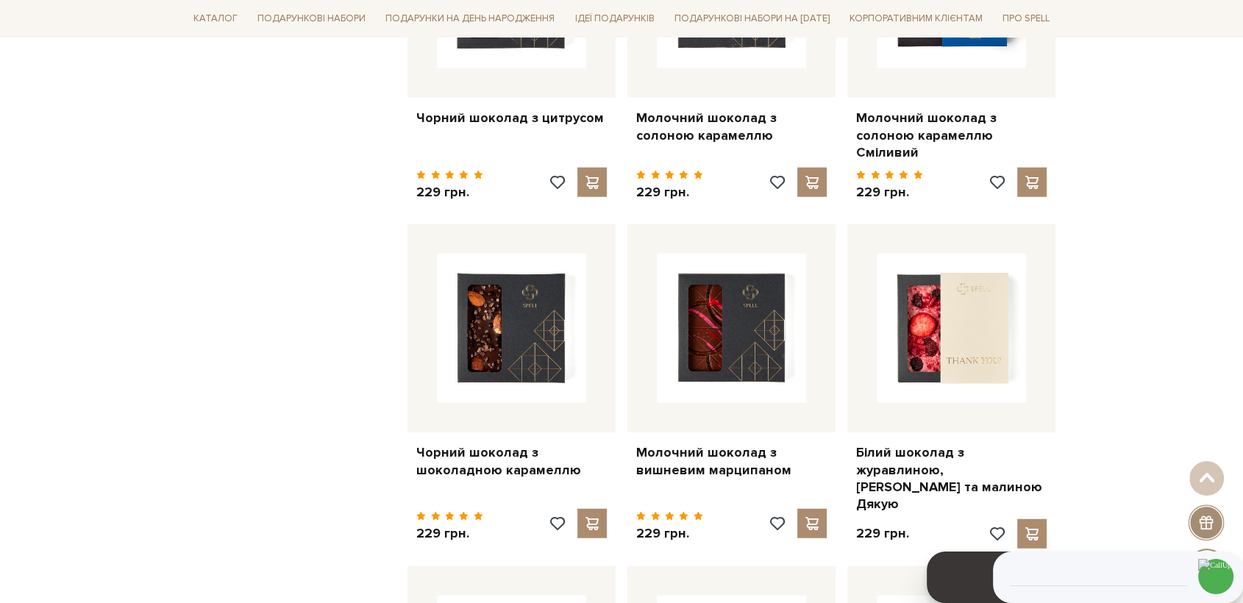
scroll to position [3665, 0]
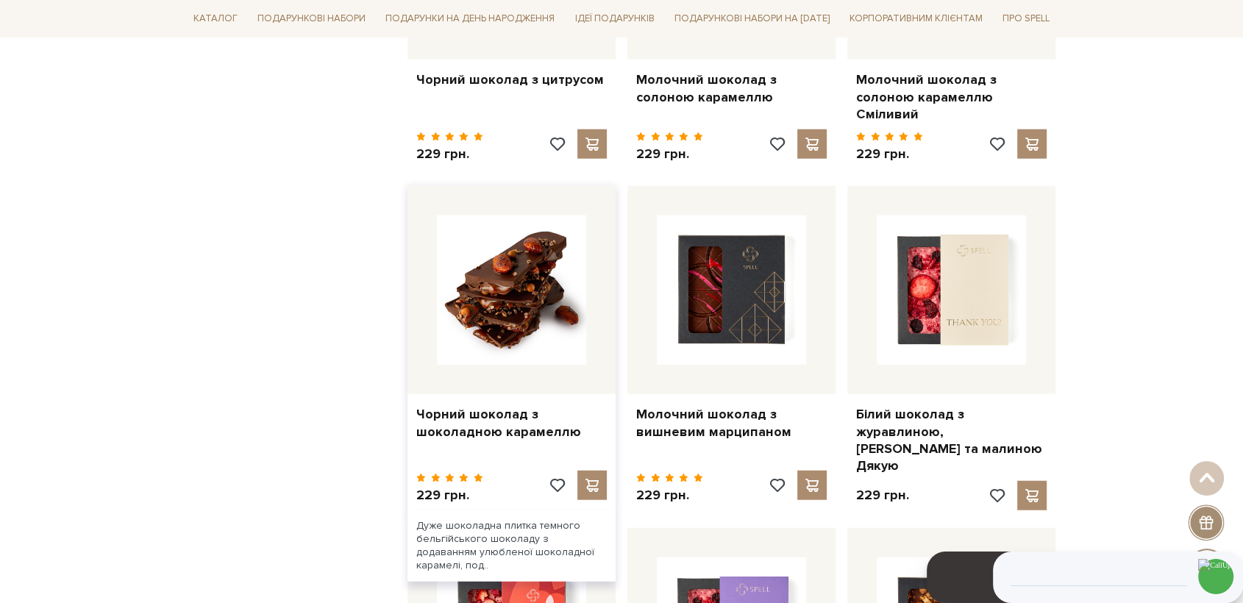
click at [483, 287] on img at bounding box center [511, 290] width 149 height 149
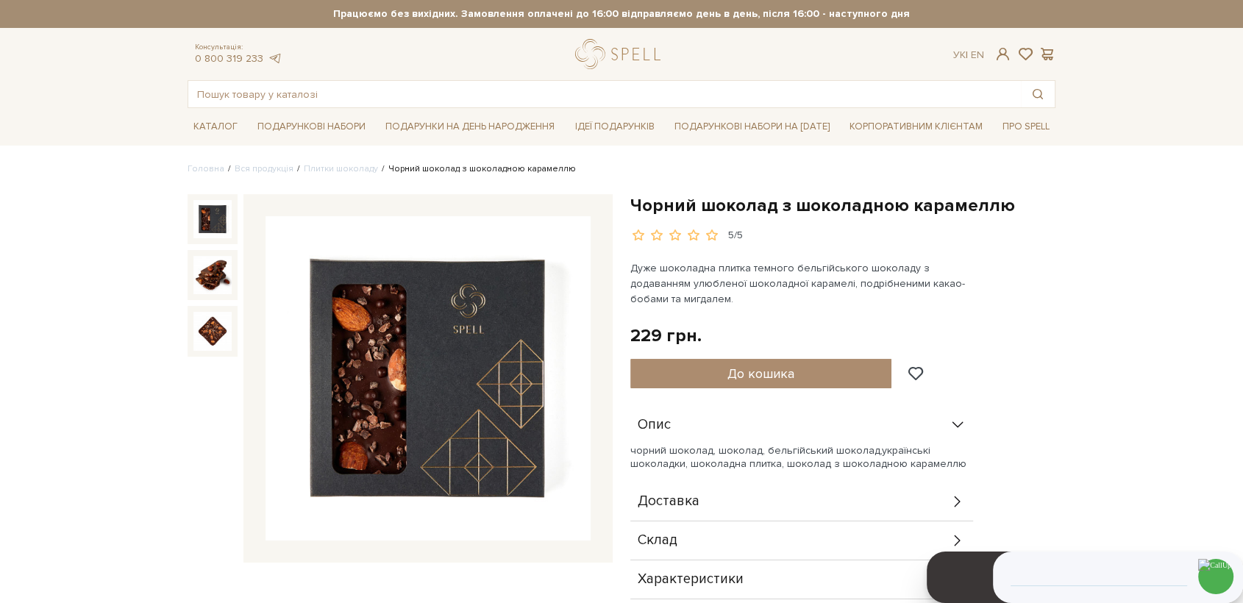
click at [457, 378] on img at bounding box center [428, 378] width 325 height 325
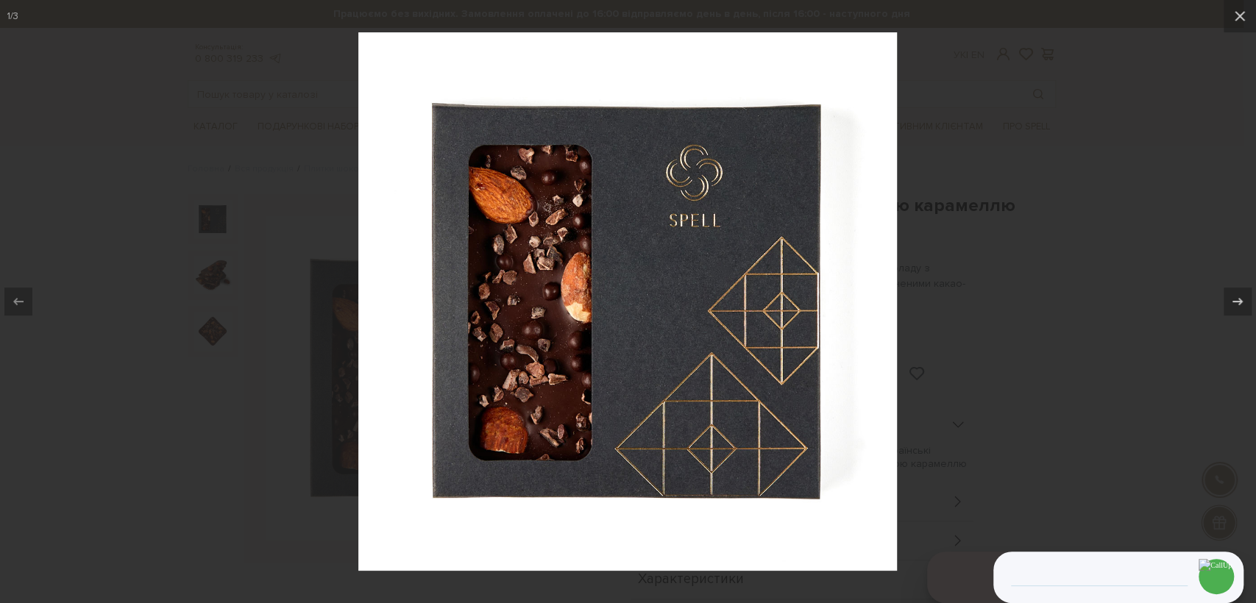
drag, startPoint x: 205, startPoint y: 297, endPoint x: 206, endPoint y: 277, distance: 20.6
click at [206, 296] on div at bounding box center [628, 301] width 1256 height 603
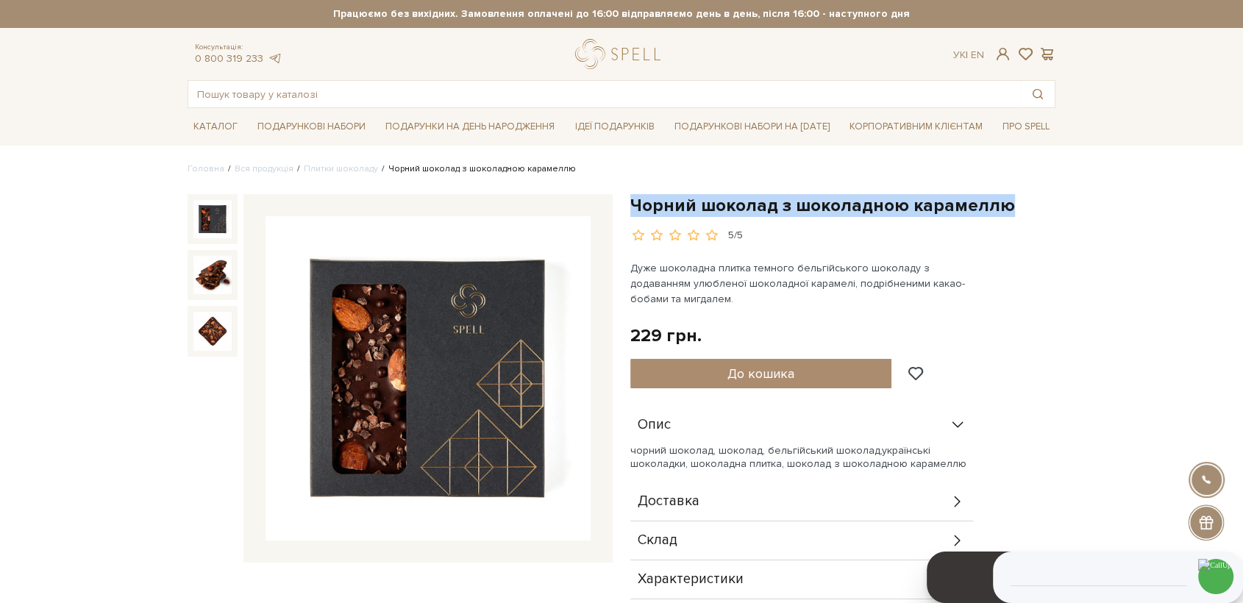
drag, startPoint x: 666, startPoint y: 210, endPoint x: 1000, endPoint y: 206, distance: 334.0
click at [998, 207] on h1 "Чорний шоколад з шоколадною карамеллю" at bounding box center [842, 205] width 425 height 23
copy h1 "Чорний шоколад з шоколадною карамеллю"
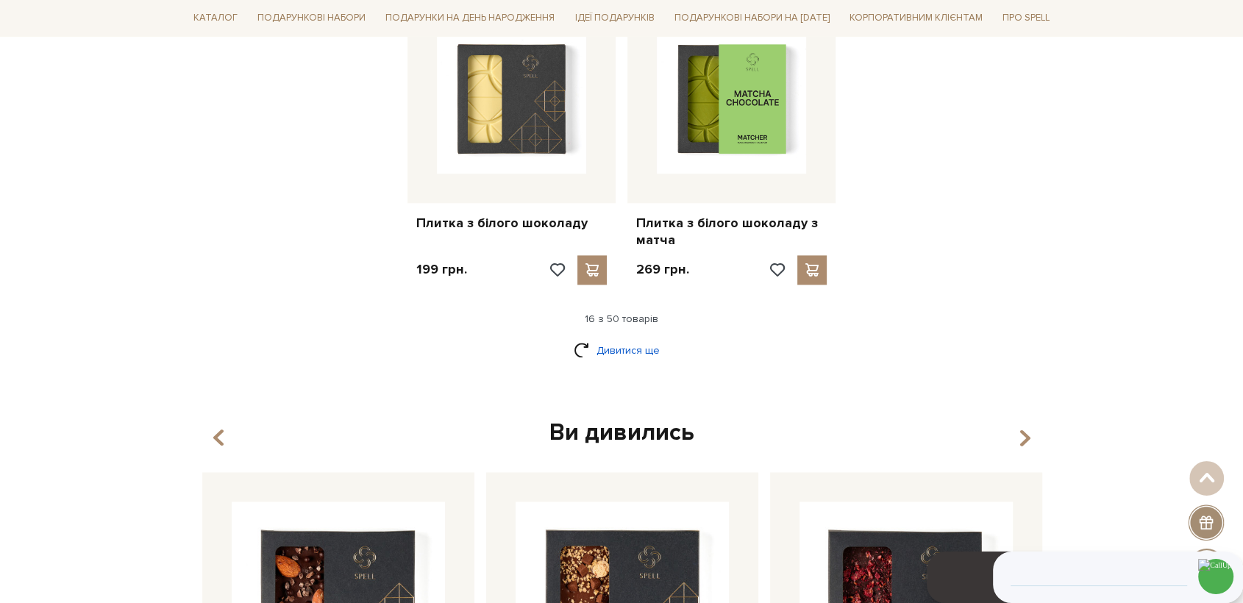
click at [622, 338] on link "Дивитися ще" at bounding box center [622, 351] width 96 height 26
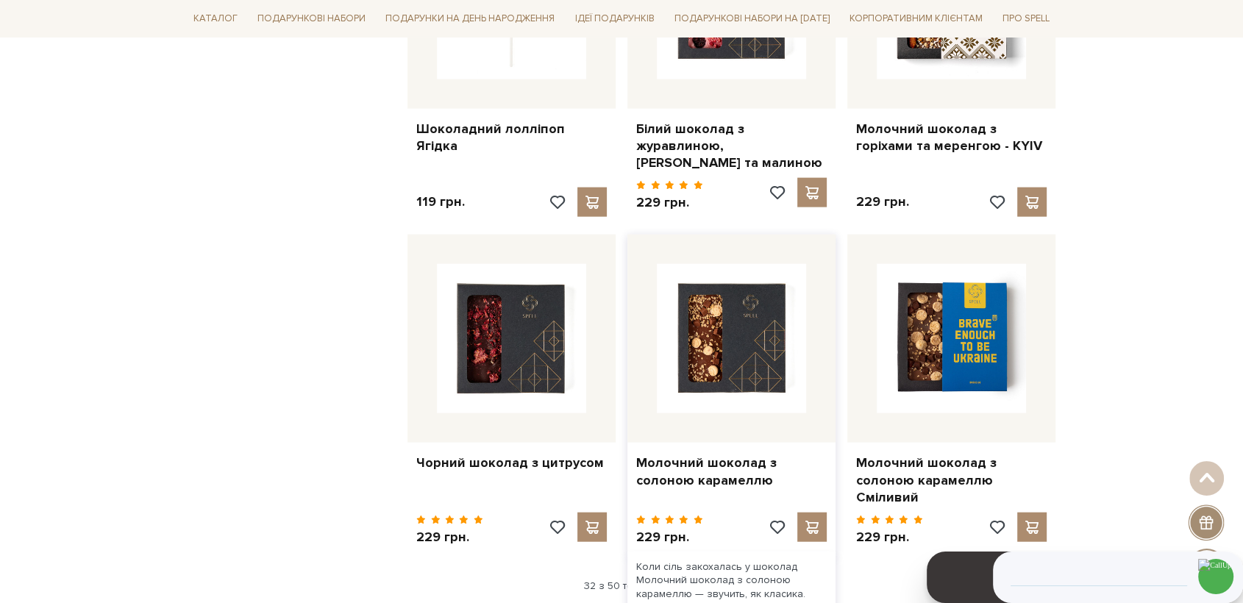
scroll to position [3419, 0]
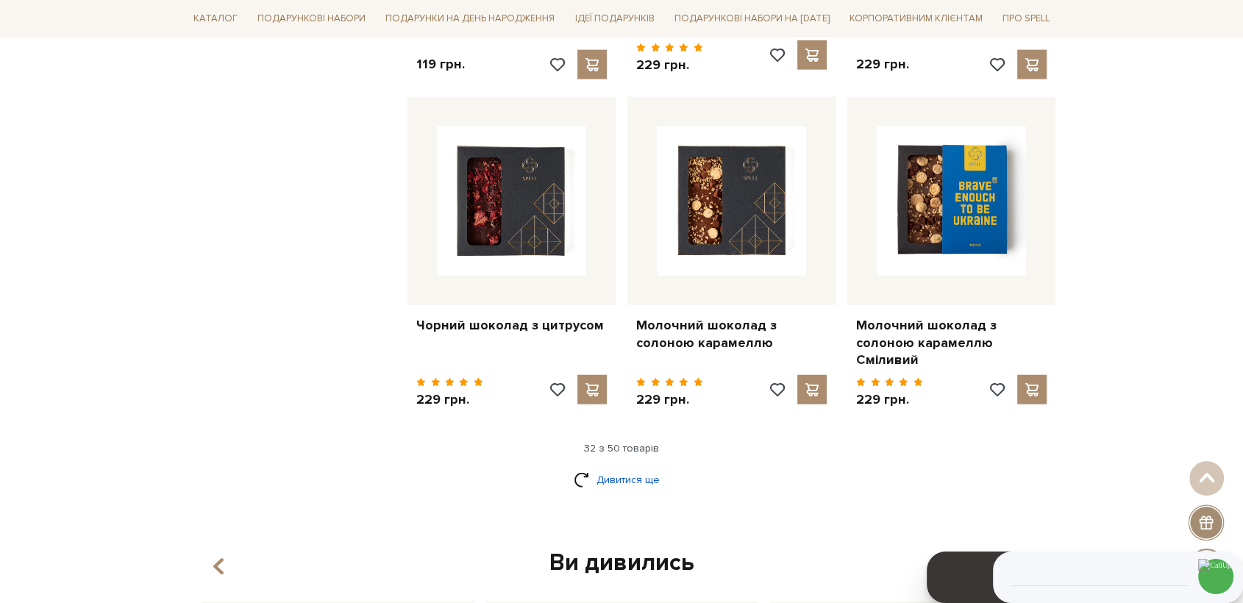
click at [637, 467] on link "Дивитися ще" at bounding box center [622, 480] width 96 height 26
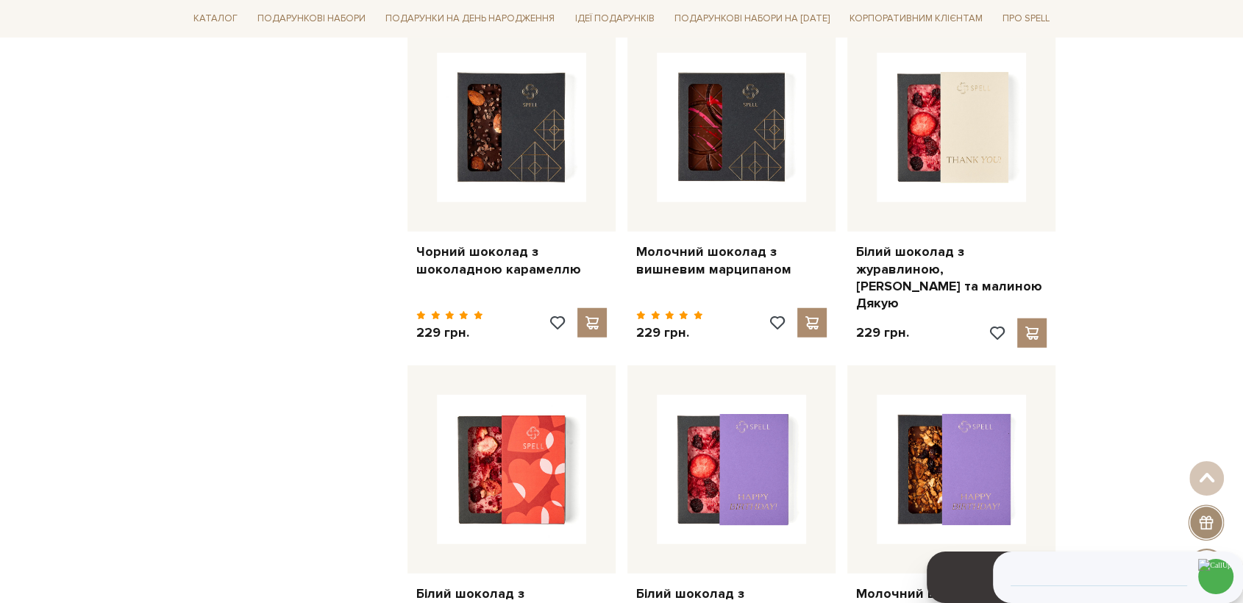
scroll to position [3828, 0]
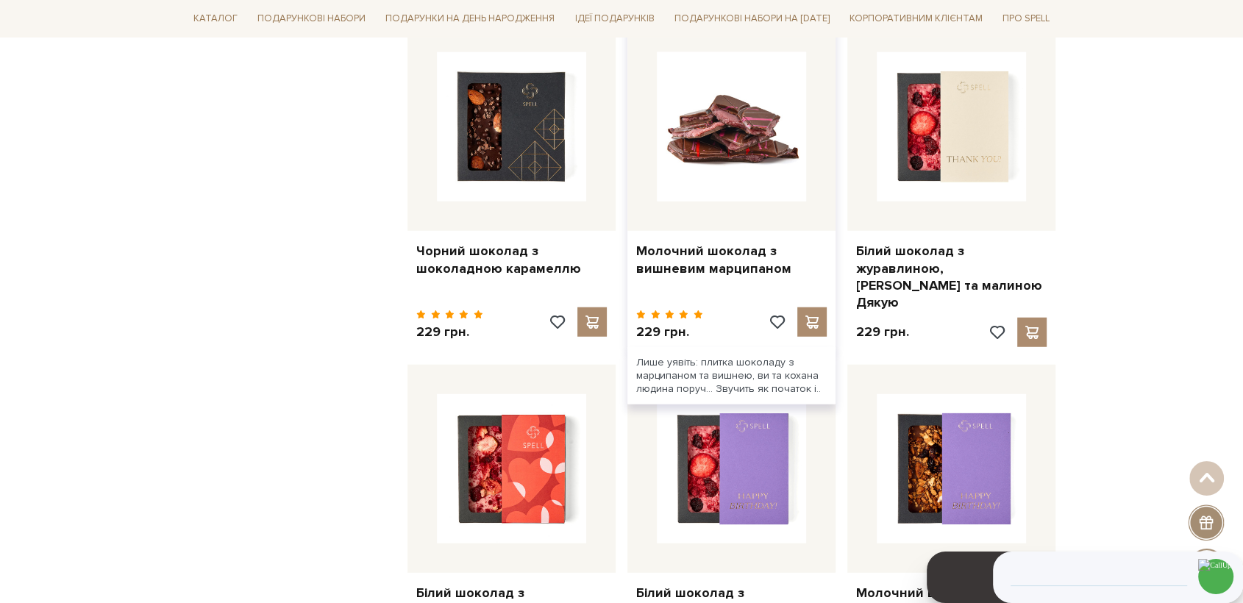
click at [712, 154] on img at bounding box center [731, 126] width 149 height 149
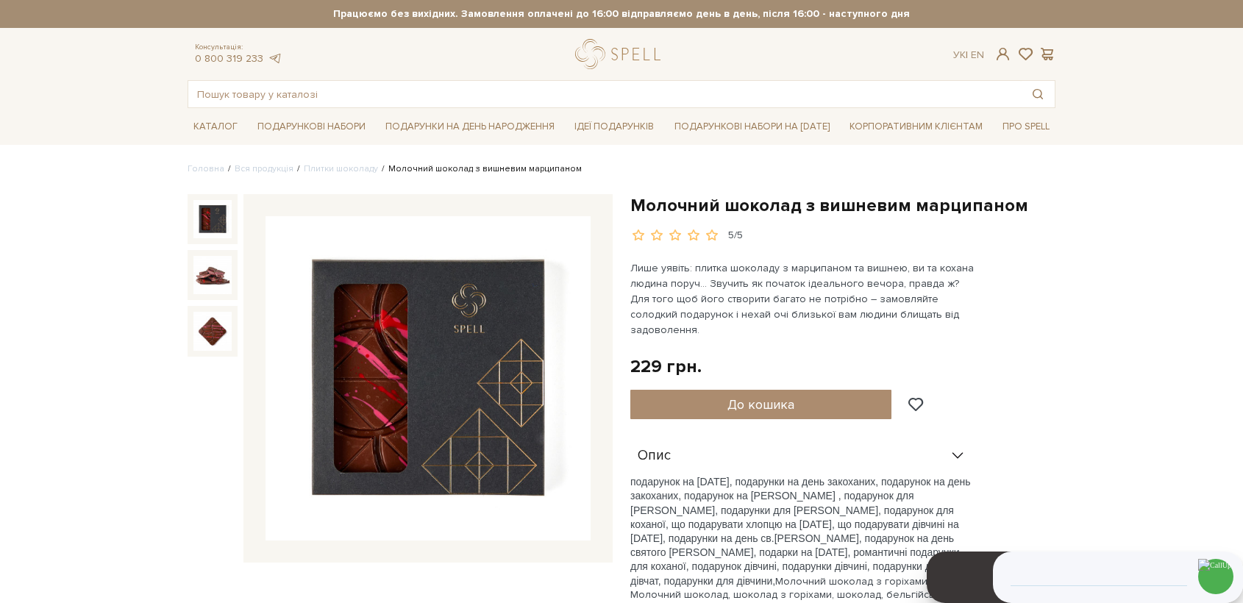
click at [480, 384] on img at bounding box center [428, 378] width 325 height 325
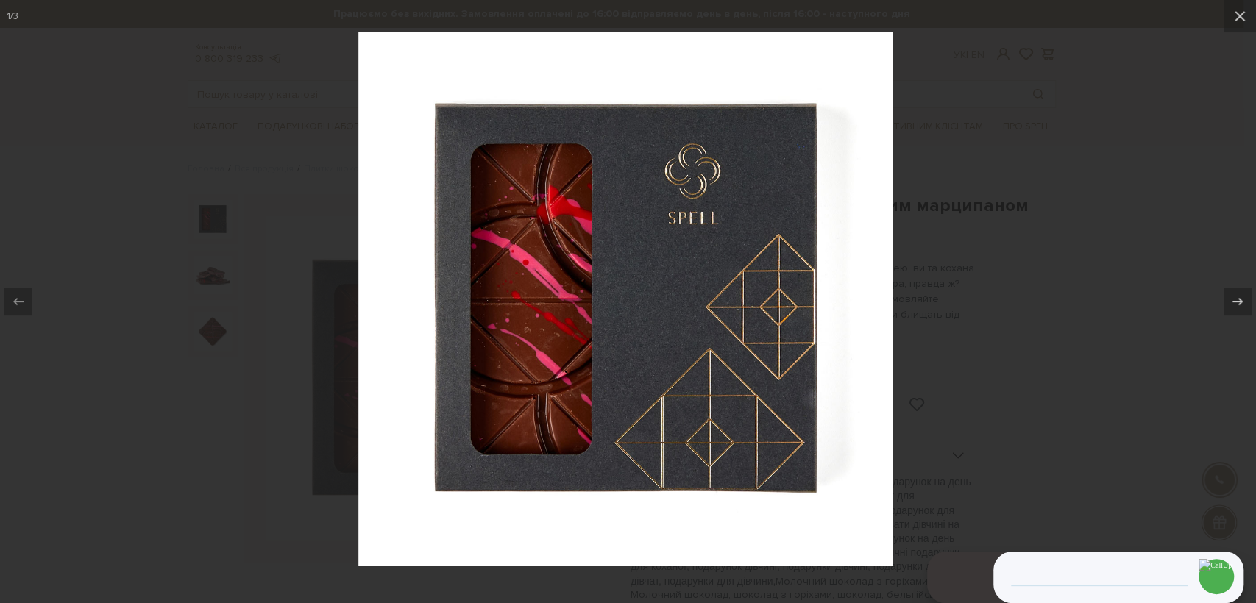
drag, startPoint x: 600, startPoint y: 337, endPoint x: 608, endPoint y: 342, distance: 9.6
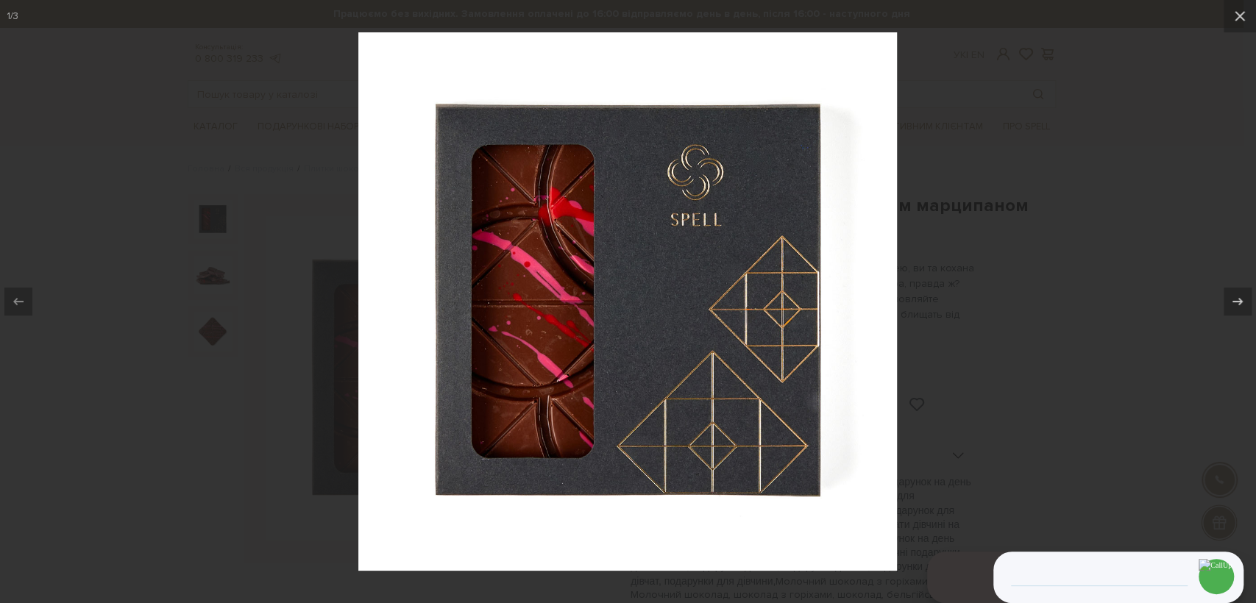
click at [1006, 127] on div at bounding box center [628, 301] width 1256 height 603
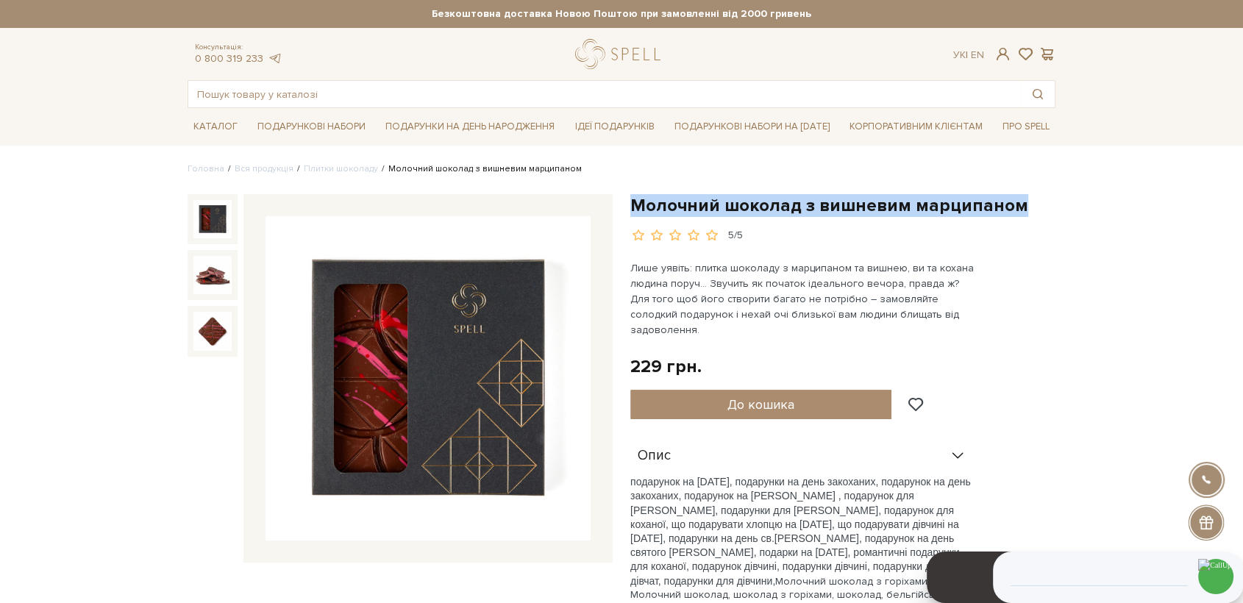
drag, startPoint x: 630, startPoint y: 207, endPoint x: 1006, endPoint y: 187, distance: 377.2
copy h1 "Молочний шоколад з вишневим марципаном"
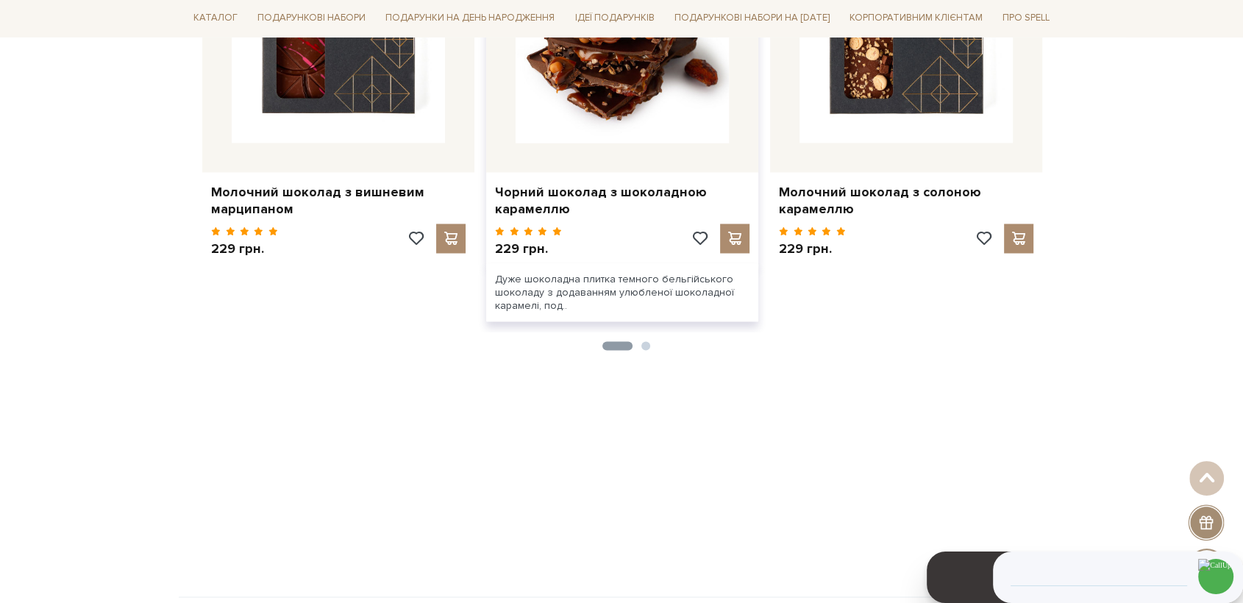
scroll to position [2030, 0]
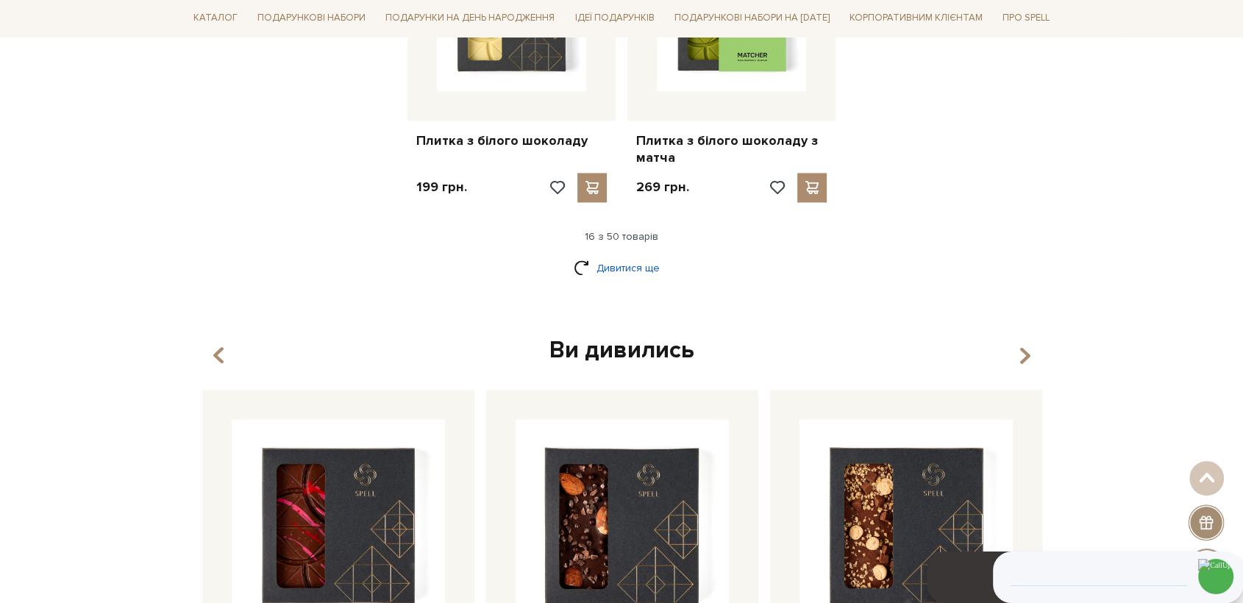
click at [625, 255] on link "Дивитися ще" at bounding box center [622, 268] width 96 height 26
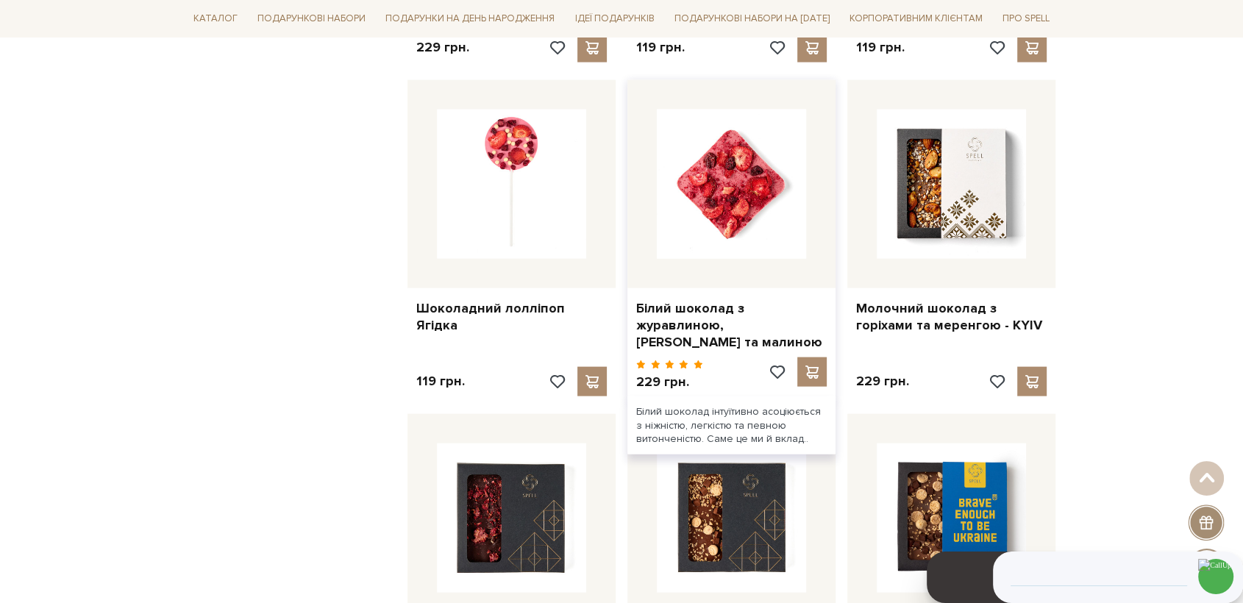
scroll to position [3583, 0]
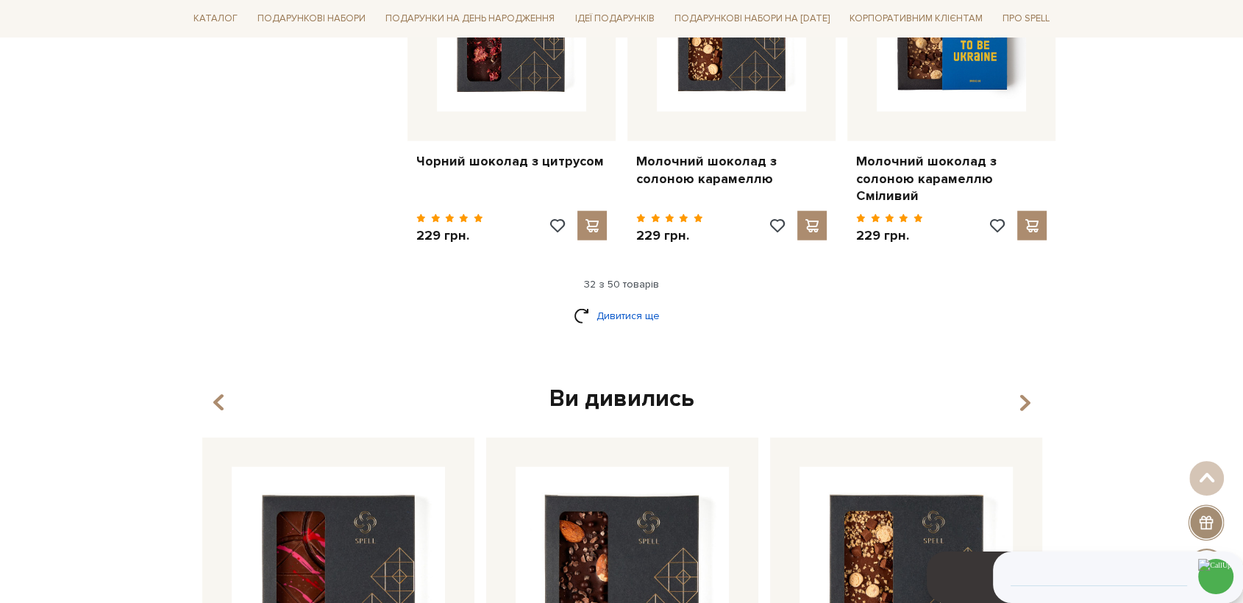
click at [654, 303] on link "Дивитися ще" at bounding box center [622, 316] width 96 height 26
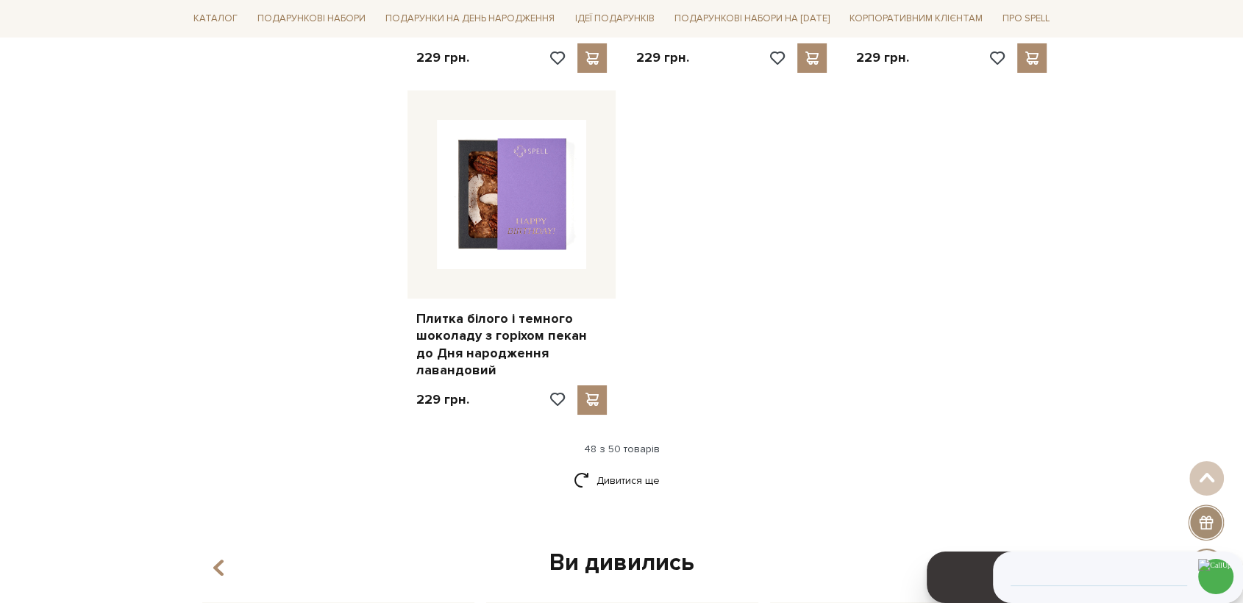
scroll to position [5463, 0]
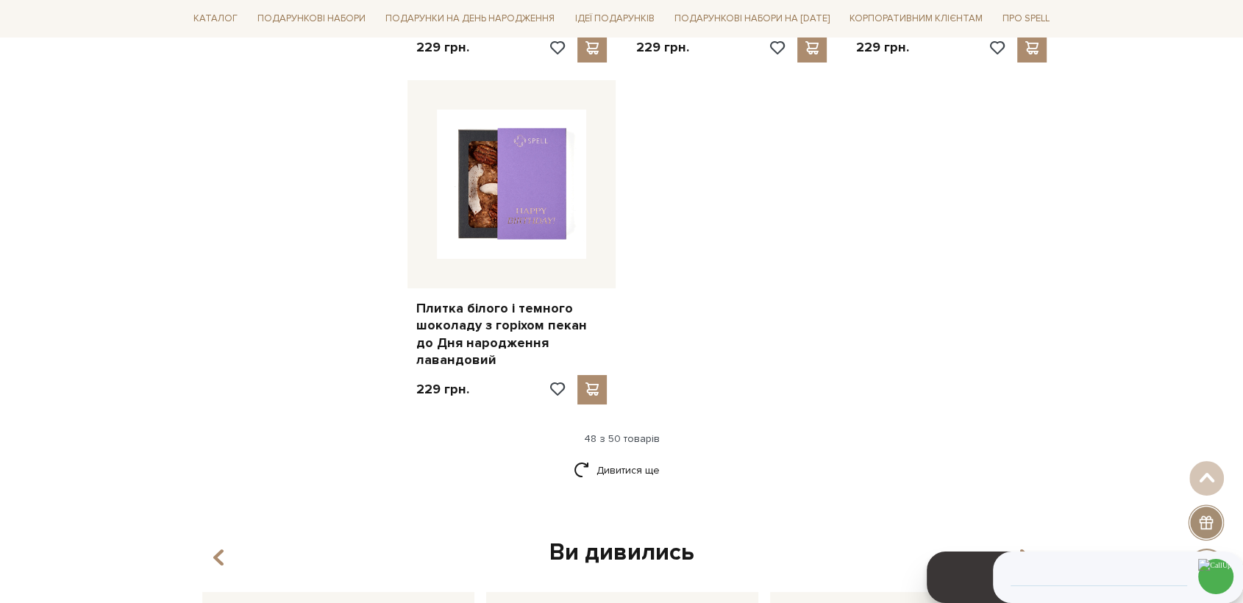
drag, startPoint x: 600, startPoint y: 414, endPoint x: 765, endPoint y: 398, distance: 166.3
click at [600, 458] on link "Дивитися ще" at bounding box center [622, 471] width 96 height 26
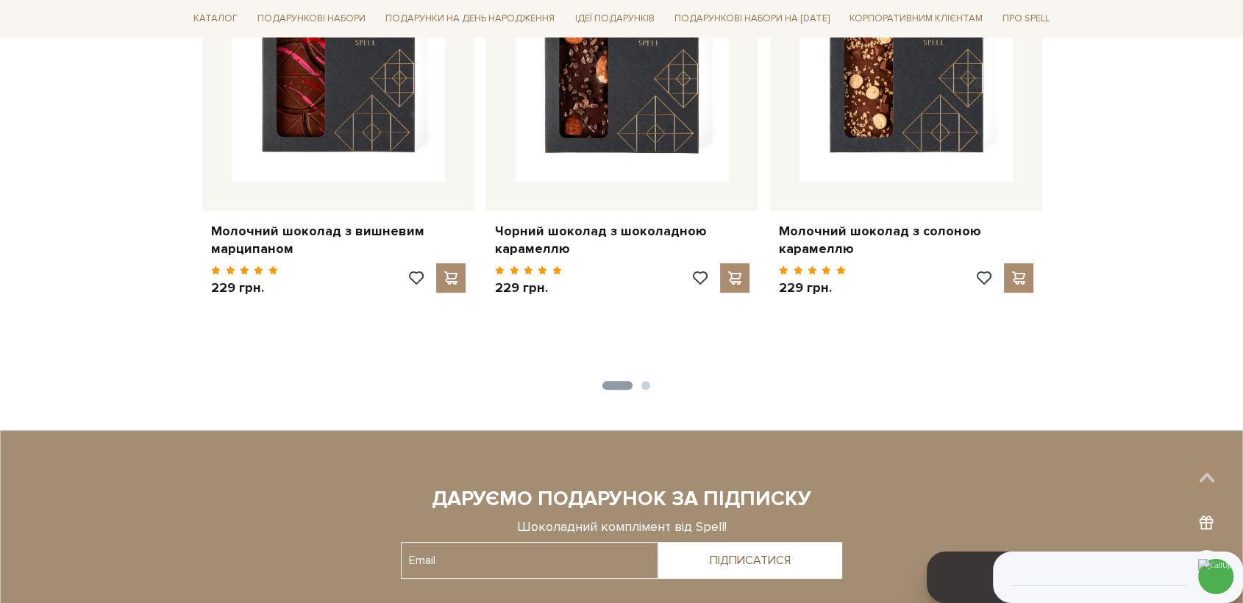
scroll to position [5544, 0]
